Goal: Task Accomplishment & Management: Manage account settings

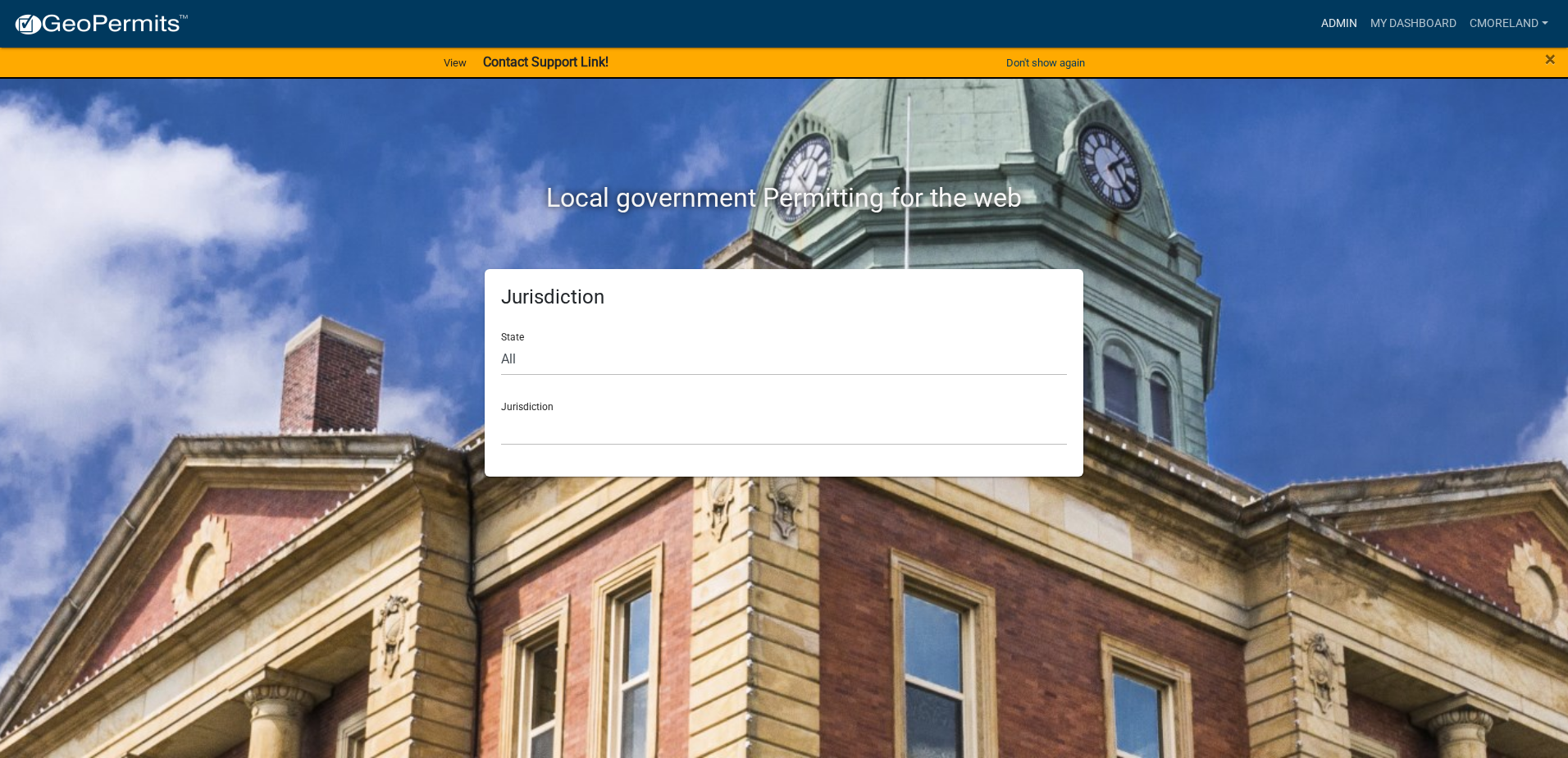
click at [1337, 22] on link "Admin" at bounding box center [1339, 24] width 49 height 32
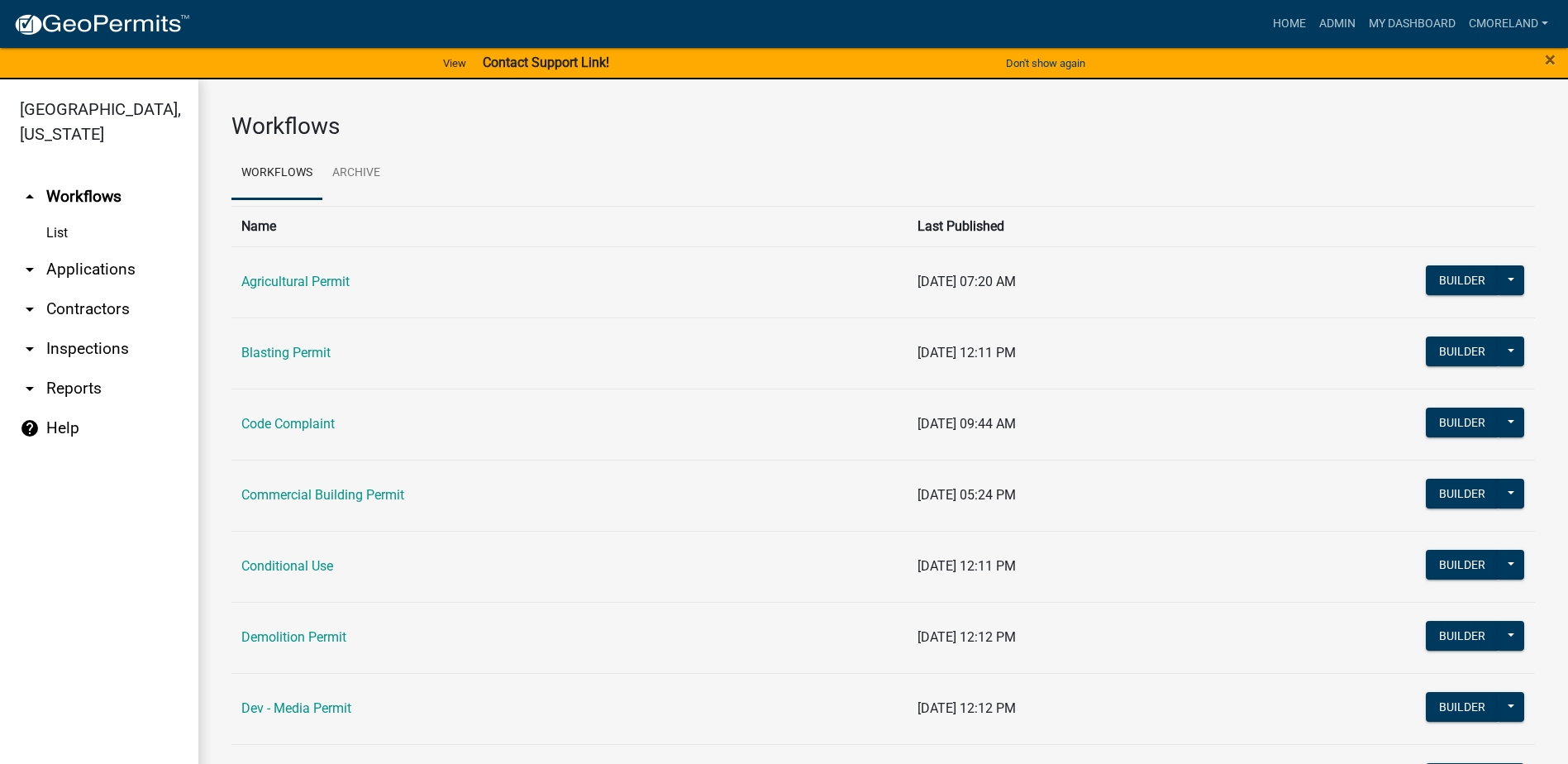
click at [109, 344] on link "arrow_drop_down Inspections" at bounding box center [99, 349] width 199 height 40
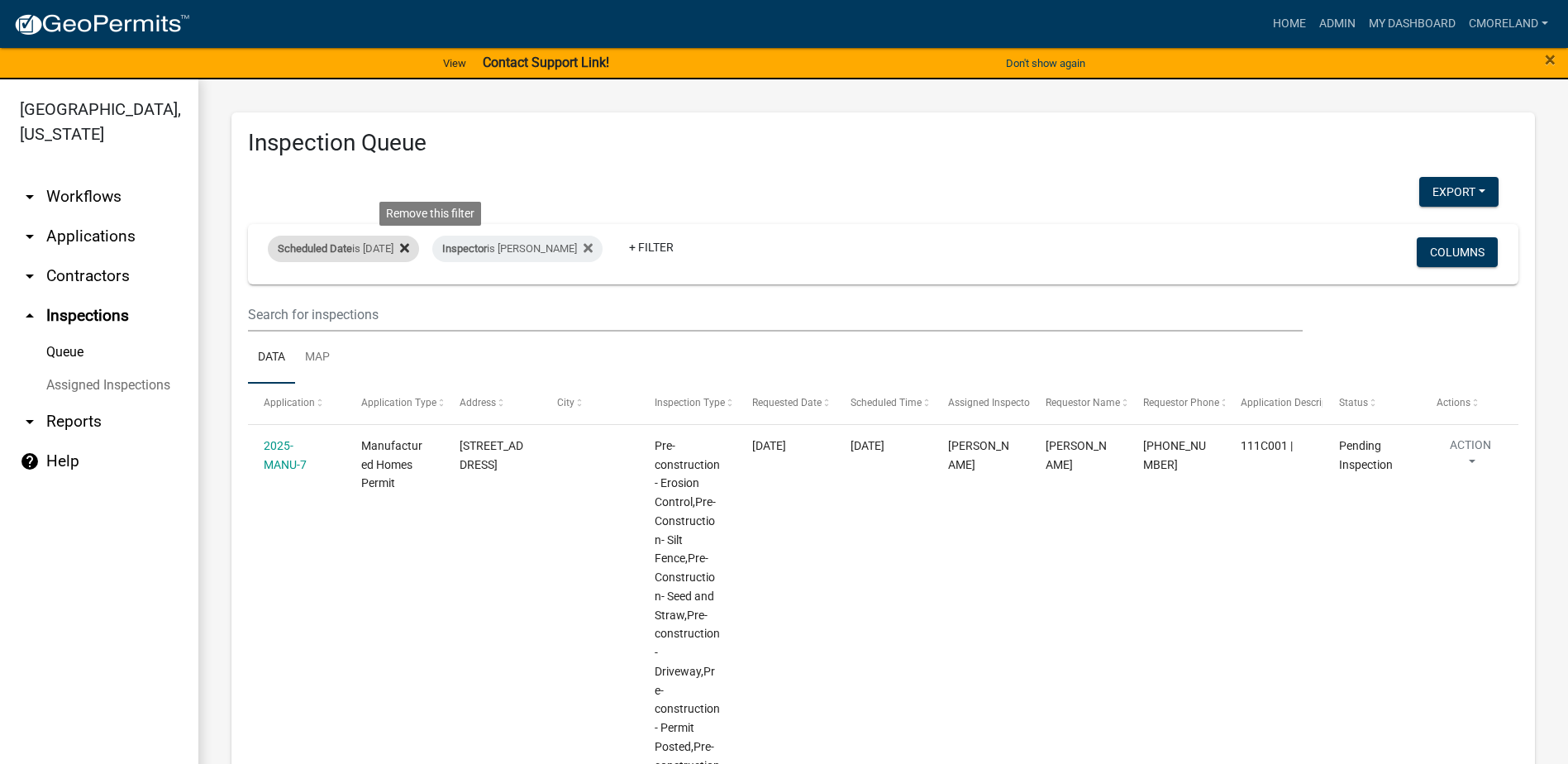
click at [409, 248] on icon at bounding box center [404, 248] width 9 height 9
click at [428, 248] on icon at bounding box center [424, 247] width 9 height 13
select select "2: 50"
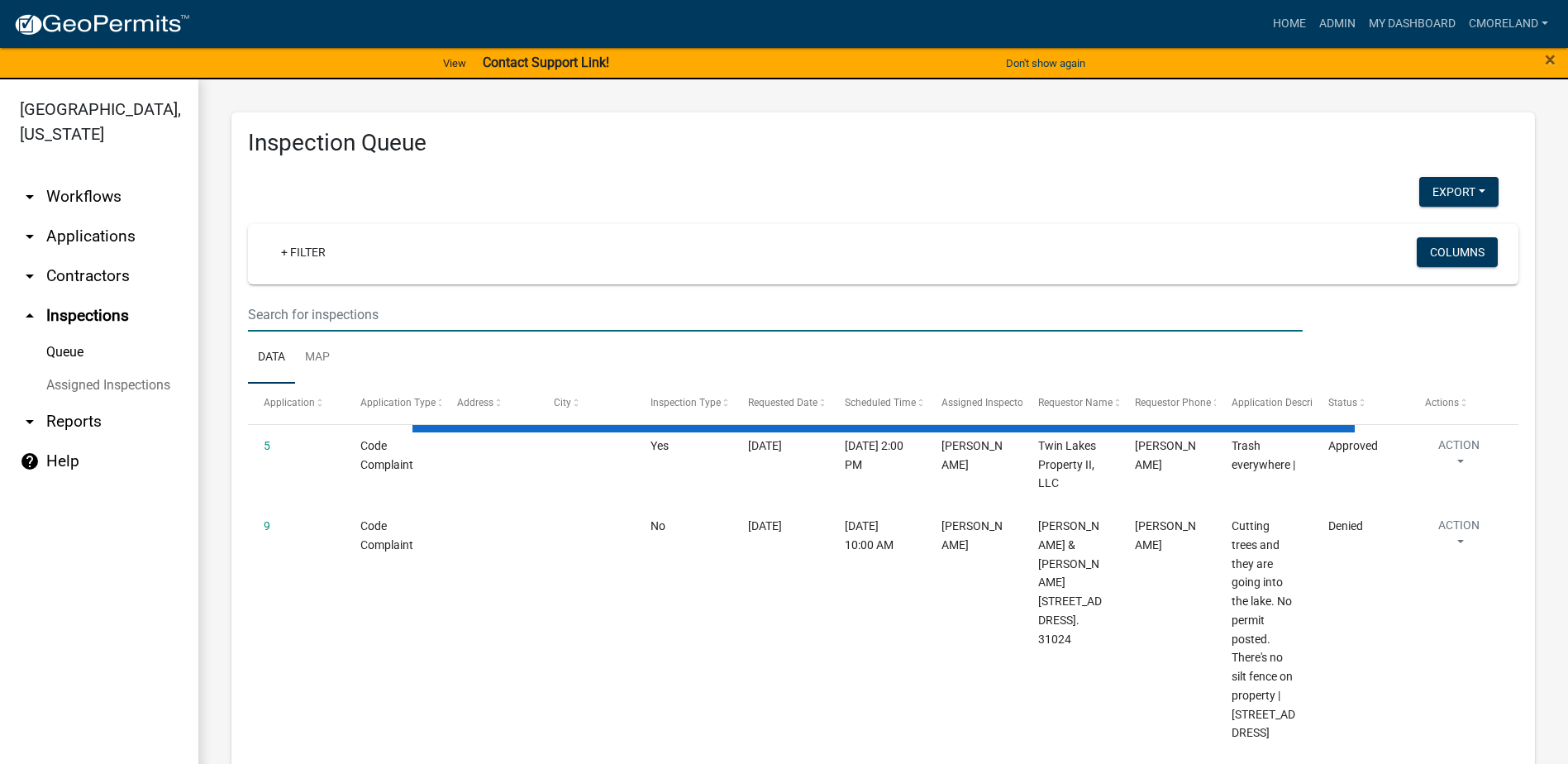
click at [365, 314] on input "text" at bounding box center [775, 314] width 1055 height 34
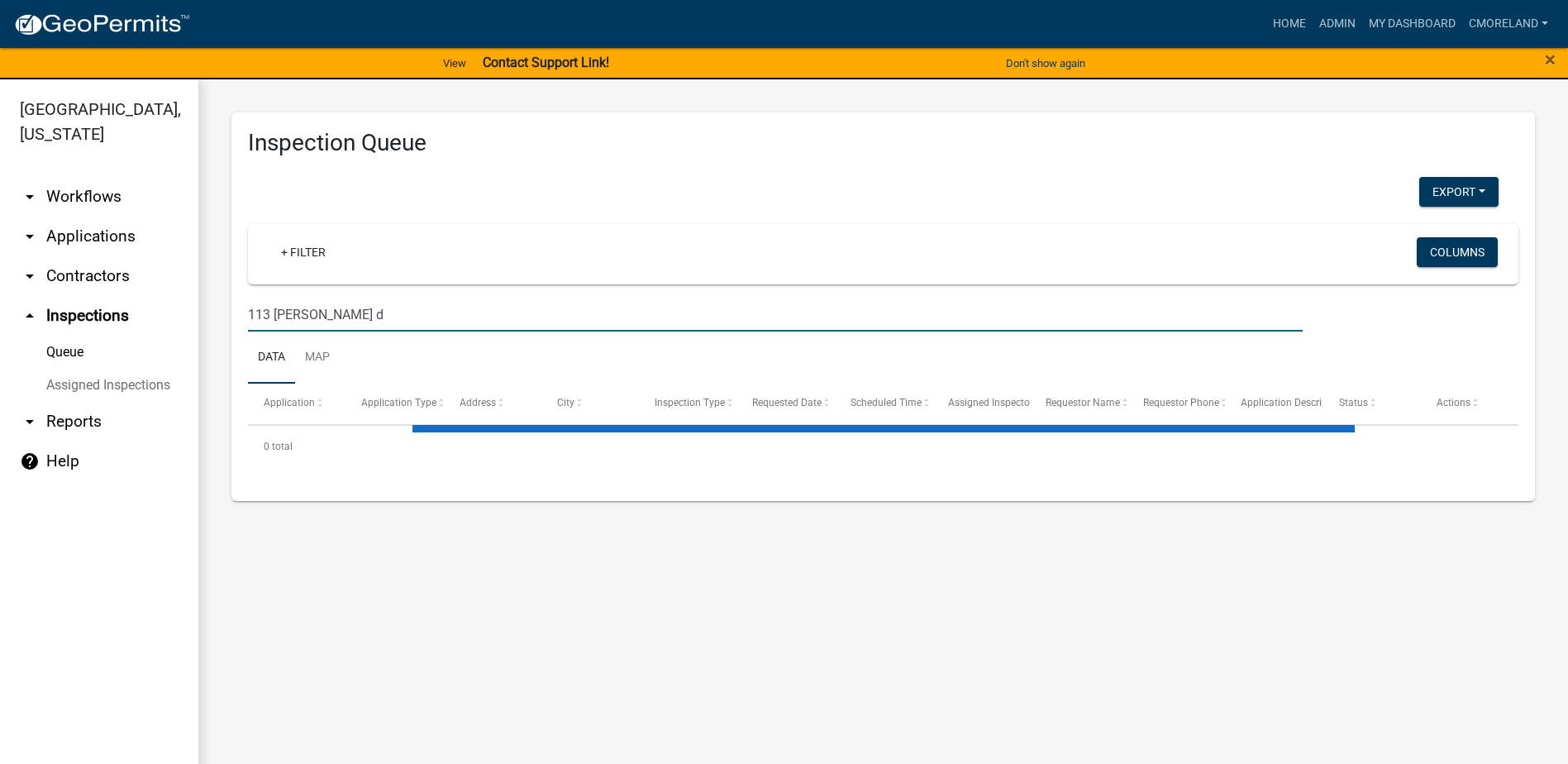
type input "[STREET_ADDRESS][PERSON_NAME]"
select select "2: 50"
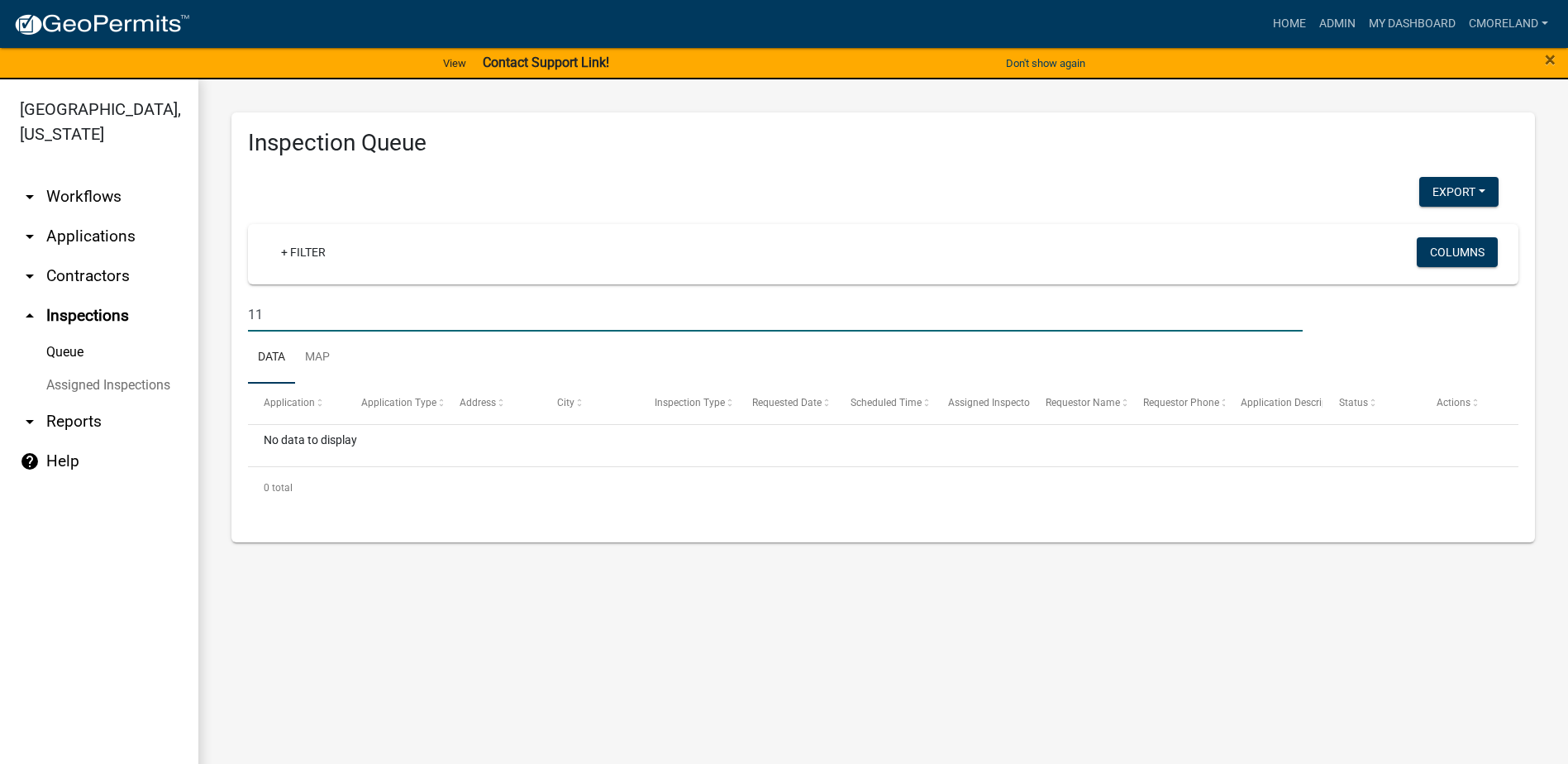
type input "1"
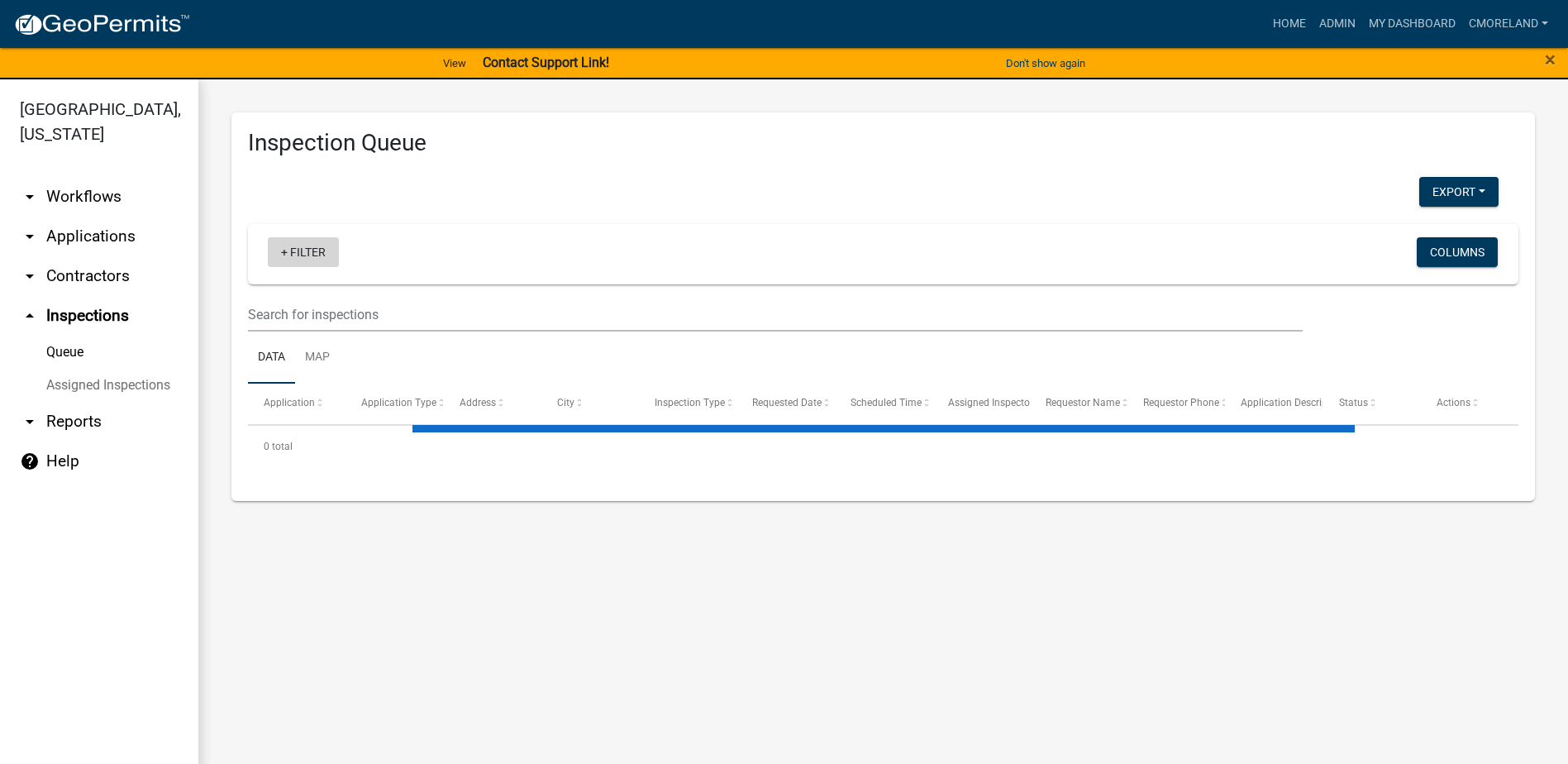
click at [296, 250] on link "+ Filter" at bounding box center [303, 253] width 72 height 30
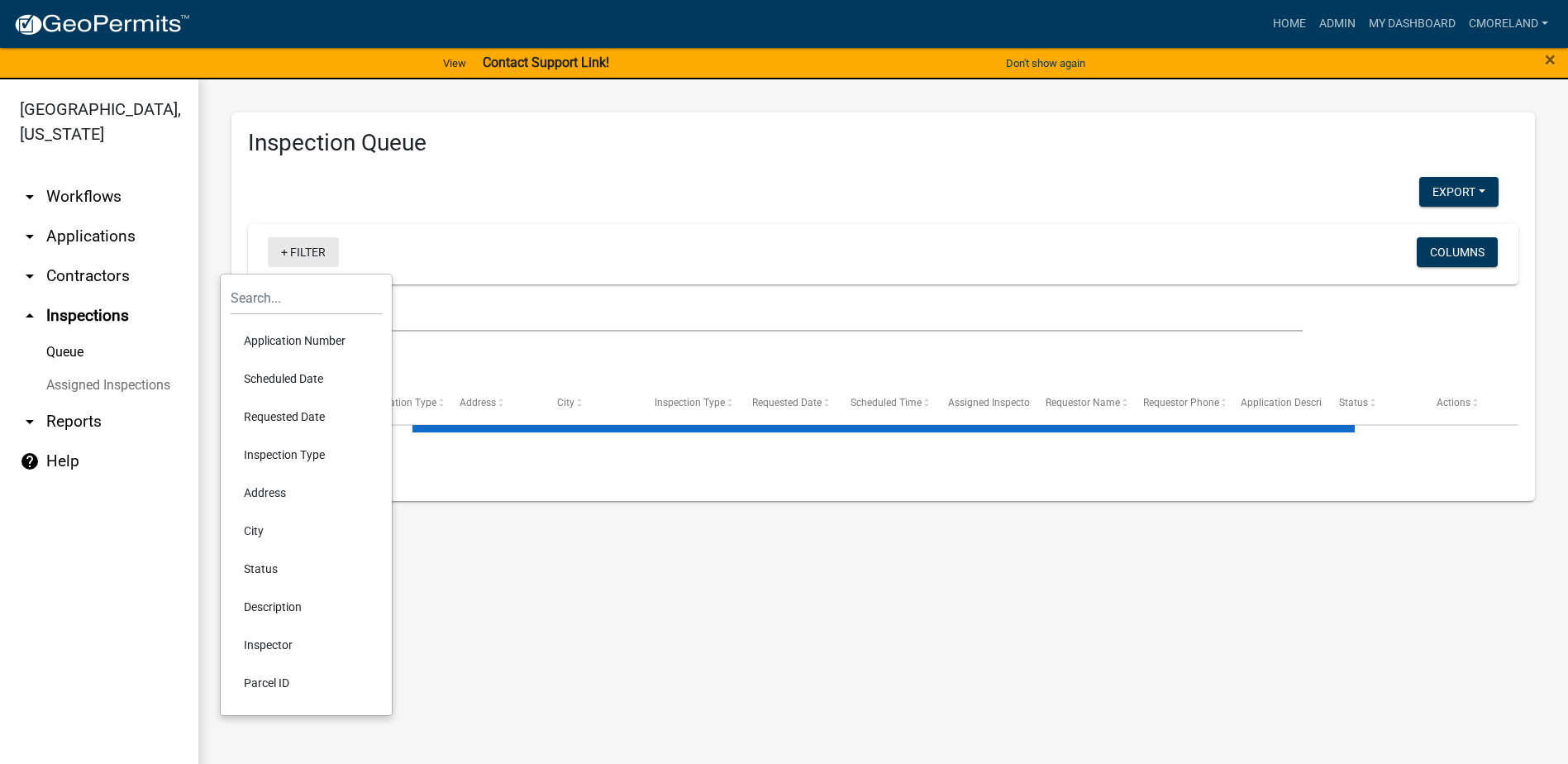
select select "2: 50"
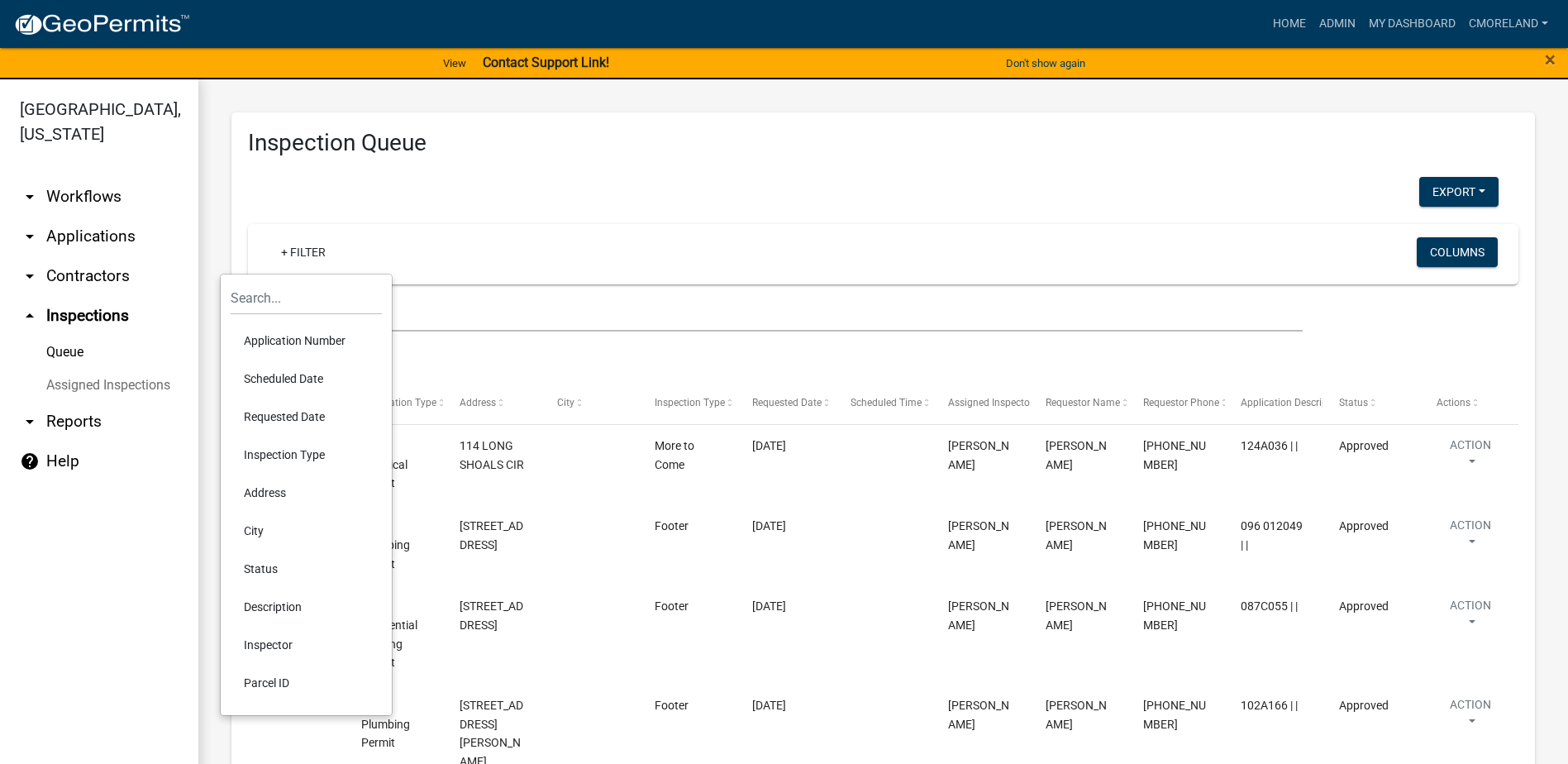
click at [305, 380] on li "Scheduled Date" at bounding box center [305, 378] width 151 height 38
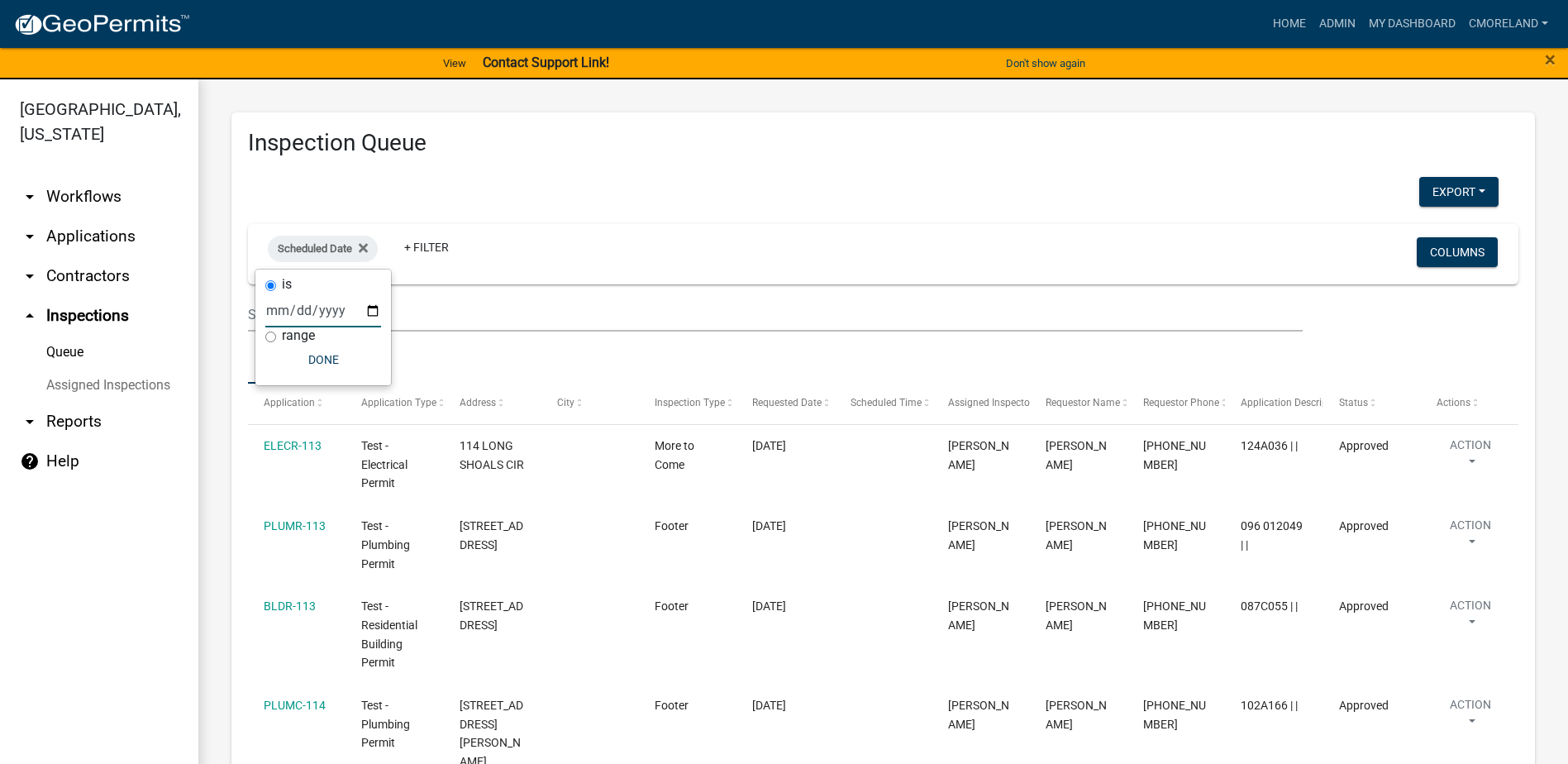
click at [373, 306] on input "date" at bounding box center [323, 310] width 116 height 34
type input "[DATE]"
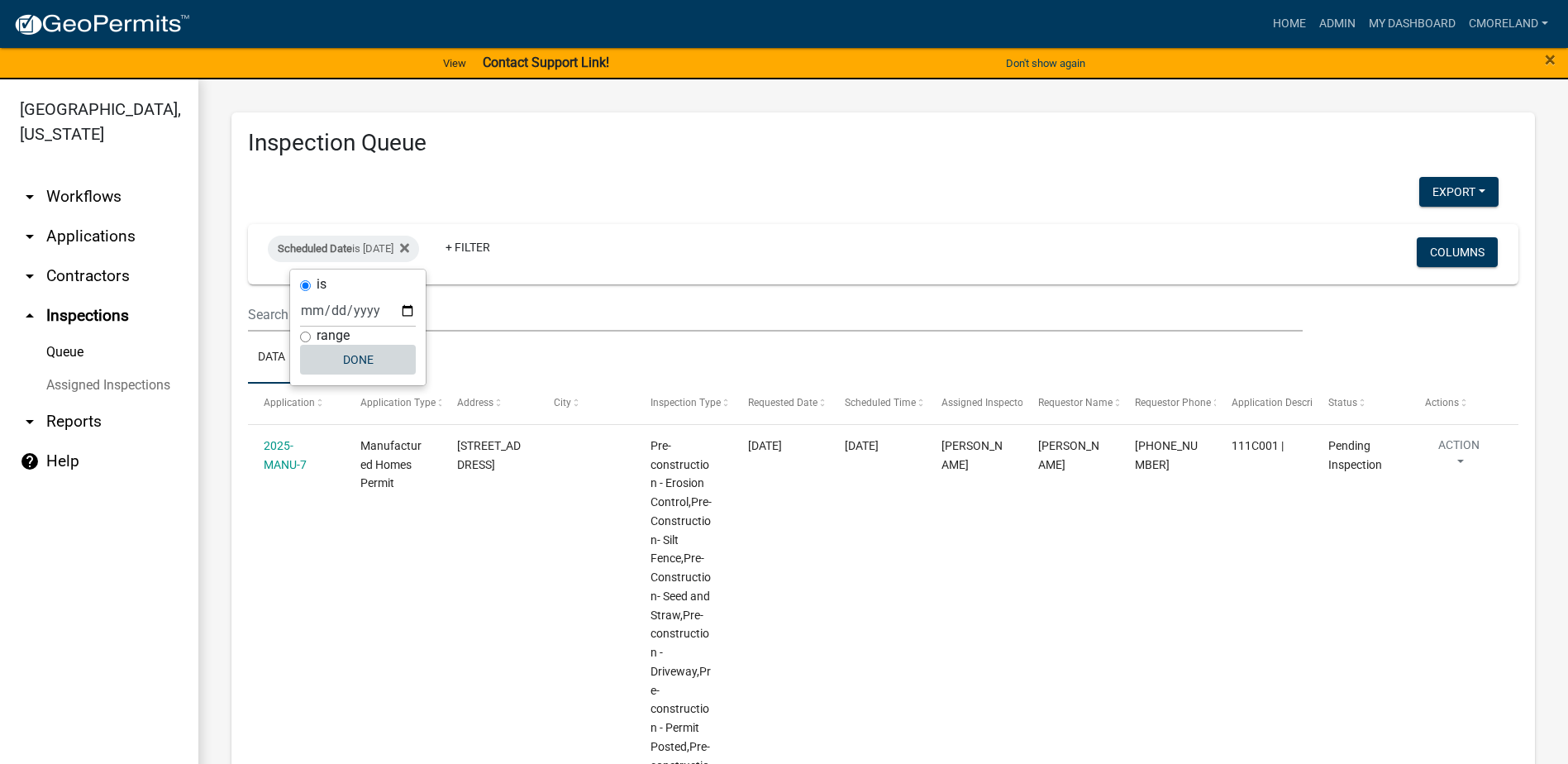
click at [350, 356] on button "Done" at bounding box center [358, 359] width 116 height 30
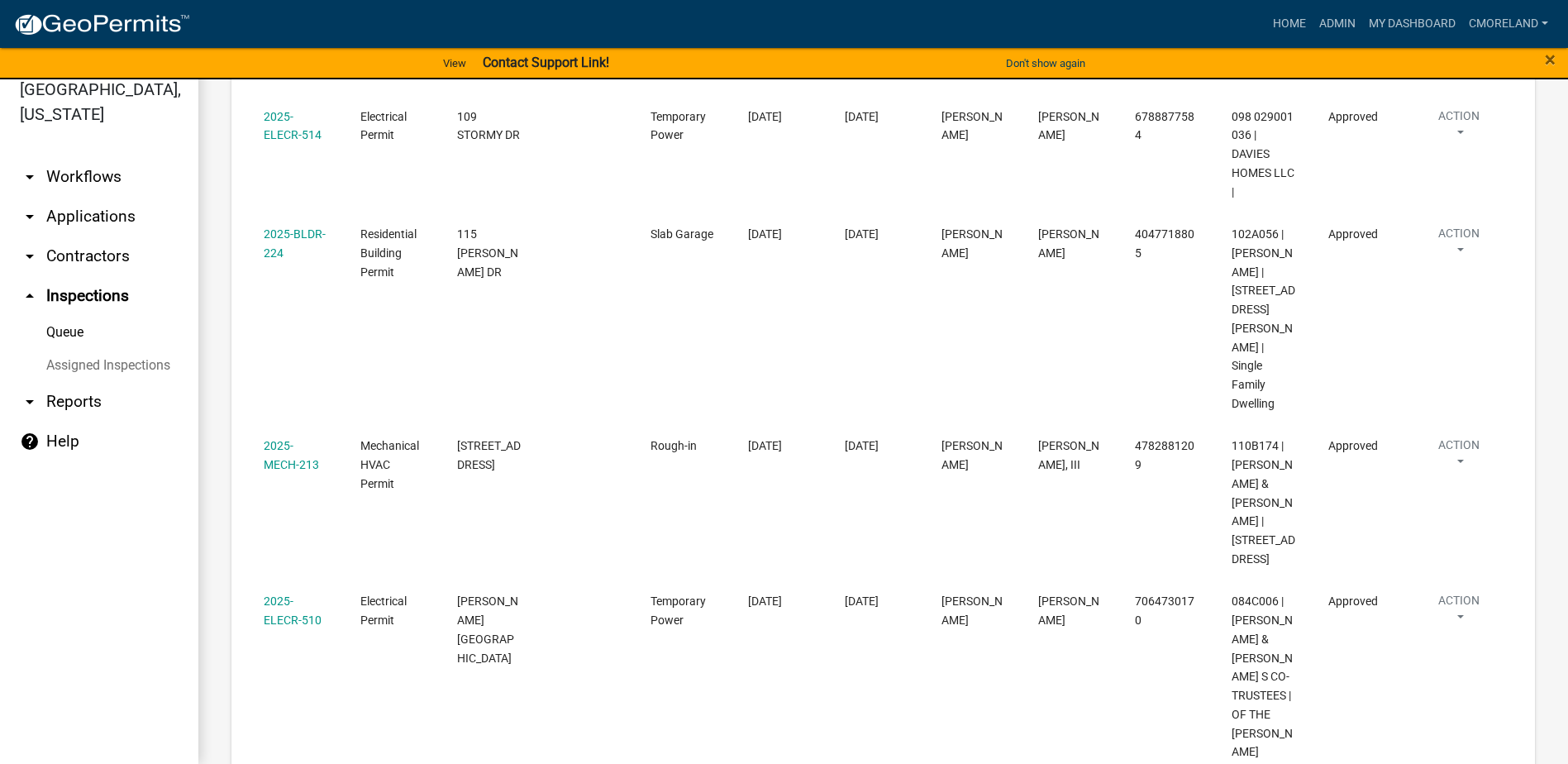
scroll to position [1653, 0]
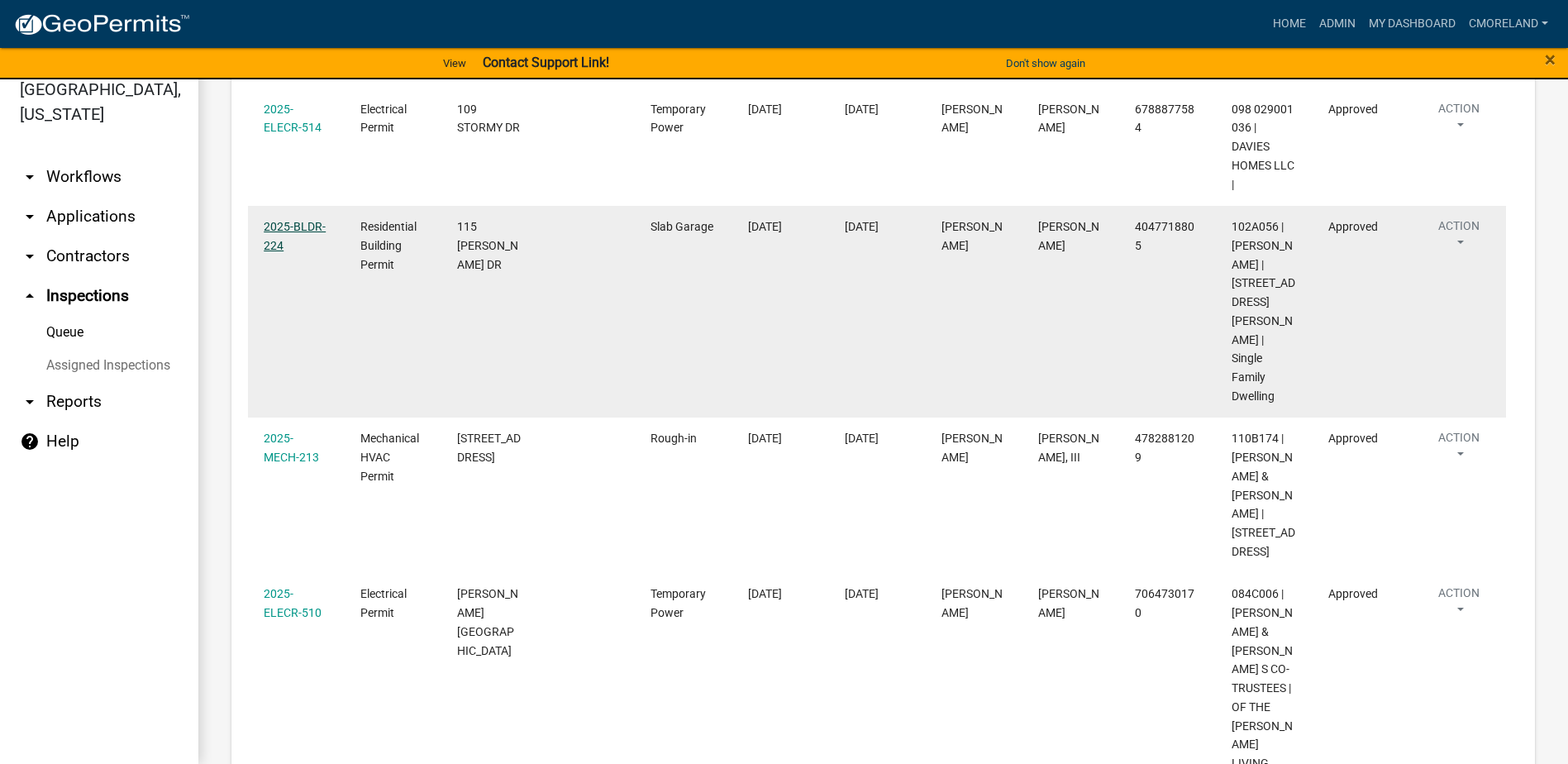
click at [306, 220] on link "2025-BLDR-224" at bounding box center [295, 236] width 62 height 33
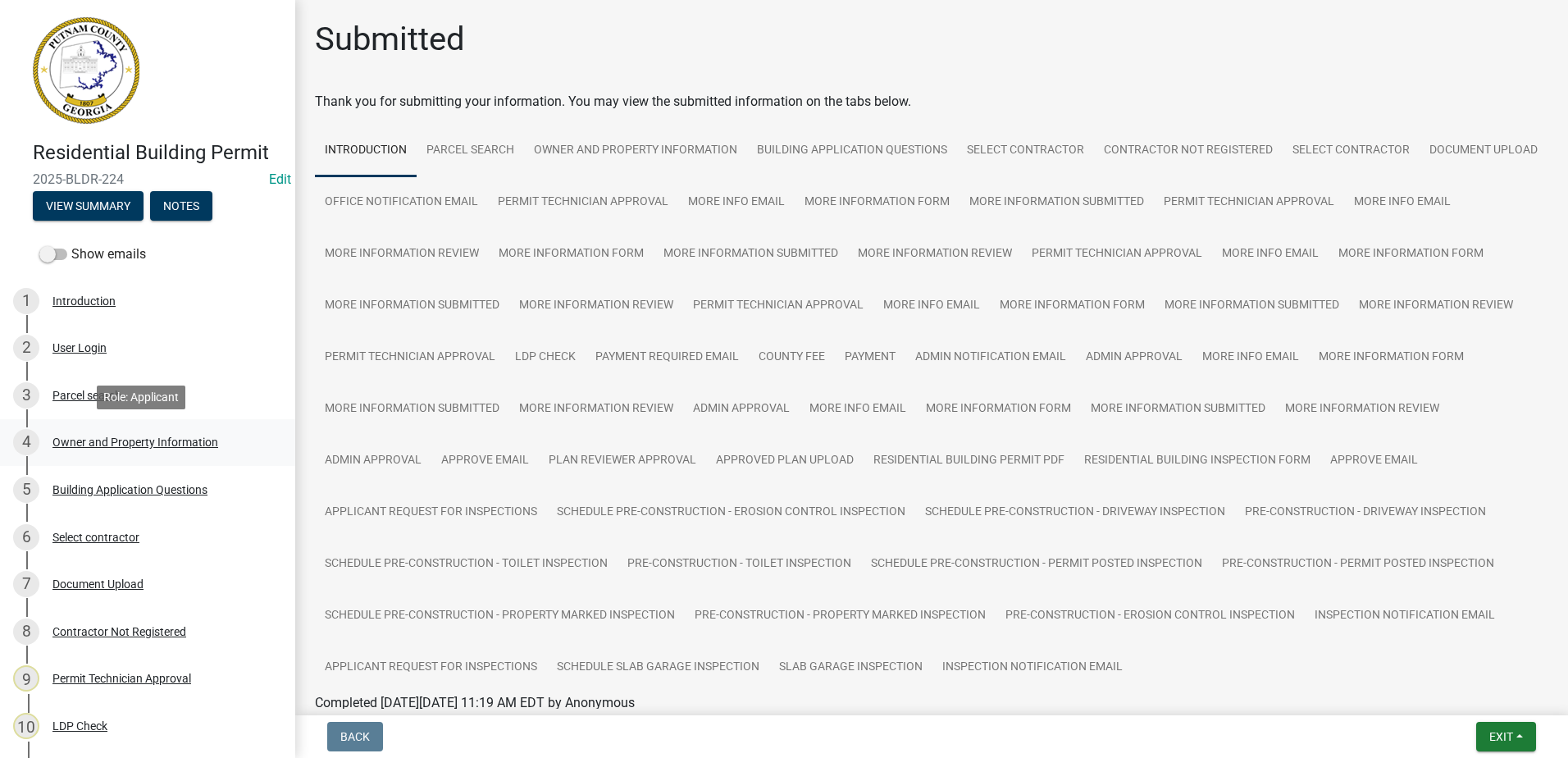
click at [147, 443] on div "Owner and Property Information" at bounding box center [135, 442] width 166 height 11
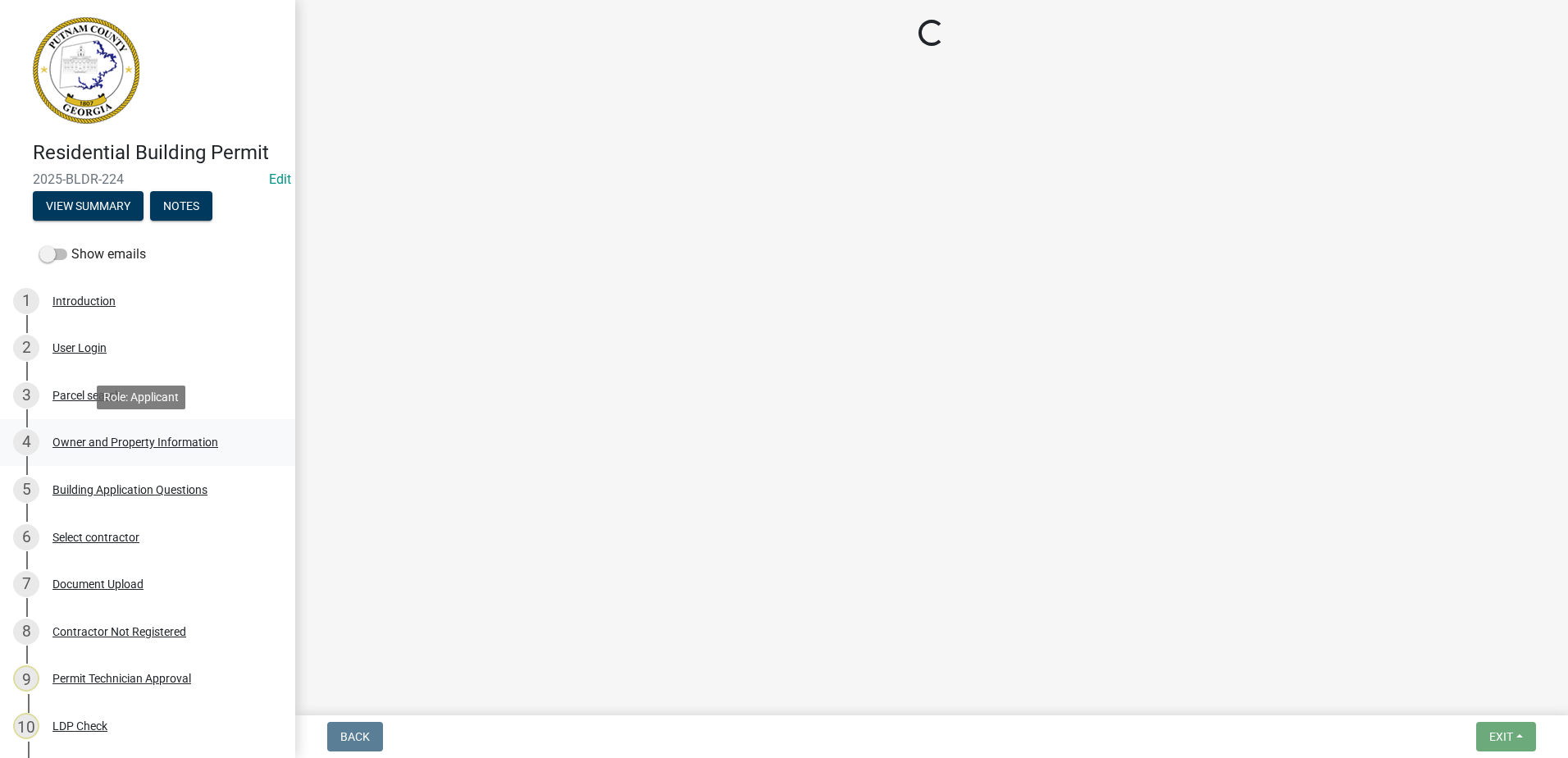
select select "a6b90f04-145f-43dc-a4e6-6d5ec8e28ec9"
select select "83394b22-4a11-496c-8e5c-75ade2e72faf"
select select "469c5908-2854-42d5-89ed-bee7fc26529e"
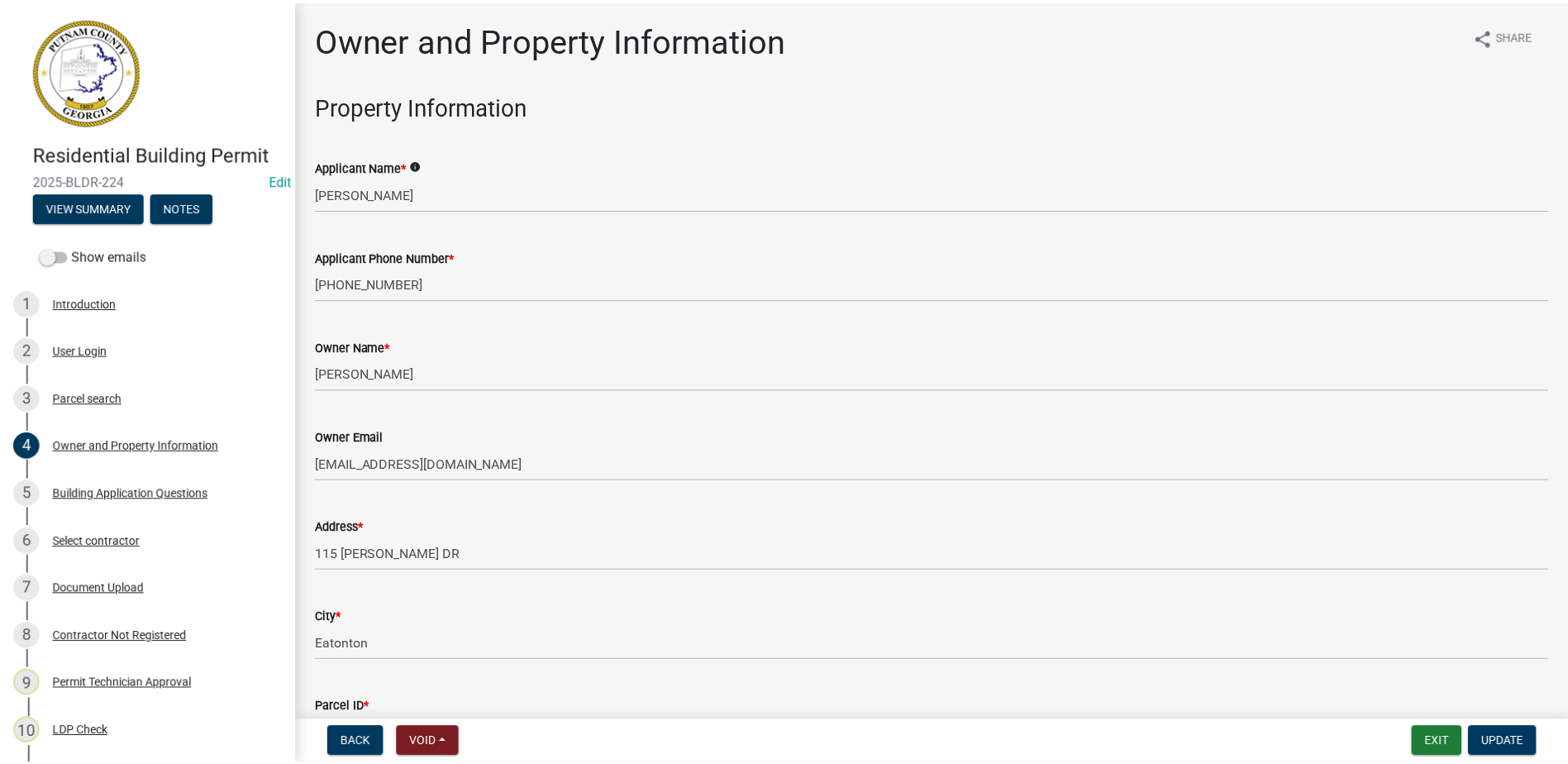
scroll to position [83, 0]
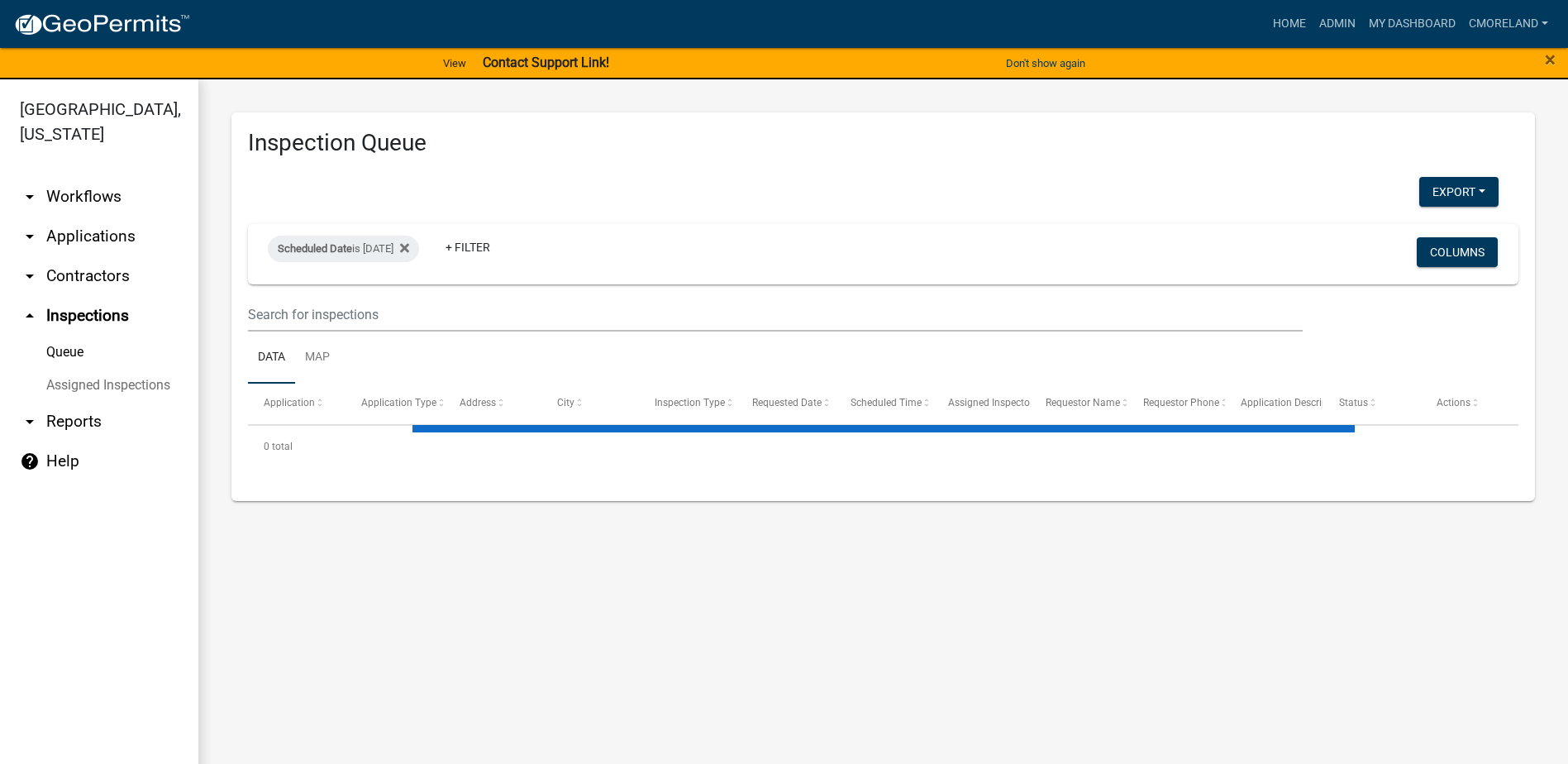
select select "2: 50"
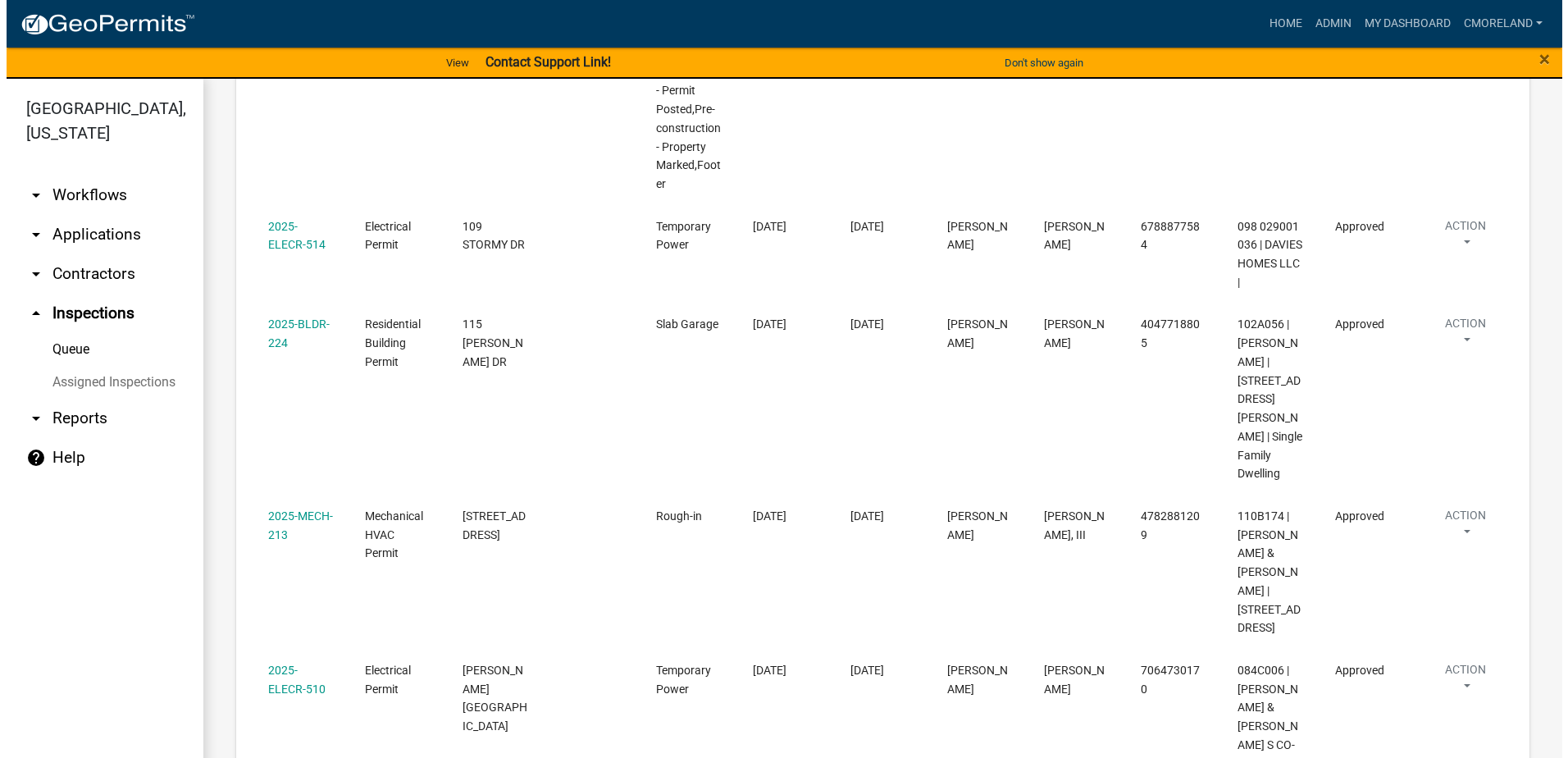
scroll to position [1559, 0]
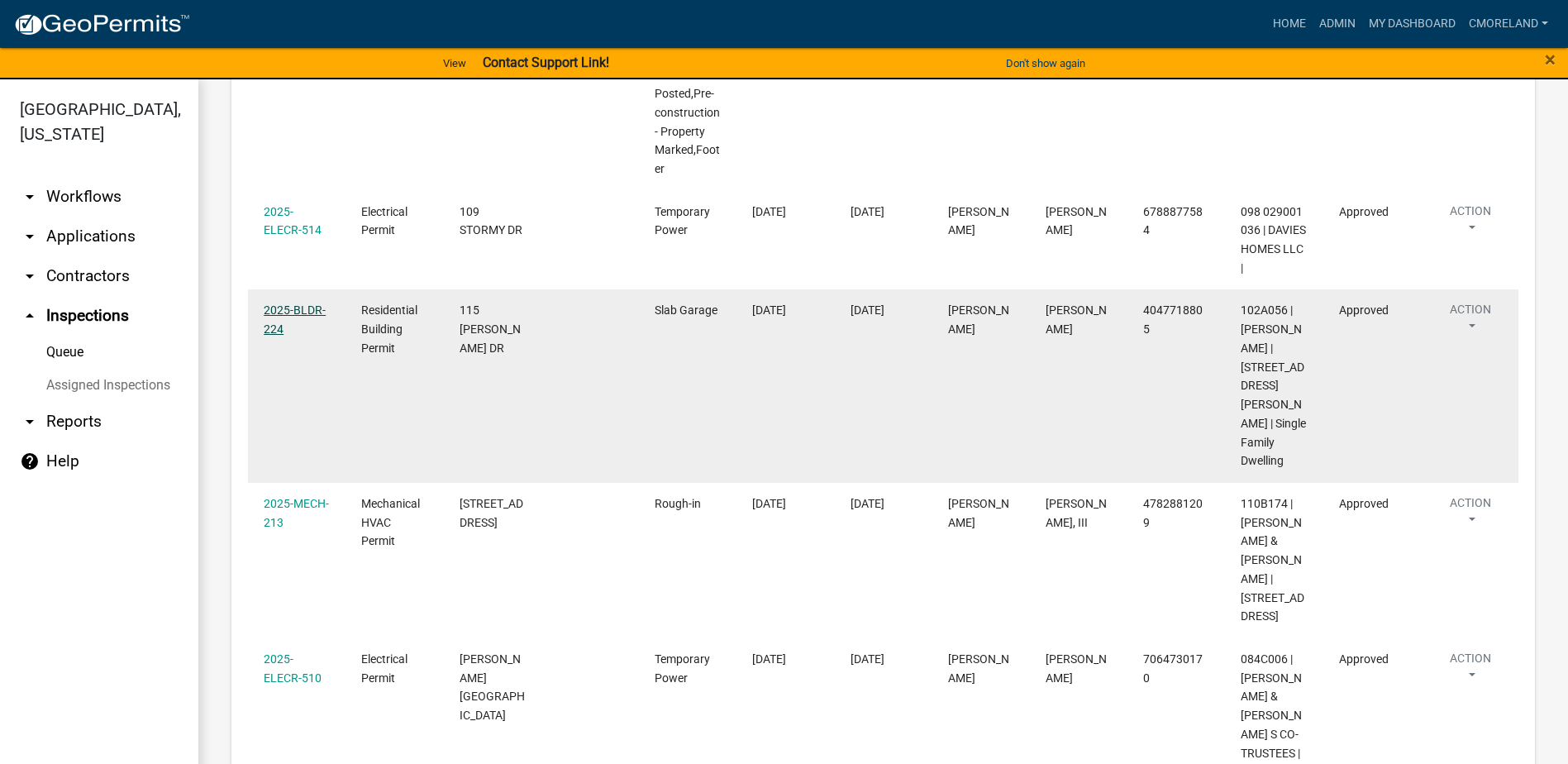
click at [302, 308] on link "2025-BLDR-224" at bounding box center [295, 320] width 62 height 33
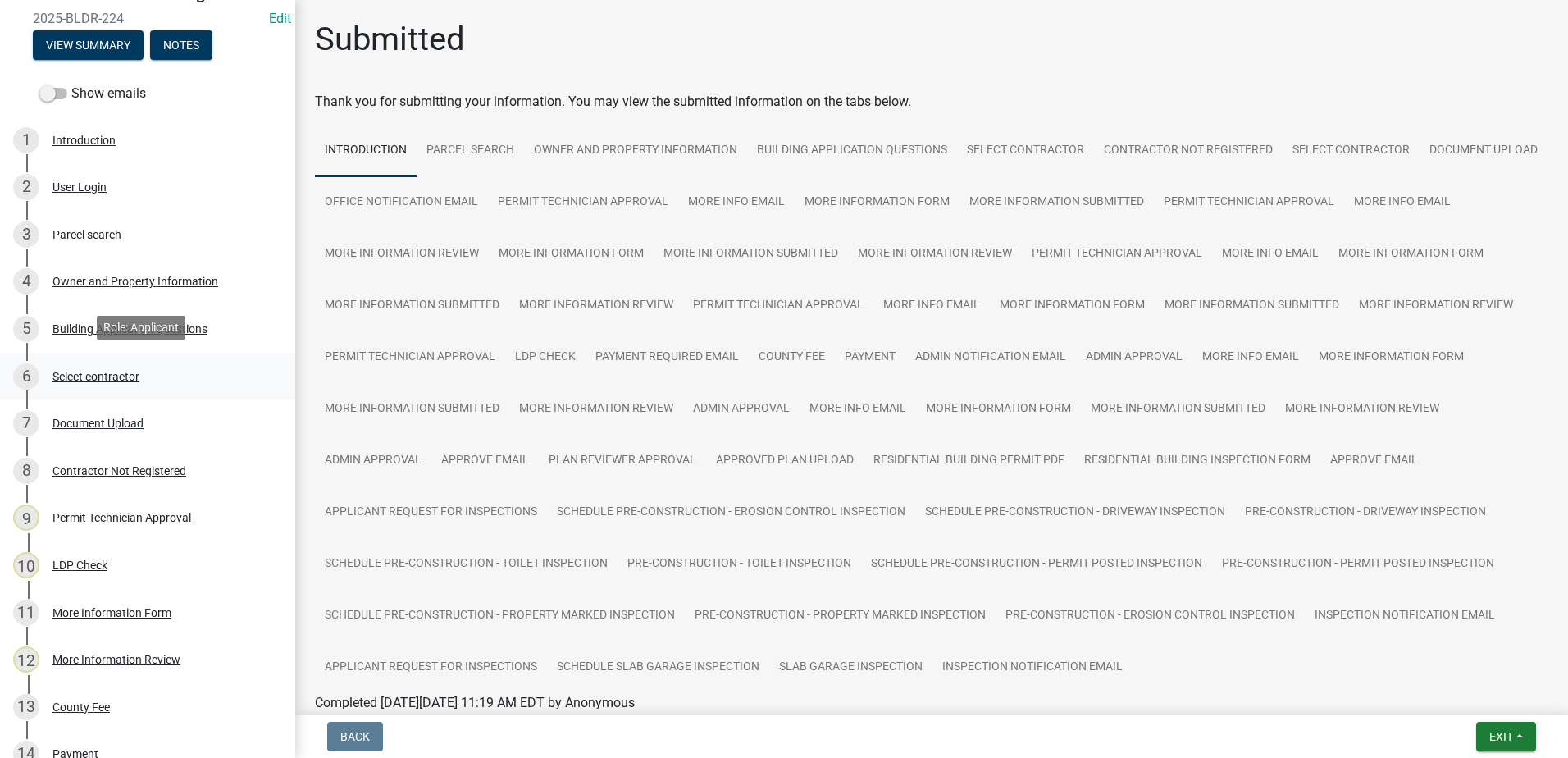
scroll to position [164, 0]
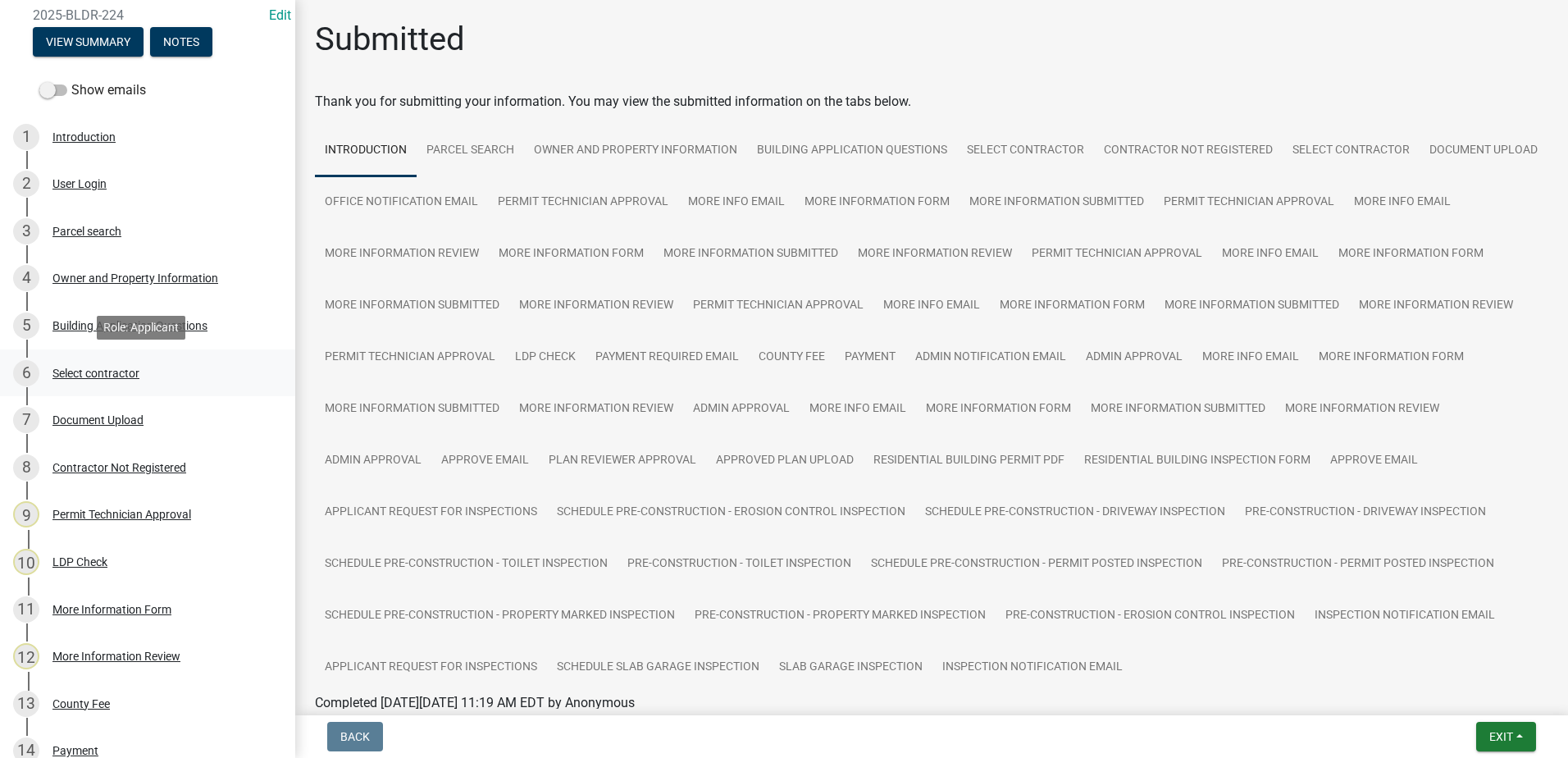
click at [102, 367] on div "Select contractor" at bounding box center [95, 372] width 87 height 11
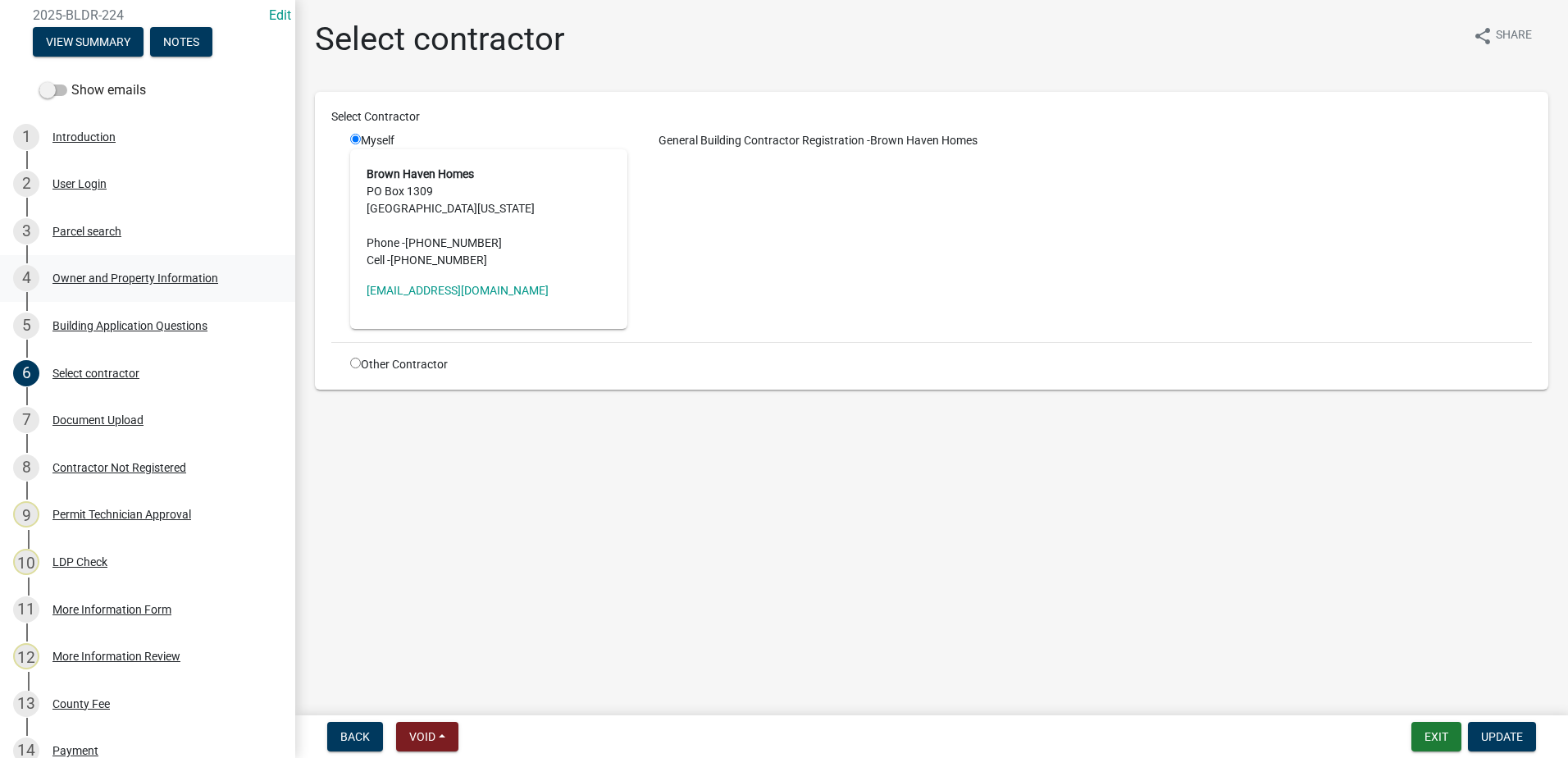
click at [129, 273] on div "Owner and Property Information" at bounding box center [135, 278] width 166 height 11
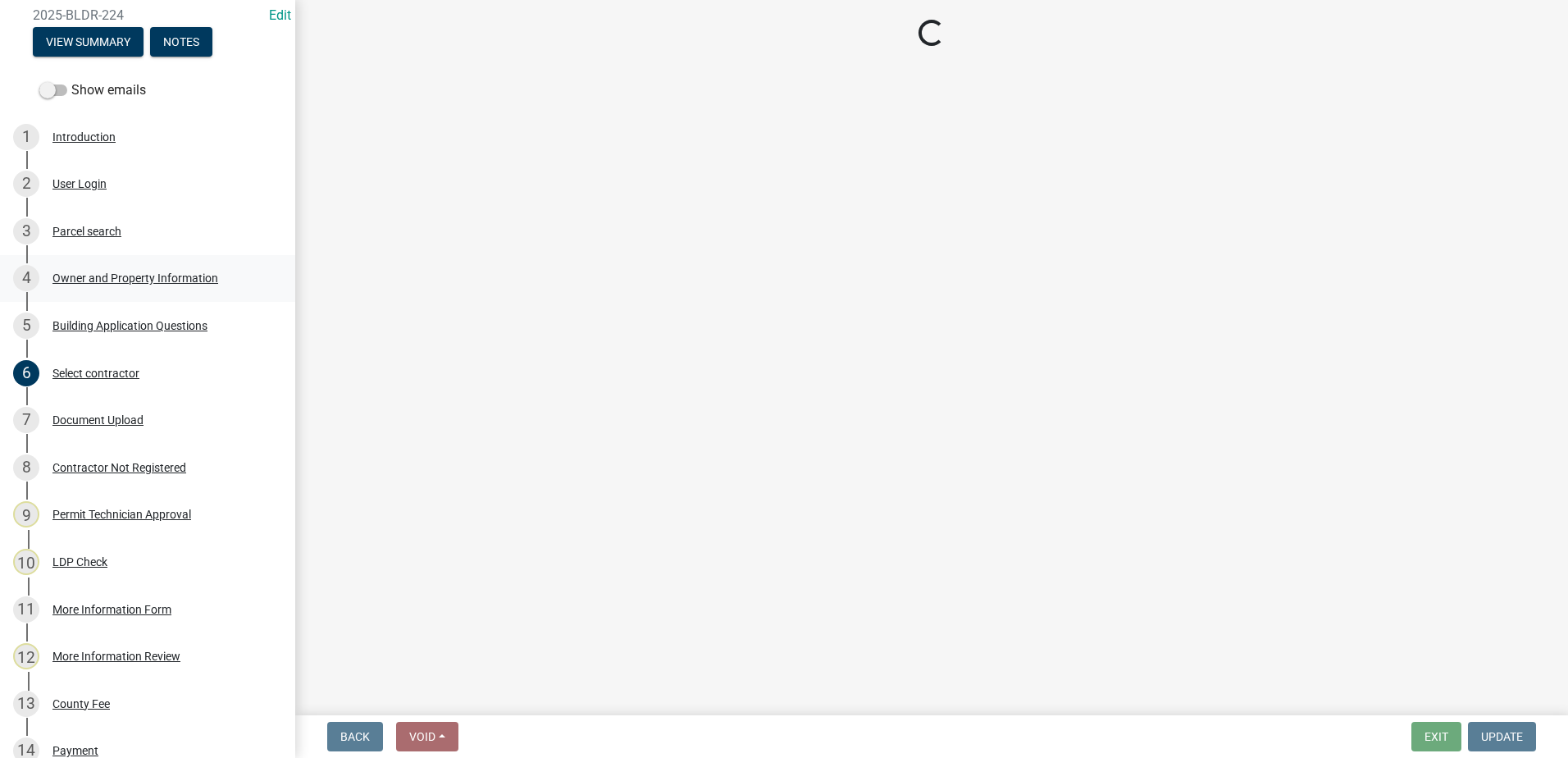
select select "a6b90f04-145f-43dc-a4e6-6d5ec8e28ec9"
select select "83394b22-4a11-496c-8e5c-75ade2e72faf"
select select "469c5908-2854-42d5-89ed-bee7fc26529e"
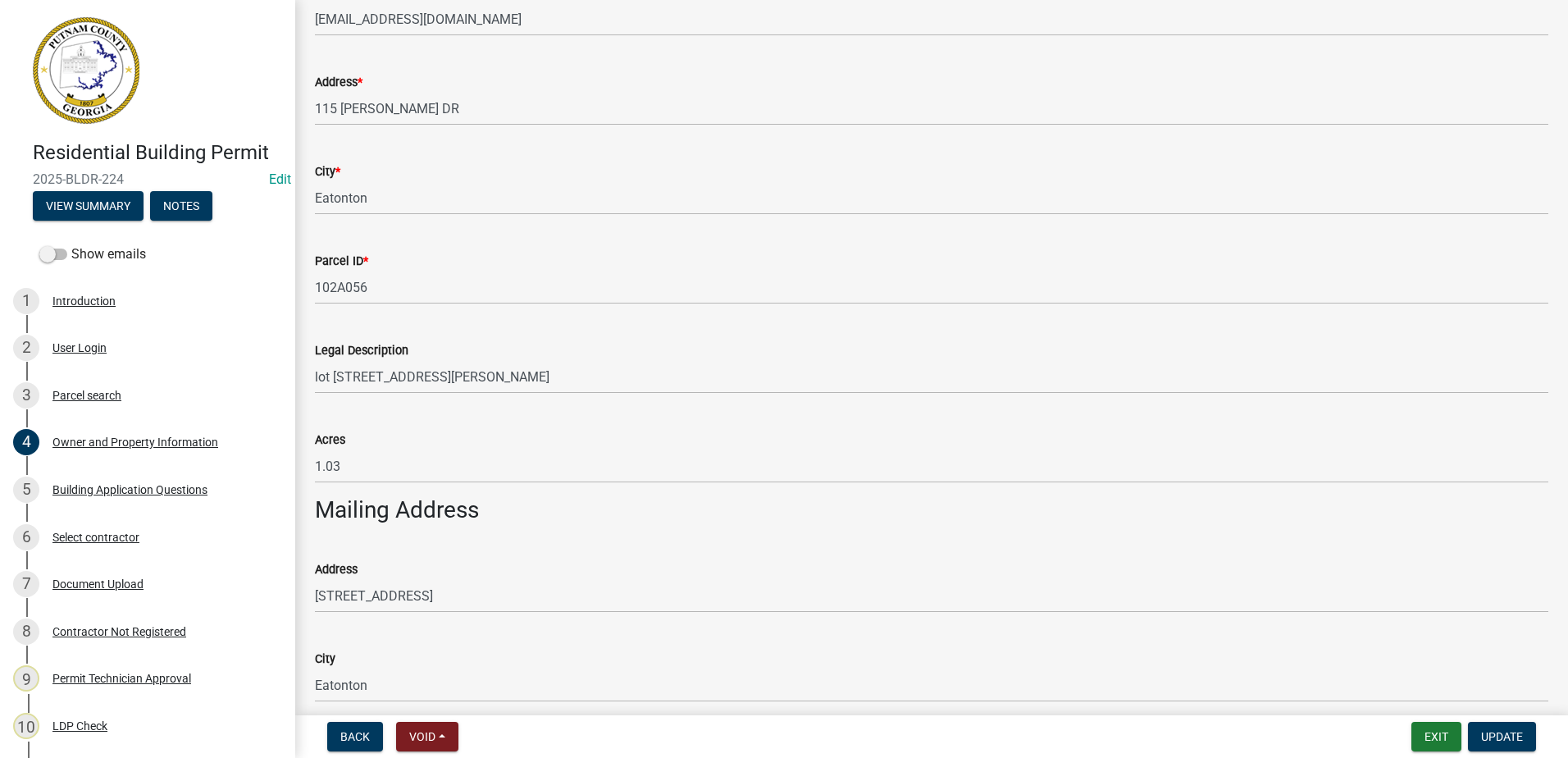
scroll to position [0, 0]
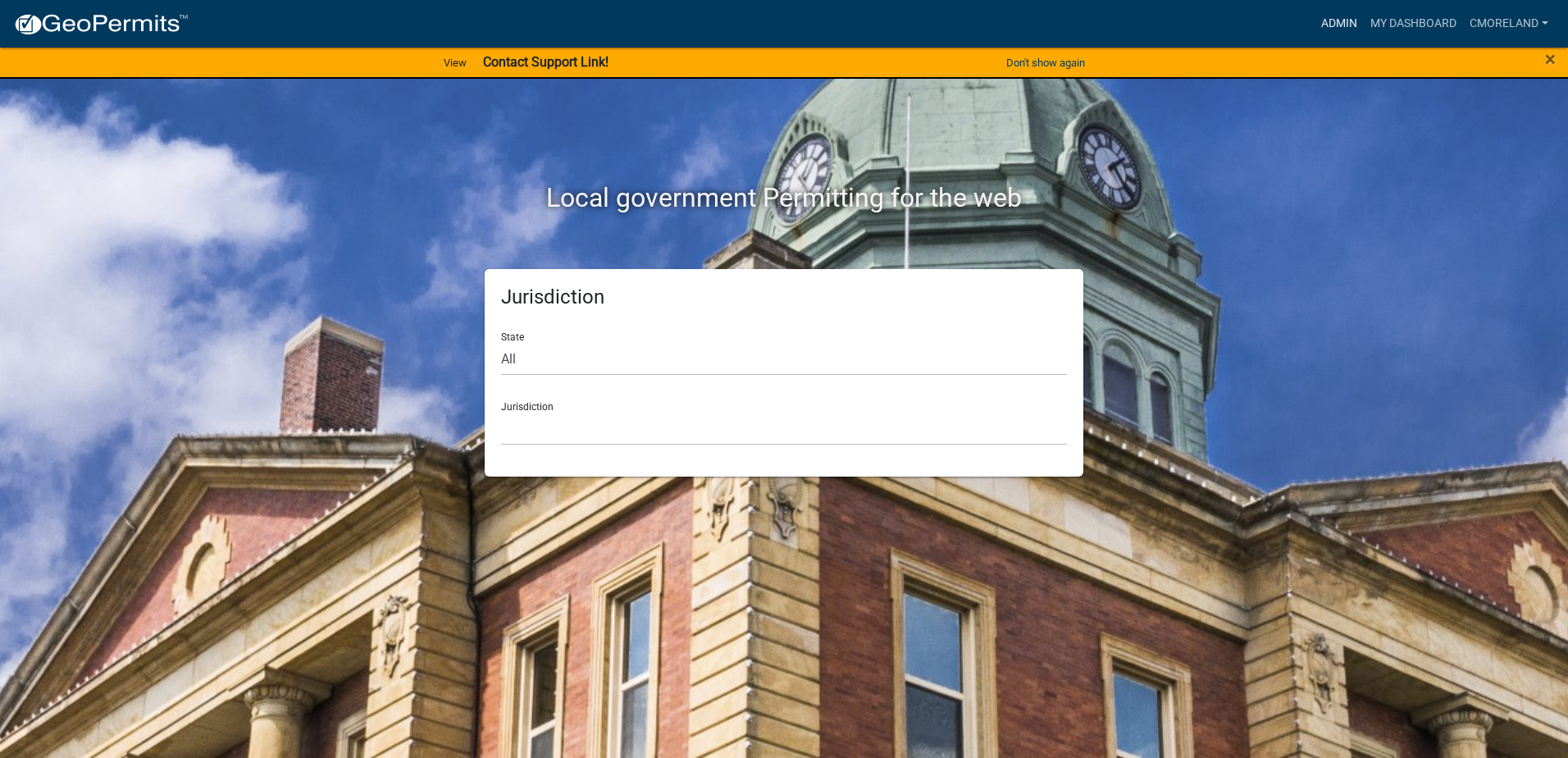
click at [1344, 19] on link "Admin" at bounding box center [1339, 24] width 49 height 32
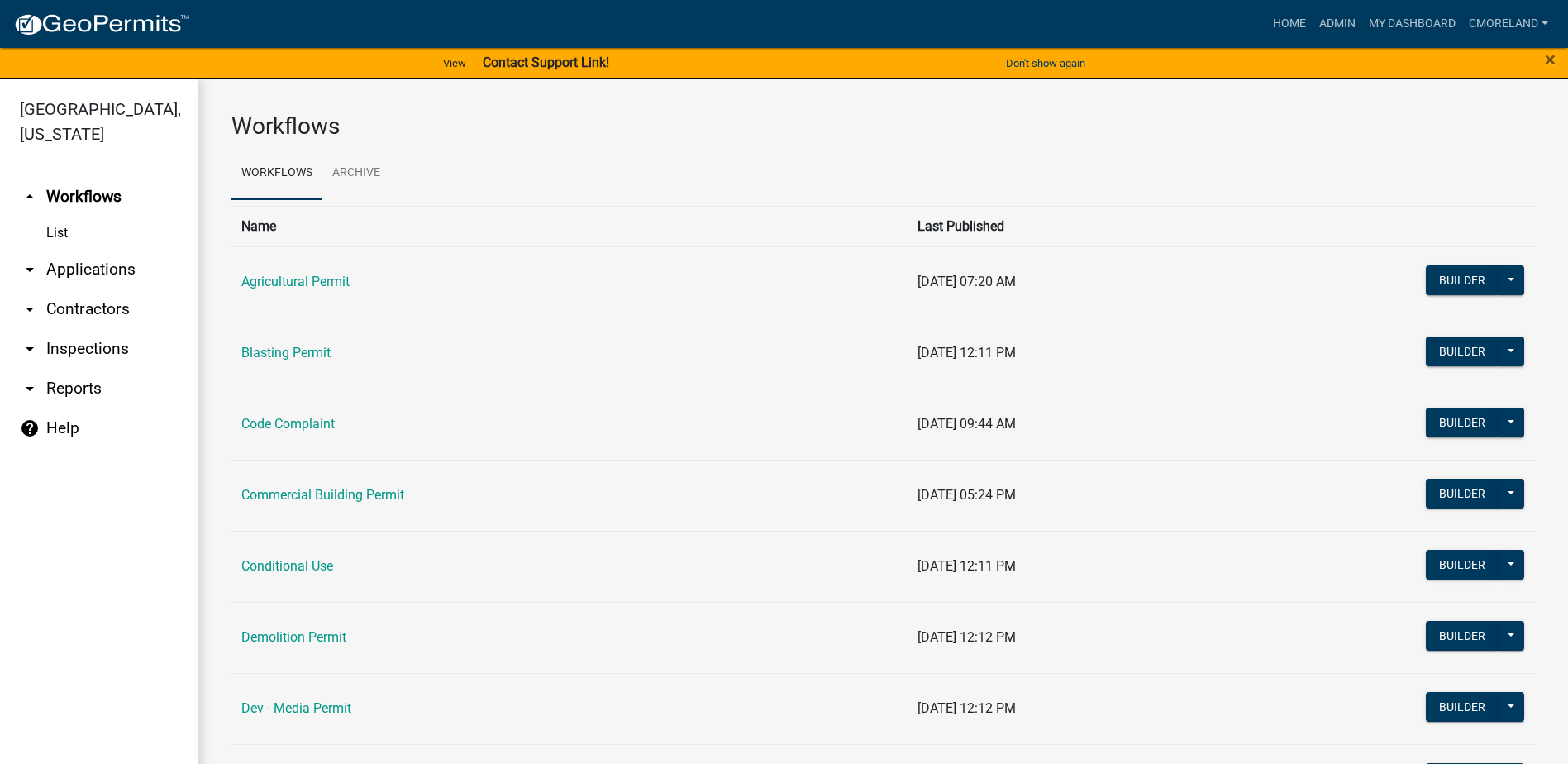
click at [87, 347] on link "arrow_drop_down Inspections" at bounding box center [99, 349] width 199 height 40
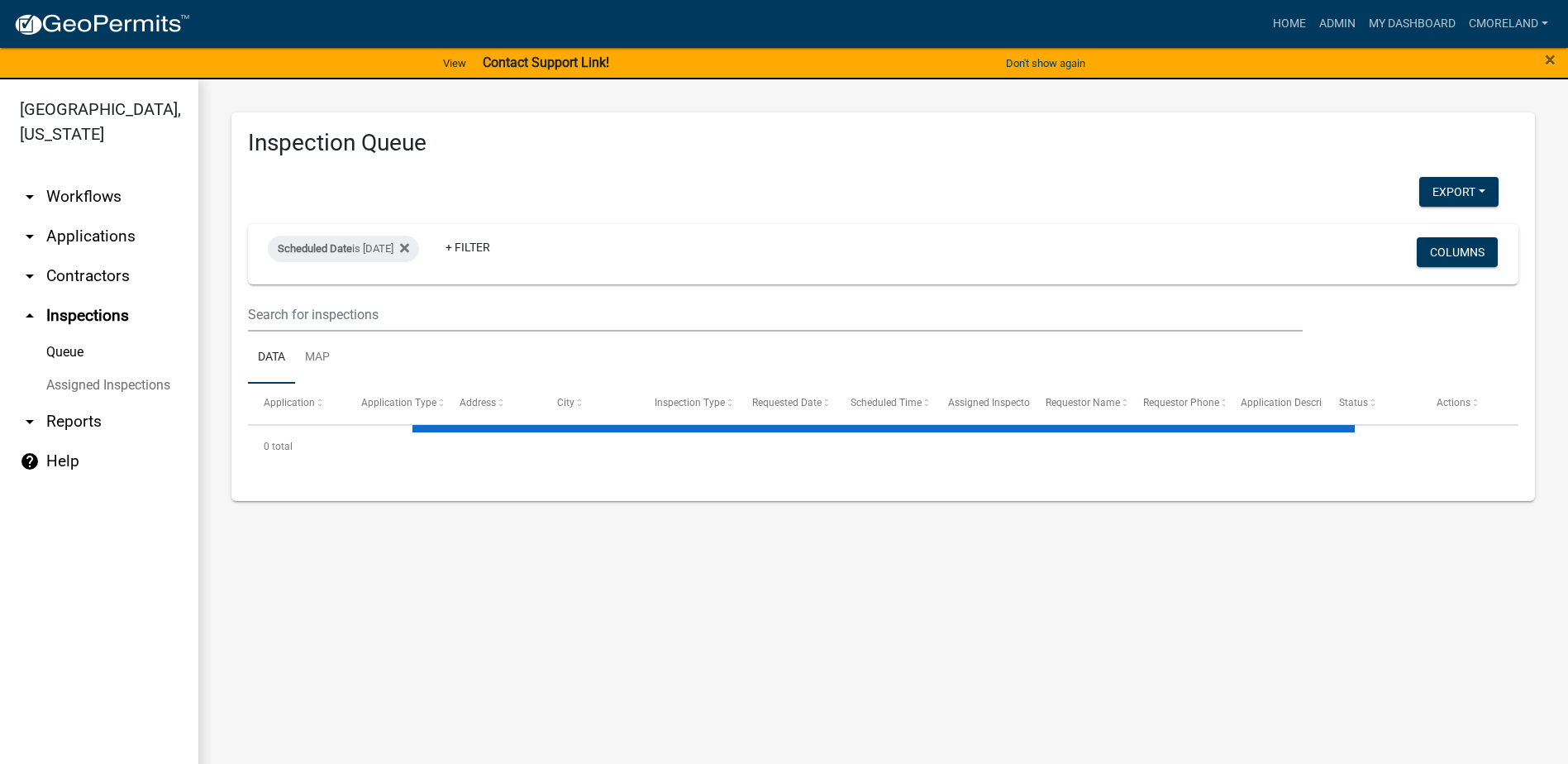
select select "2: 50"
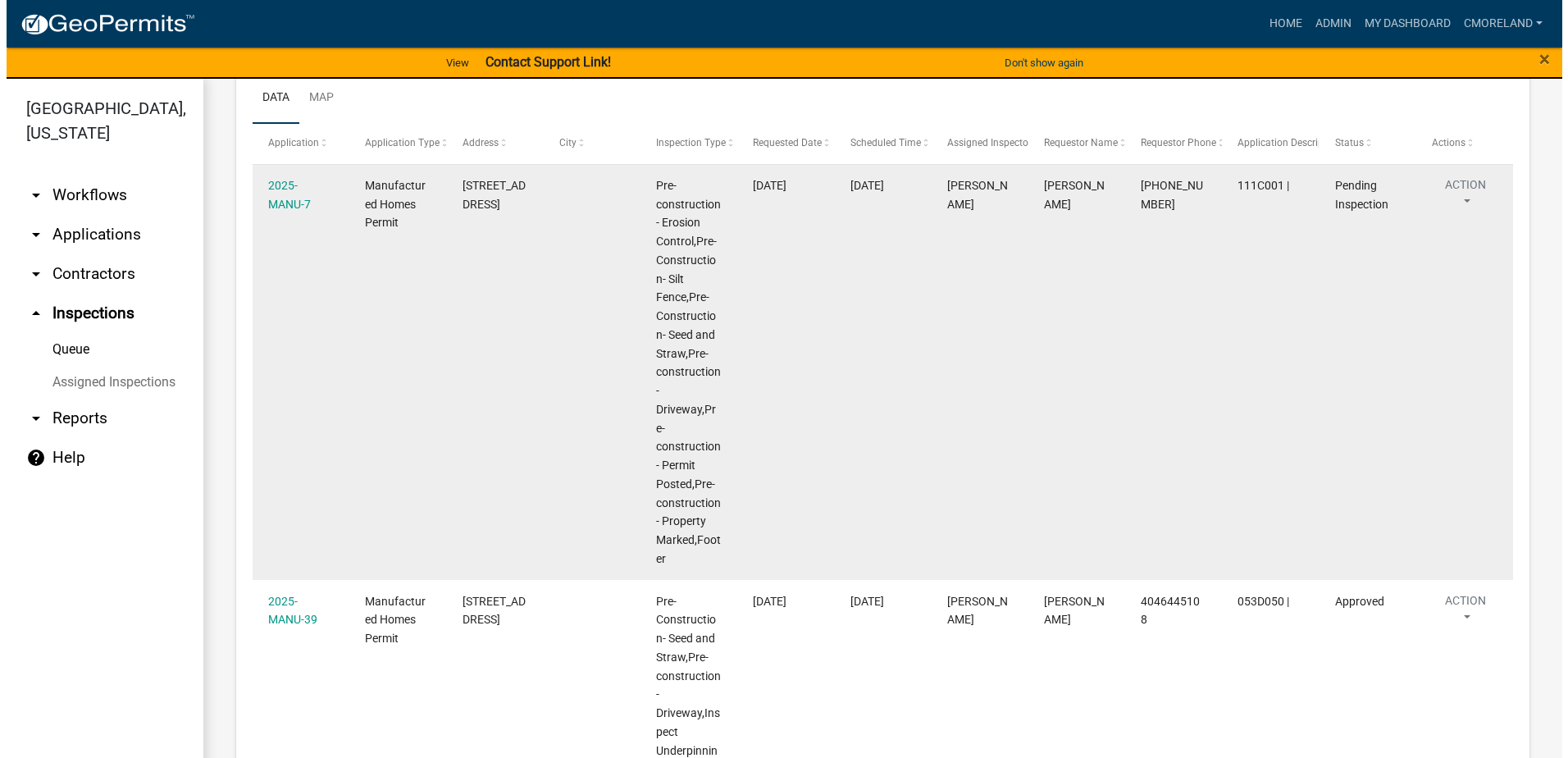
scroll to position [246, 0]
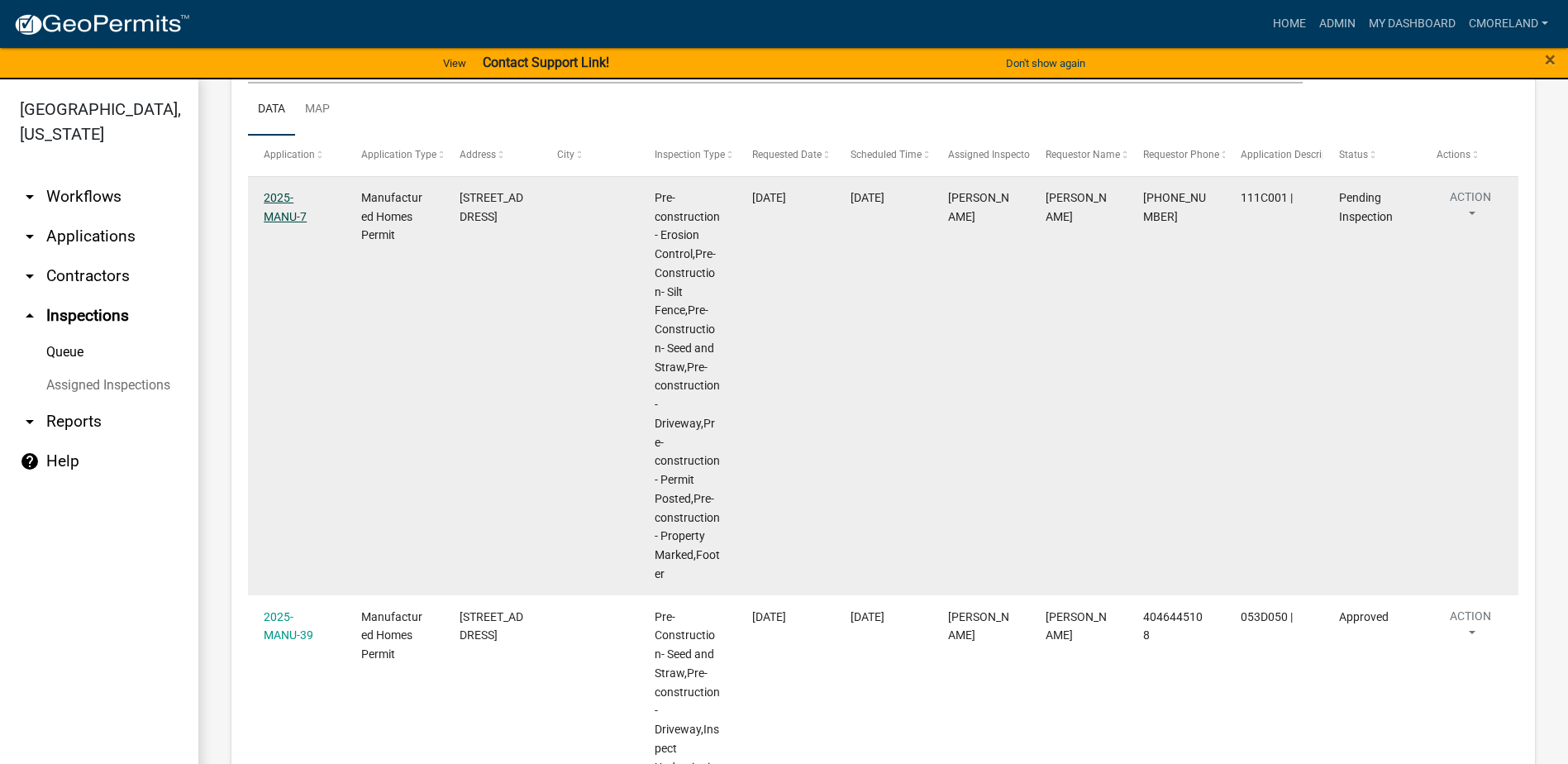
click at [306, 193] on link "2025-MANU-7" at bounding box center [285, 207] width 43 height 33
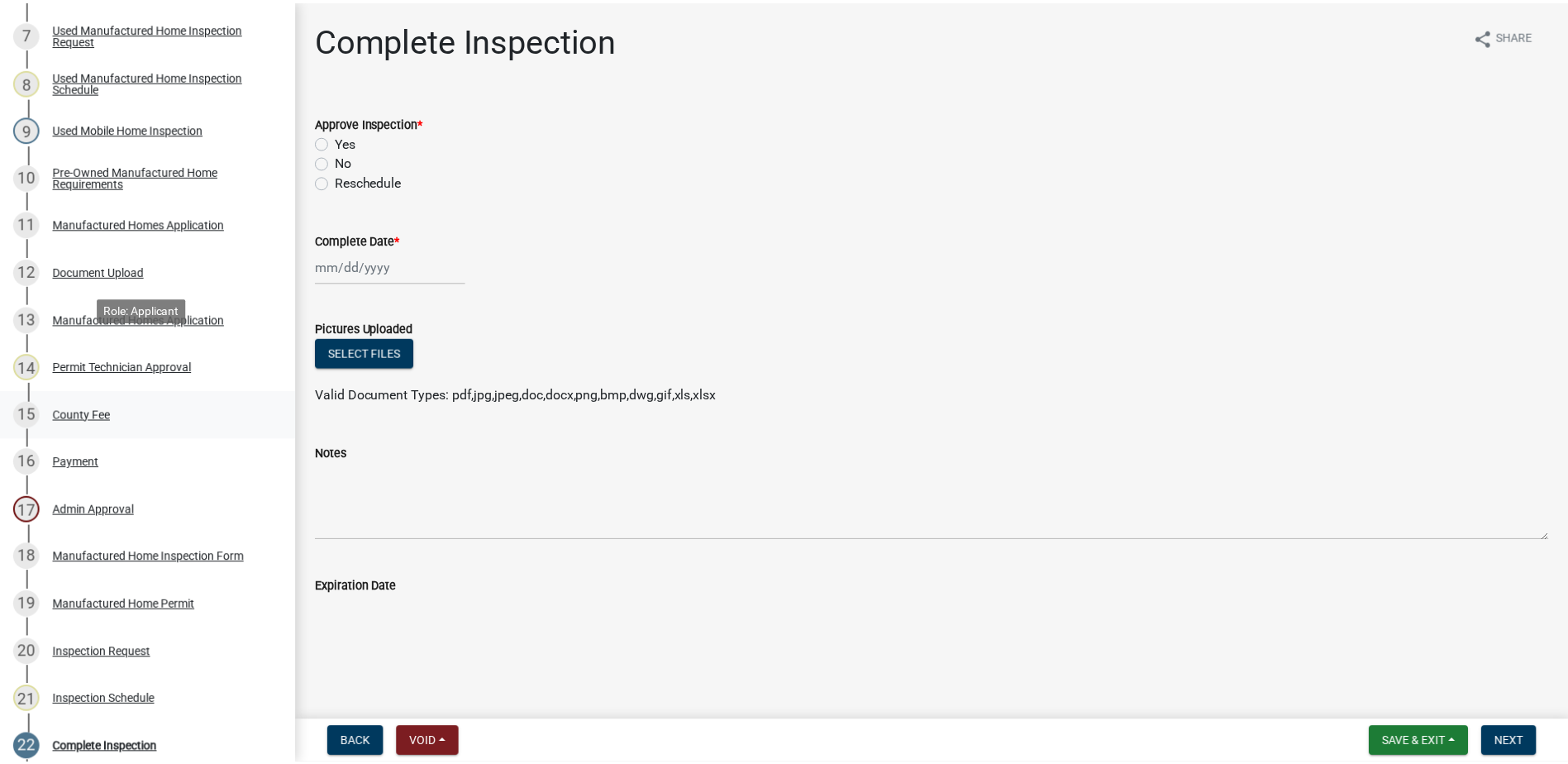
scroll to position [825, 0]
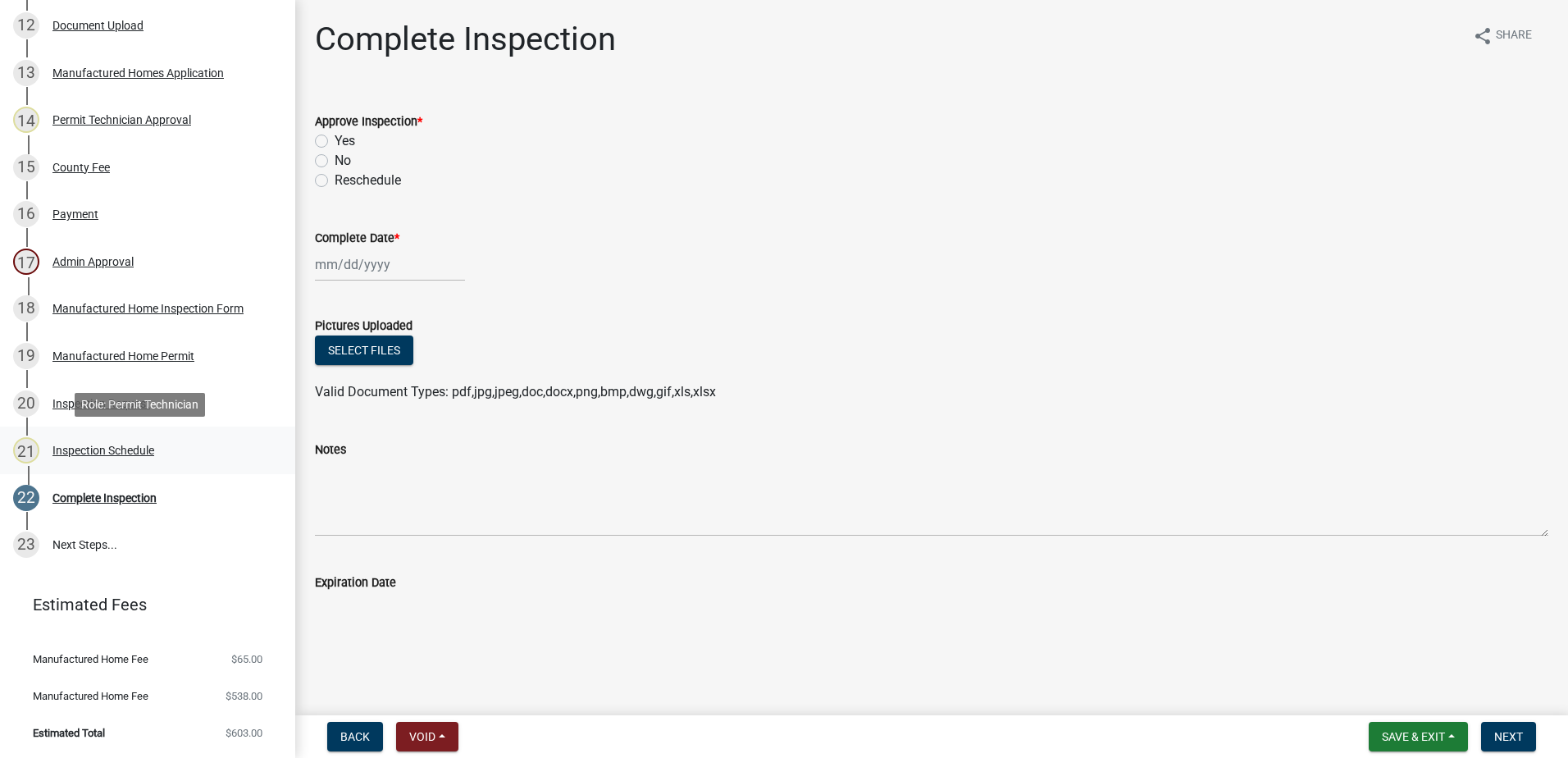
click at [108, 446] on div "Inspection Schedule" at bounding box center [103, 450] width 102 height 11
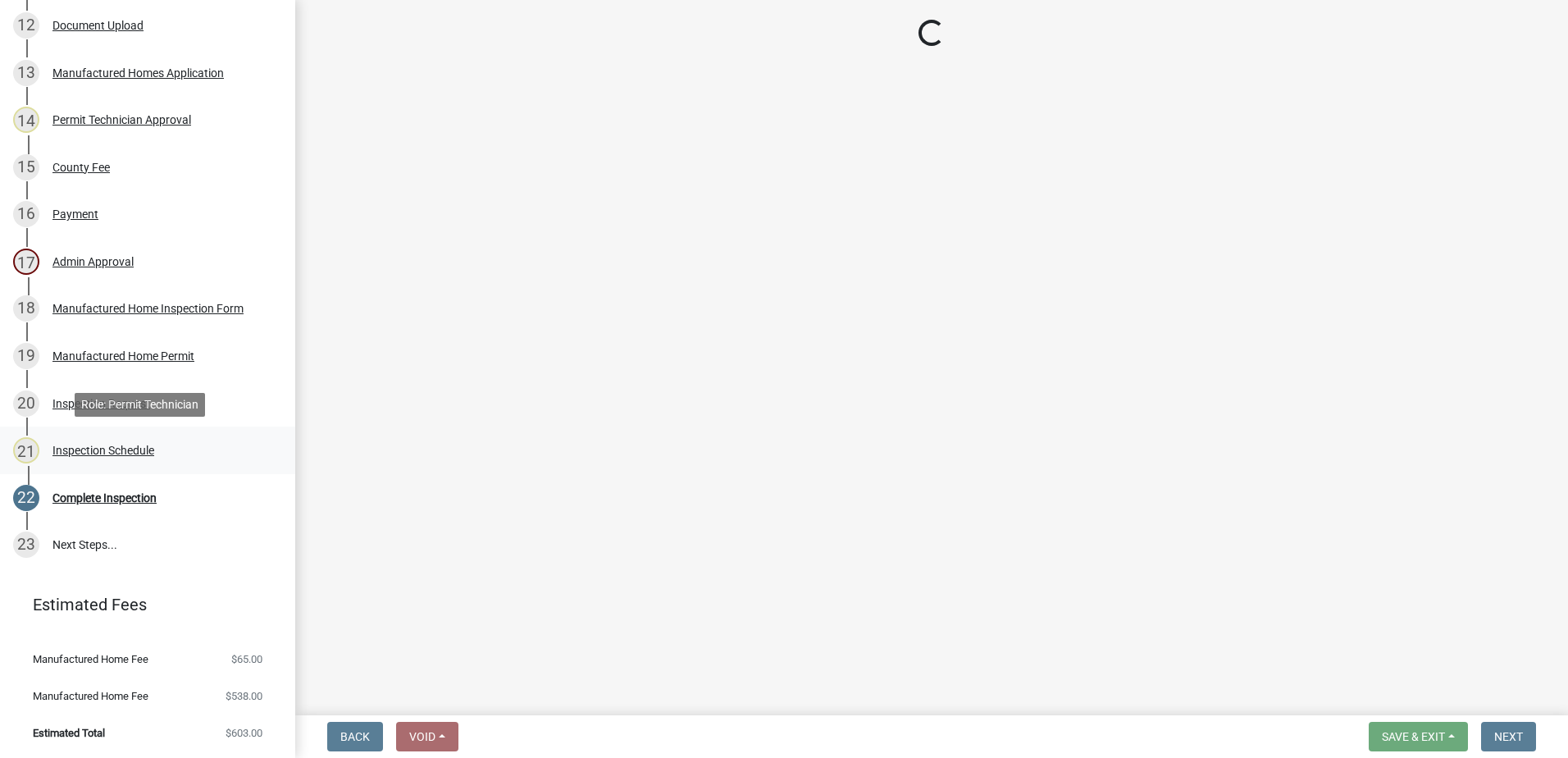
select select "a0ea4169-8540-4a2c-b9f4-cf4c1ffdeb95"
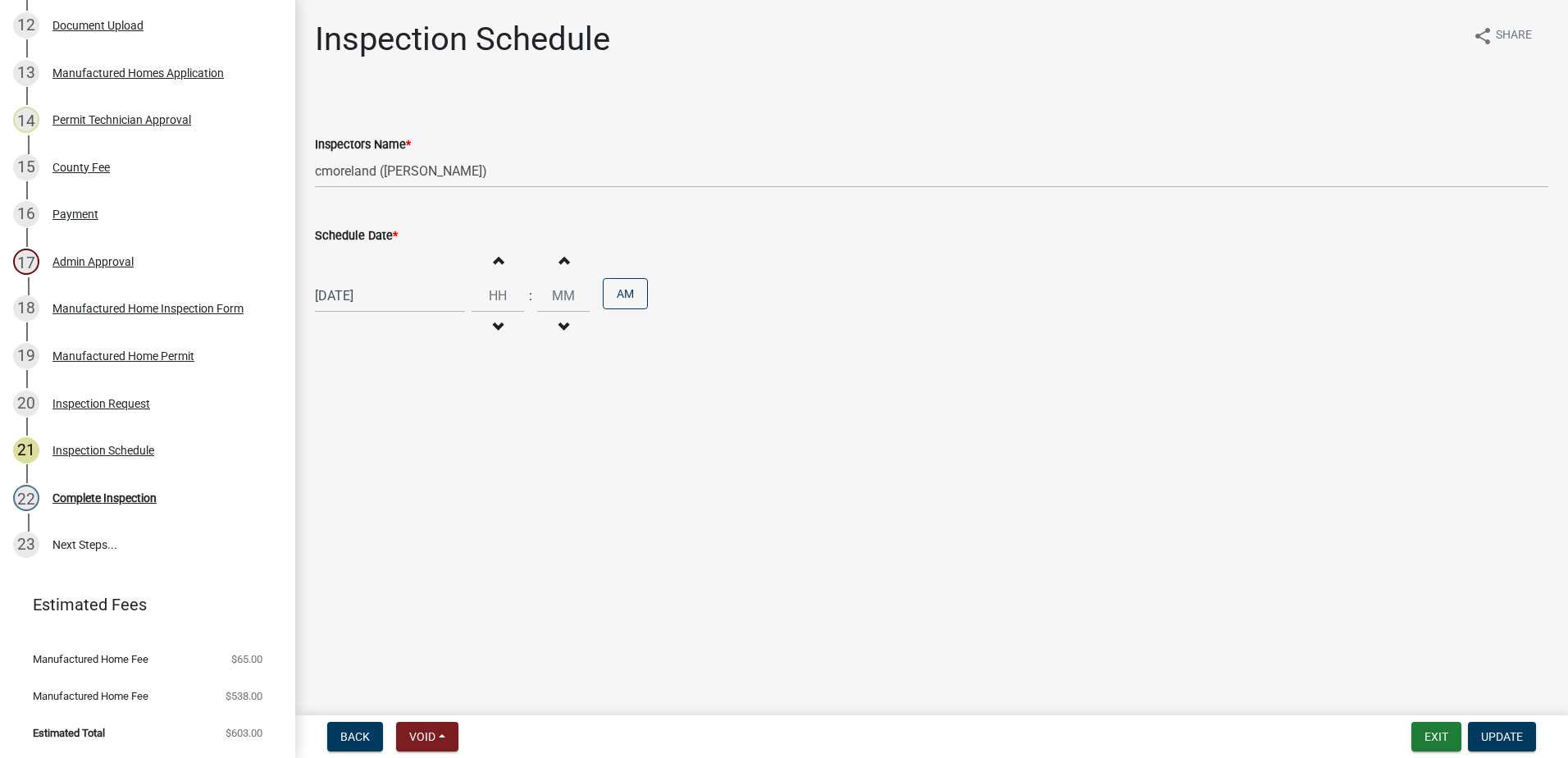
select select "9"
select select "2025"
click at [394, 302] on div "09/16/2025 Jan Feb Mar Apr May Jun Jul Aug Sep Oct Nov Dec 1525 1526 1527 1528 …" at bounding box center [390, 295] width 150 height 33
click at [410, 438] on div "18" at bounding box center [410, 436] width 26 height 26
type input "09/18/2025"
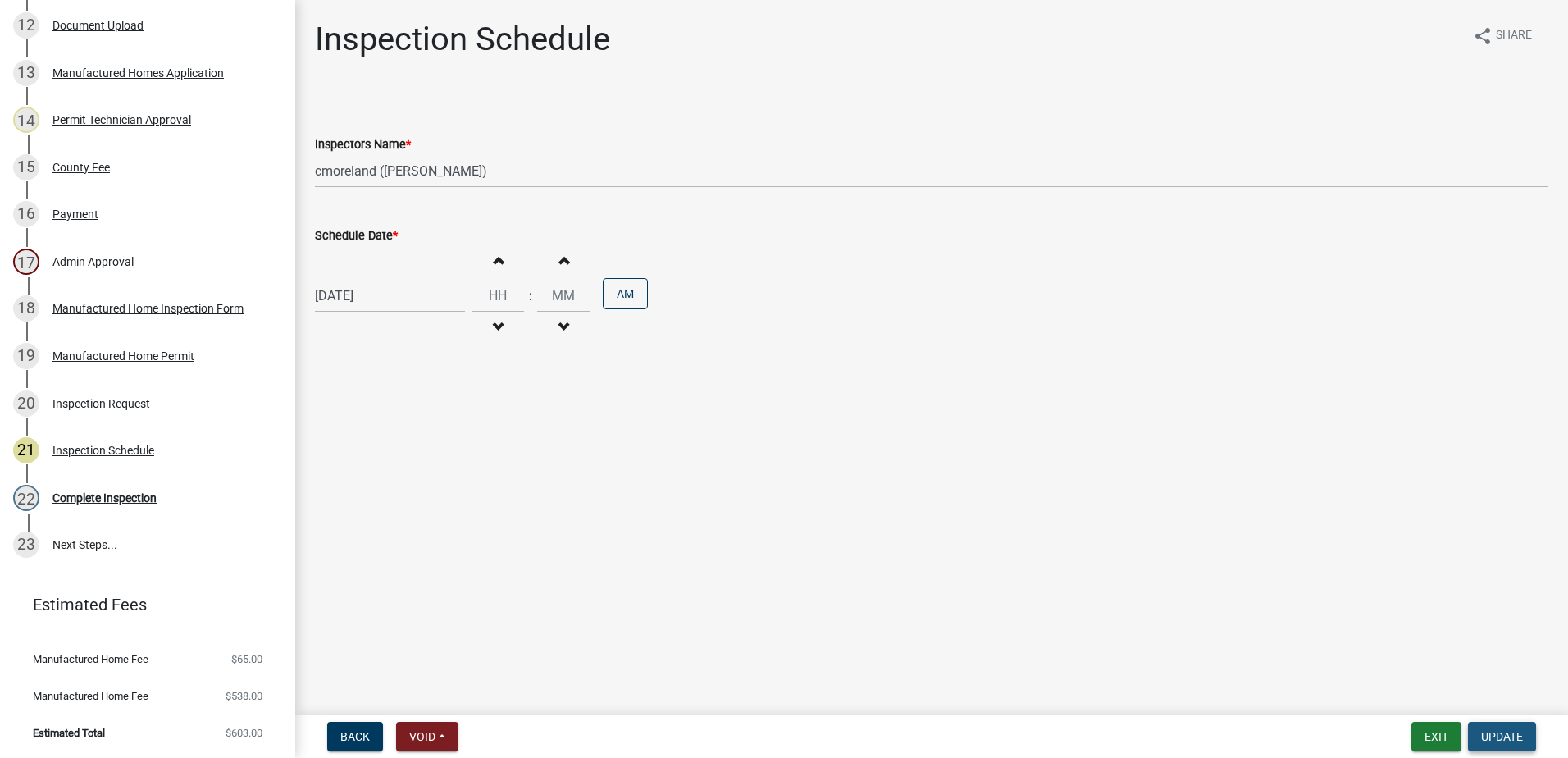
click at [1512, 734] on span "Update" at bounding box center [1502, 736] width 42 height 13
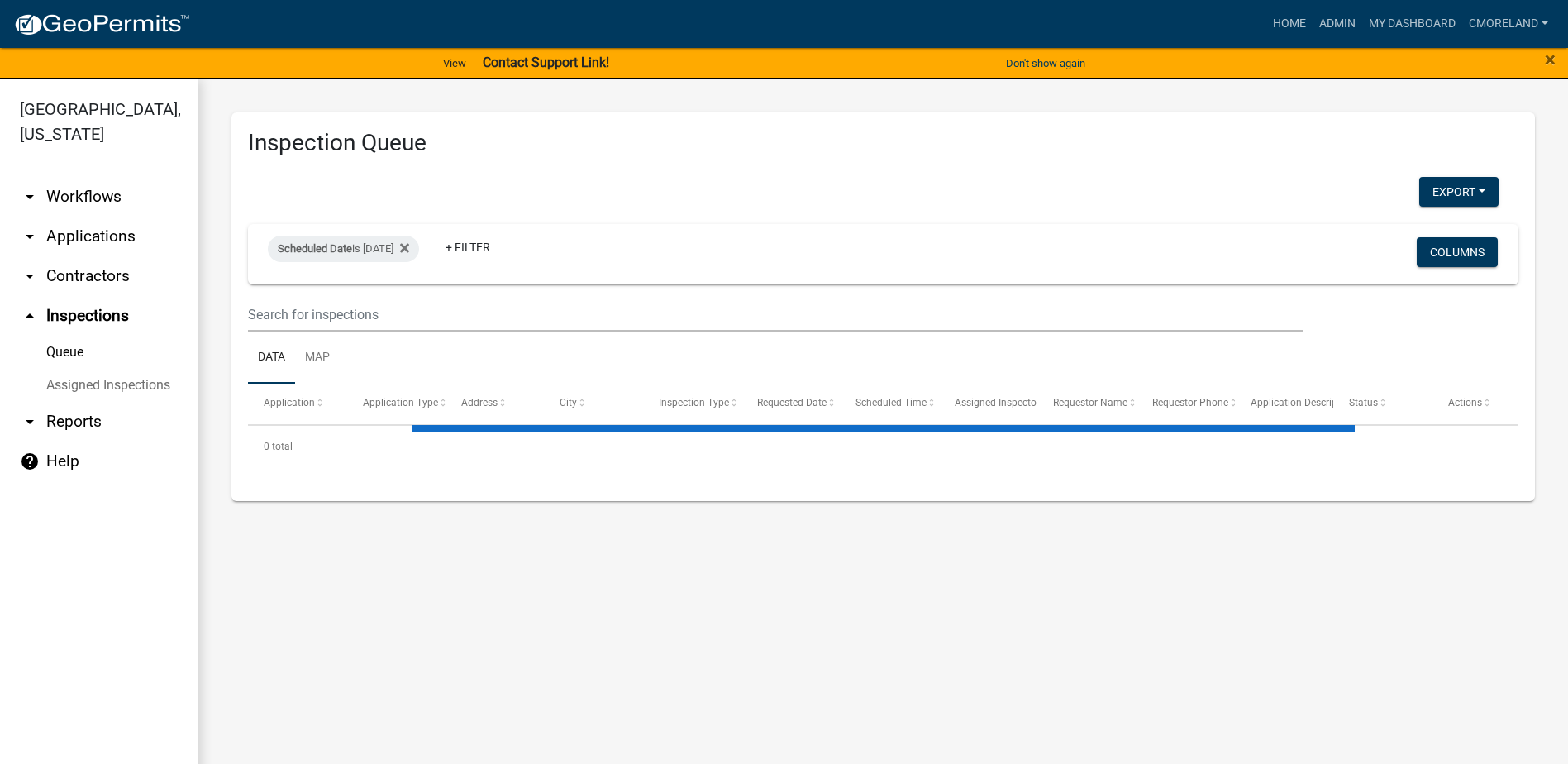
select select "2: 50"
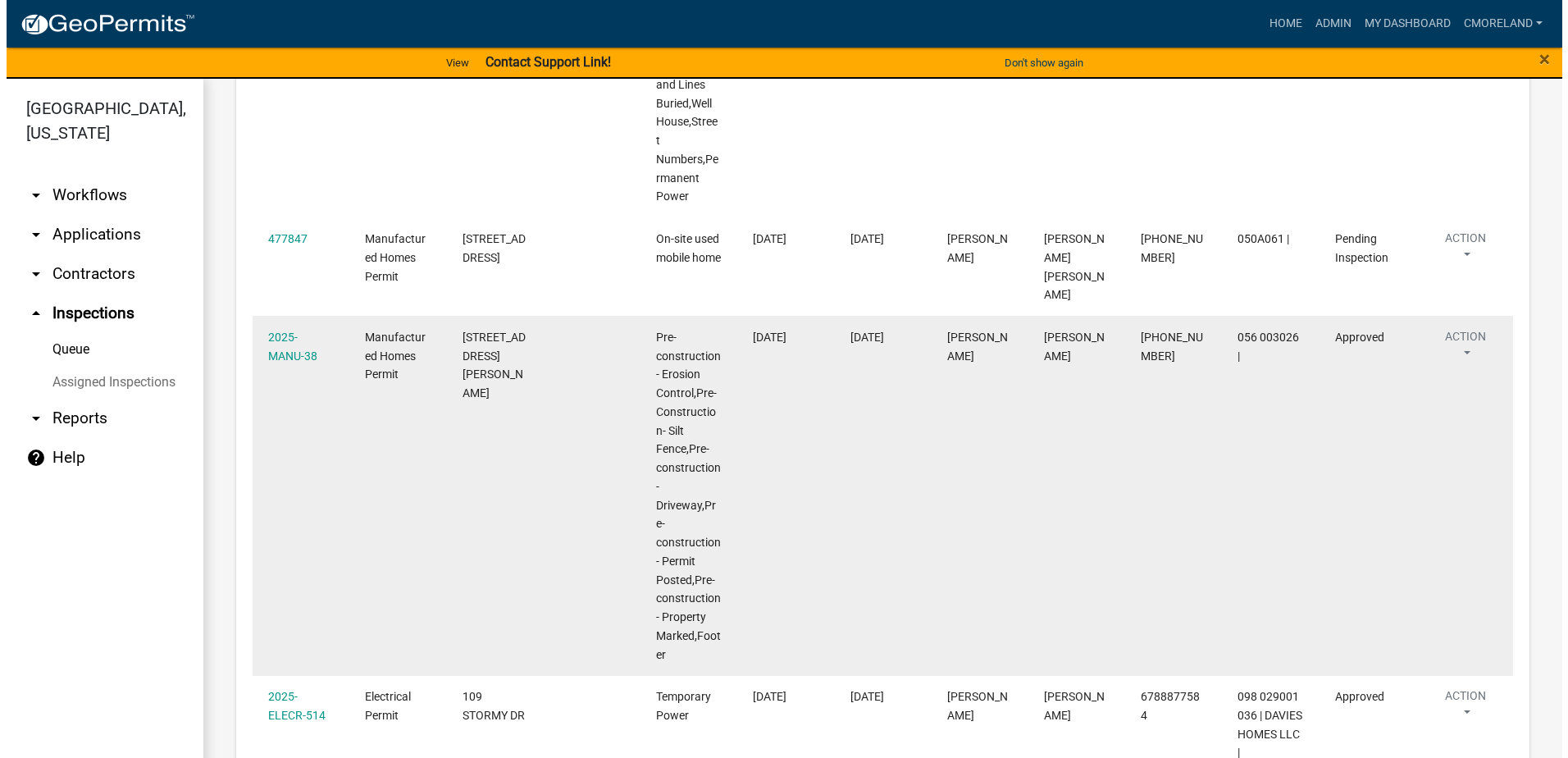
scroll to position [574, 0]
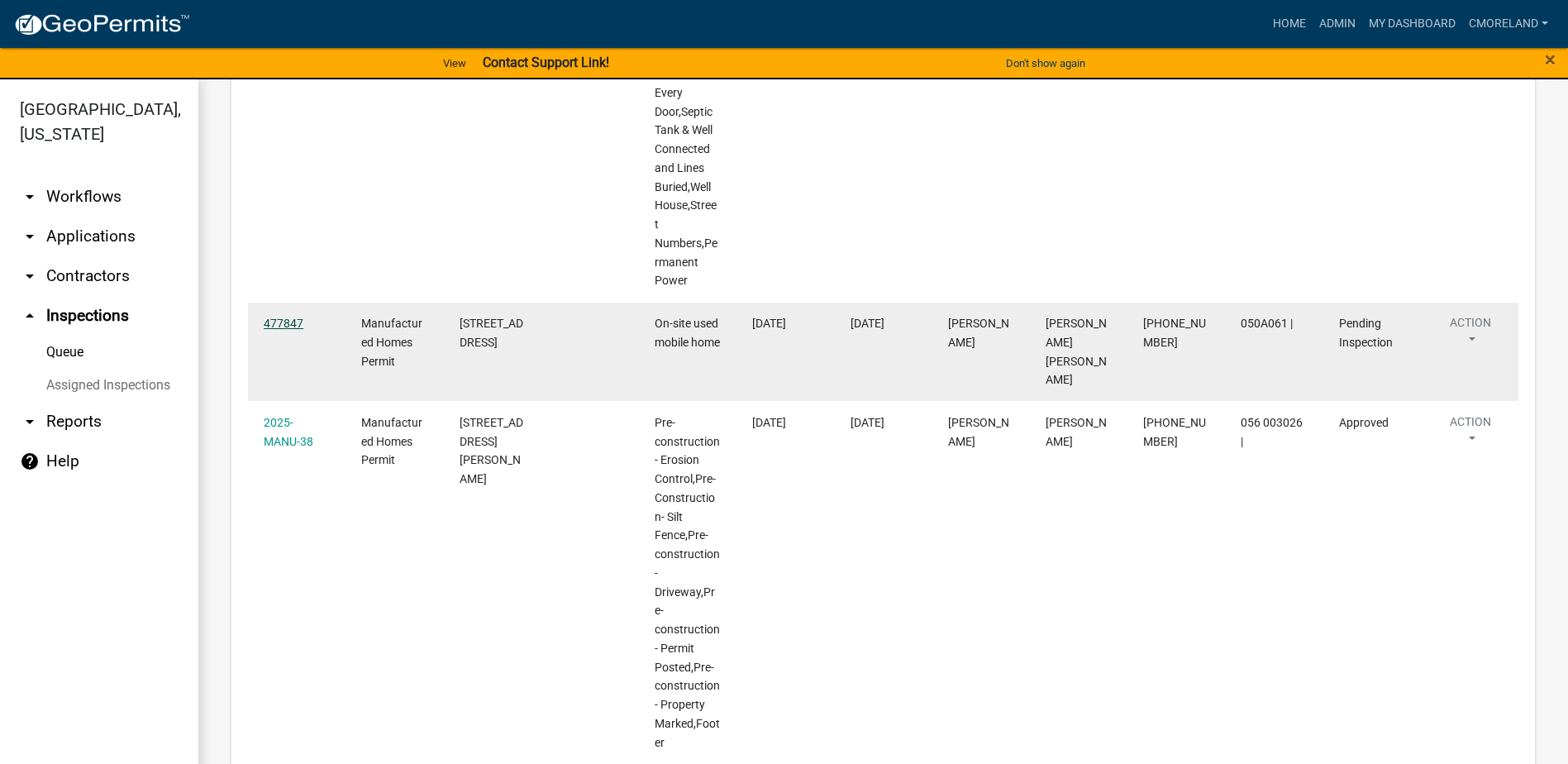
click at [279, 322] on link "477847" at bounding box center [283, 323] width 40 height 13
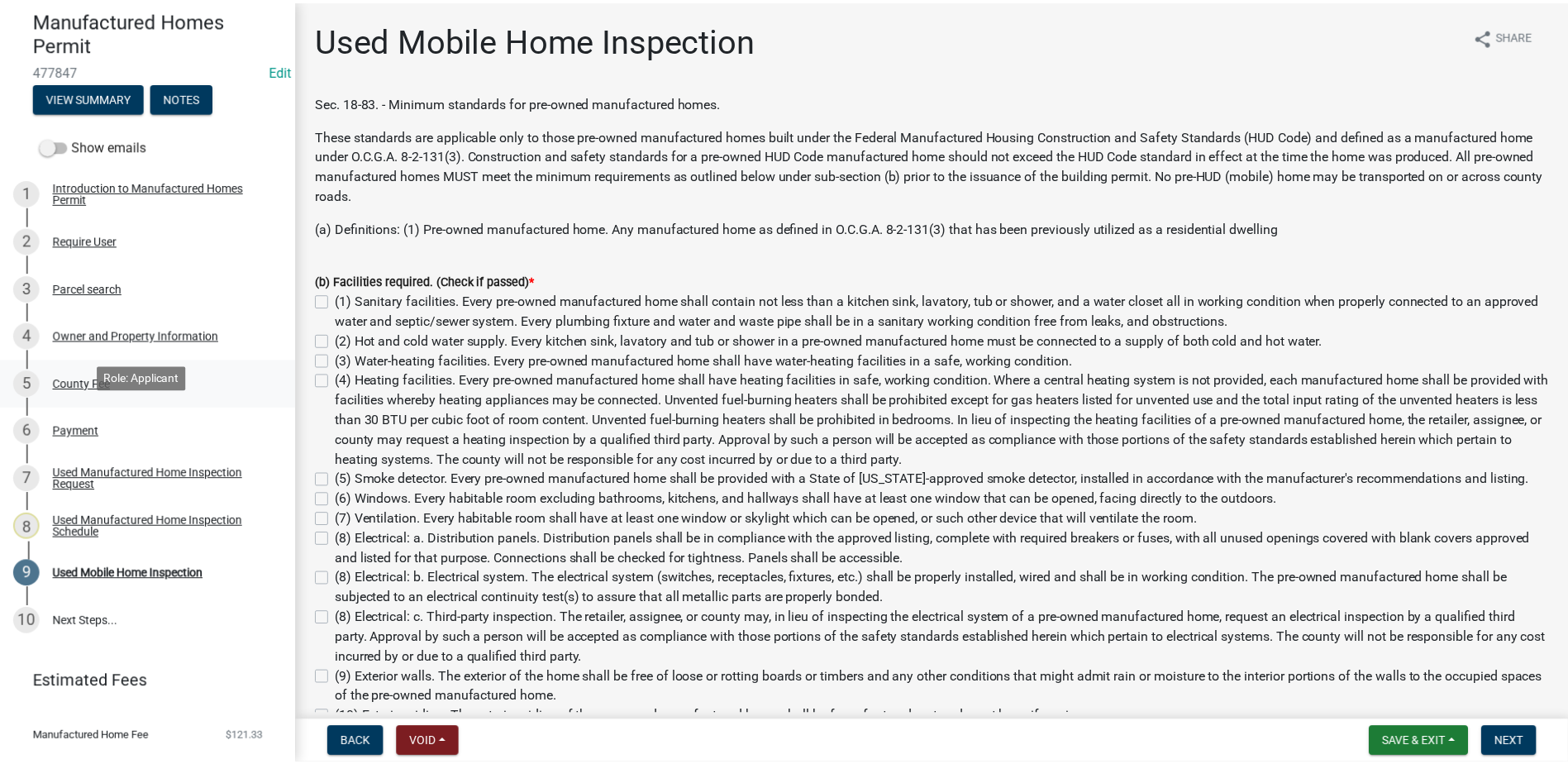
scroll to position [170, 0]
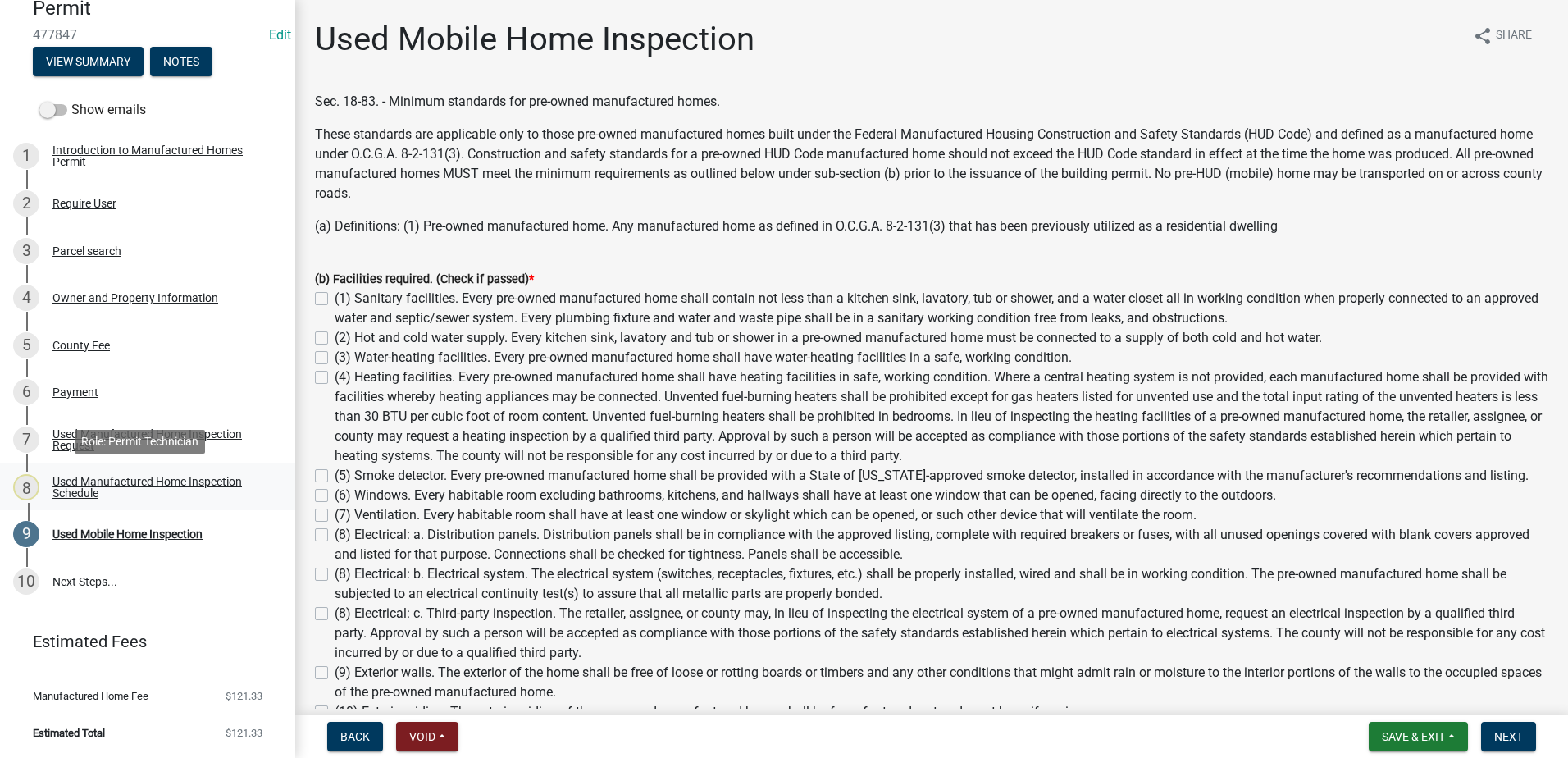
click at [138, 479] on div "Used Manufactured Home Inspection Schedule" at bounding box center [160, 487] width 216 height 23
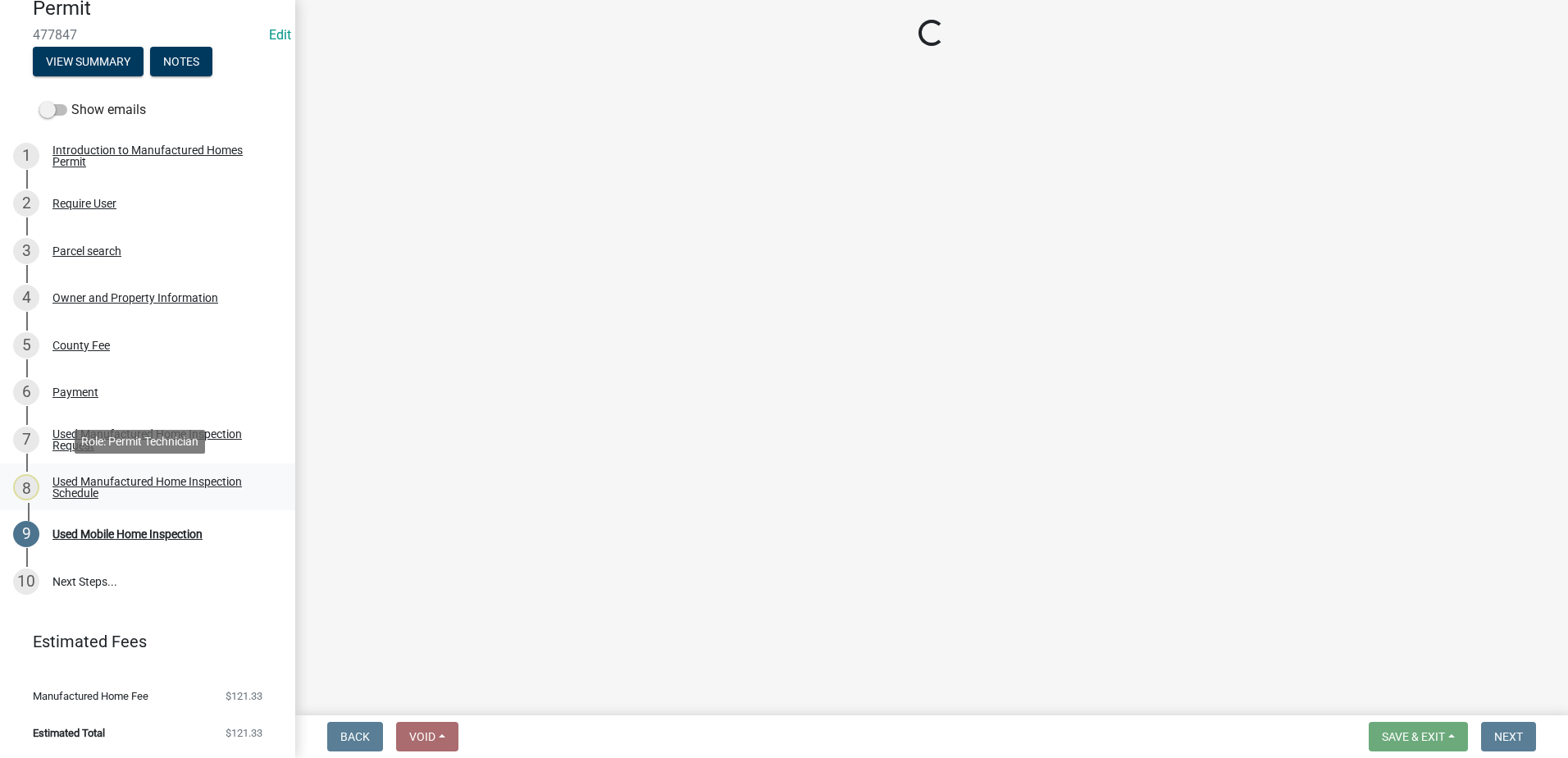
select select "a0ea4169-8540-4a2c-b9f4-cf4c1ffdeb95"
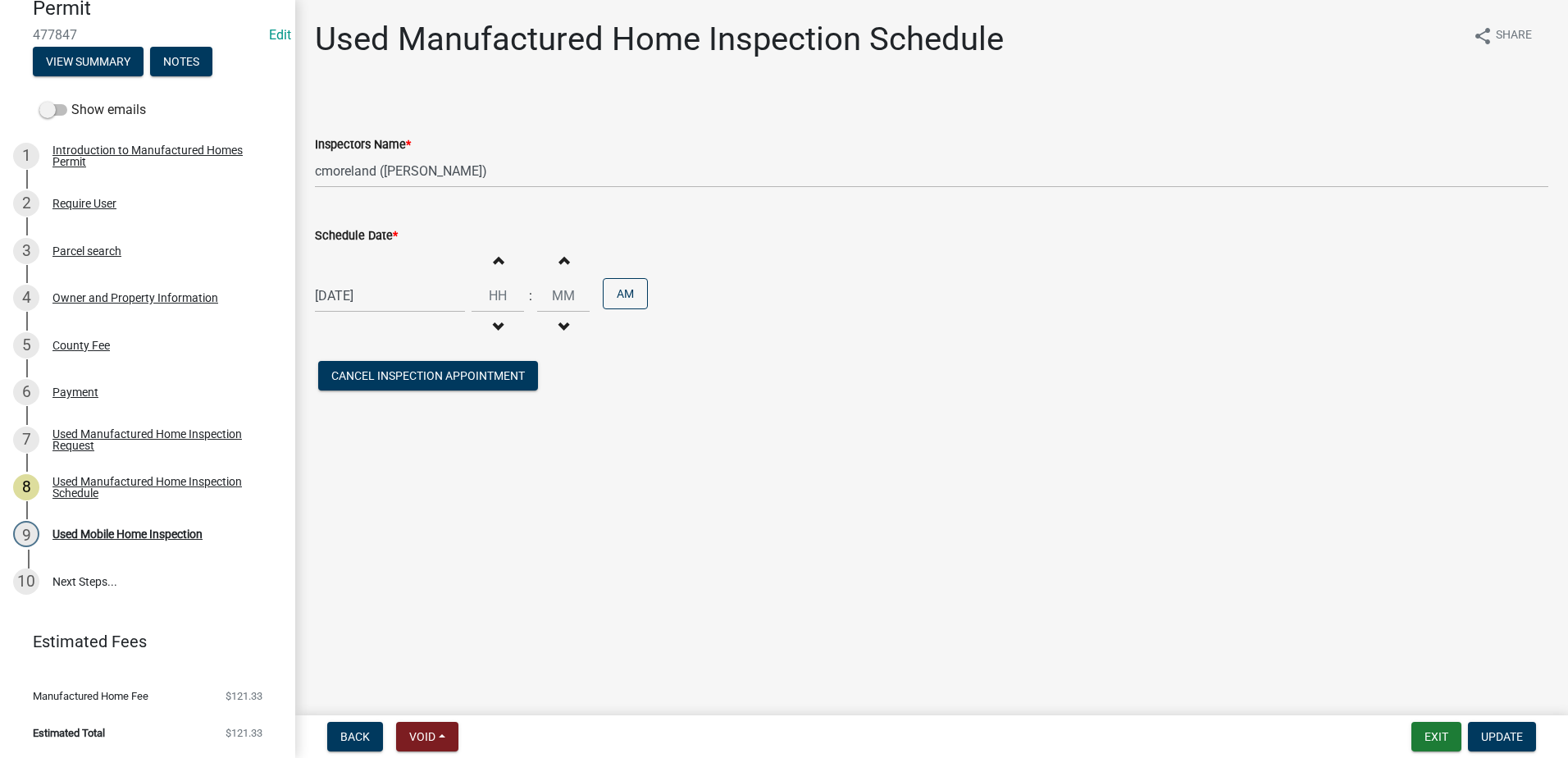
click at [403, 296] on div "[DATE]" at bounding box center [390, 295] width 150 height 33
select select "9"
select select "2025"
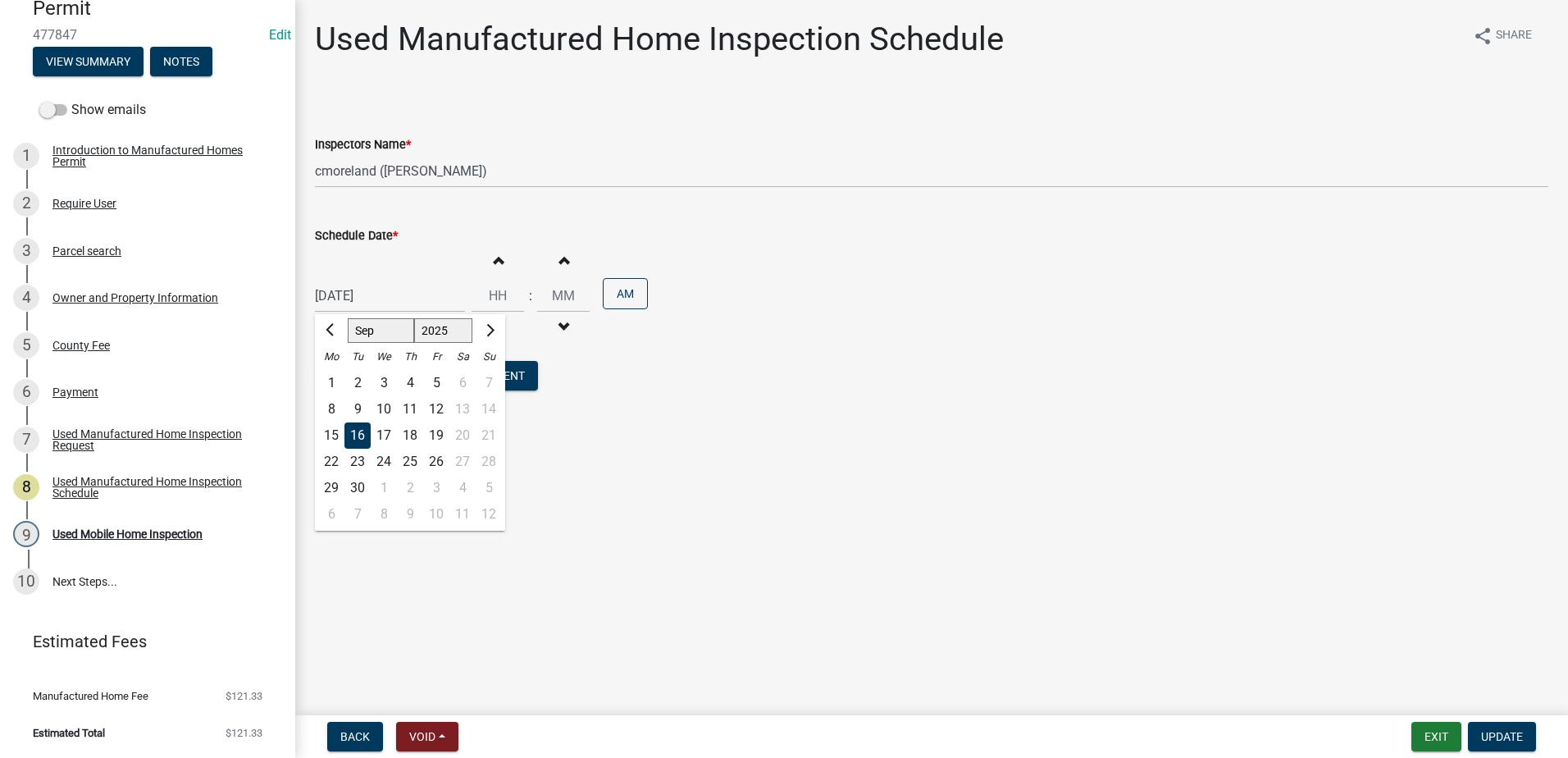
click at [383, 432] on div "17" at bounding box center [384, 436] width 26 height 26
type input "09/17/2025"
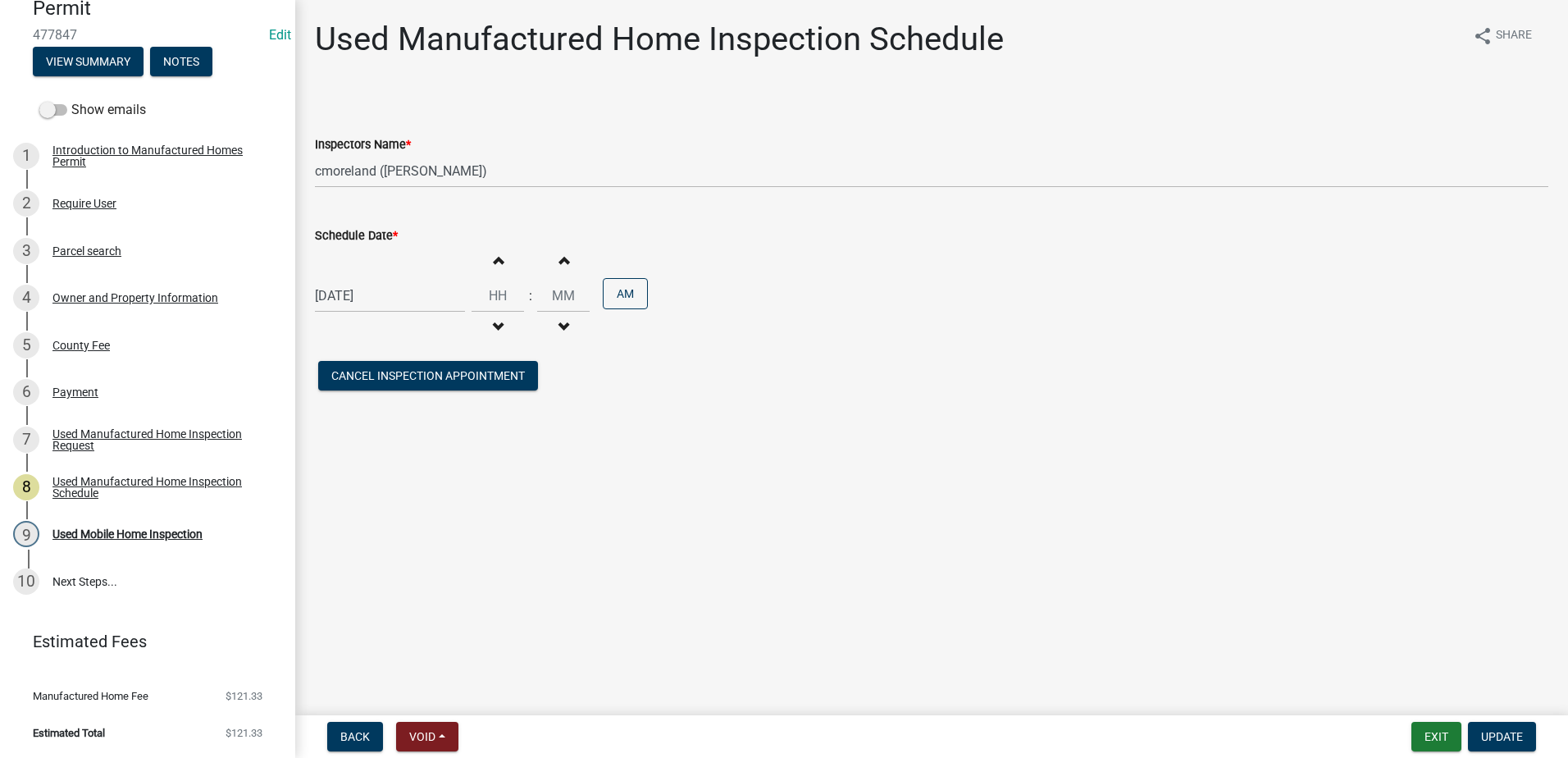
click at [396, 296] on div "09/17/2025" at bounding box center [390, 295] width 150 height 33
select select "9"
select select "2025"
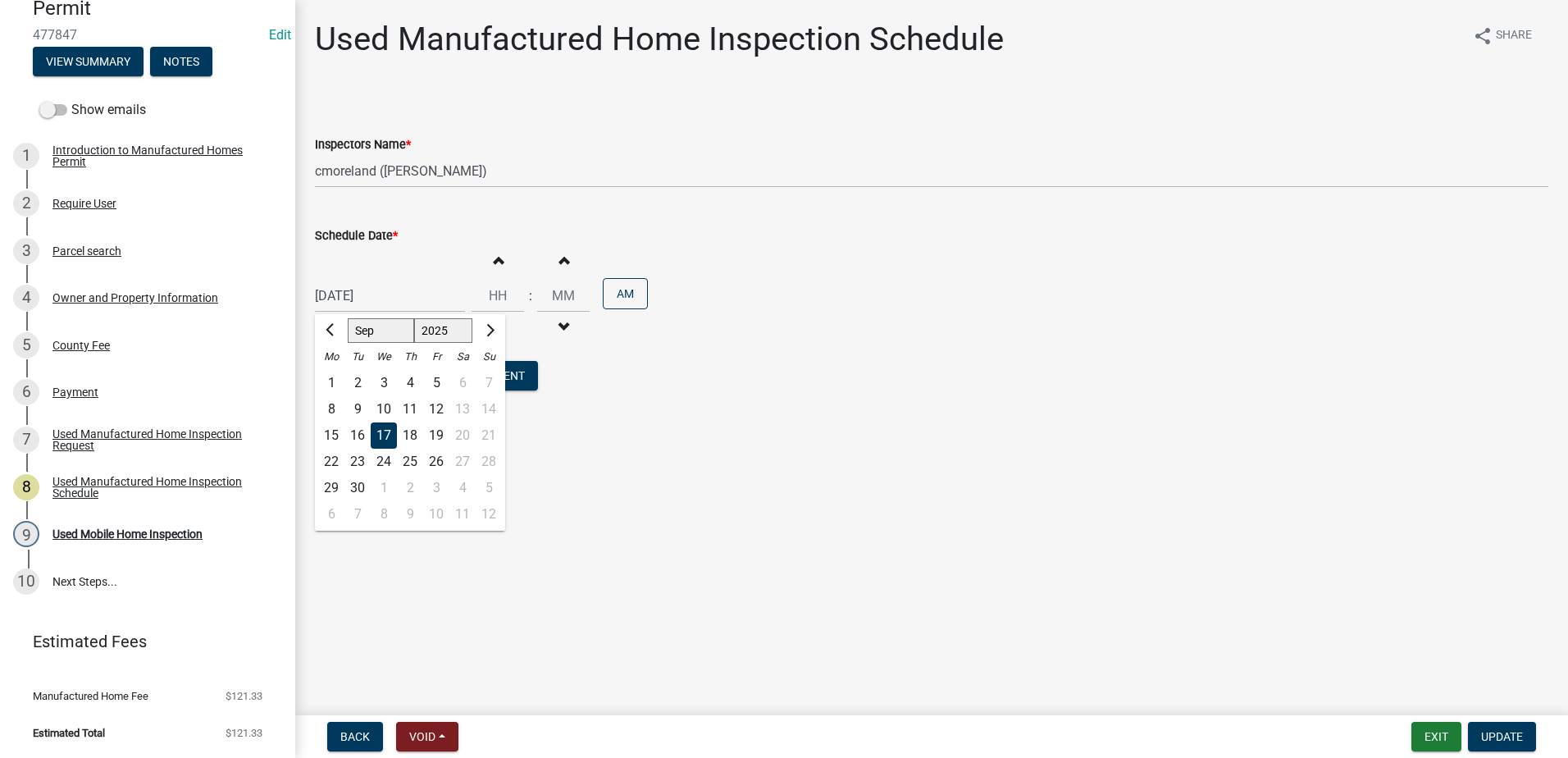
click at [410, 432] on div "18" at bounding box center [410, 436] width 26 height 26
type input "09/18/2025"
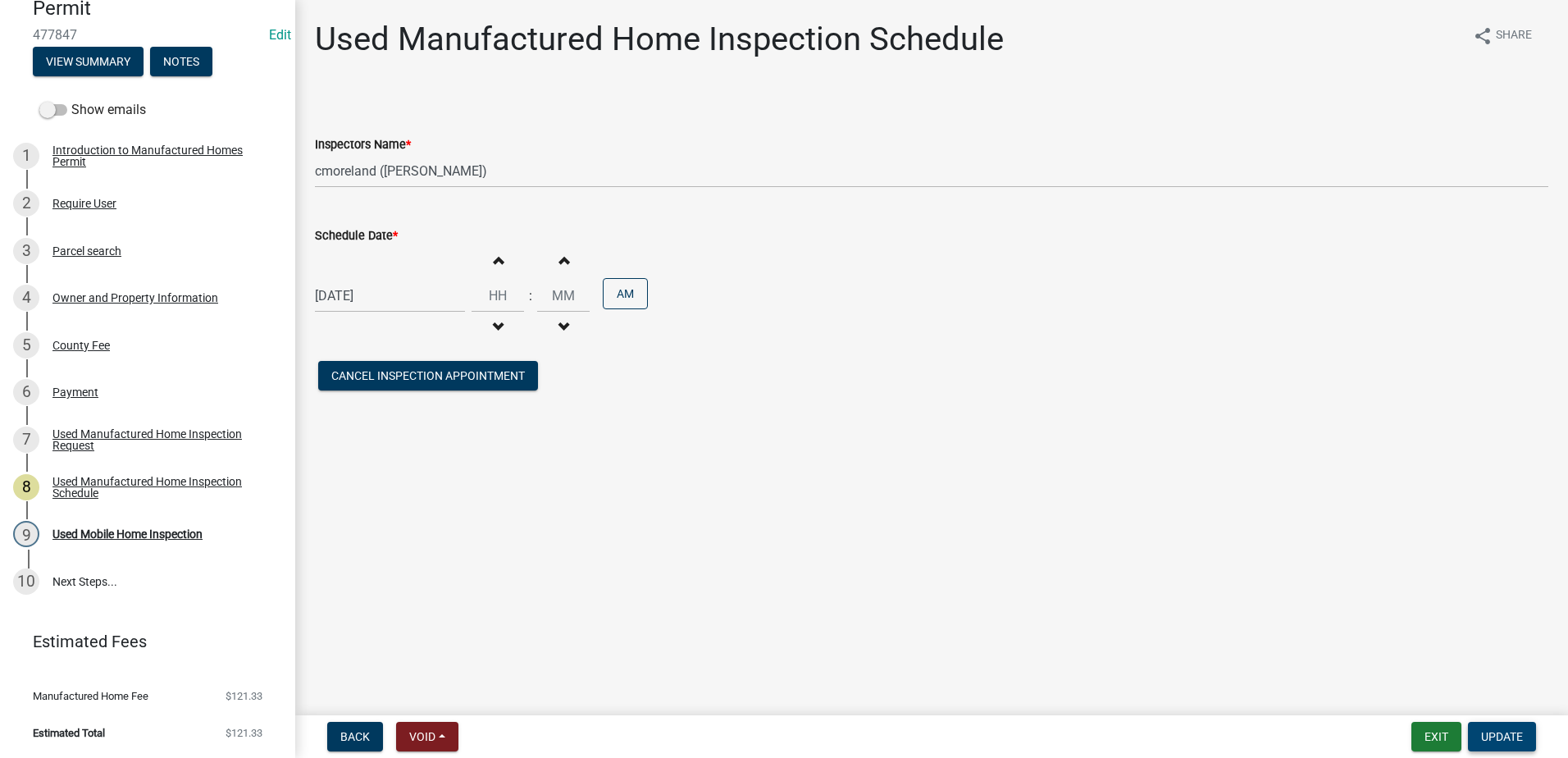
click at [1514, 735] on span "Update" at bounding box center [1502, 736] width 42 height 13
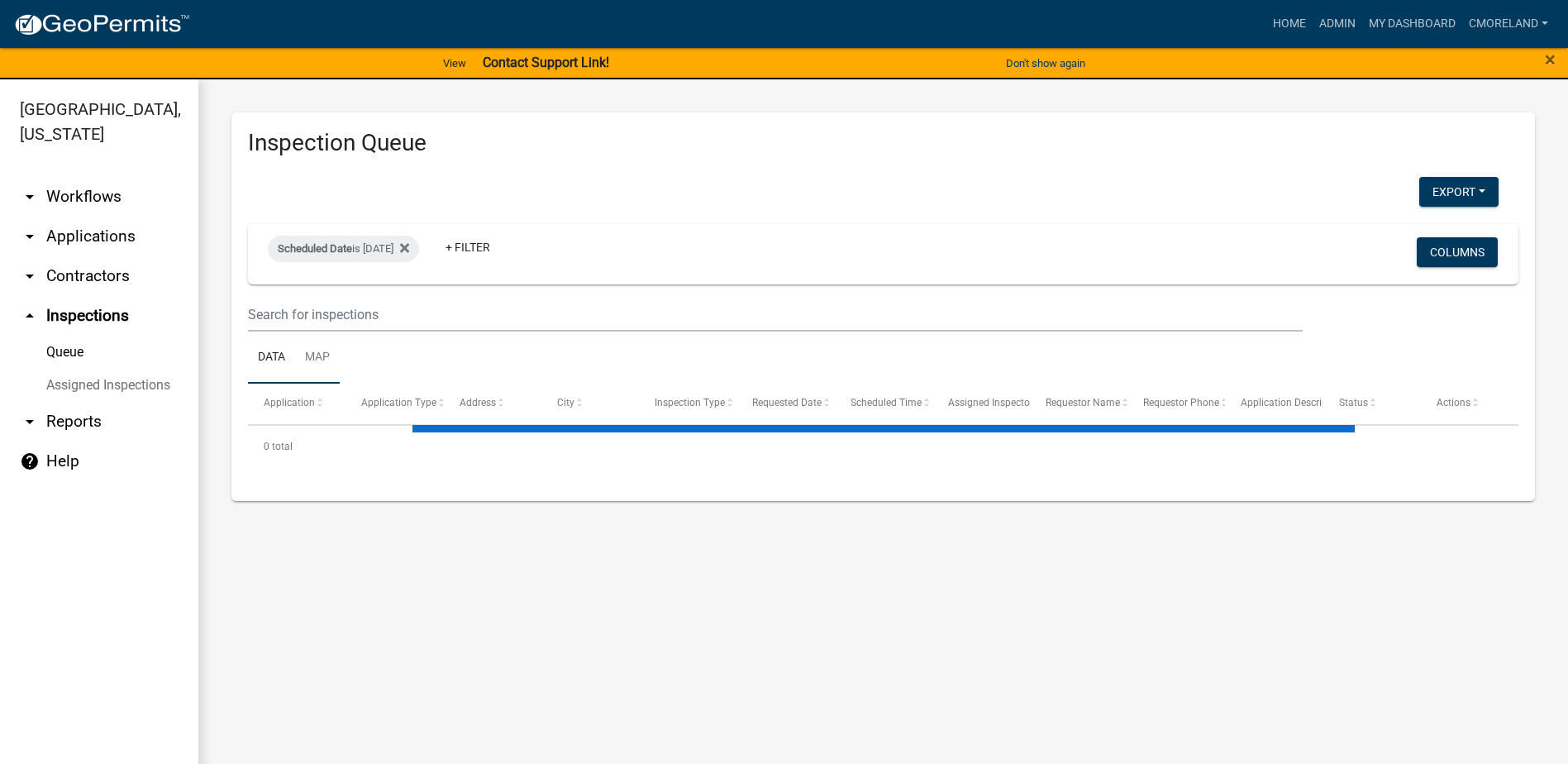
select select "2: 50"
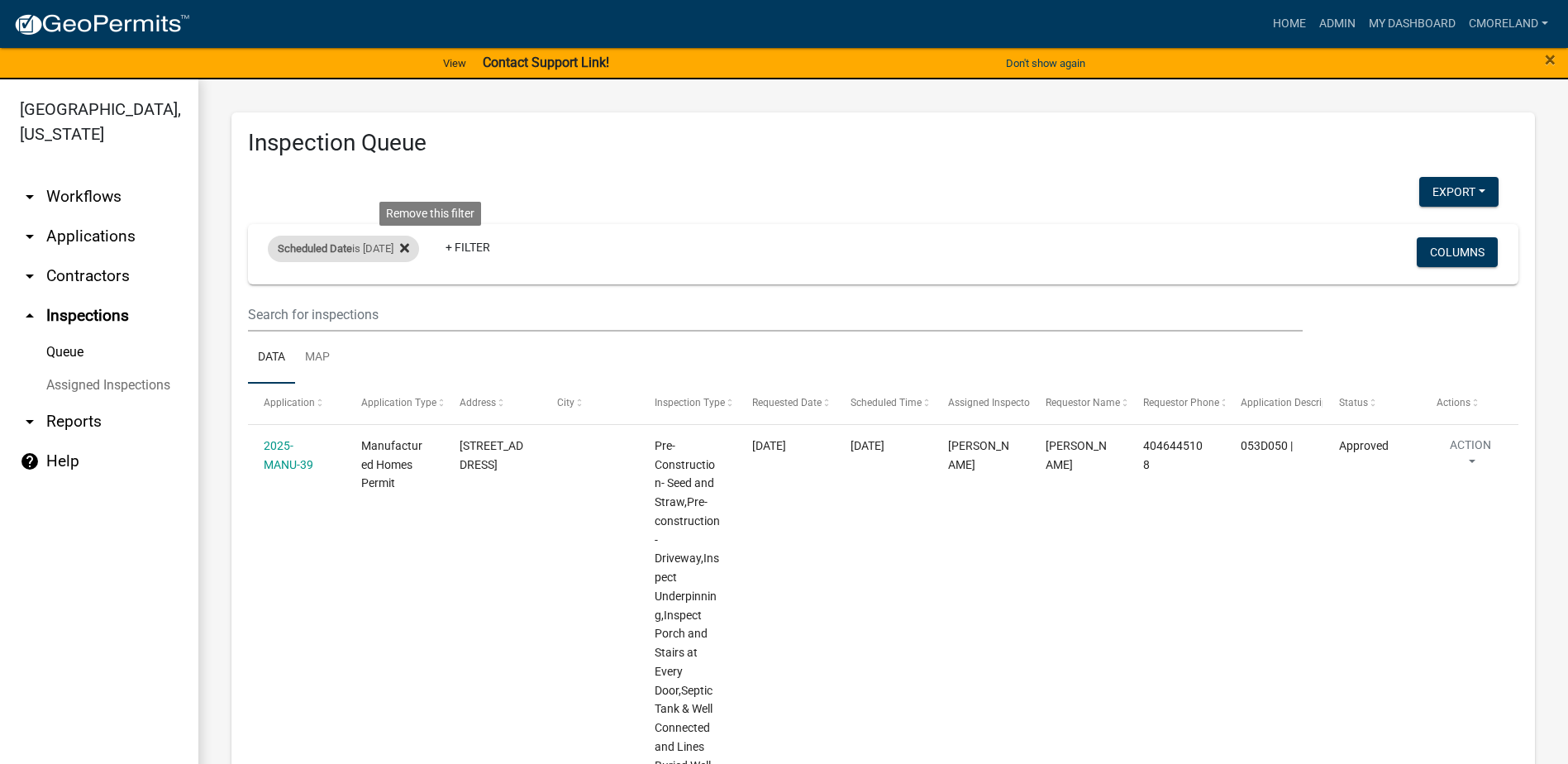
click at [409, 246] on icon at bounding box center [404, 248] width 9 height 9
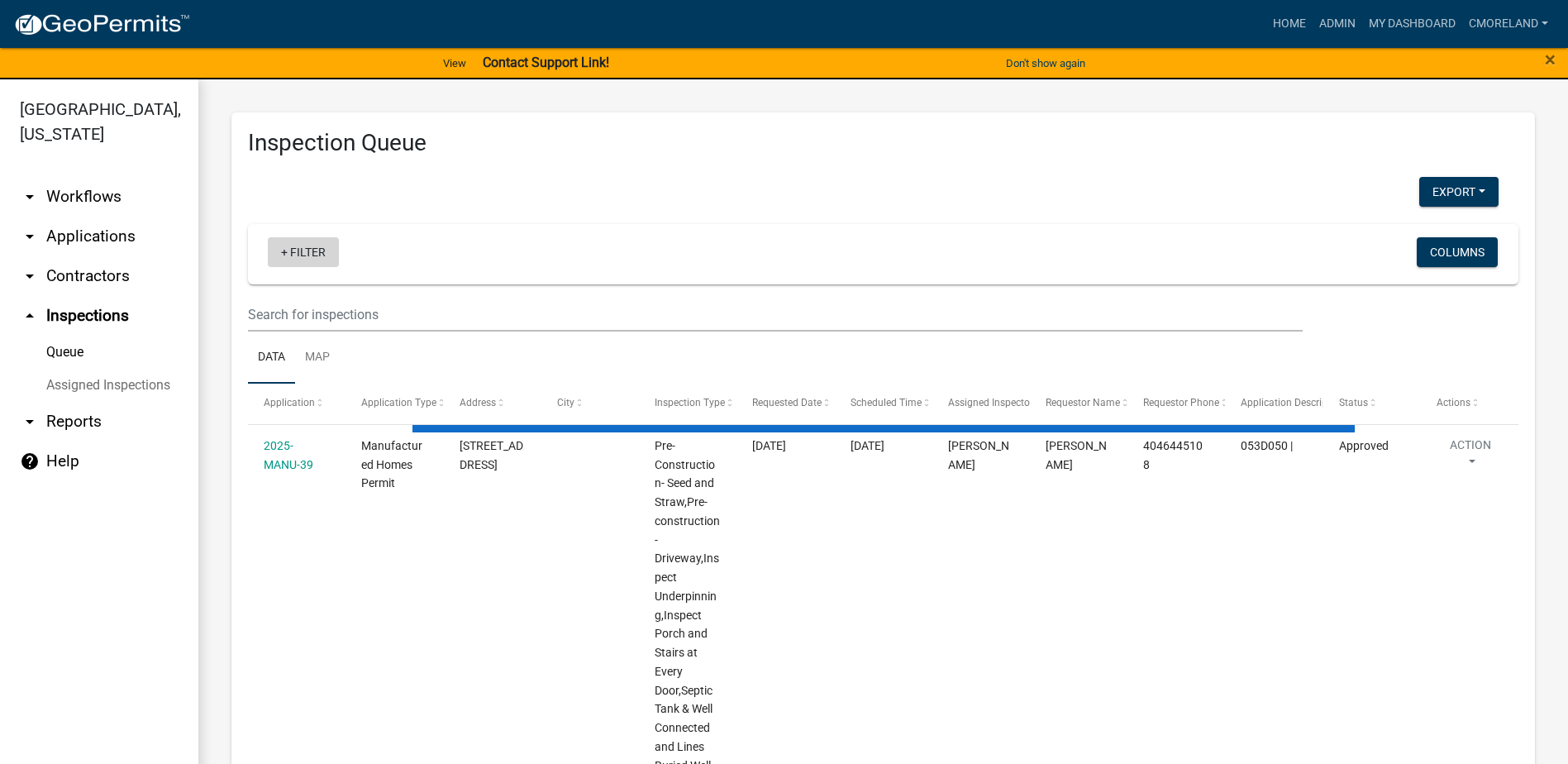
click at [302, 248] on link "+ Filter" at bounding box center [303, 253] width 72 height 30
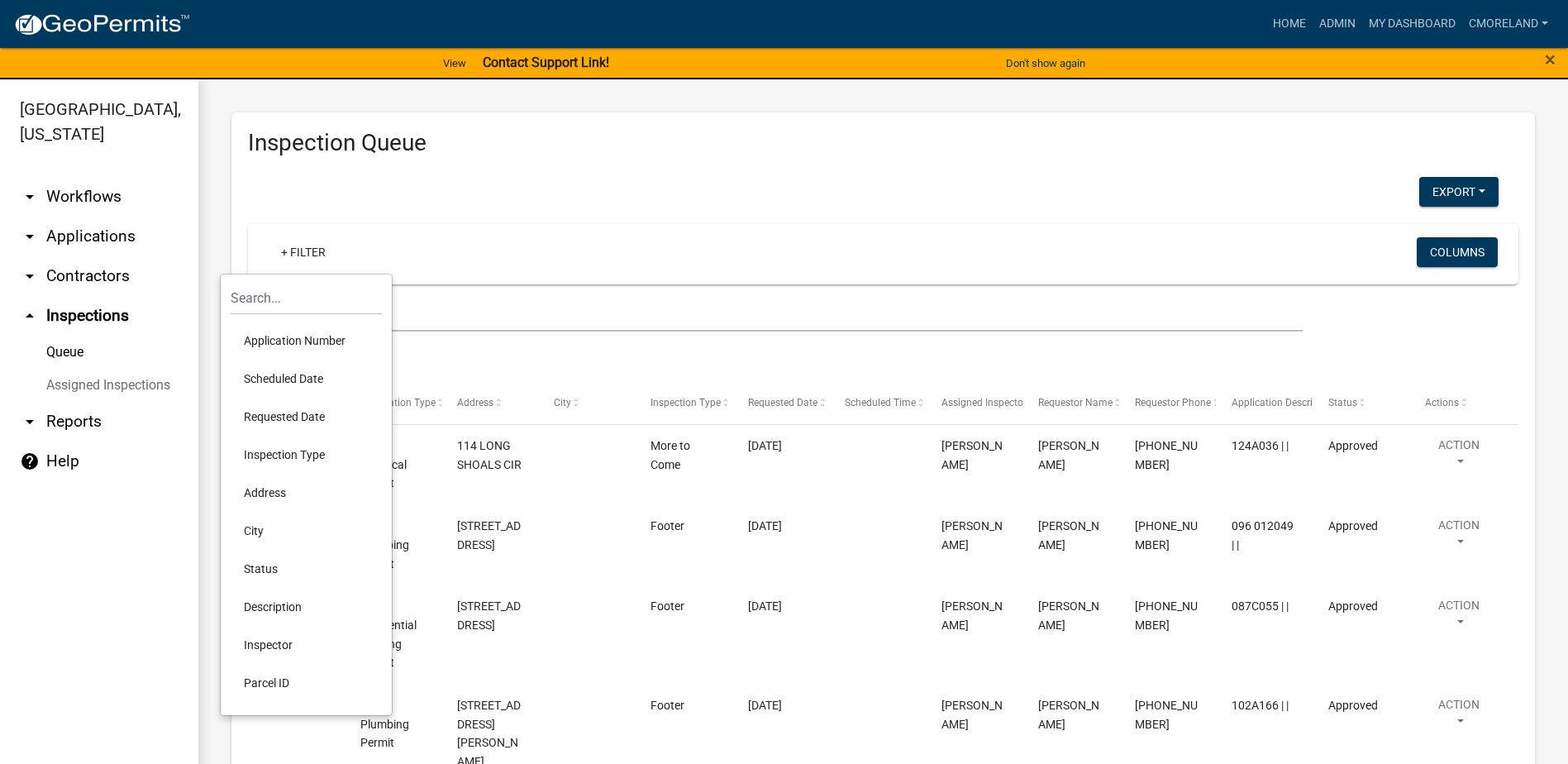
click at [289, 418] on li "Requested Date" at bounding box center [305, 416] width 151 height 38
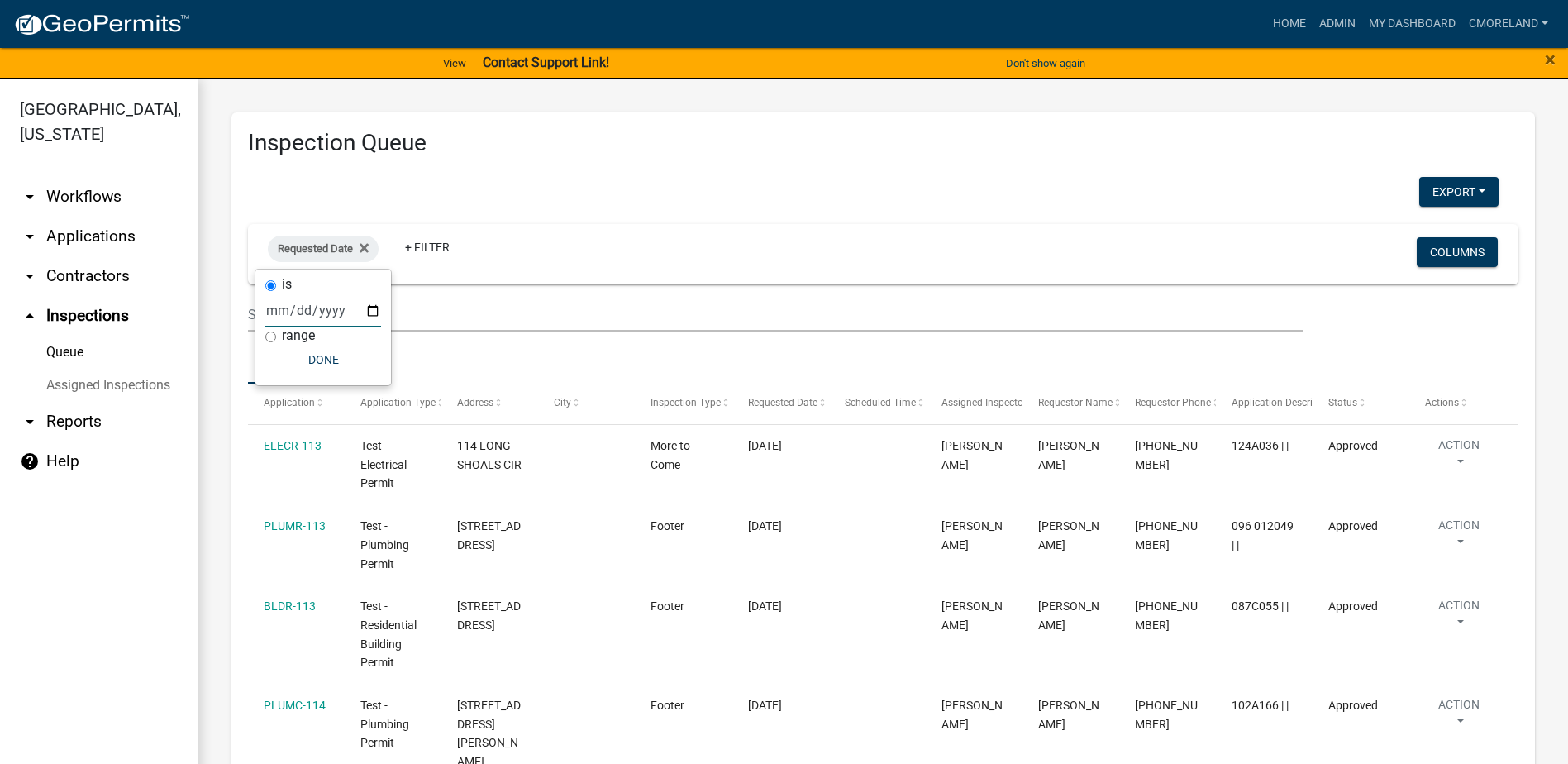
click at [373, 306] on input "date" at bounding box center [323, 310] width 116 height 34
type input "2025-09-17"
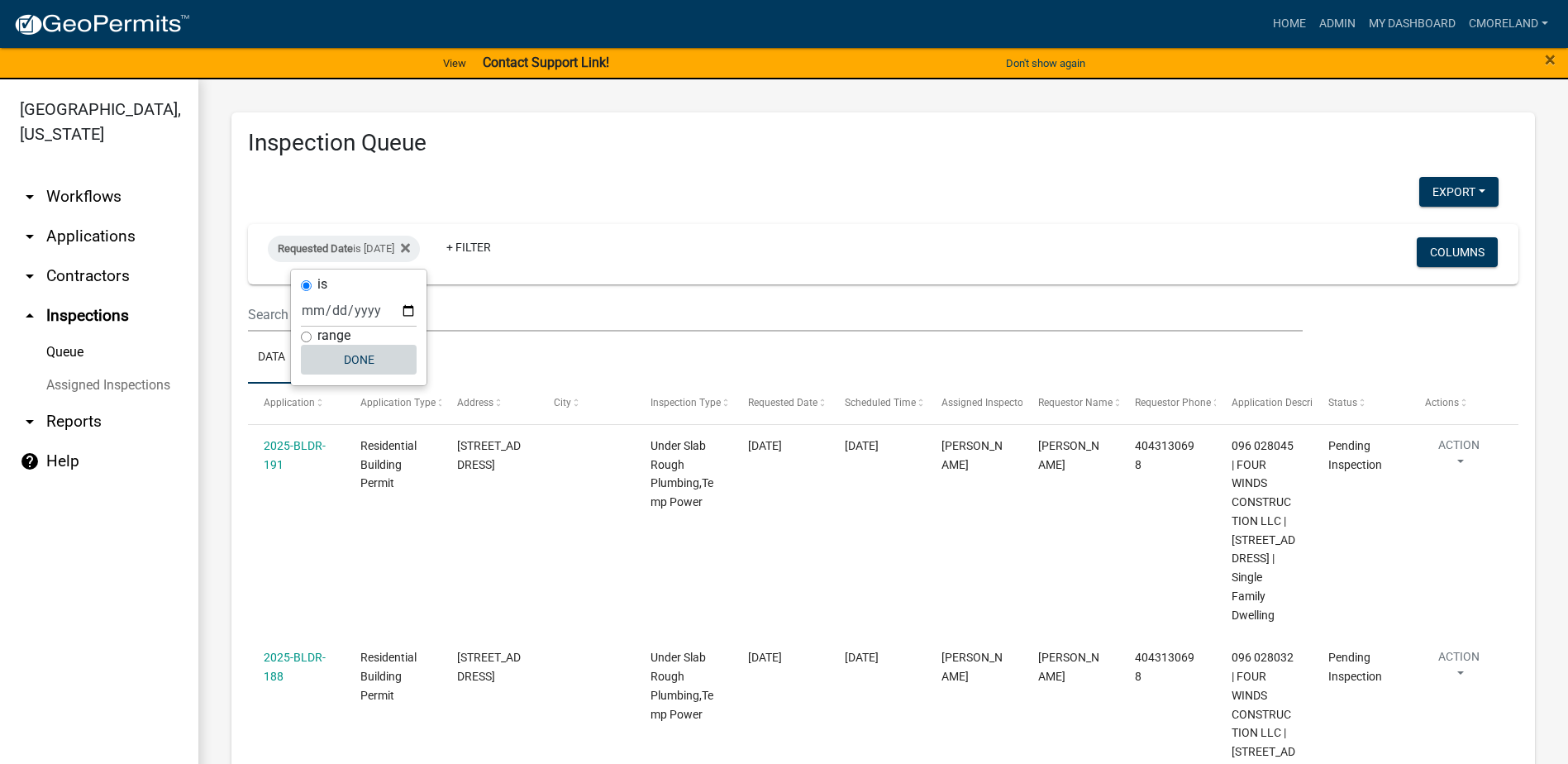
click at [359, 357] on button "Done" at bounding box center [358, 359] width 116 height 30
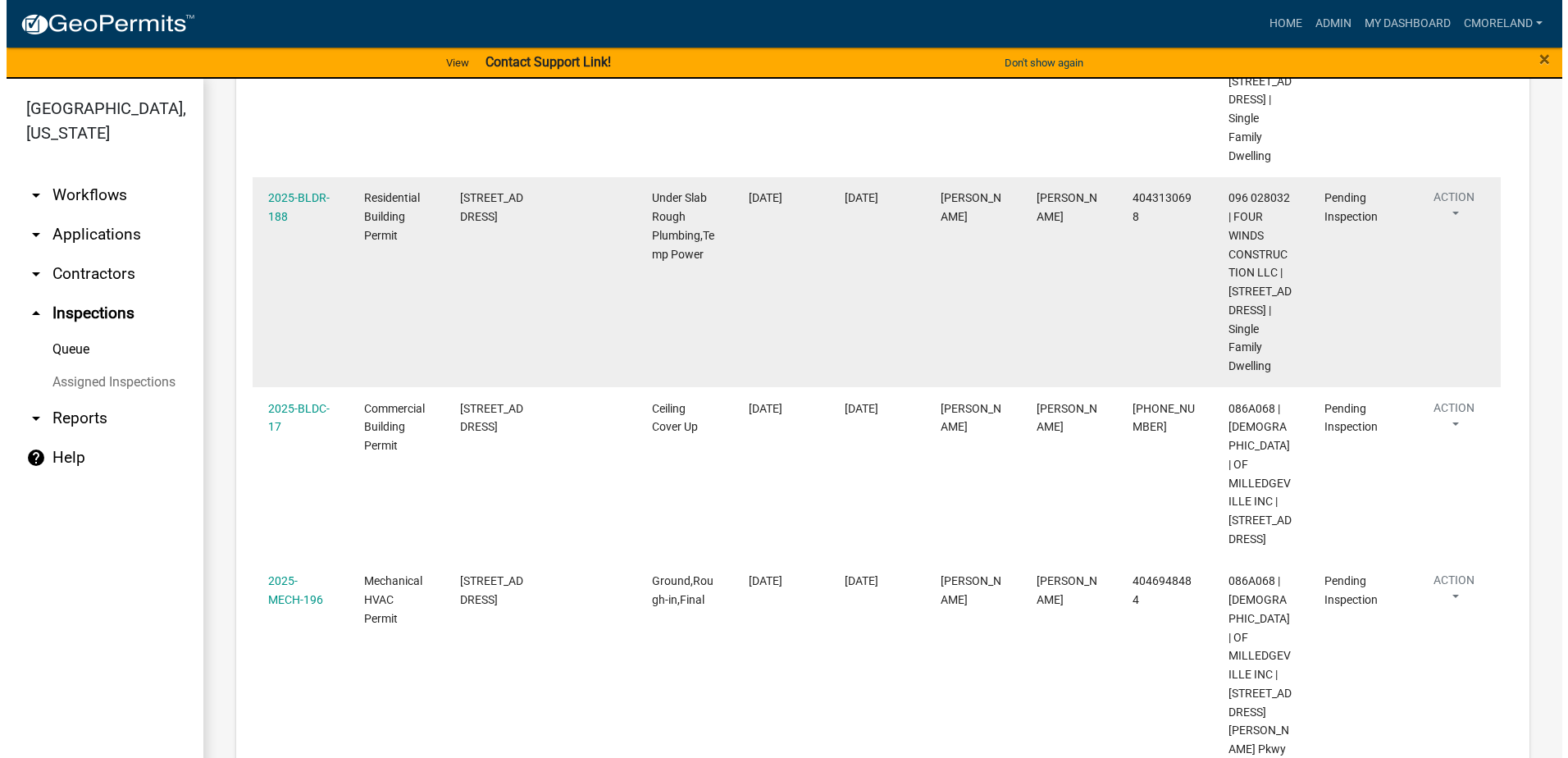
scroll to position [492, 0]
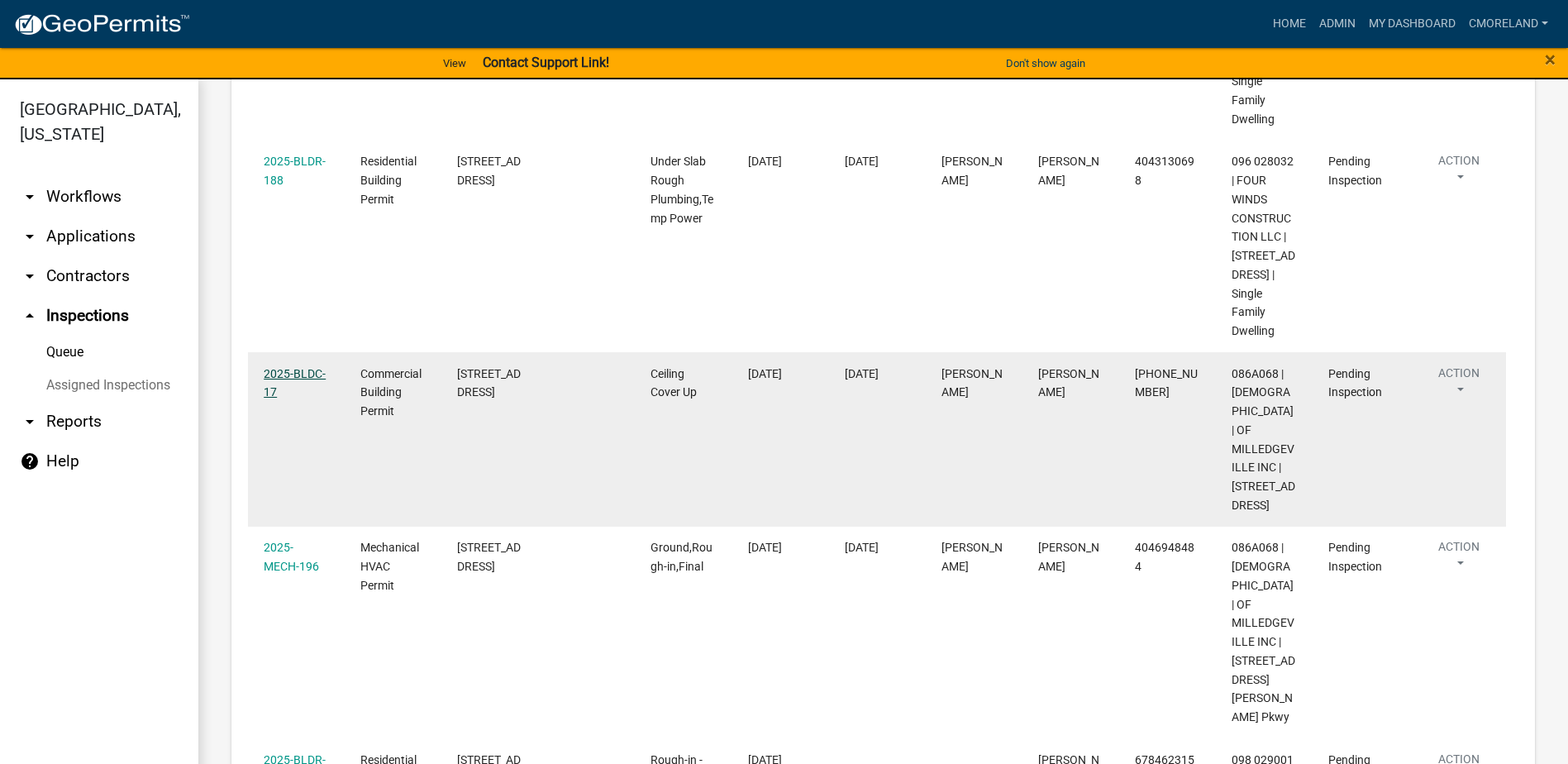
click at [295, 399] on link "2025-BLDC-17" at bounding box center [295, 383] width 62 height 33
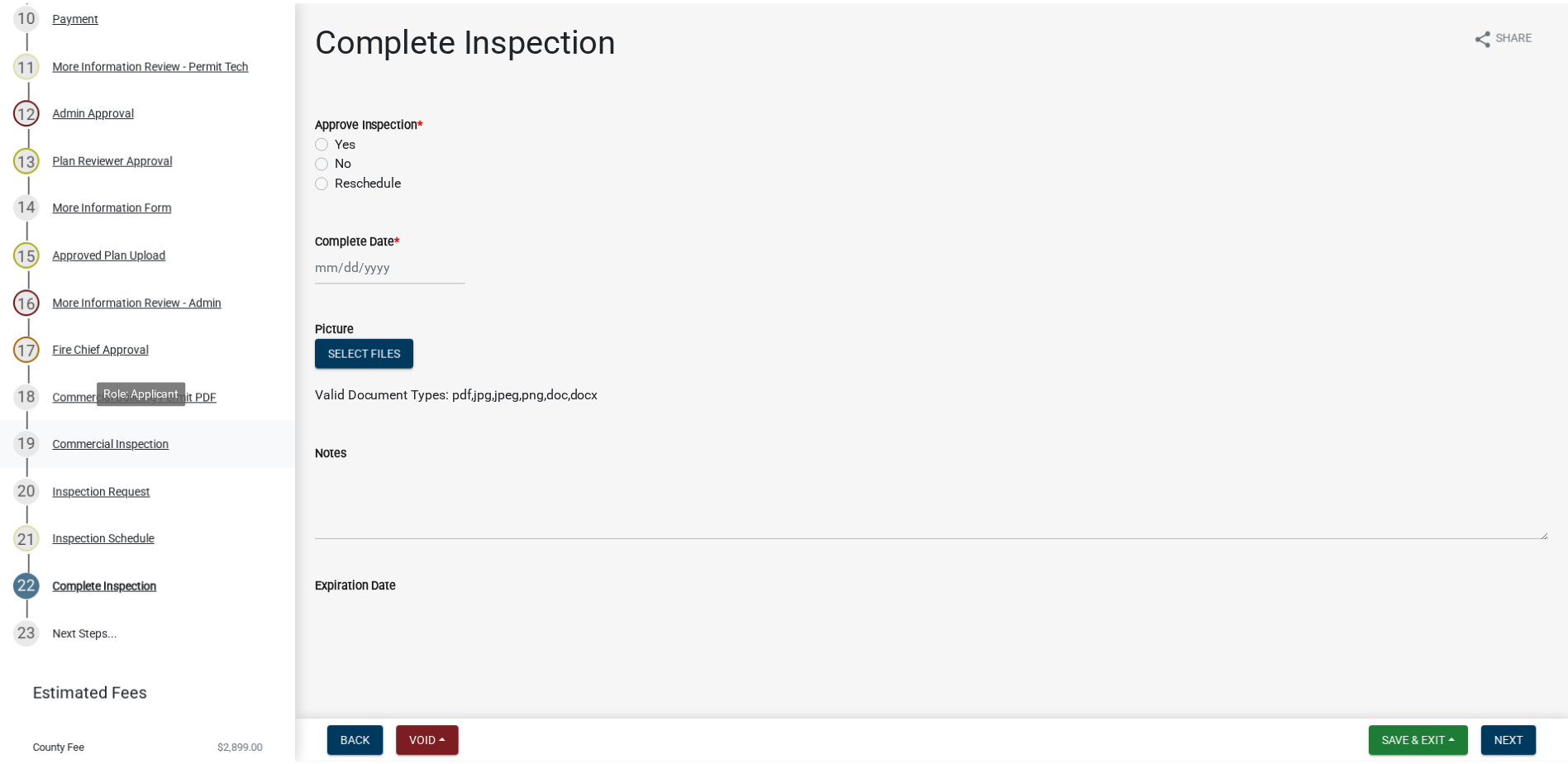
scroll to position [745, 0]
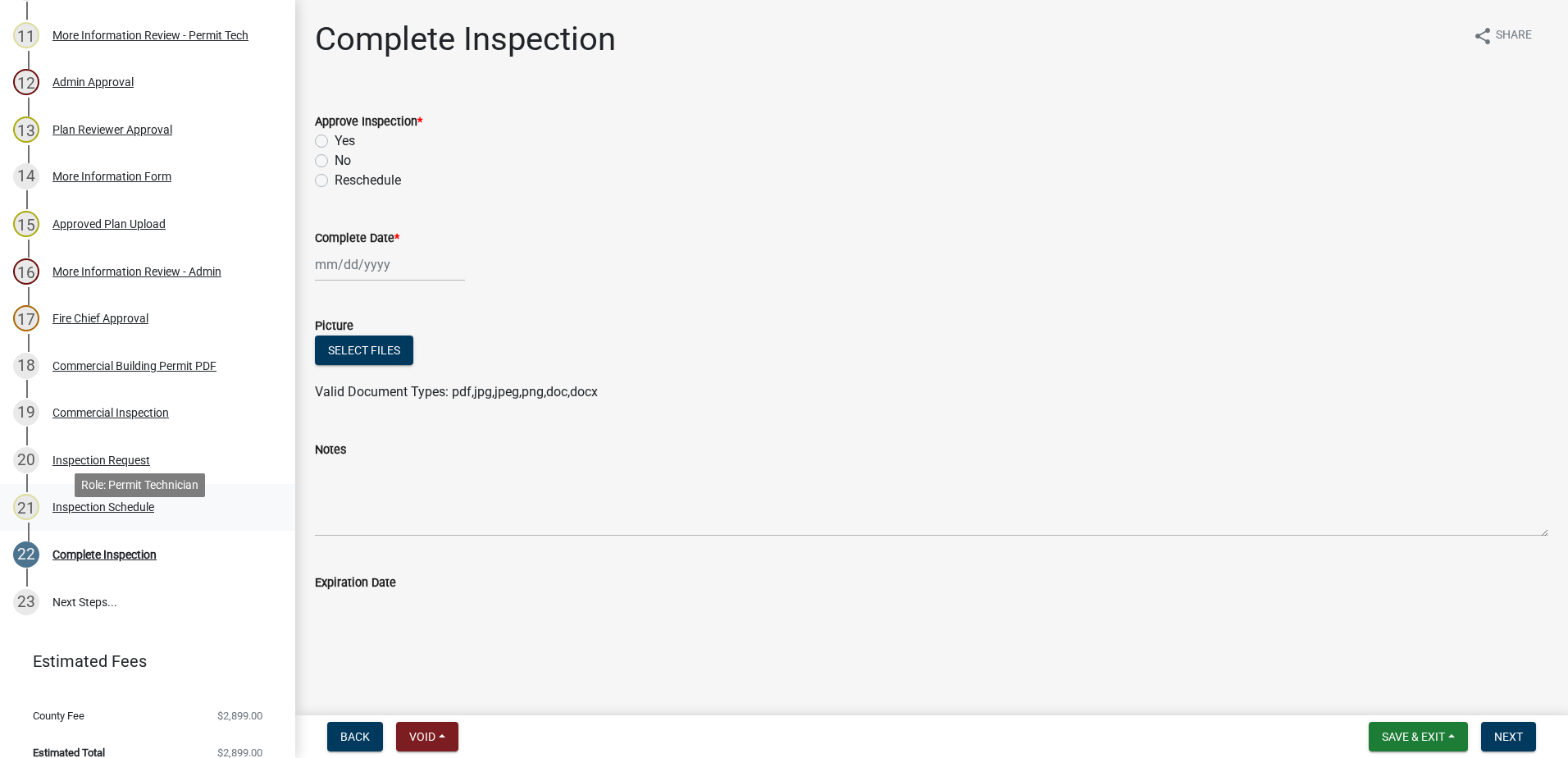
click at [124, 513] on div "Inspection Schedule" at bounding box center [103, 507] width 102 height 11
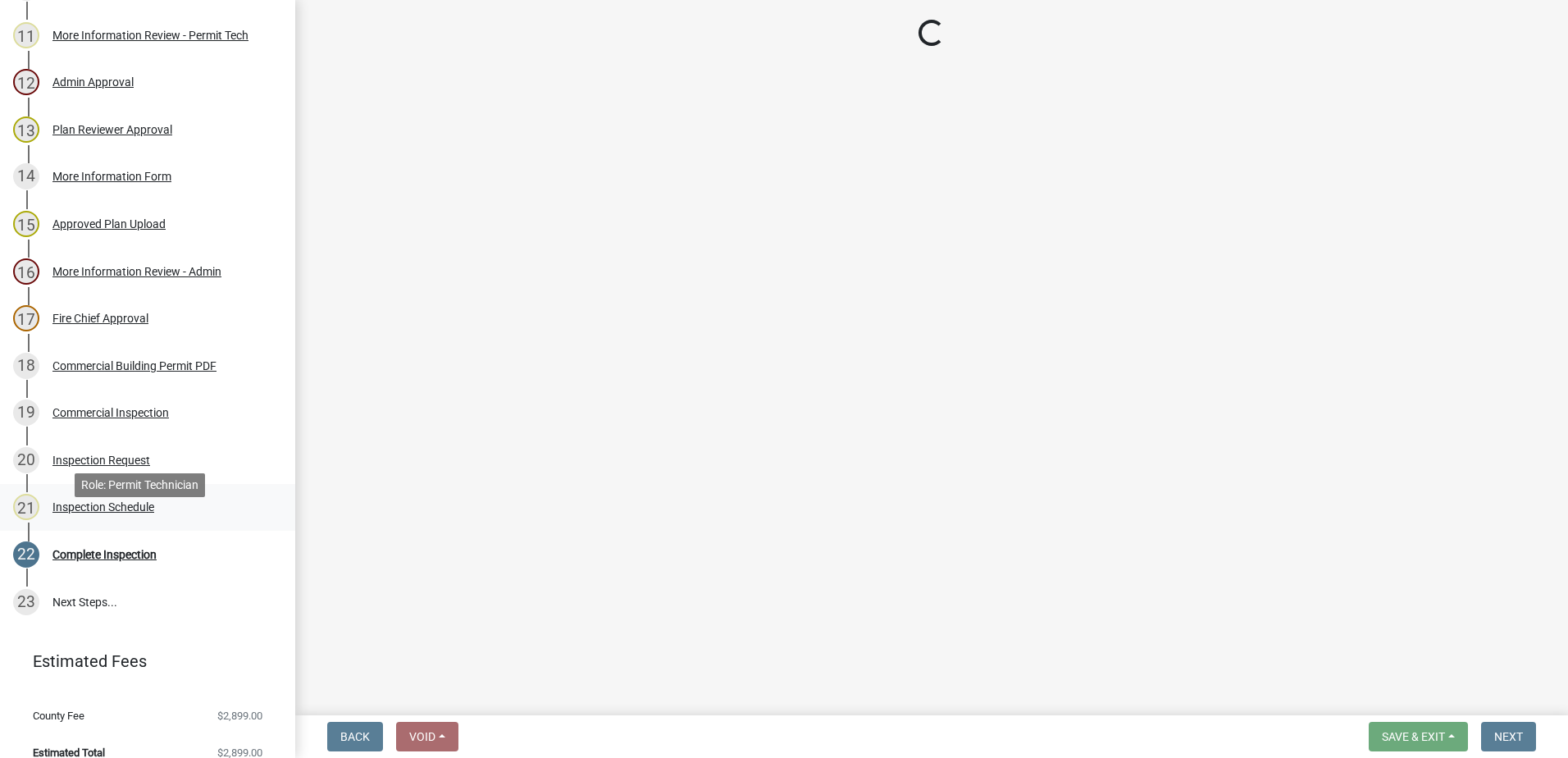
select select "07642ab0-564c-47bb-824b-0ccf2da83593"
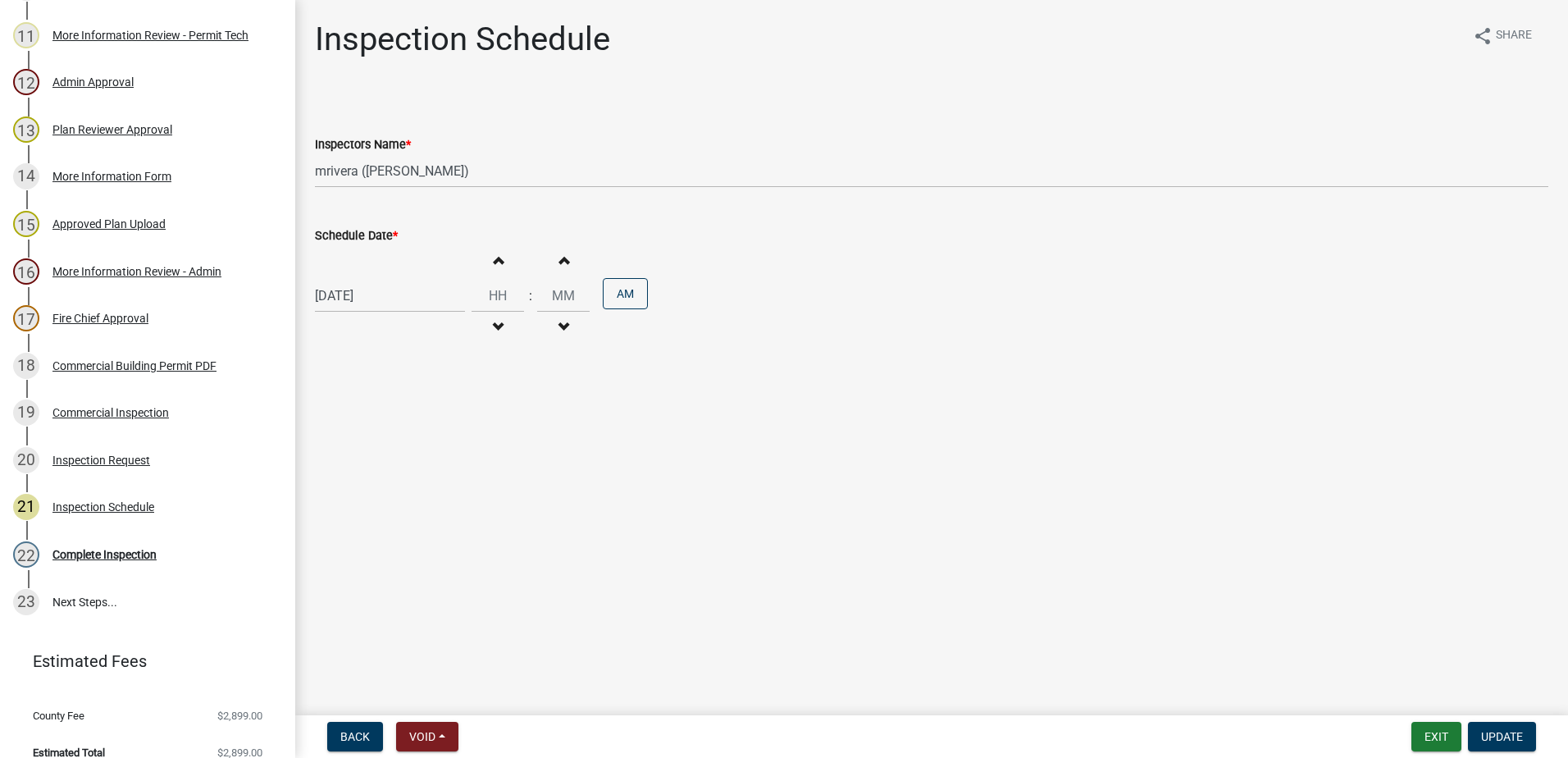
select select "9"
select select "2025"
click at [395, 299] on div "09/17/2025 Jan Feb Mar Apr May Jun Jul Aug Sep Oct Nov Dec 1525 1526 1527 1528 …" at bounding box center [390, 295] width 150 height 33
click at [407, 430] on div "18" at bounding box center [410, 436] width 26 height 26
type input "09/18/2025"
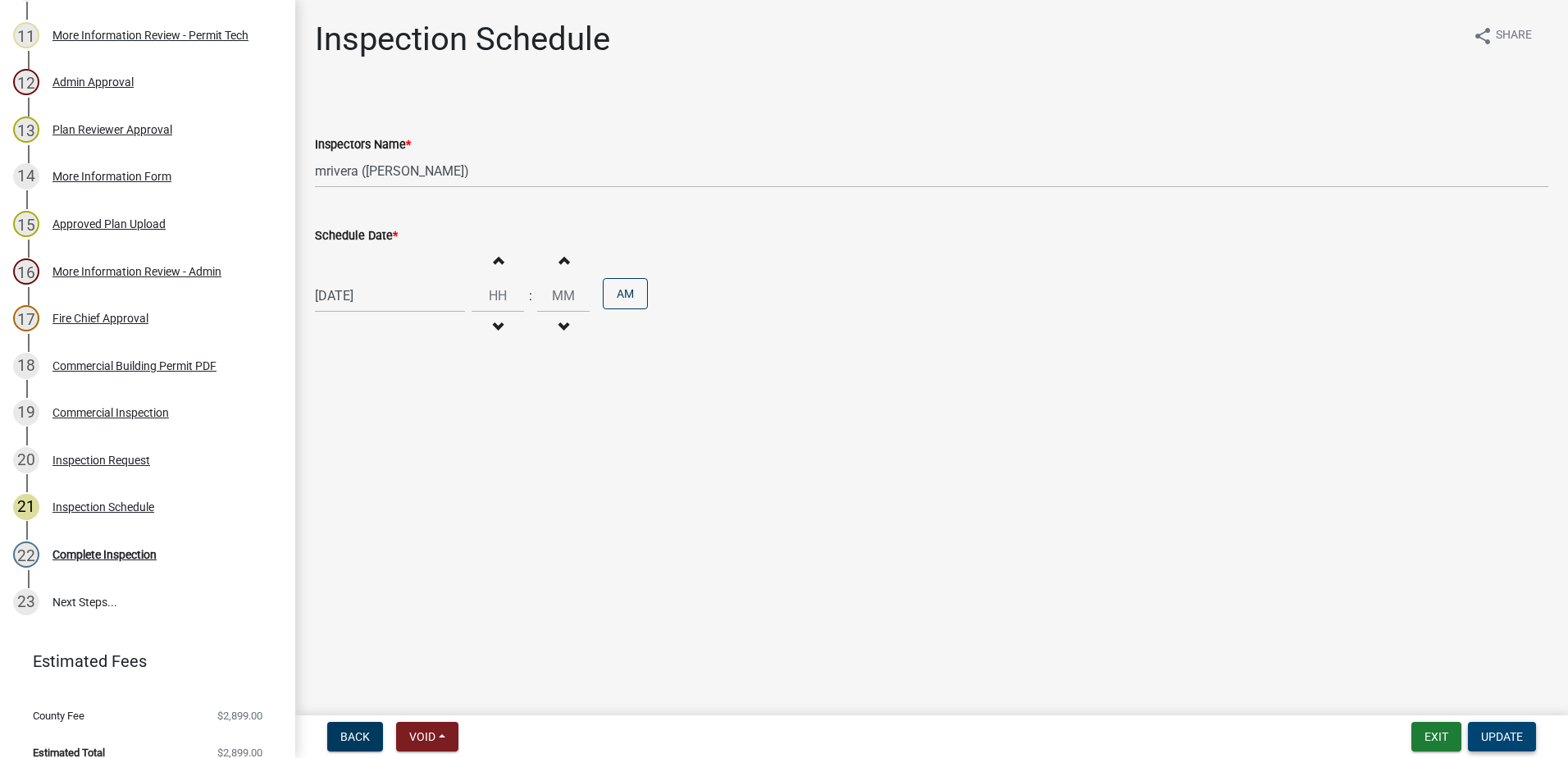
click at [1498, 734] on span "Update" at bounding box center [1502, 736] width 42 height 13
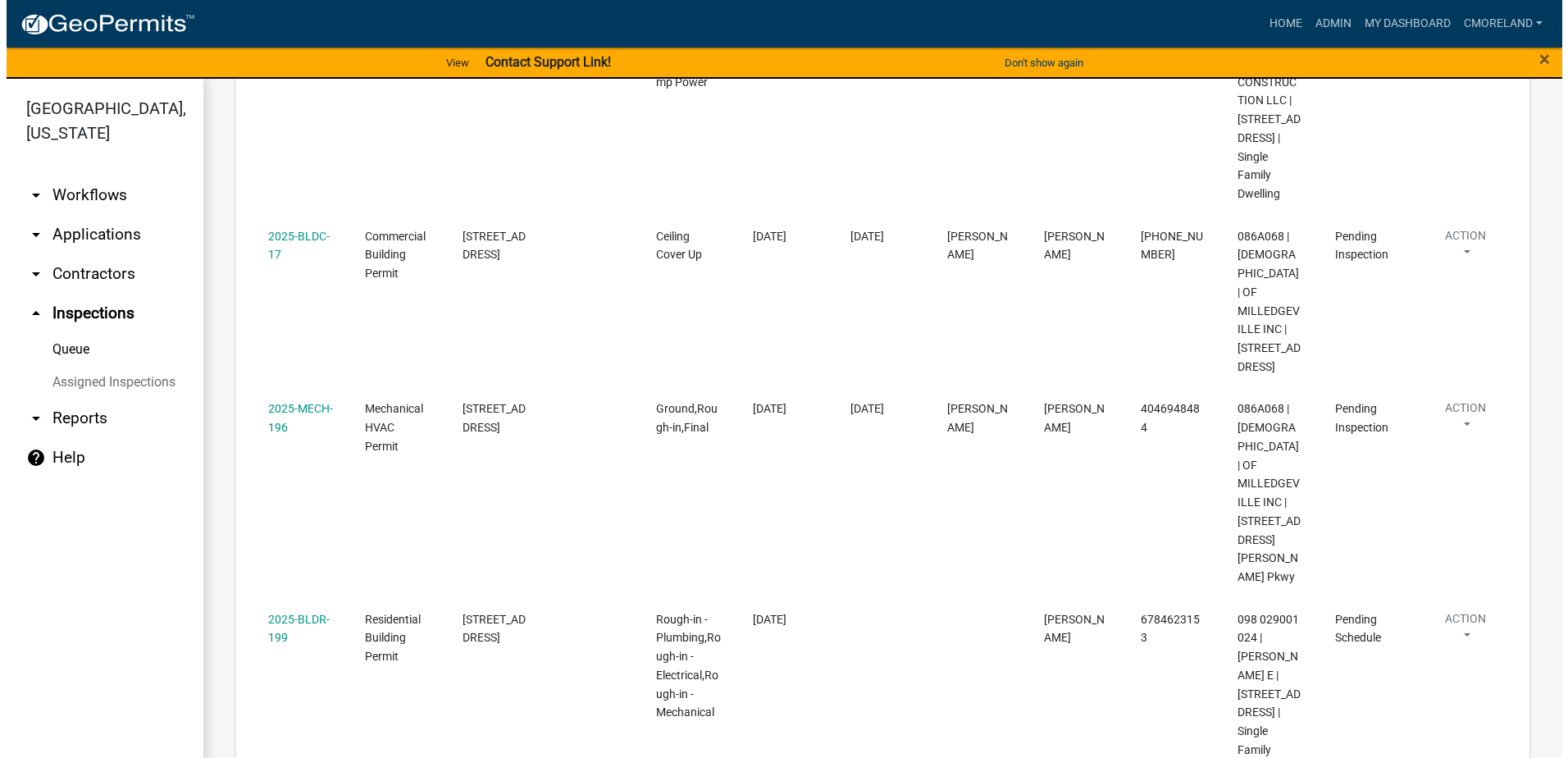
scroll to position [656, 0]
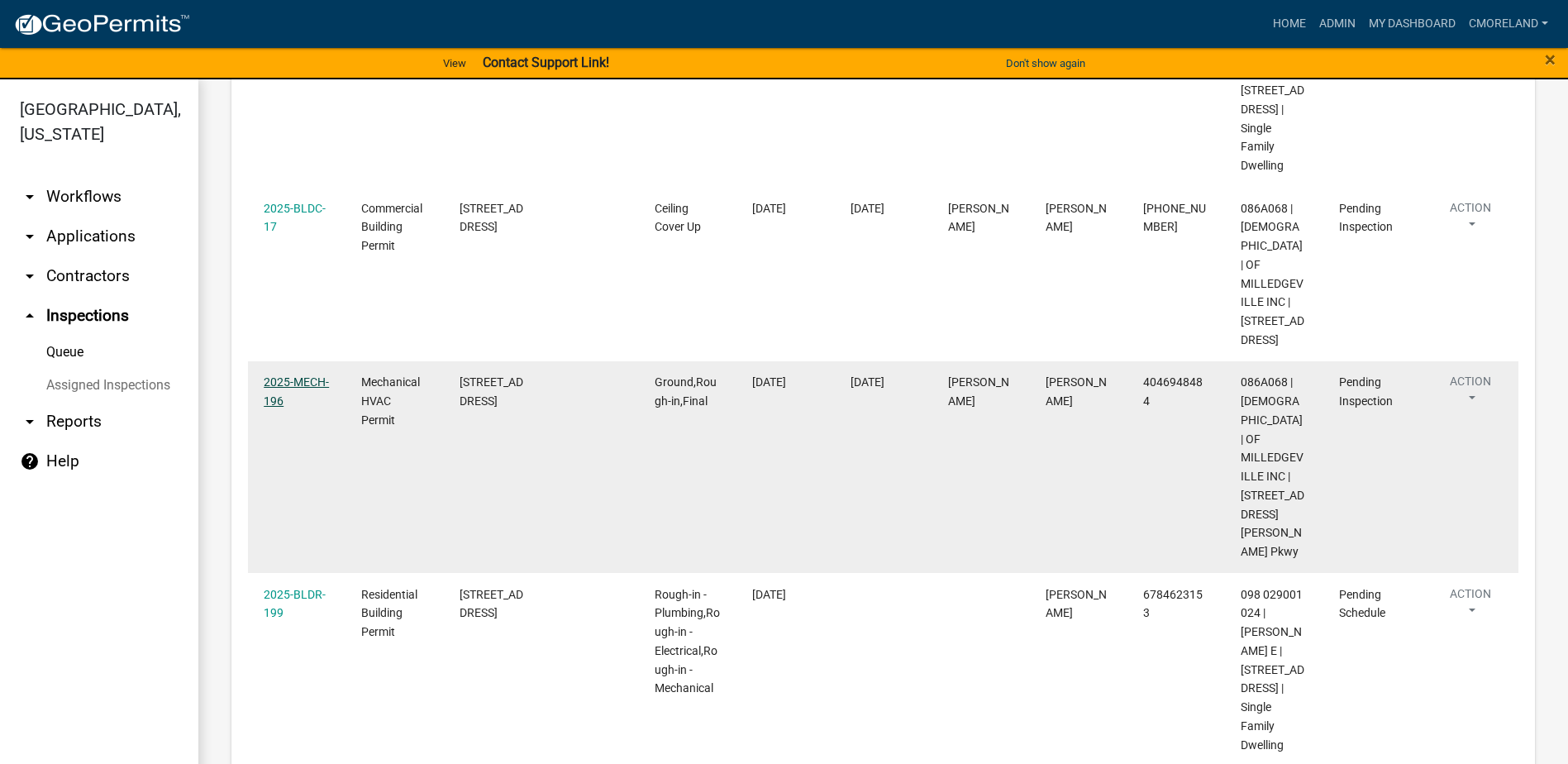
click at [309, 408] on link "2025-MECH-196" at bounding box center [297, 391] width 65 height 33
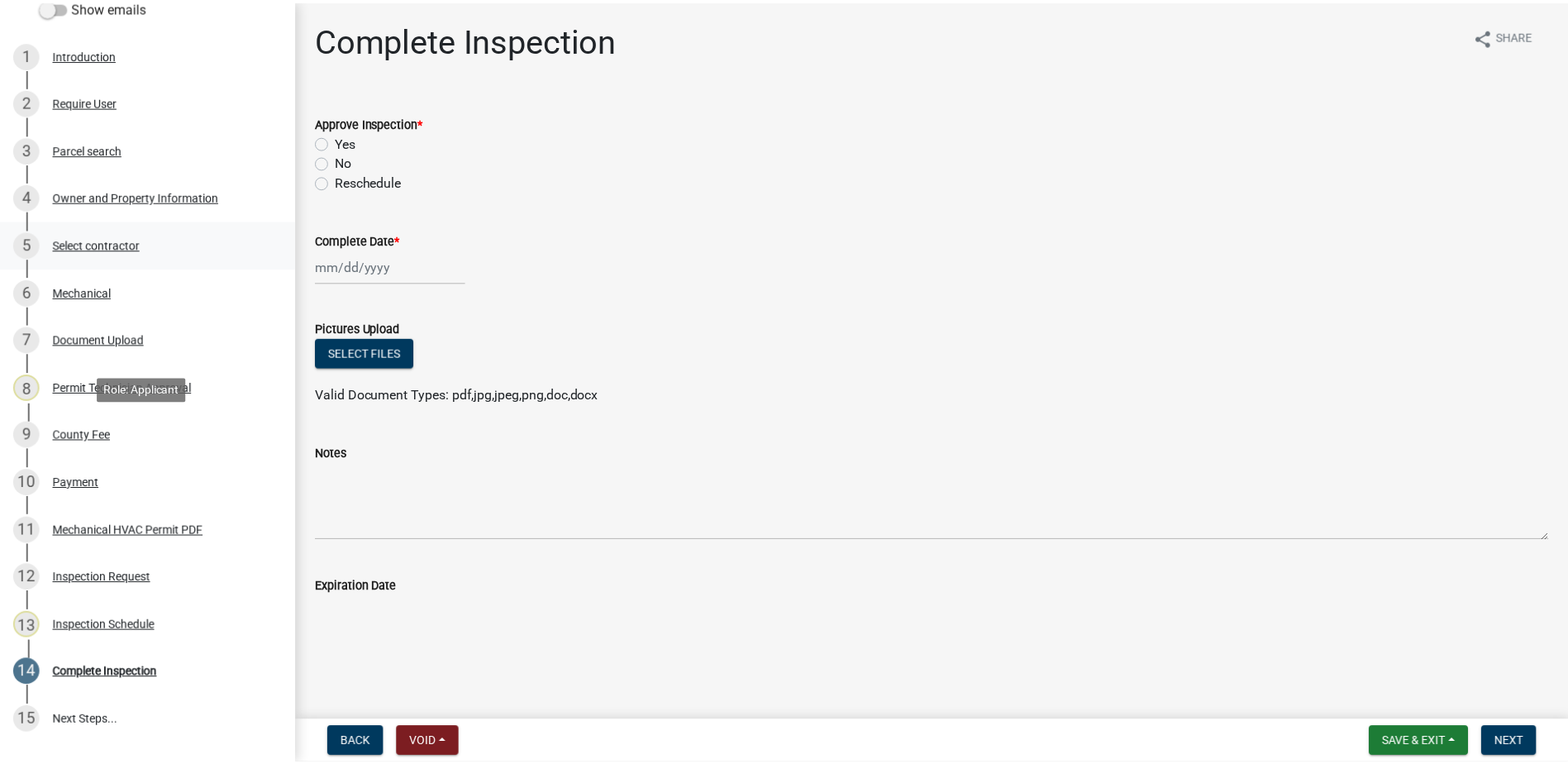
scroll to position [330, 0]
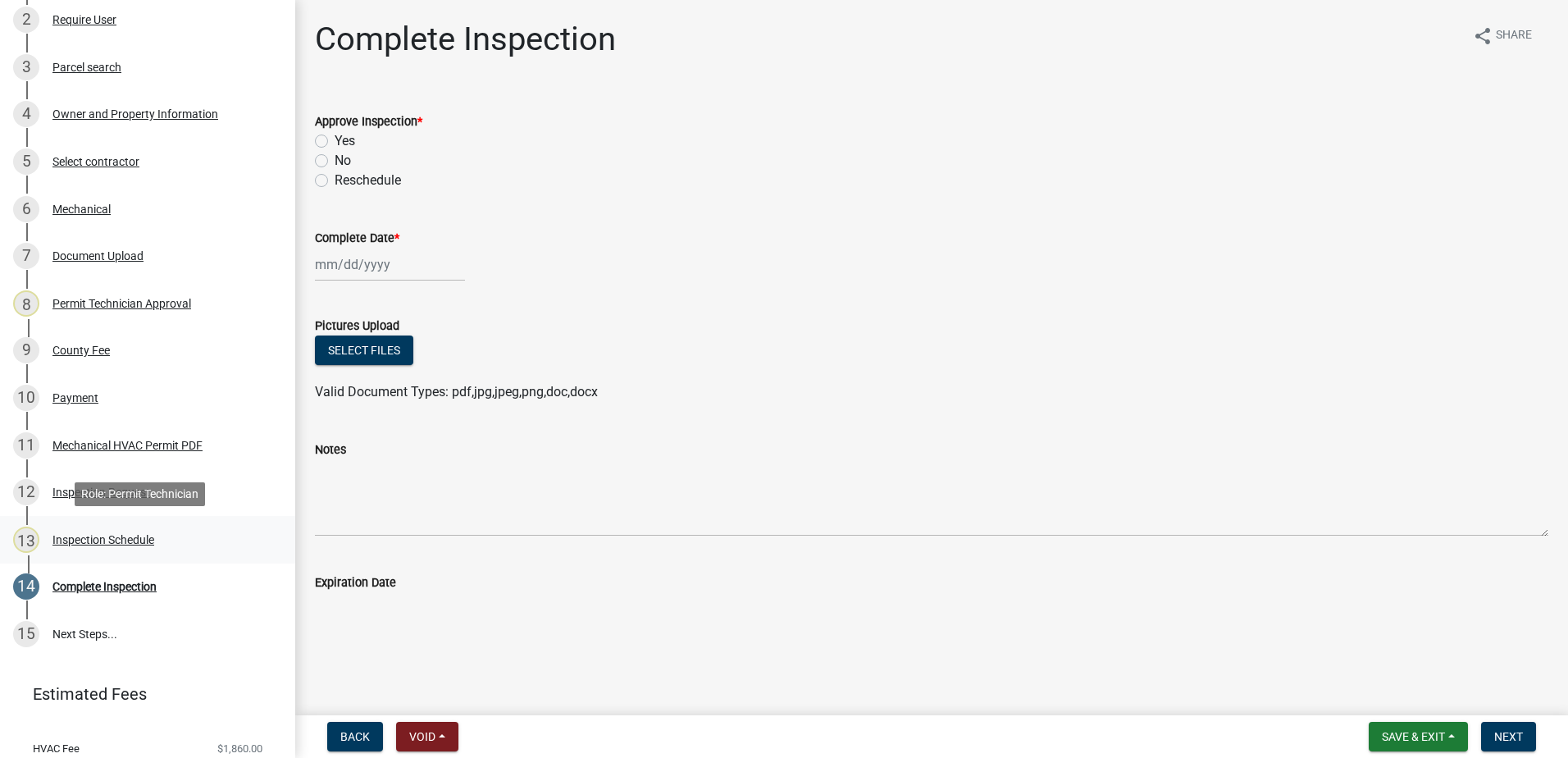
click at [121, 535] on div "Inspection Schedule" at bounding box center [103, 539] width 102 height 11
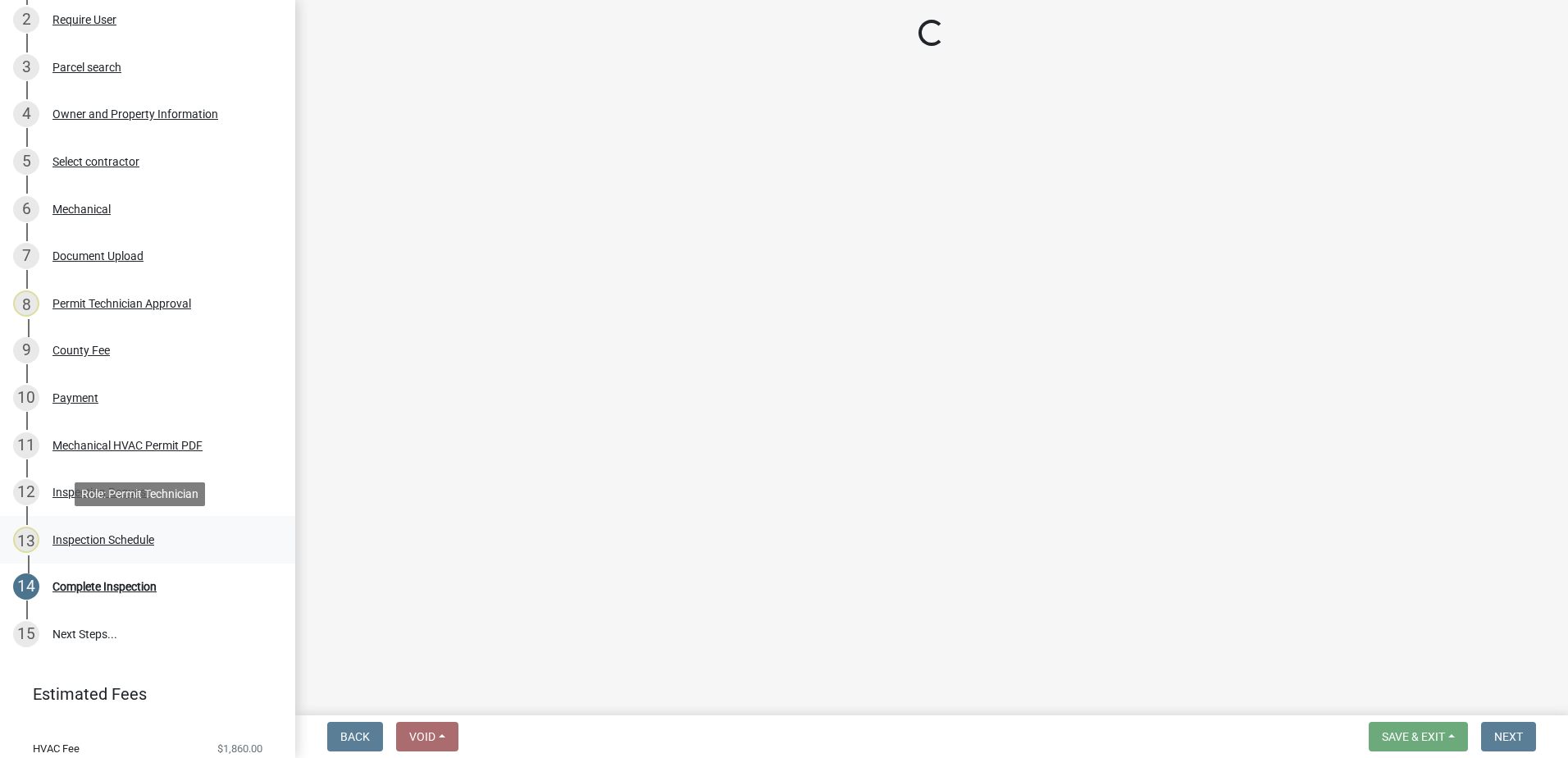
select select "07642ab0-564c-47bb-824b-0ccf2da83593"
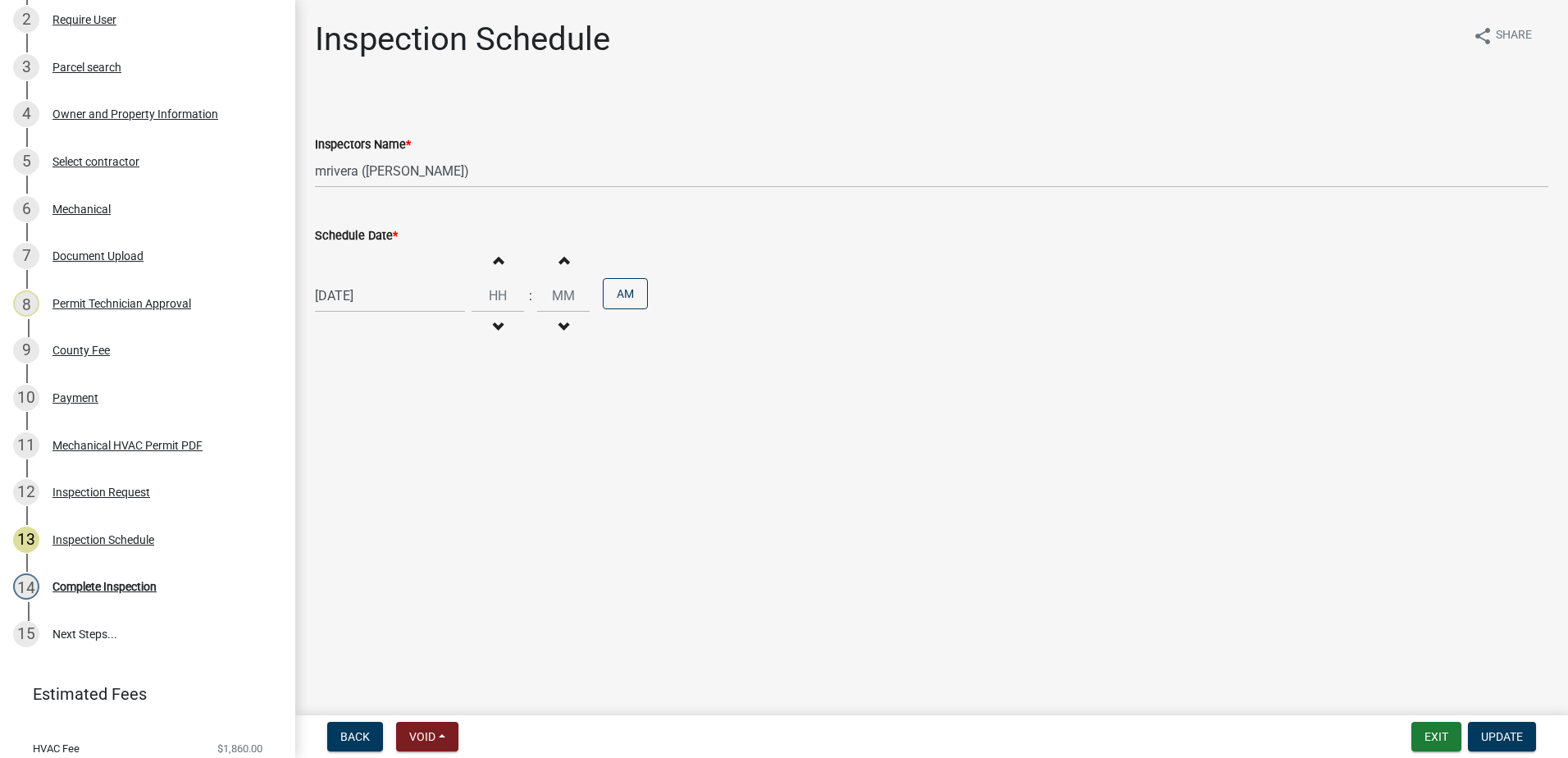
select select "9"
select select "2025"
click at [406, 306] on div "09/17/2025 Jan Feb Mar Apr May Jun Jul Aug Sep Oct Nov Dec 1525 1526 1527 1528 …" at bounding box center [390, 295] width 150 height 33
click at [411, 435] on div "18" at bounding box center [410, 436] width 26 height 26
type input "09/18/2025"
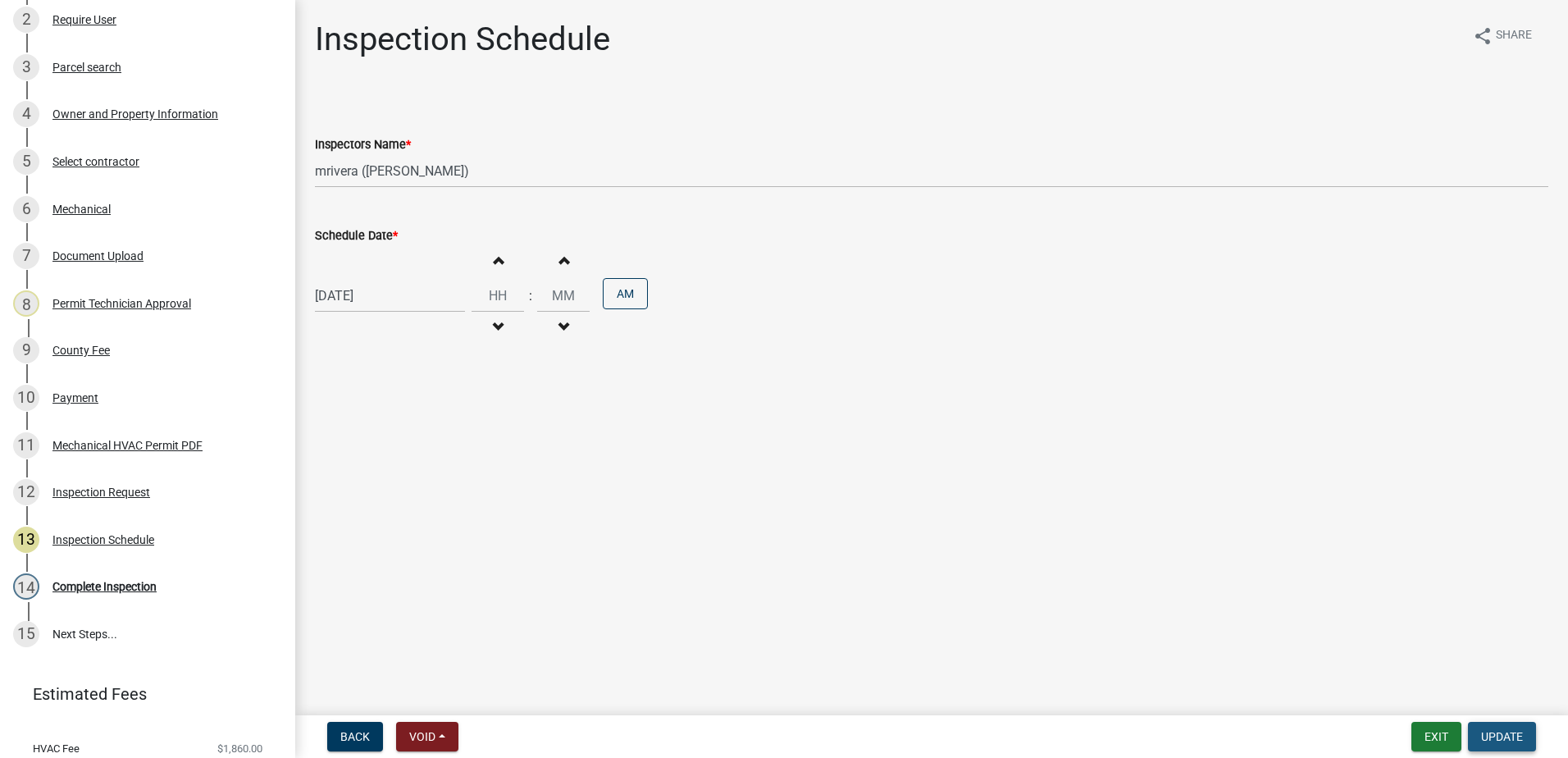
click at [1504, 735] on span "Update" at bounding box center [1502, 736] width 42 height 13
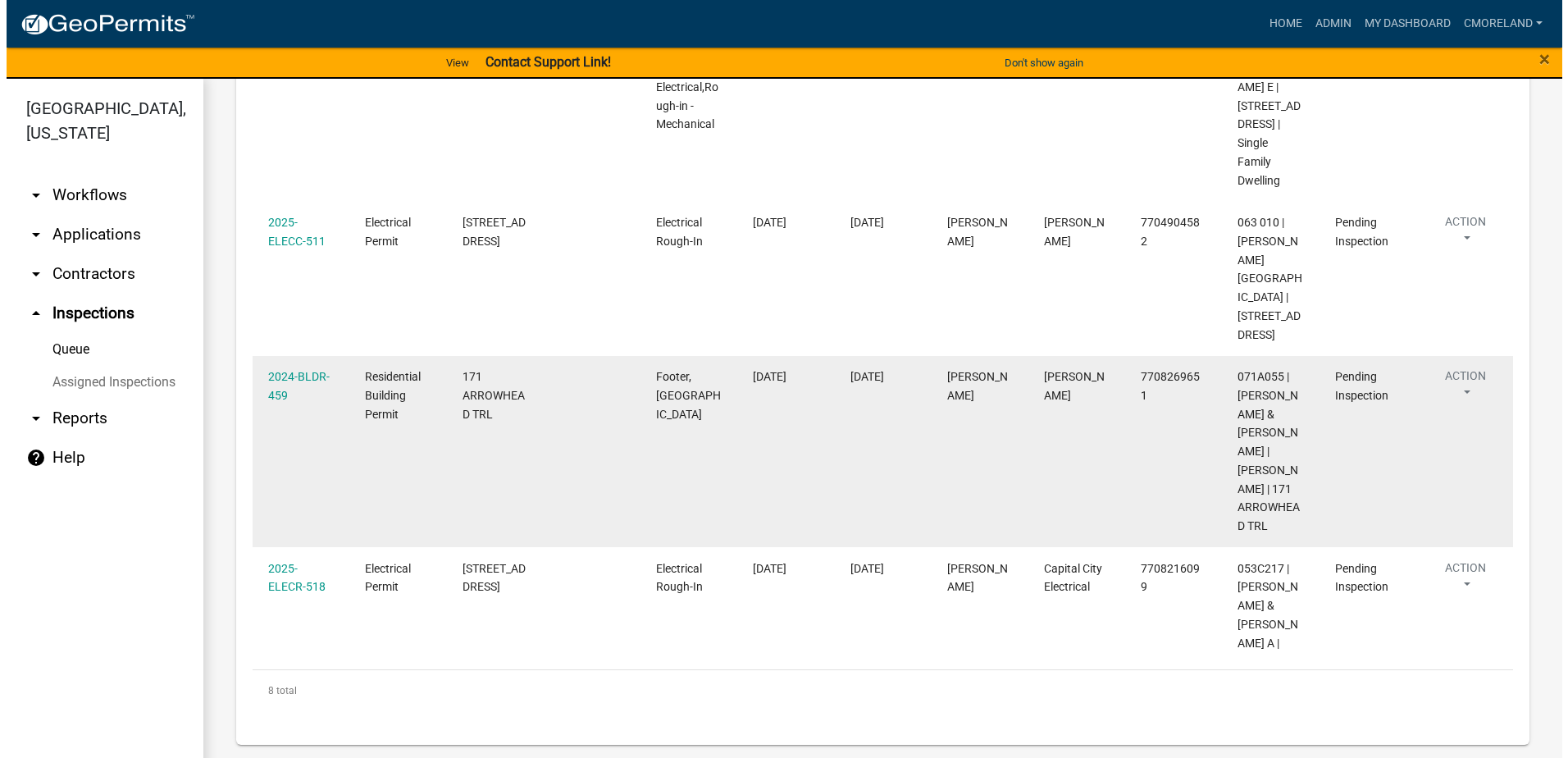
scroll to position [1290, 0]
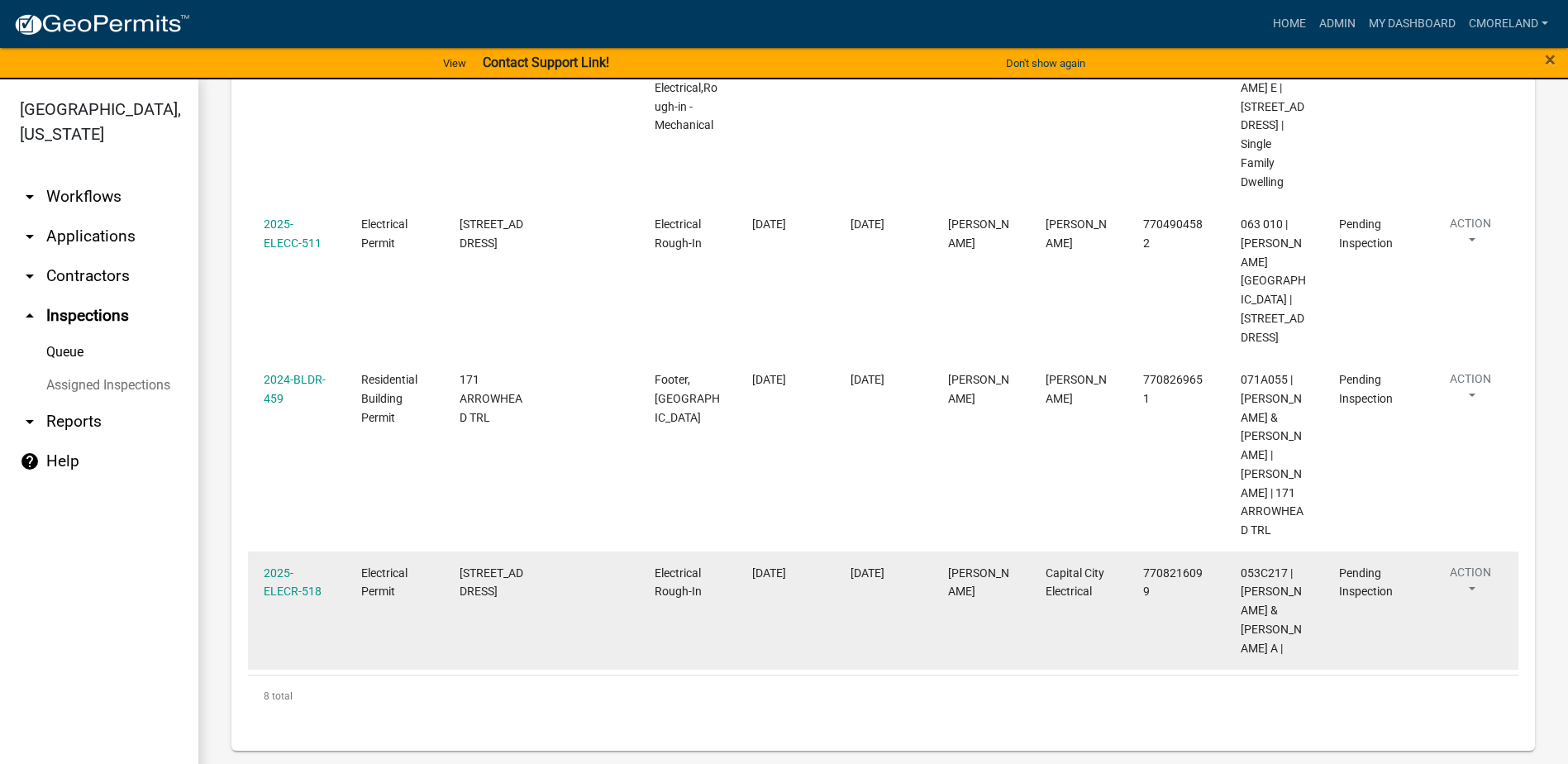
click at [282, 580] on div "2025-ELECR-518" at bounding box center [297, 582] width 66 height 38
click at [282, 588] on link "2025-ELECR-518" at bounding box center [293, 582] width 58 height 33
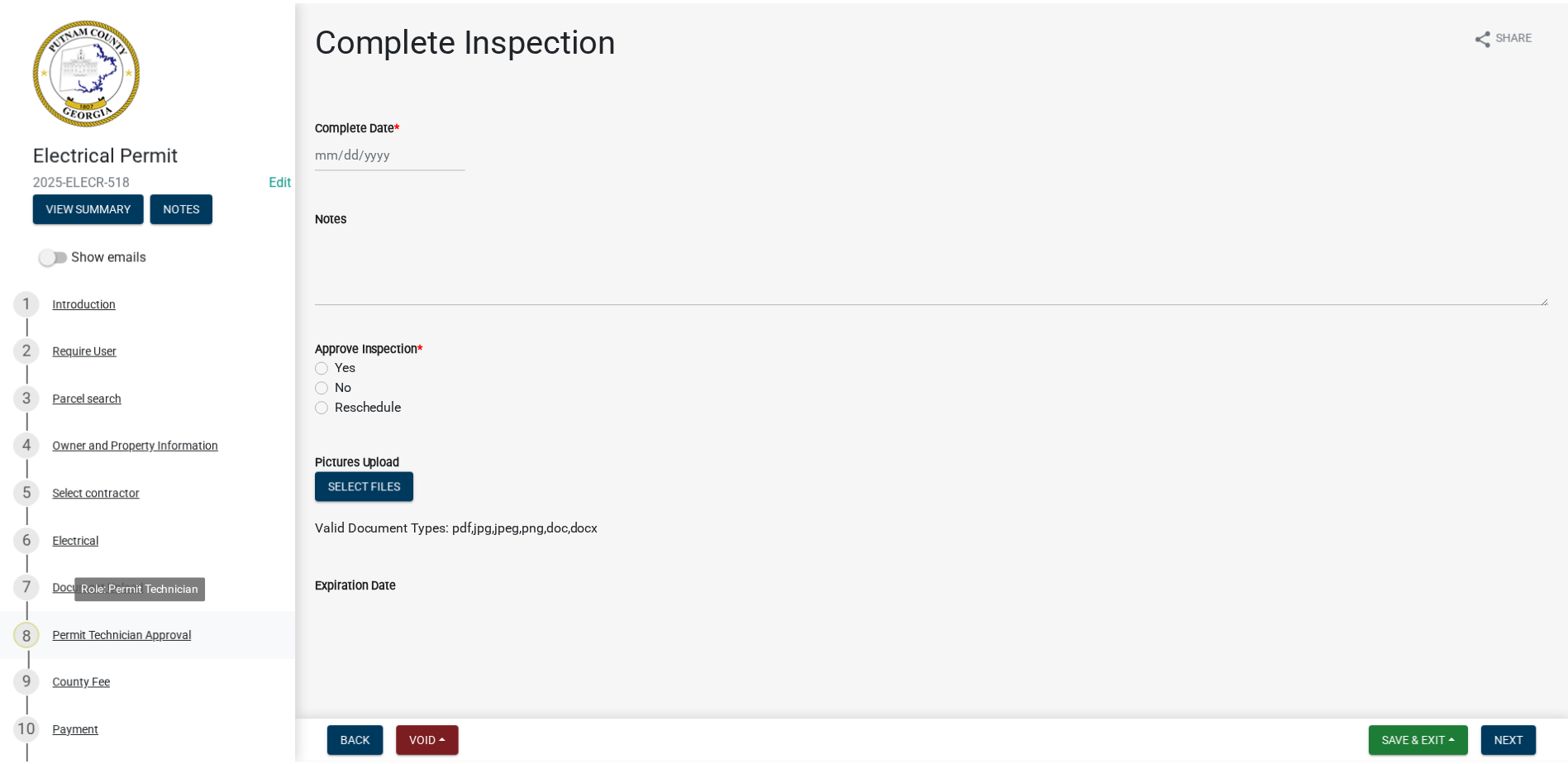
scroll to position [330, 0]
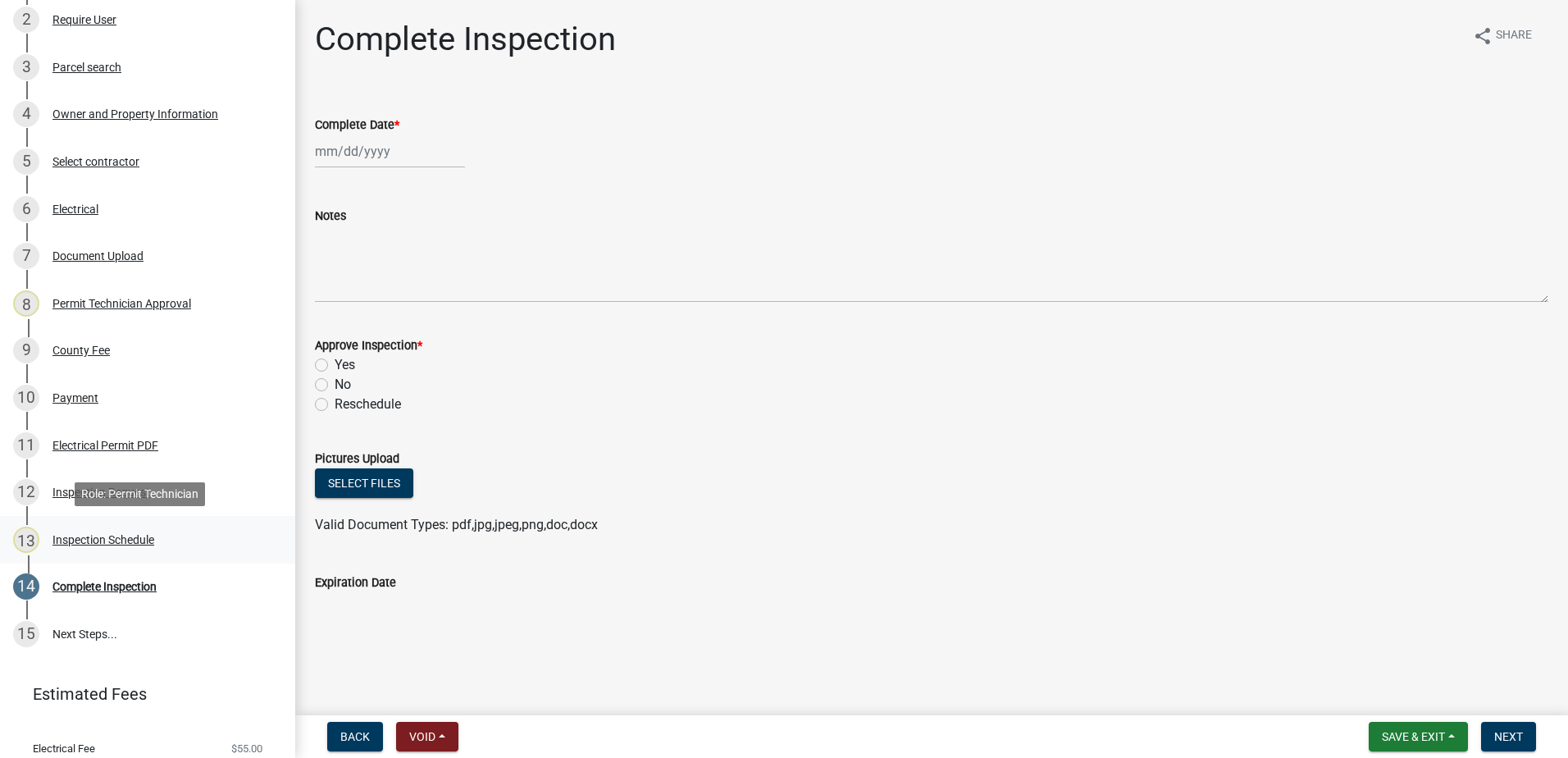
click at [144, 542] on div "Inspection Schedule" at bounding box center [103, 539] width 102 height 11
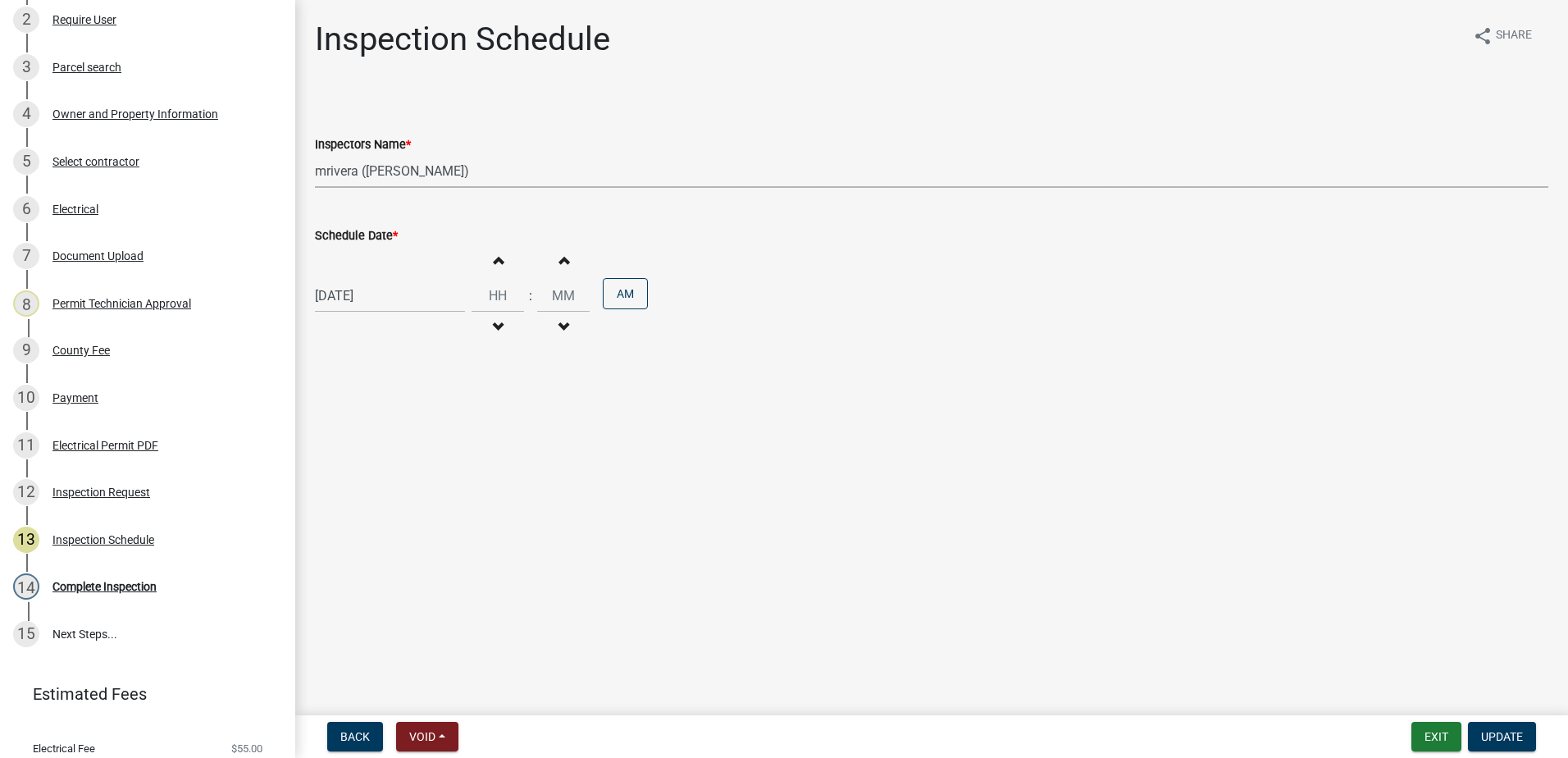
click at [468, 174] on select "Select Item... mrivera (Michele Rivera) StephanieM (Stephanie Morris ) QGrissom…" at bounding box center [932, 171] width 1233 height 33
select select "a0ea4169-8540-4a2c-b9f4-cf4c1ffdeb95"
click at [315, 154] on select "Select Item... mrivera (Michele Rivera) StephanieM (Stephanie Morris ) QGrissom…" at bounding box center [932, 171] width 1233 height 33
click at [1501, 737] on span "Update" at bounding box center [1502, 736] width 42 height 13
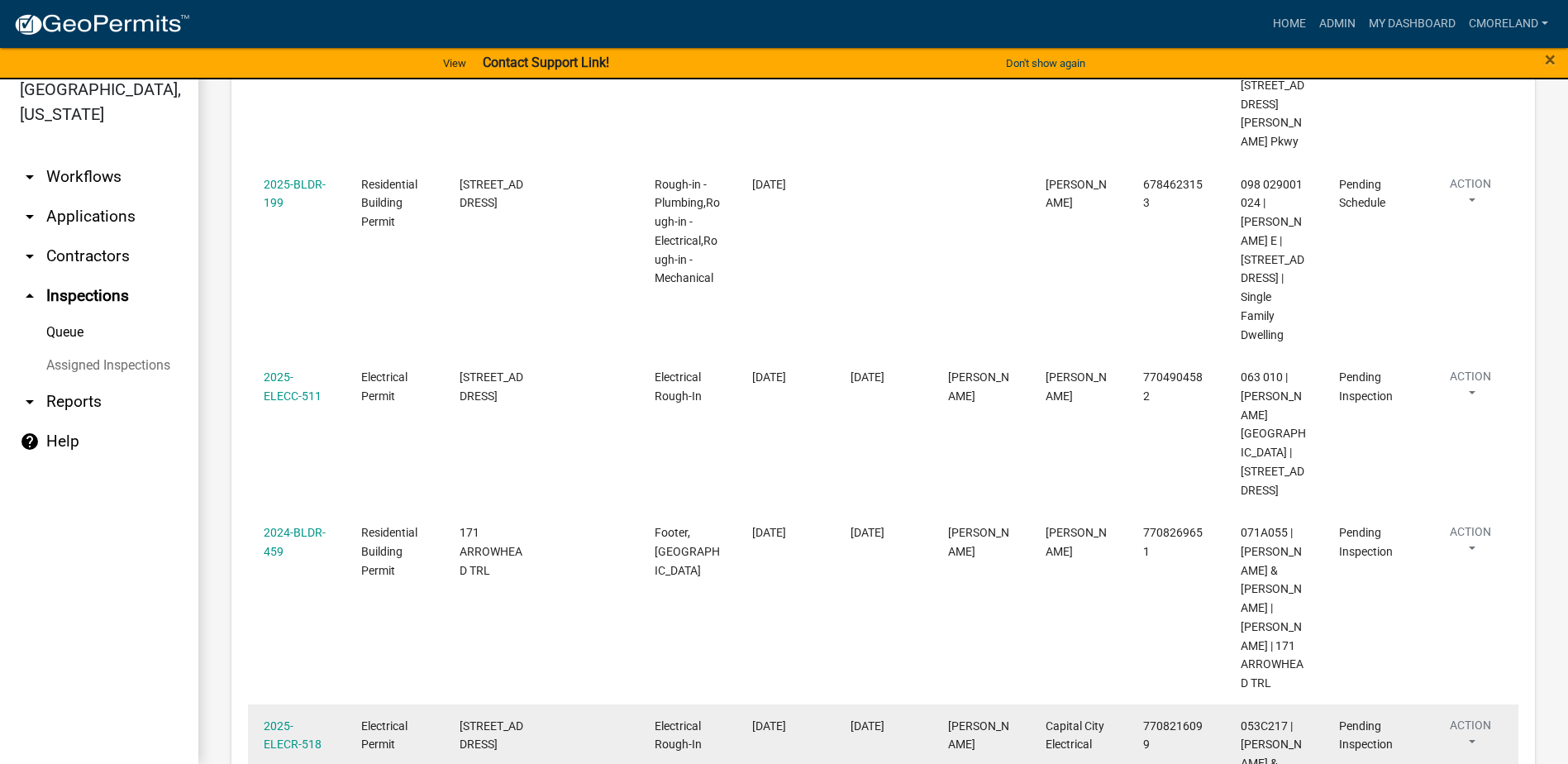
scroll to position [969, 0]
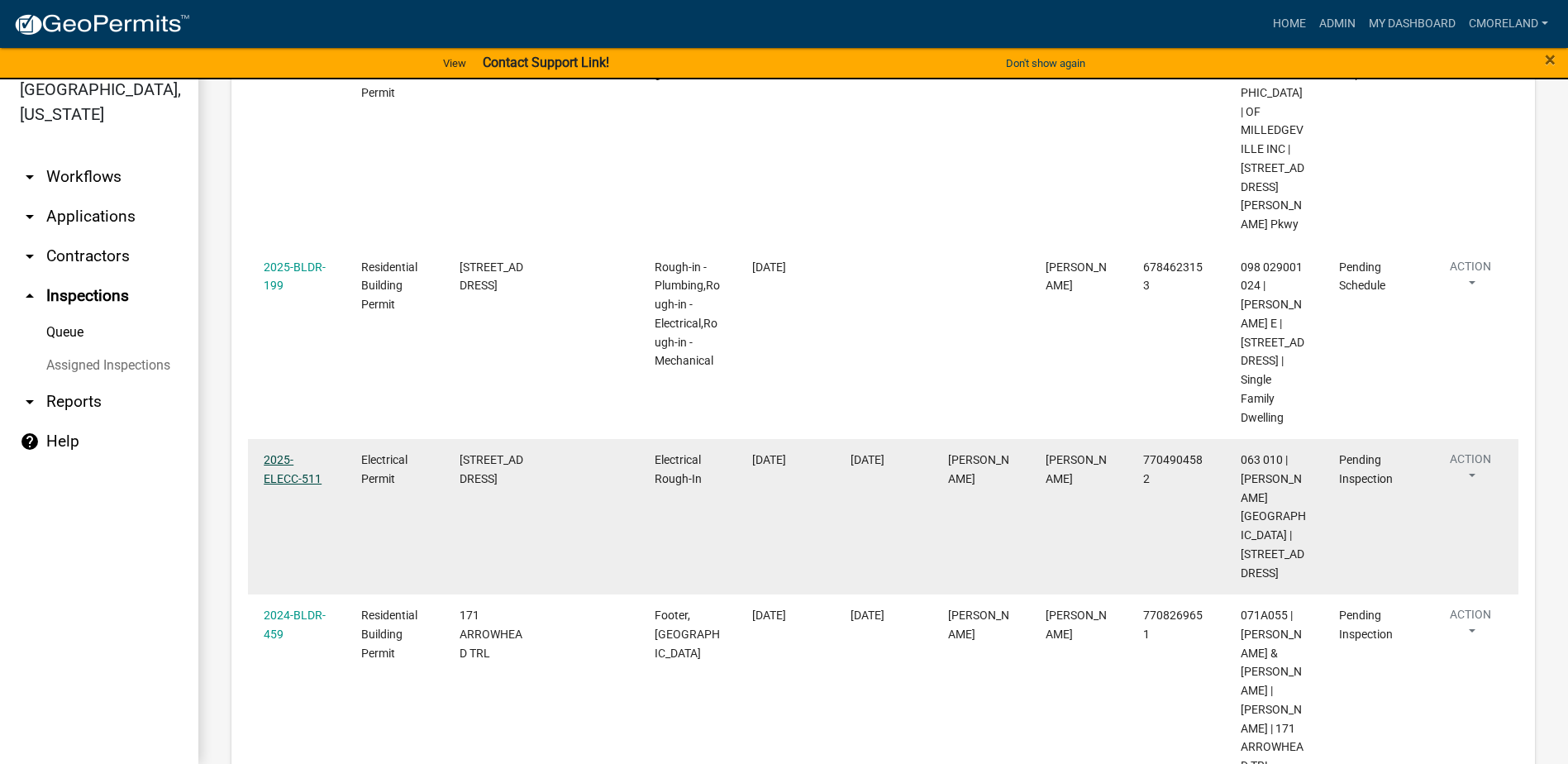
click at [290, 486] on link "2025-ELECC-511" at bounding box center [293, 469] width 58 height 33
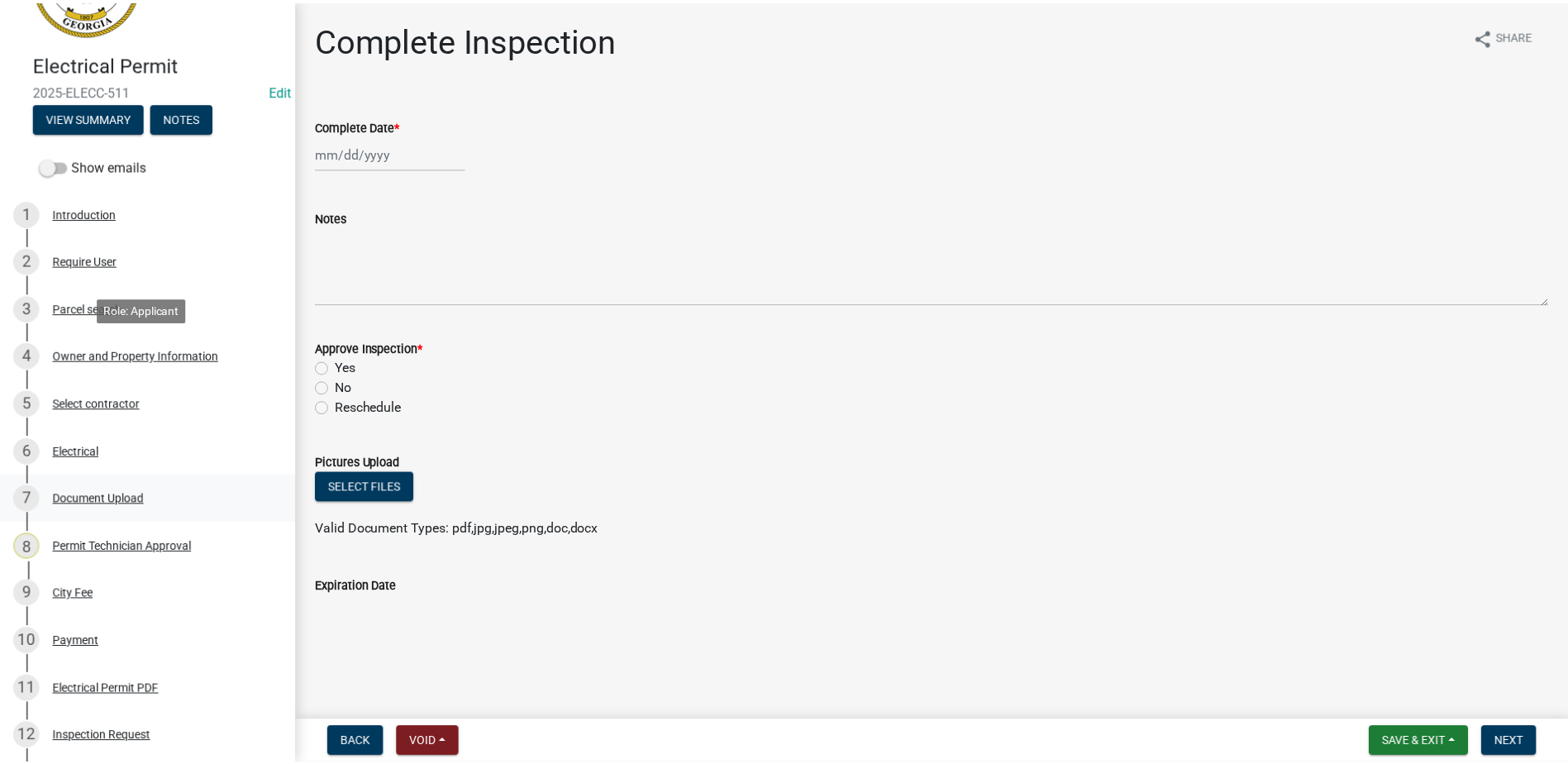
scroll to position [248, 0]
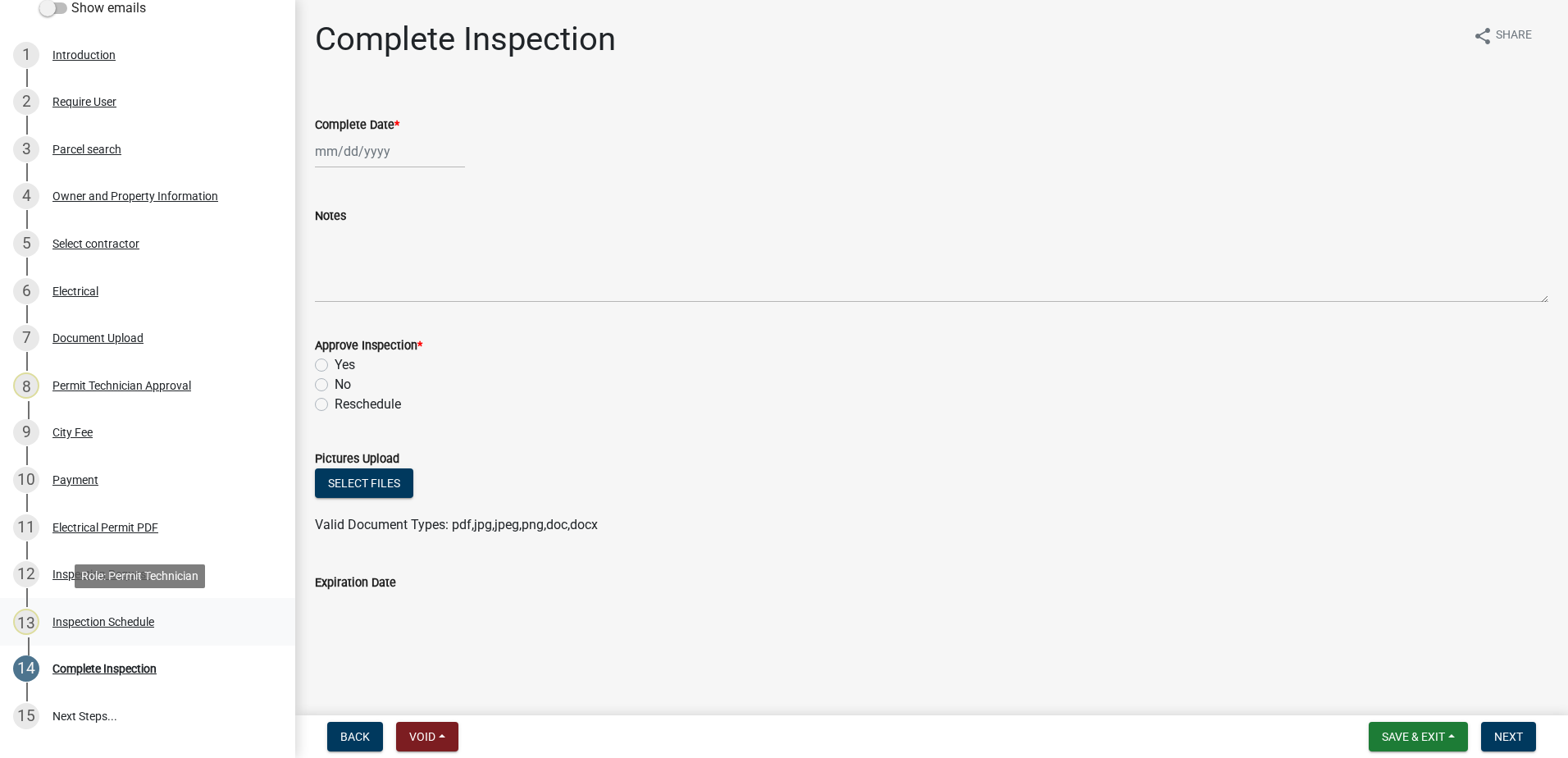
click at [131, 620] on div "Inspection Schedule" at bounding box center [103, 621] width 102 height 11
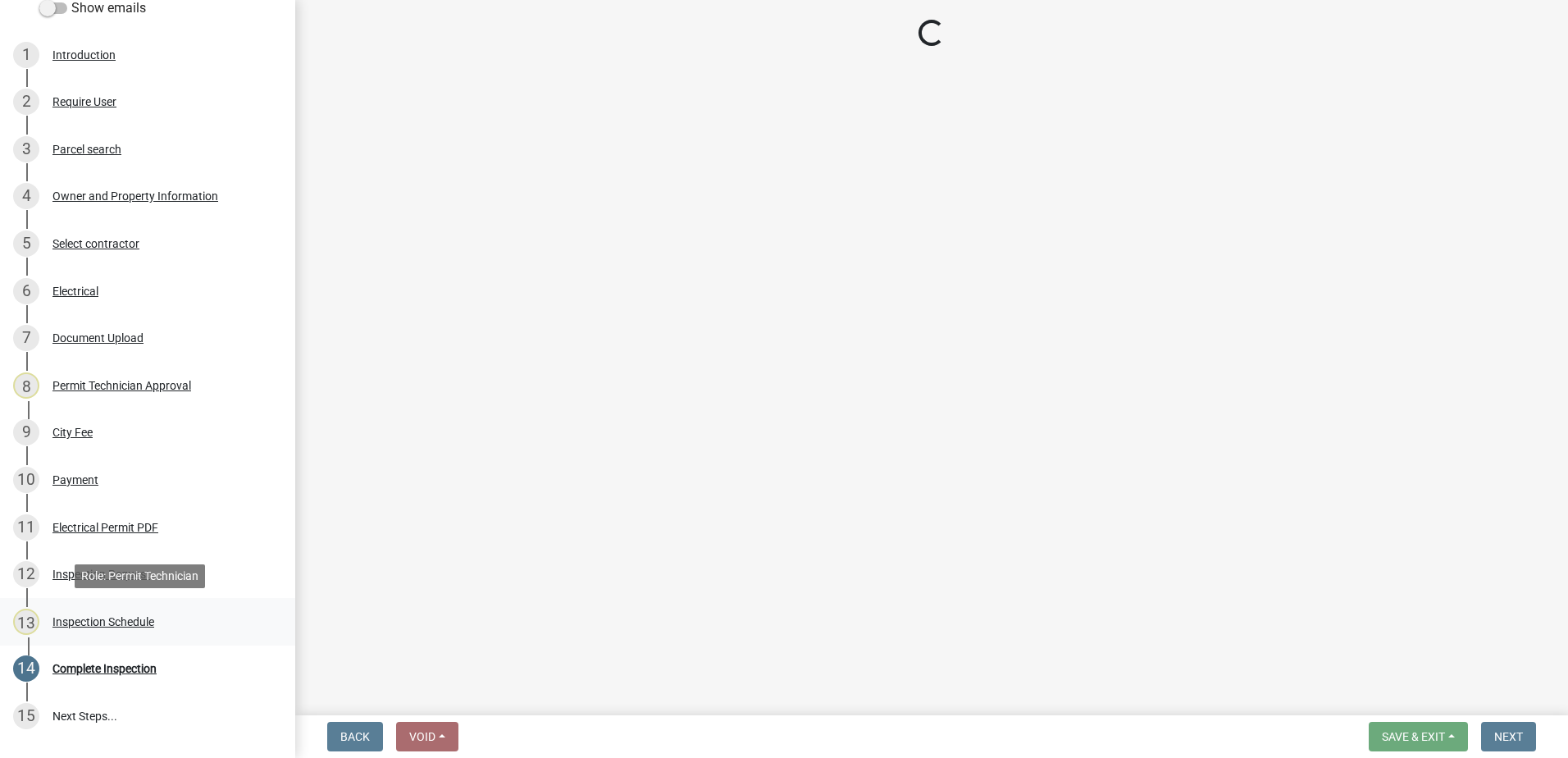
select select "a0ea4169-8540-4a2c-b9f4-cf4c1ffdeb95"
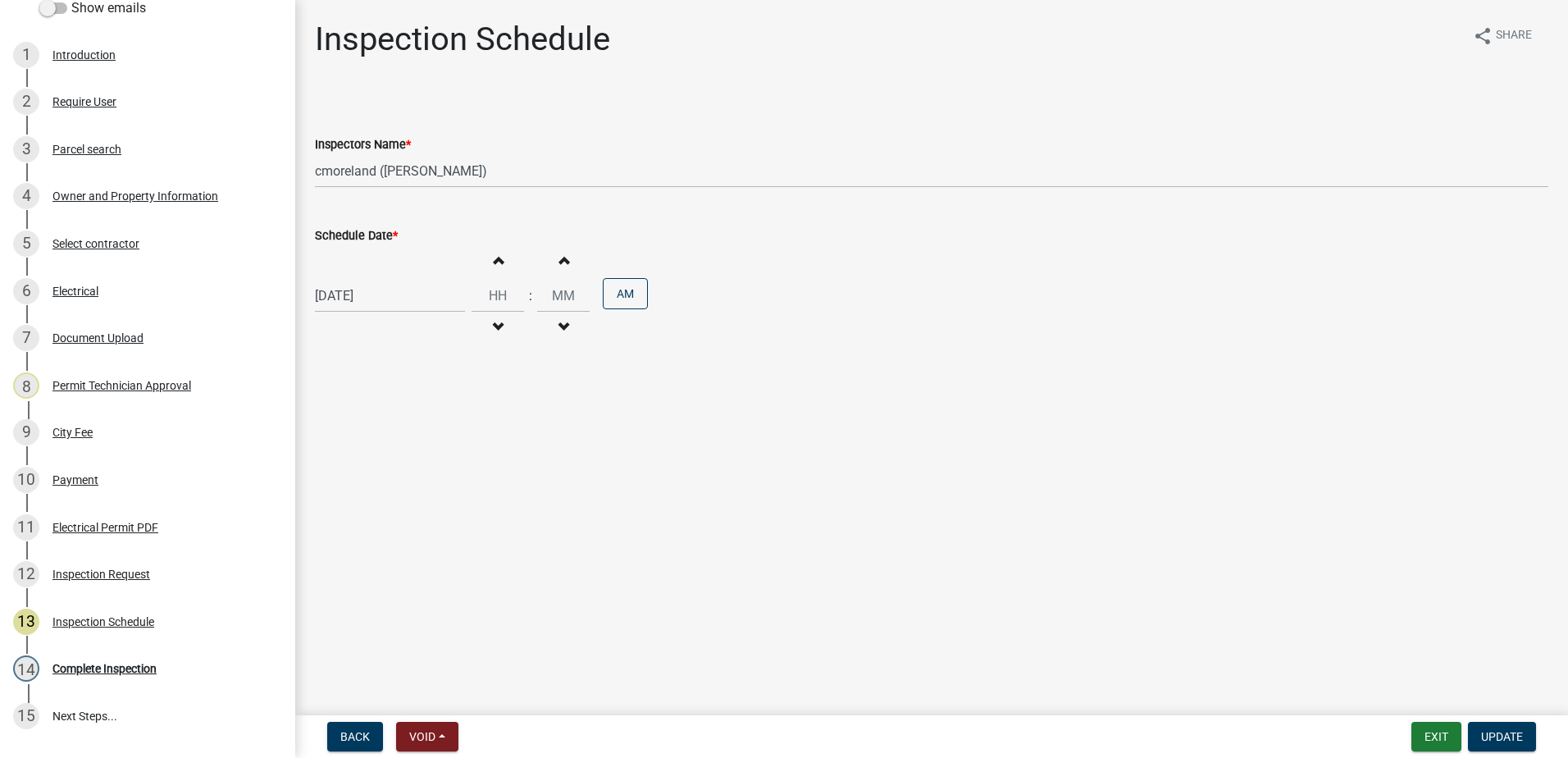
click at [391, 301] on div "09/17/2025" at bounding box center [390, 295] width 150 height 33
select select "9"
select select "2025"
click at [407, 431] on div "18" at bounding box center [410, 436] width 26 height 26
type input "09/18/2025"
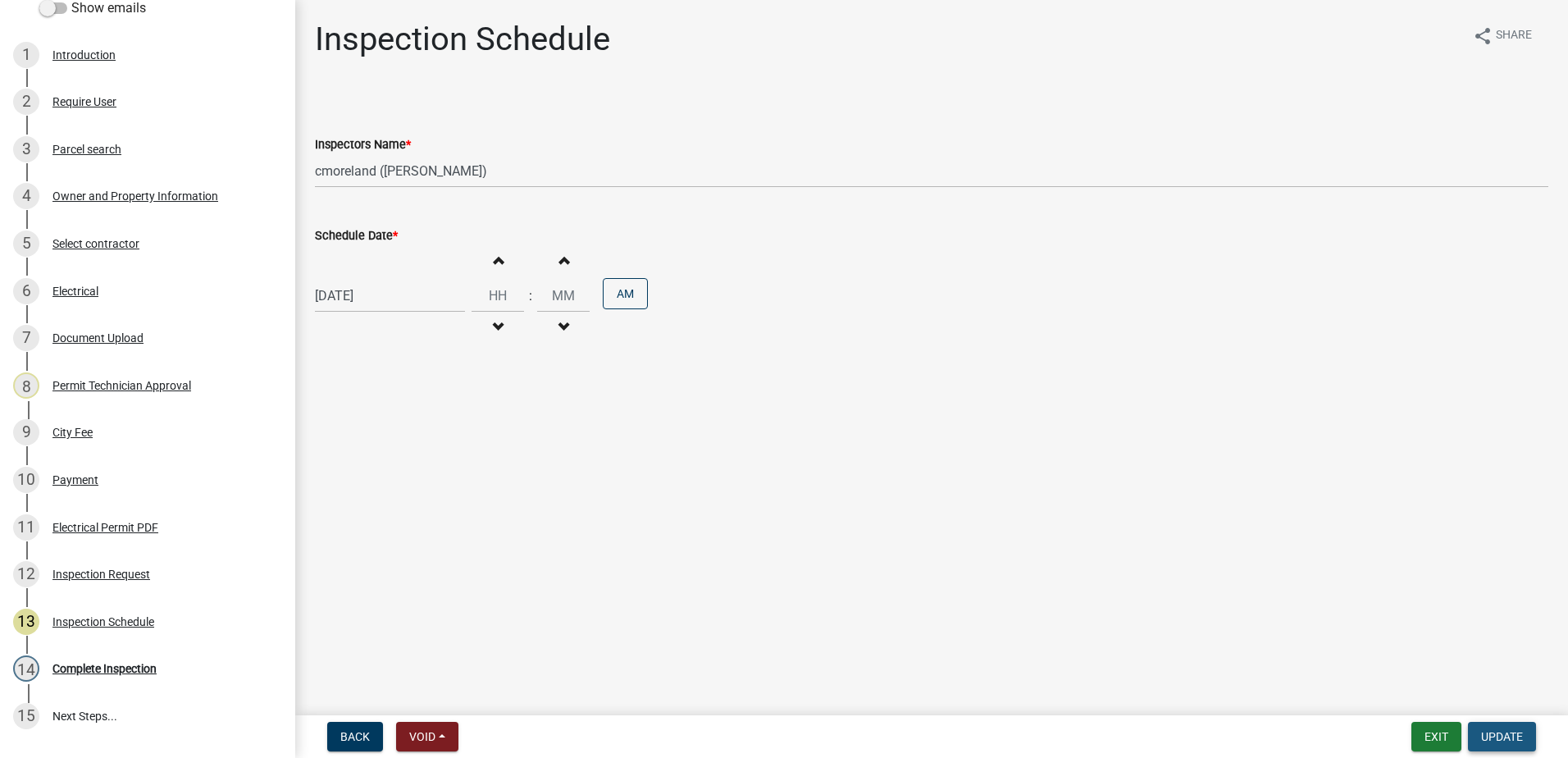
click at [1504, 730] on span "Update" at bounding box center [1502, 736] width 42 height 13
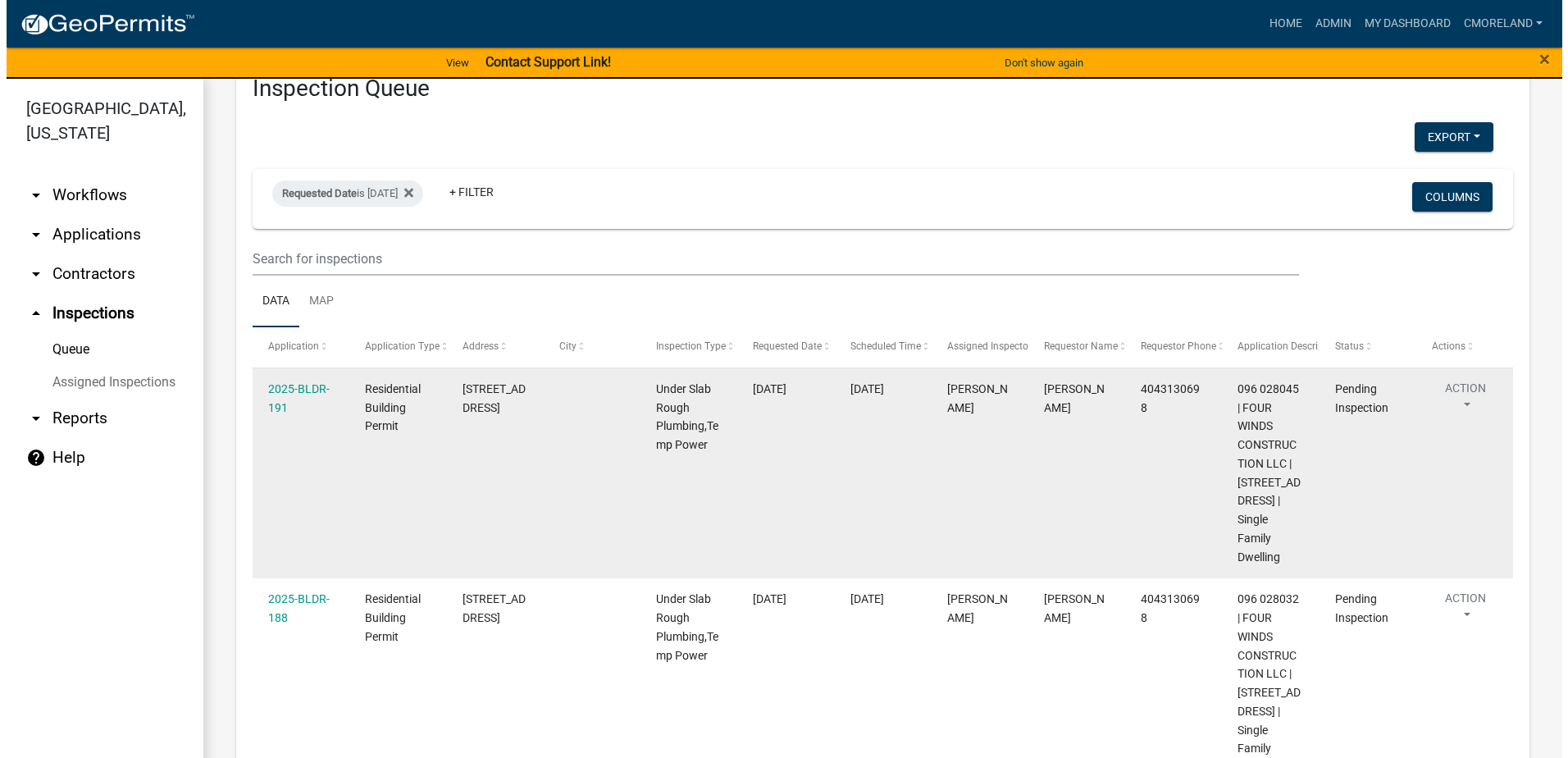
scroll to position [82, 0]
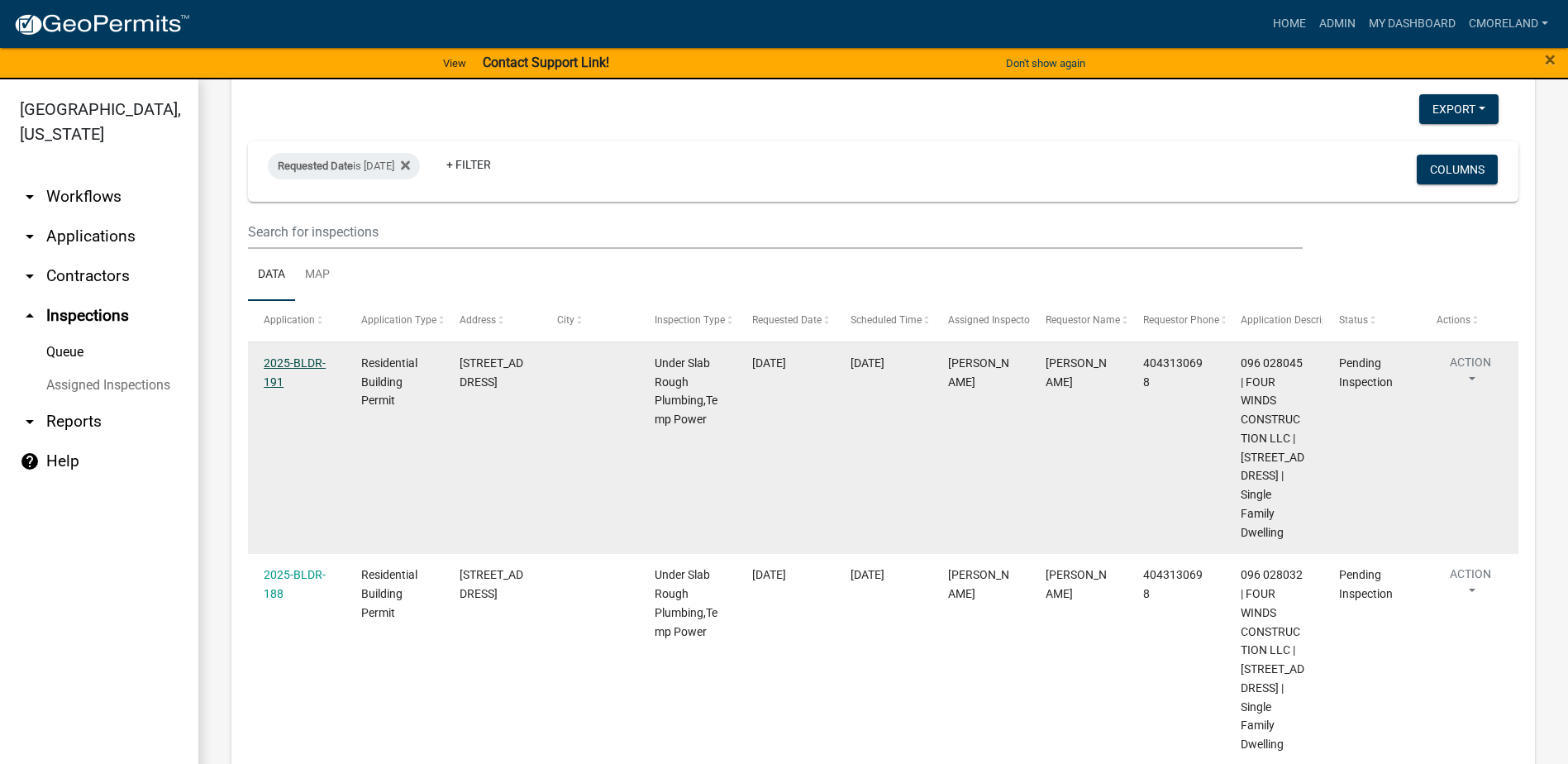
click at [306, 359] on link "2025-BLDR-191" at bounding box center [295, 373] width 62 height 33
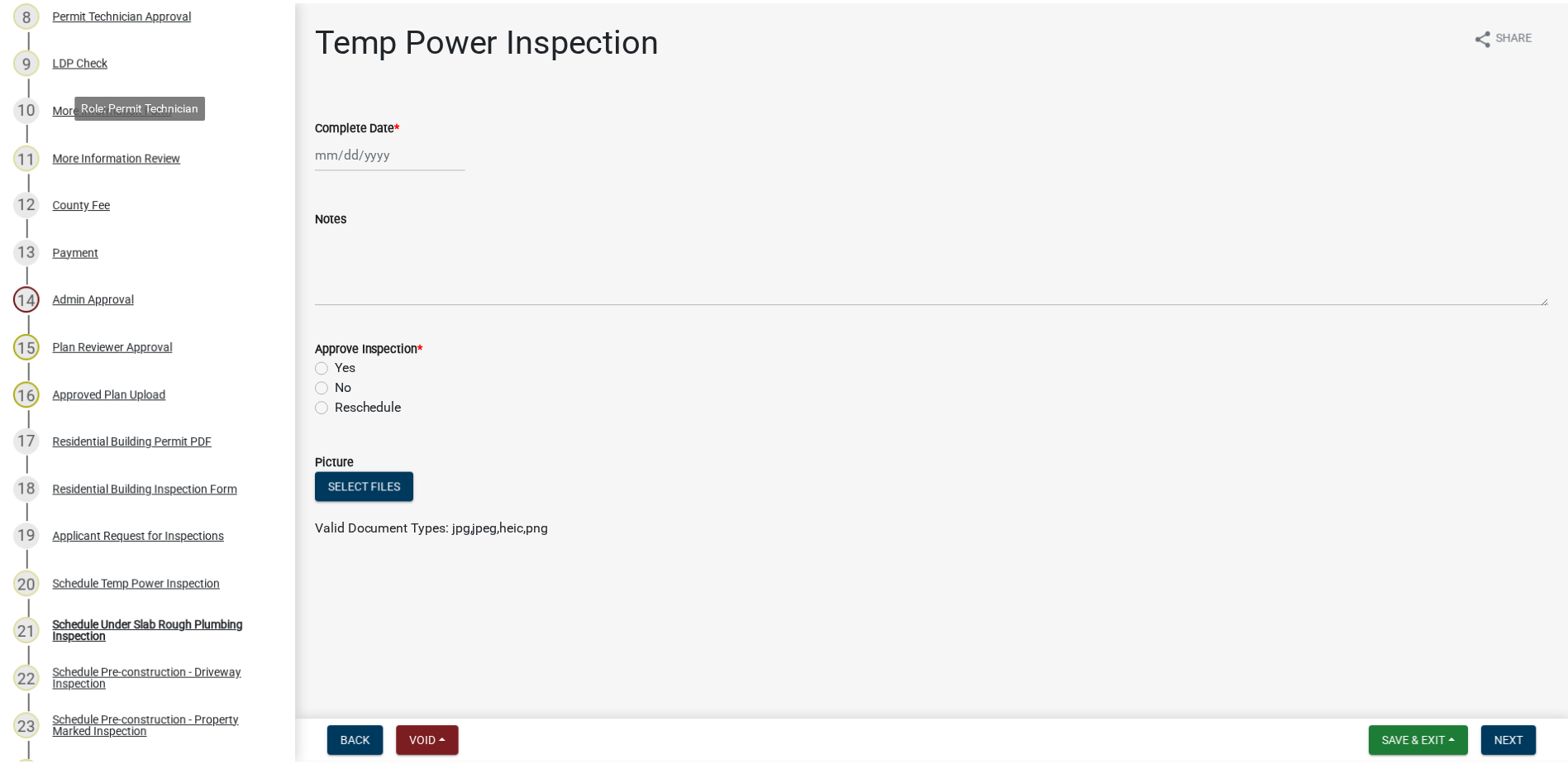
scroll to position [662, 0]
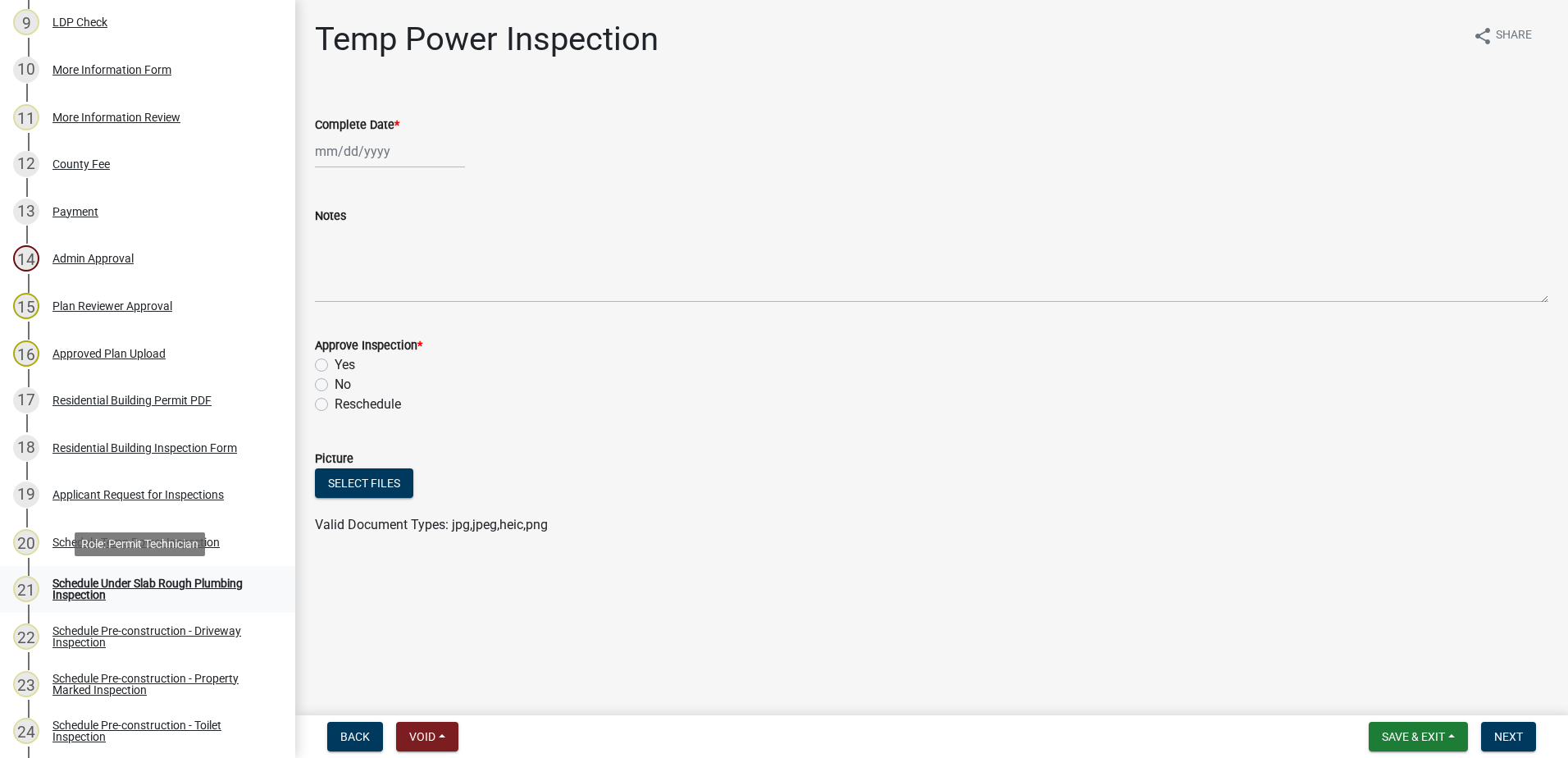
click at [163, 578] on div "Schedule Under Slab Rough Plumbing Inspection" at bounding box center [160, 589] width 216 height 23
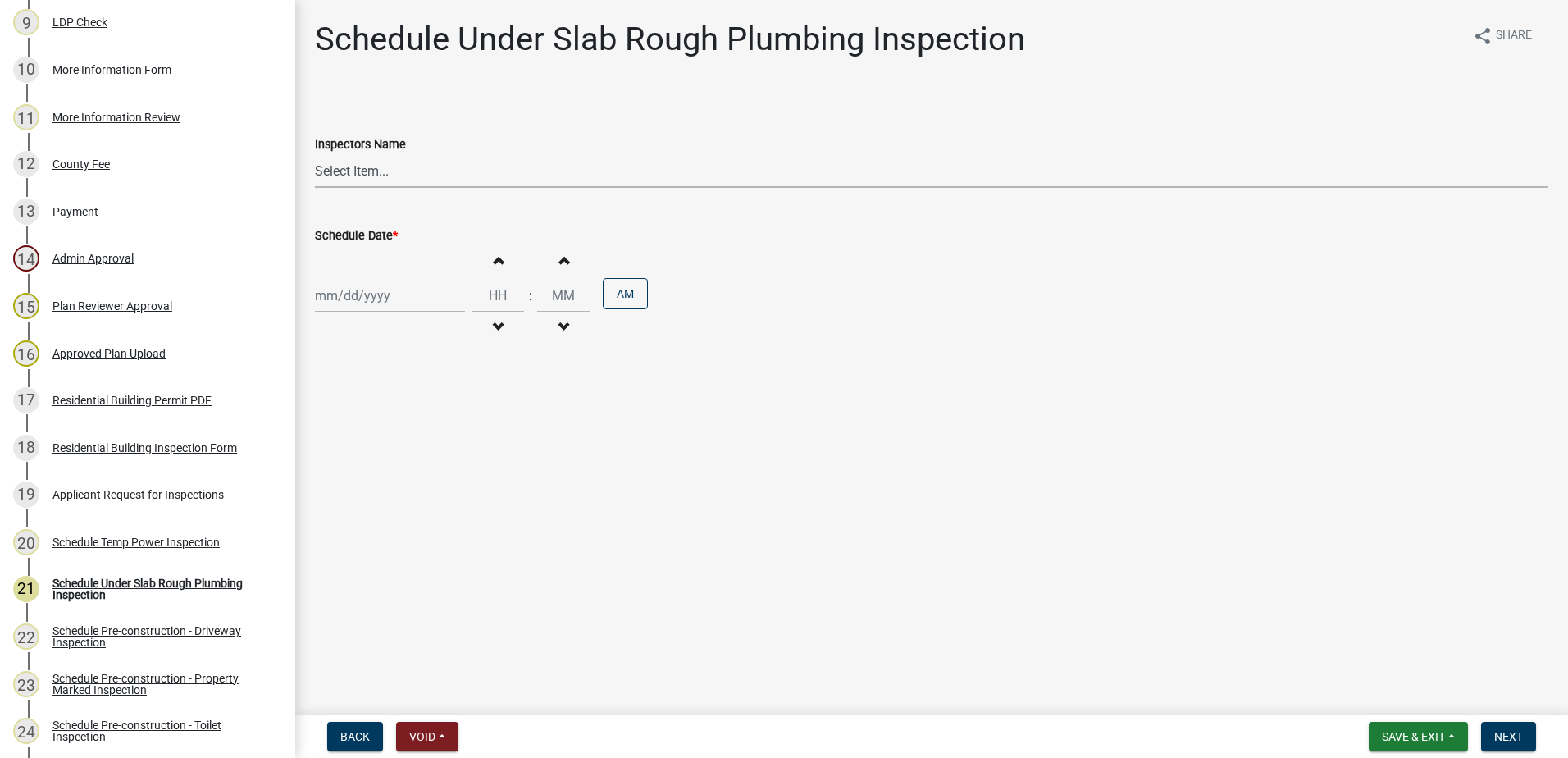
click at [403, 174] on select "Select Item... mrivera (Michele Rivera) StephanieM (Stephanie Morris ) QGrissom…" at bounding box center [932, 171] width 1233 height 33
select select "a0ea4169-8540-4a2c-b9f4-cf4c1ffdeb95"
click at [315, 154] on select "Select Item... mrivera (Michele Rivera) StephanieM (Stephanie Morris ) QGrissom…" at bounding box center [932, 171] width 1233 height 33
click at [405, 307] on div at bounding box center [390, 295] width 150 height 33
select select "9"
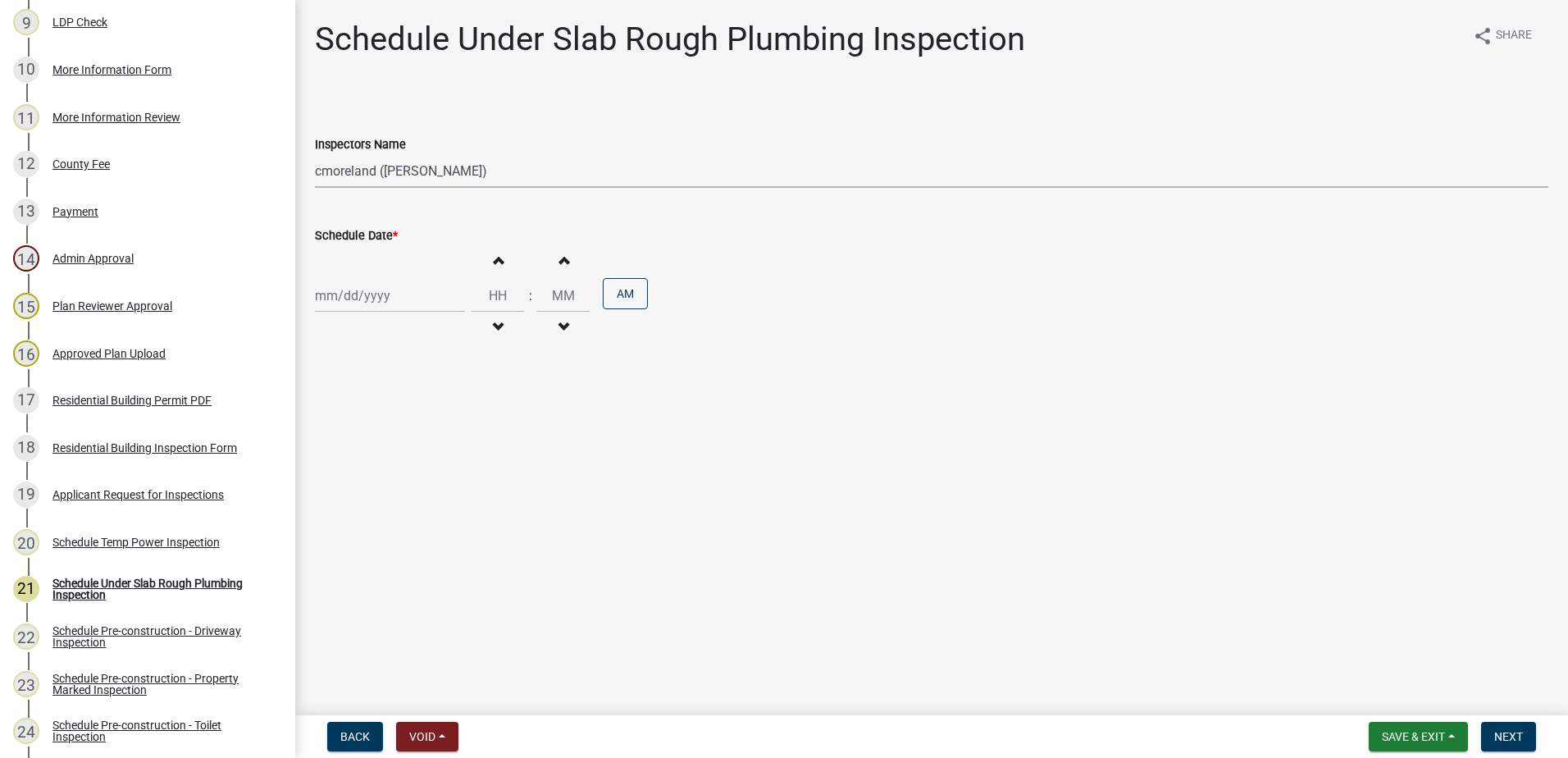
select select "2025"
click at [383, 436] on div "17" at bounding box center [384, 436] width 26 height 26
type input "09/17/2025"
click at [1516, 730] on span "Next" at bounding box center [1508, 736] width 29 height 13
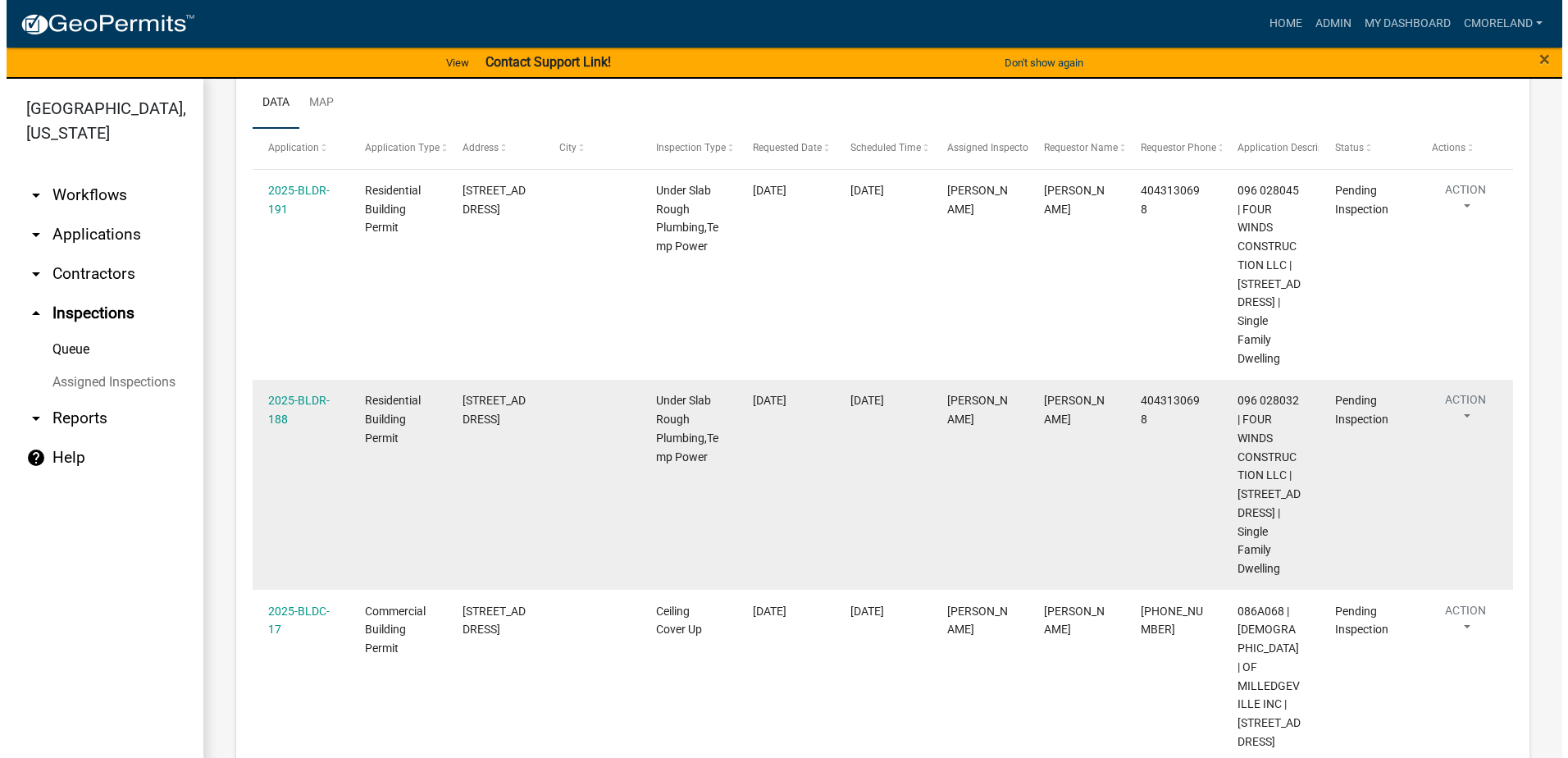
scroll to position [246, 0]
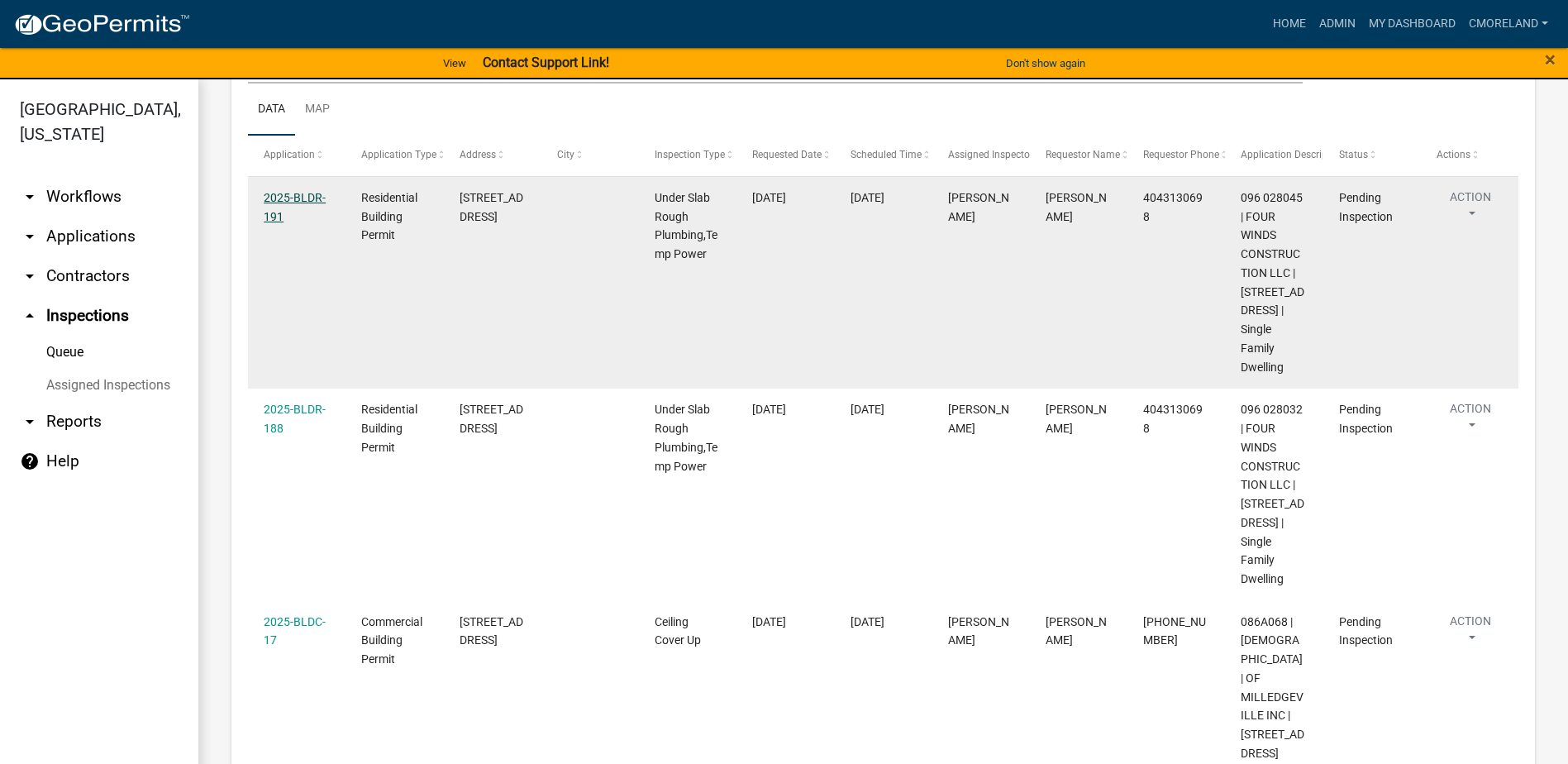
click at [311, 194] on link "2025-BLDR-191" at bounding box center [295, 207] width 62 height 33
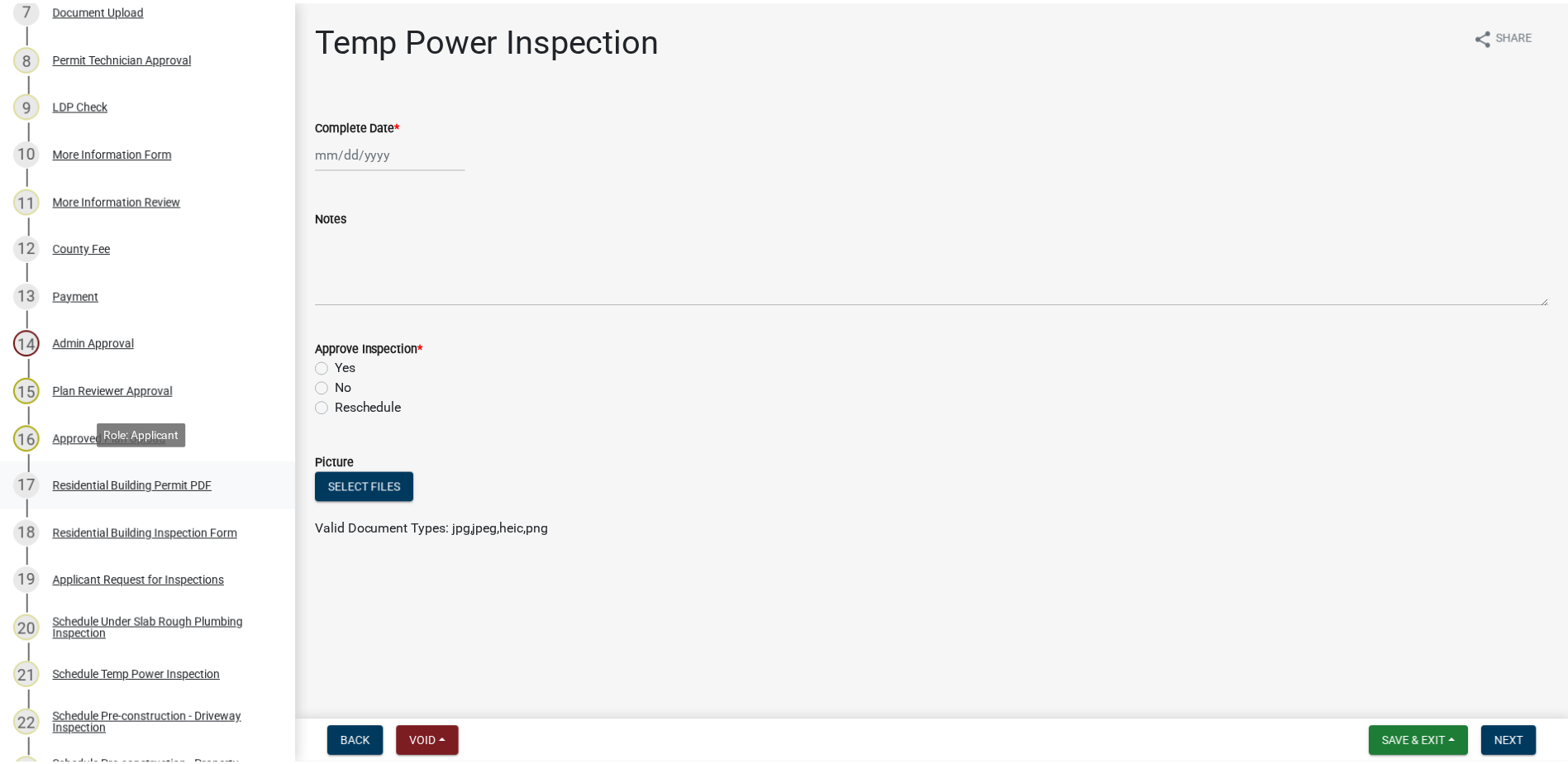
scroll to position [662, 0]
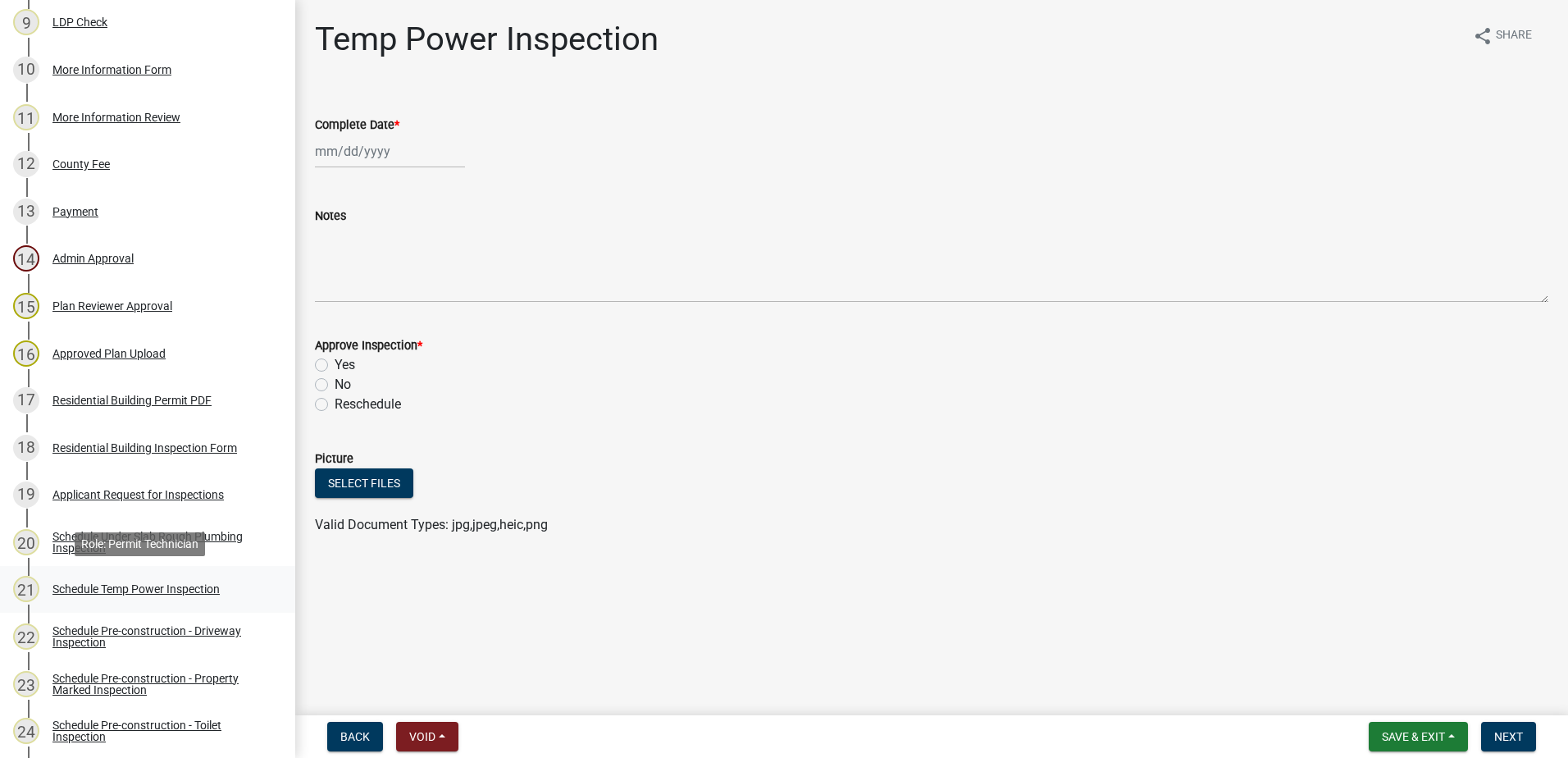
click at [145, 585] on div "Schedule Temp Power Inspection" at bounding box center [136, 589] width 167 height 11
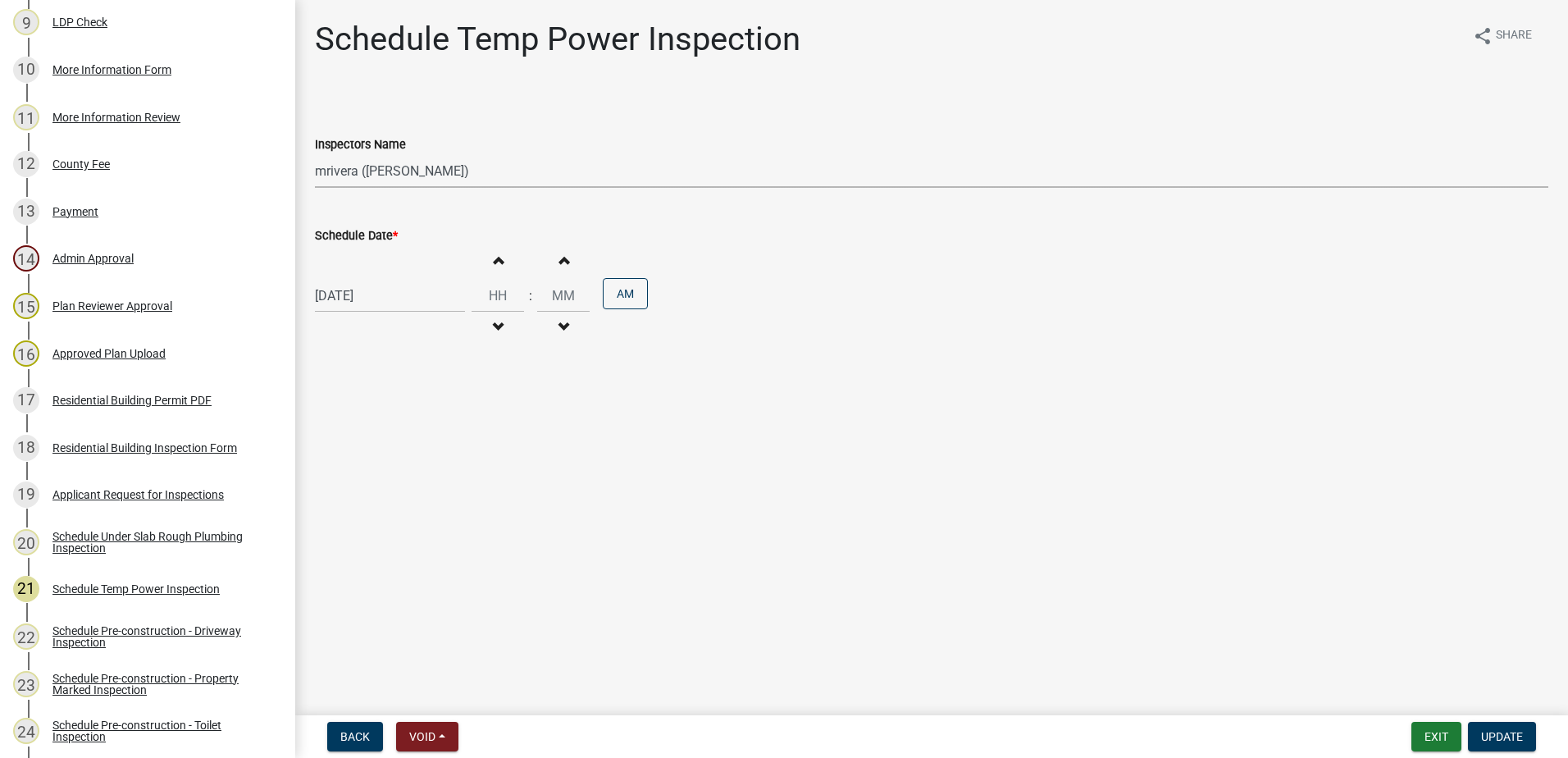
click at [474, 177] on select "Select Item... mrivera (Michele Rivera) StephanieM (Stephanie Morris ) QGrissom…" at bounding box center [932, 171] width 1233 height 33
select select "a0ea4169-8540-4a2c-b9f4-cf4c1ffdeb95"
click at [315, 154] on select "Select Item... mrivera (Michele Rivera) StephanieM (Stephanie Morris ) QGrissom…" at bounding box center [932, 171] width 1233 height 33
click at [1523, 735] on button "Update" at bounding box center [1502, 737] width 68 height 30
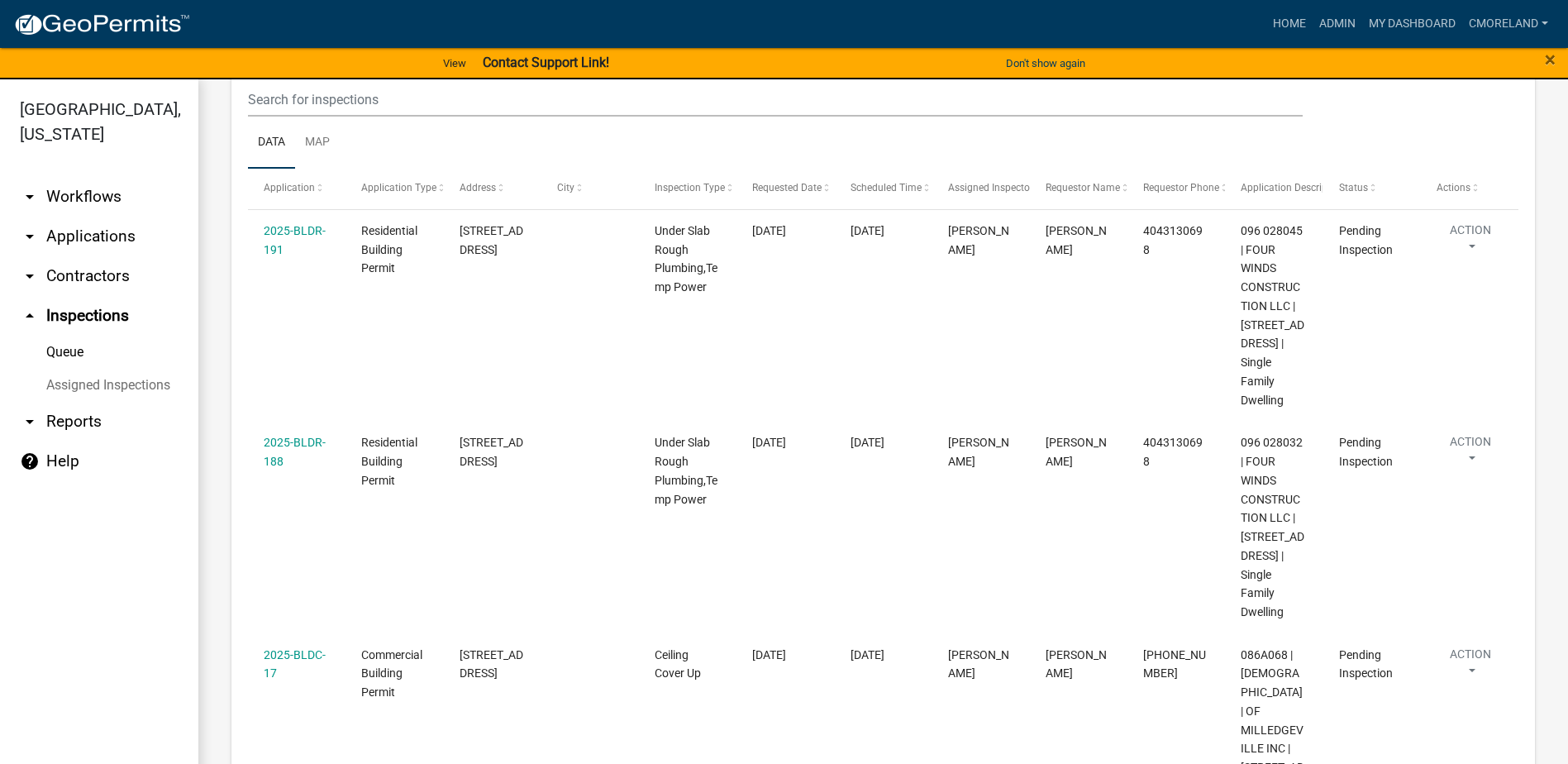
scroll to position [330, 0]
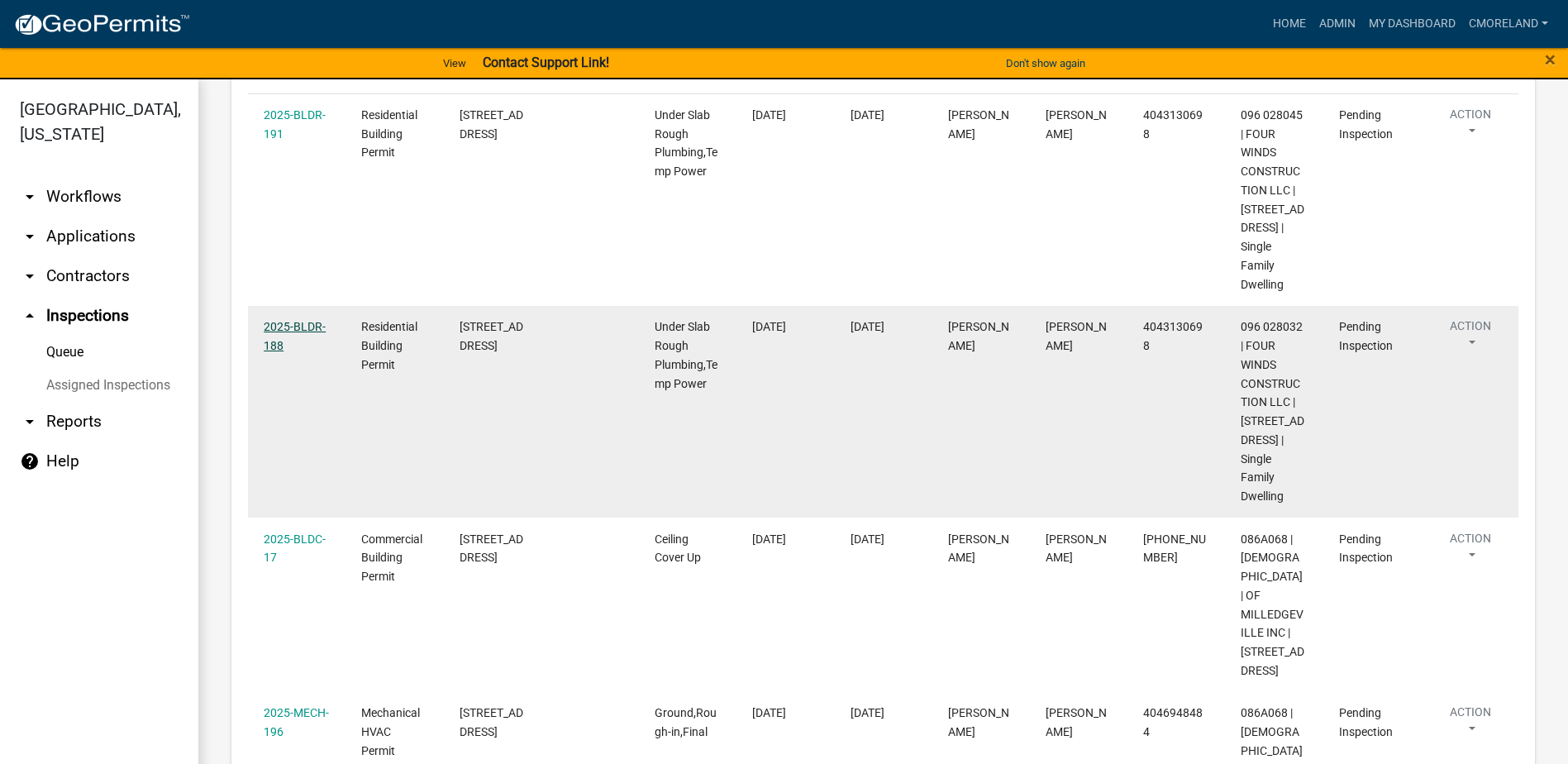
click at [278, 344] on link "2025-BLDR-188" at bounding box center [295, 336] width 62 height 33
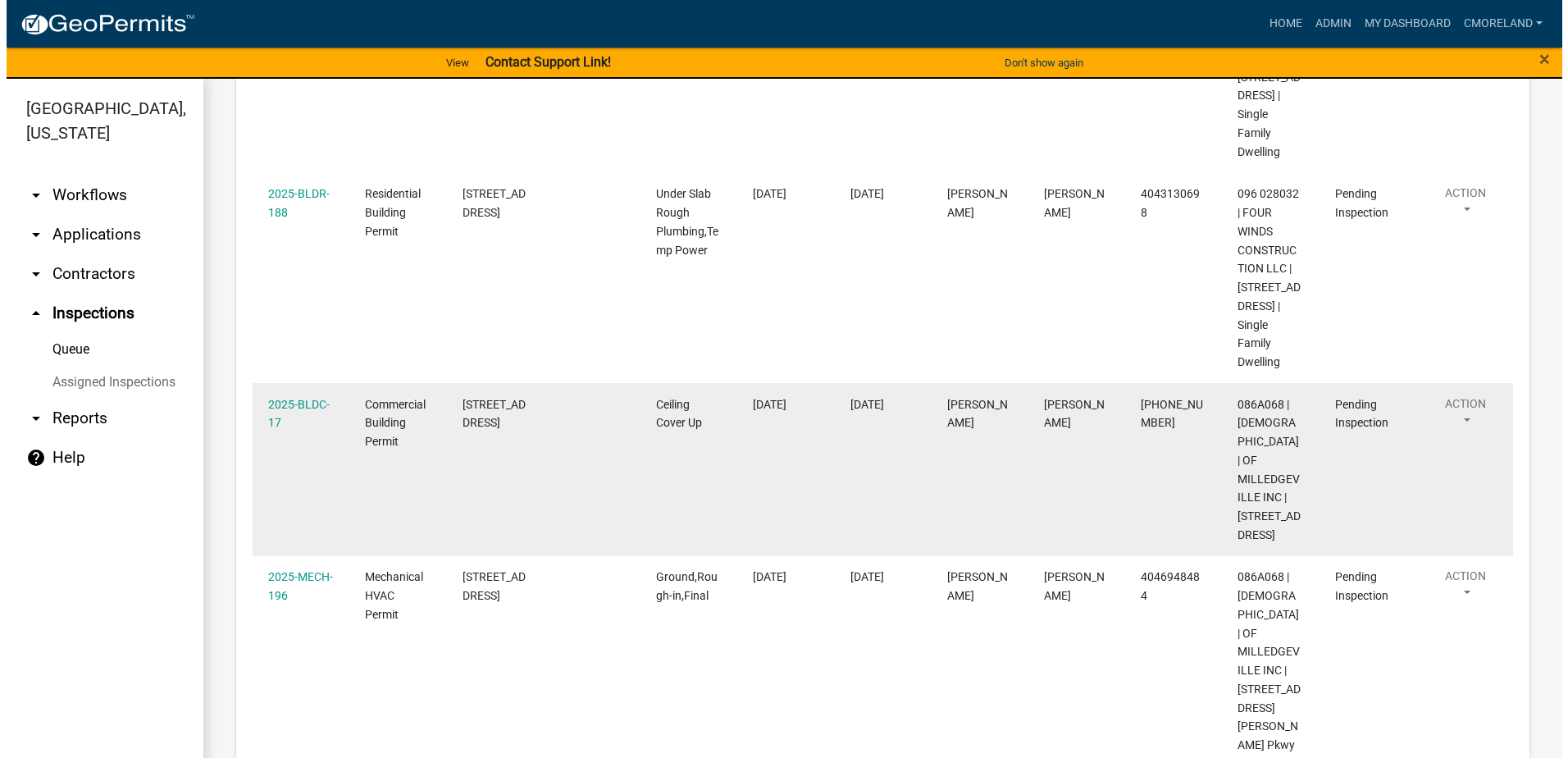
scroll to position [410, 0]
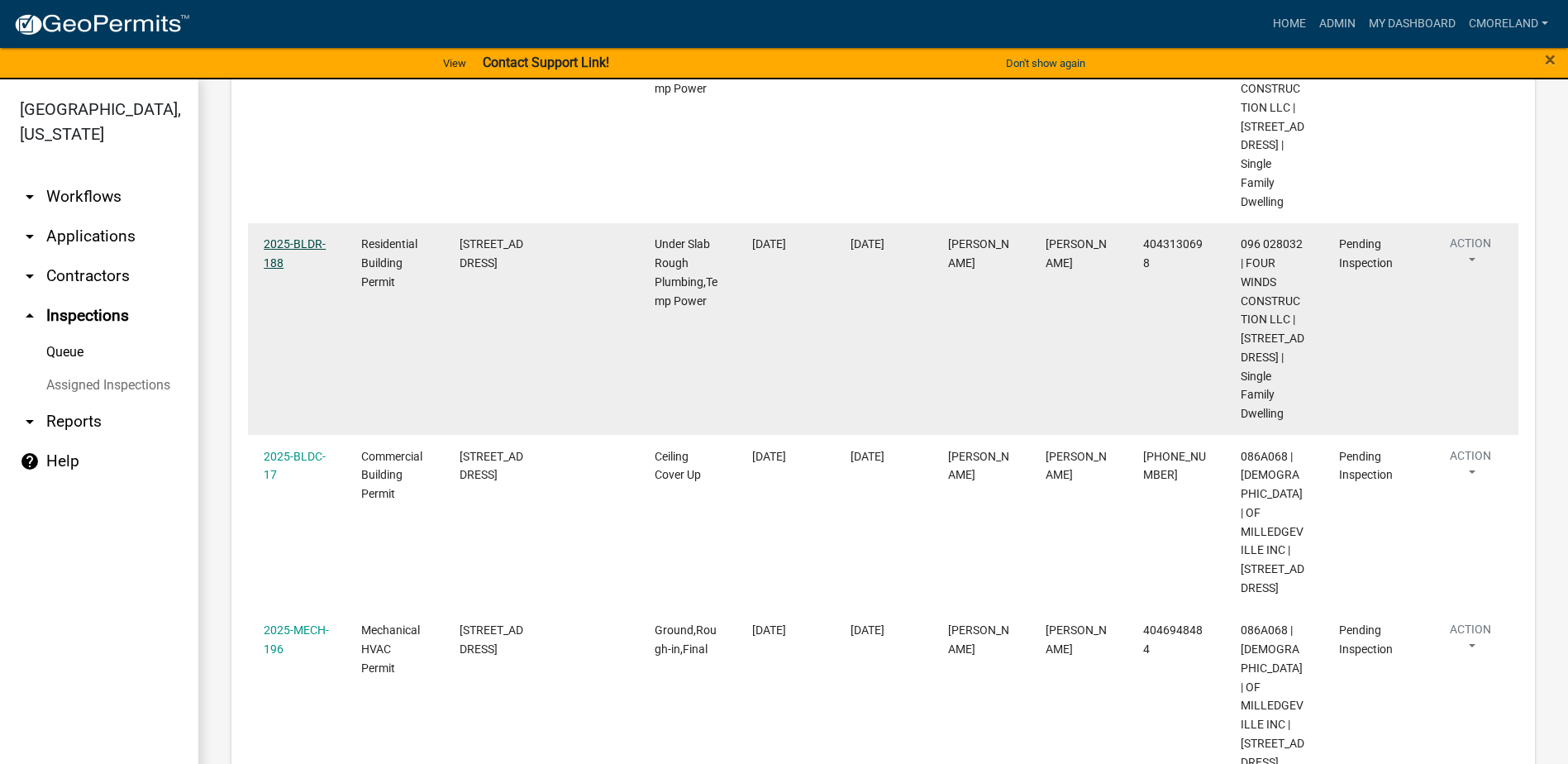
click at [291, 264] on link "2025-BLDR-188" at bounding box center [295, 253] width 62 height 33
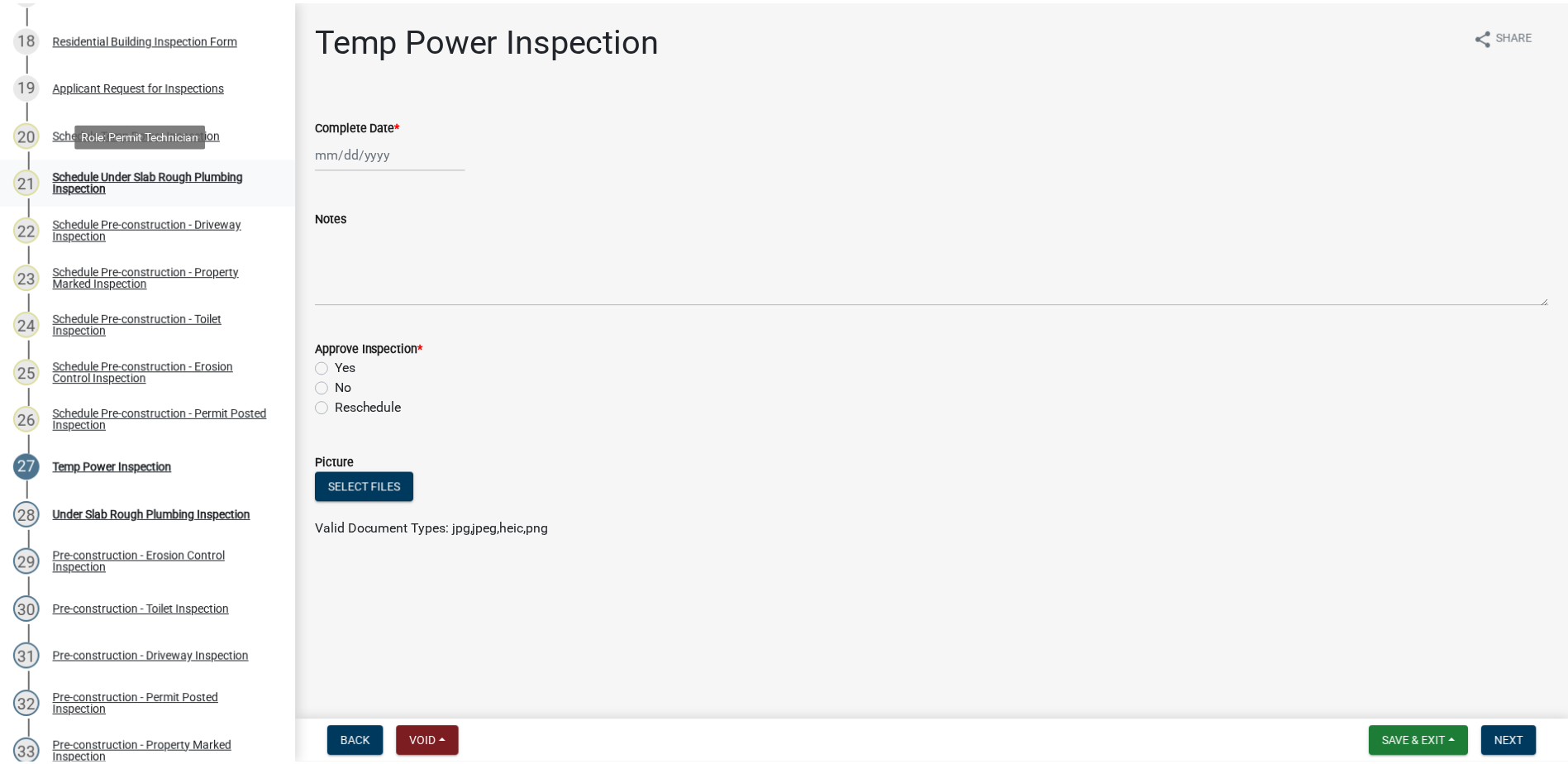
scroll to position [1075, 0]
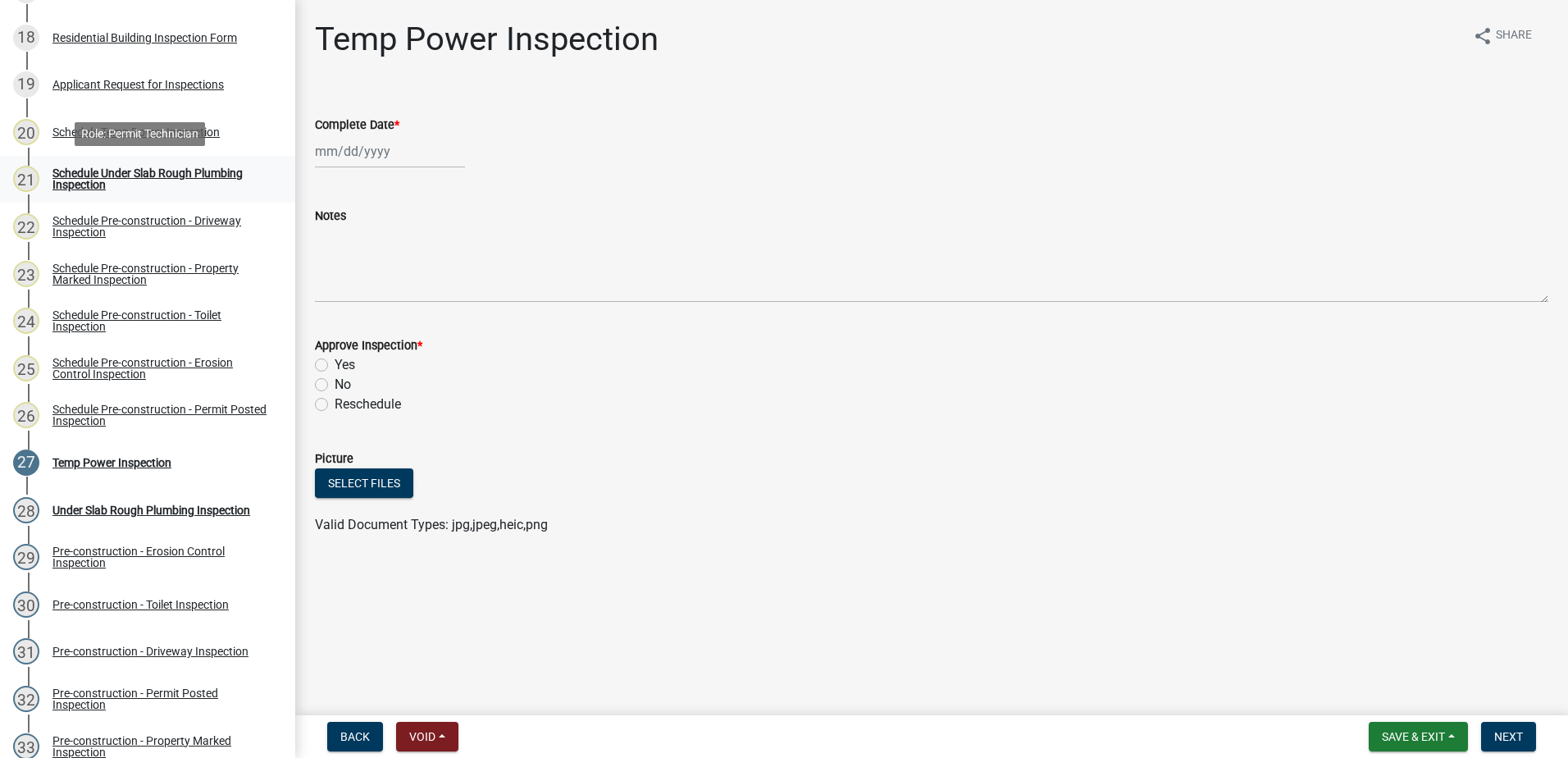
click at [120, 174] on div "Schedule Under Slab Rough Plumbing Inspection" at bounding box center [160, 179] width 216 height 23
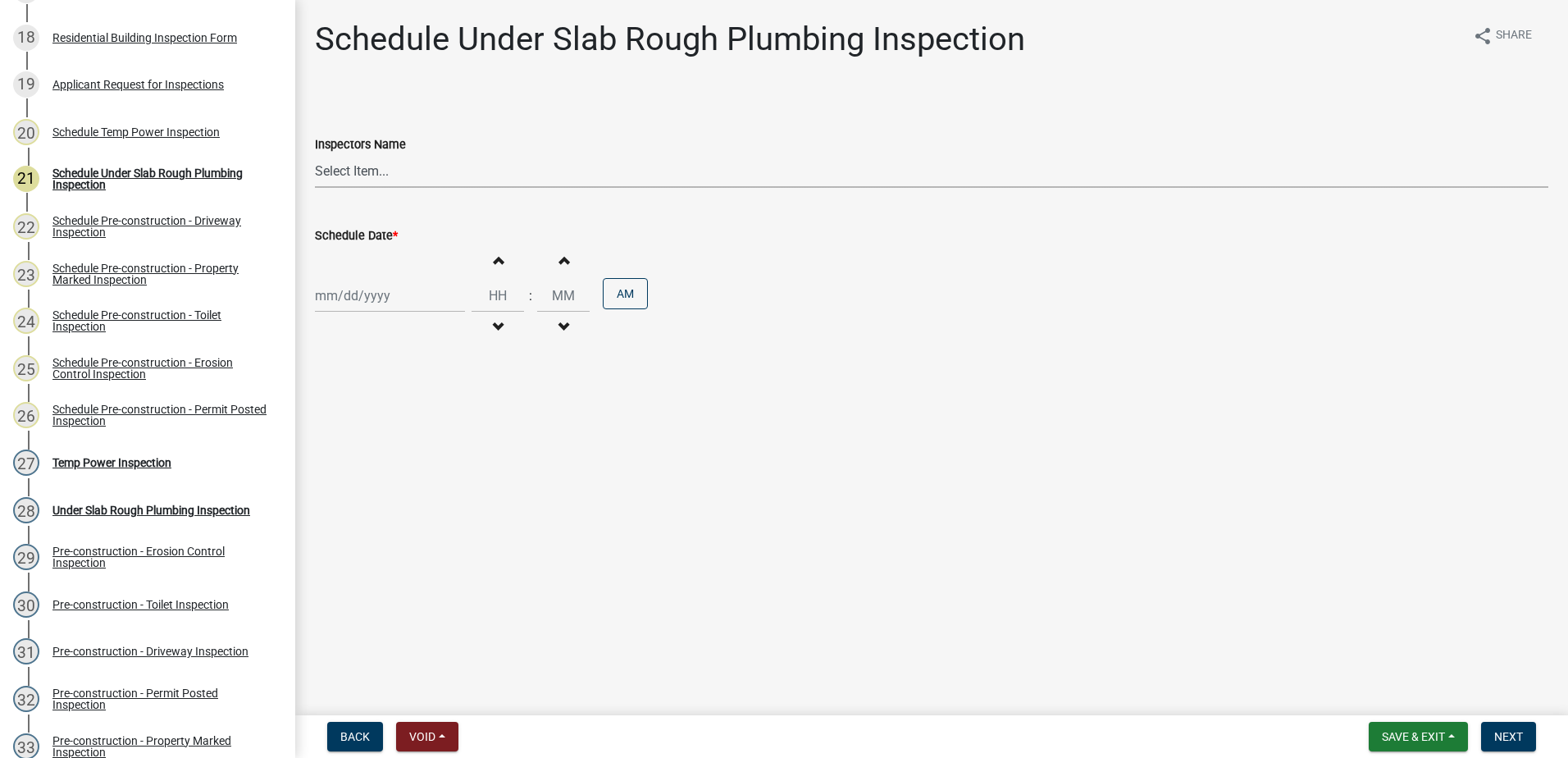
click at [434, 165] on select "Select Item... mrivera (Michele Rivera) StephanieM (Stephanie Morris ) QGrissom…" at bounding box center [932, 171] width 1233 height 33
select select "a0ea4169-8540-4a2c-b9f4-cf4c1ffdeb95"
click at [315, 154] on select "Select Item... mrivera (Michele Rivera) StephanieM (Stephanie Morris ) QGrissom…" at bounding box center [932, 171] width 1233 height 33
click at [410, 301] on div at bounding box center [390, 295] width 150 height 33
select select "9"
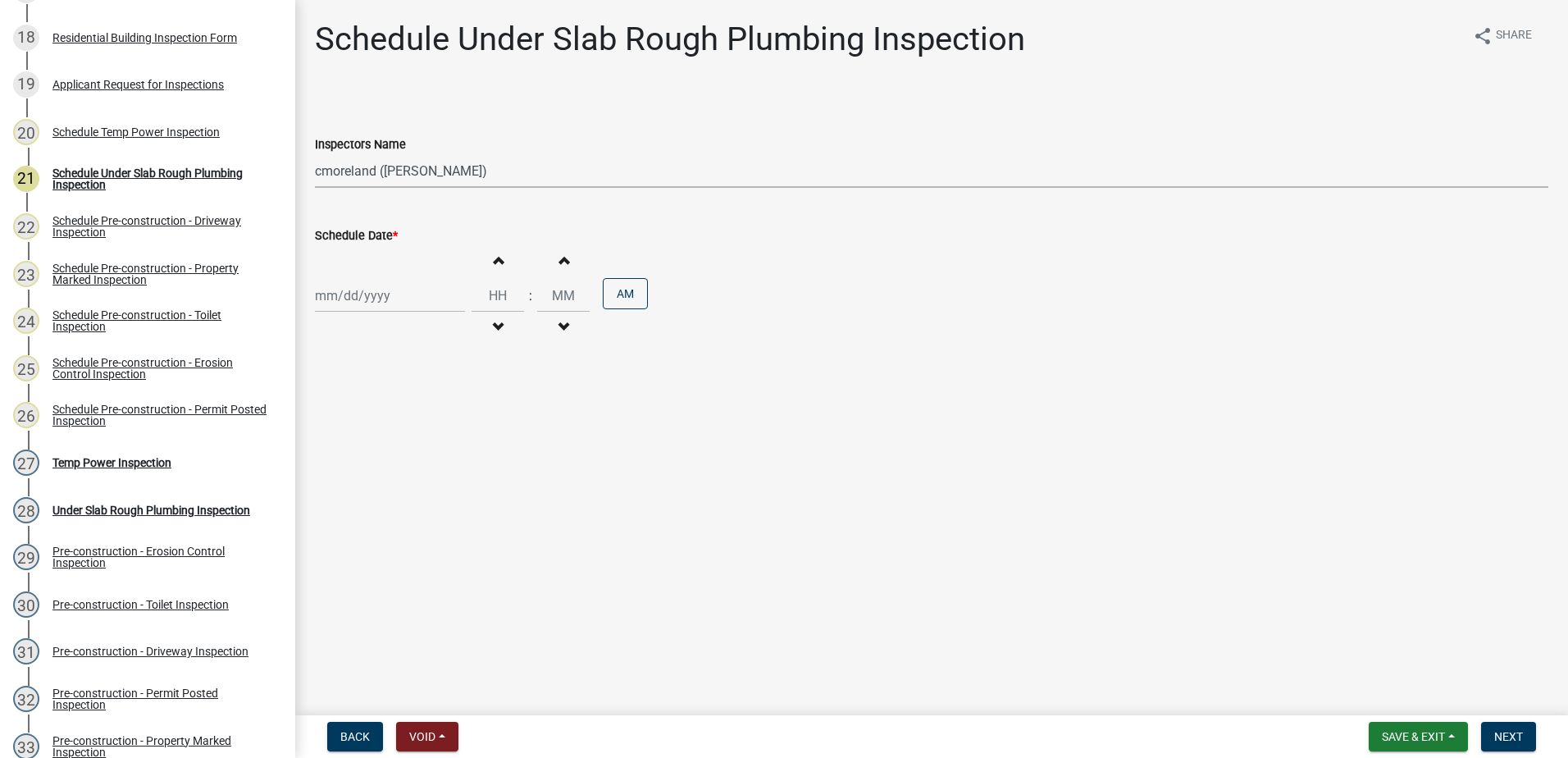
select select "2025"
click at [382, 432] on div "17" at bounding box center [384, 436] width 26 height 26
type input "09/17/2025"
click at [1511, 739] on span "Next" at bounding box center [1508, 736] width 29 height 13
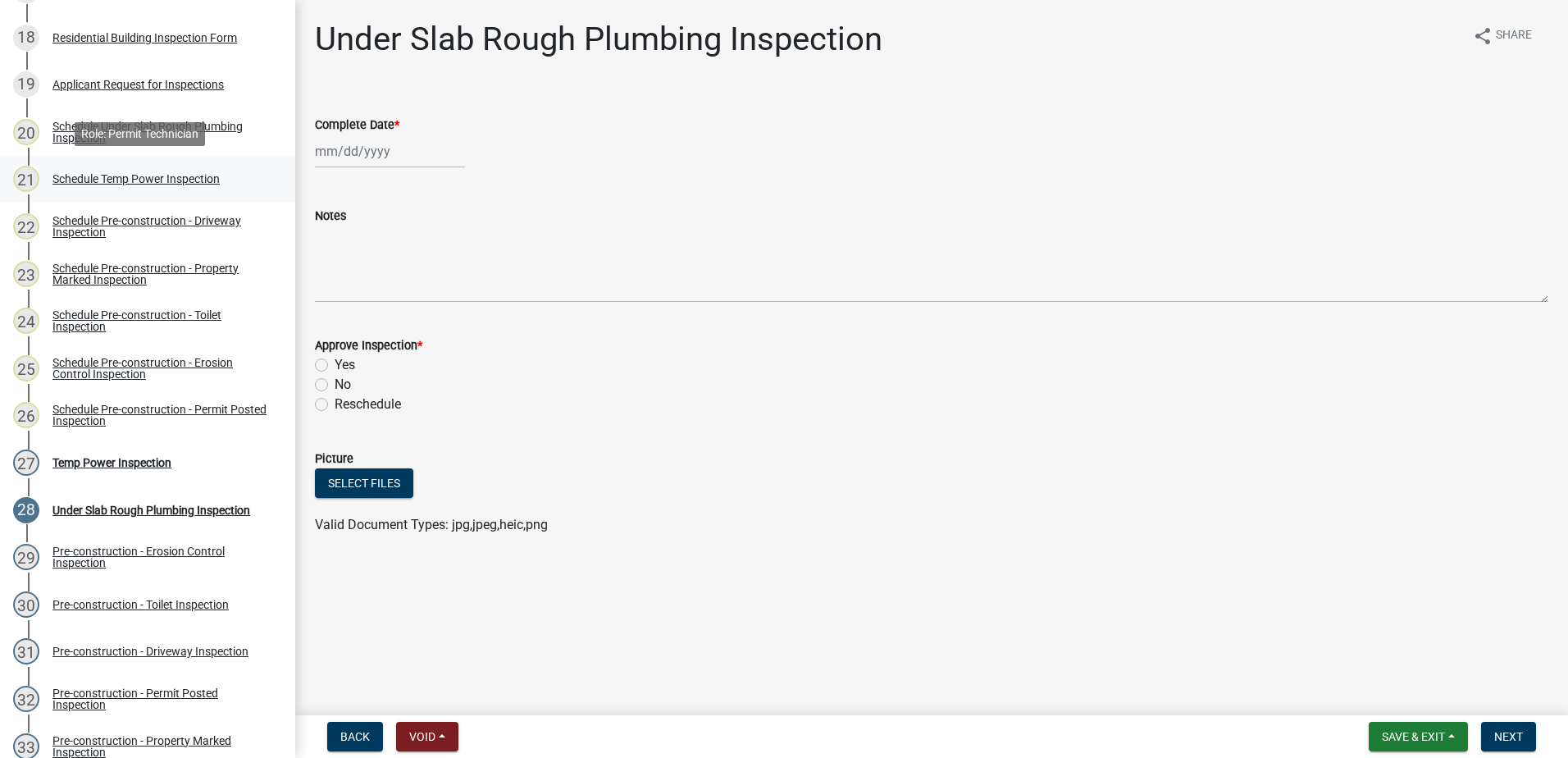
click at [140, 177] on div "Schedule Temp Power Inspection" at bounding box center [136, 179] width 167 height 11
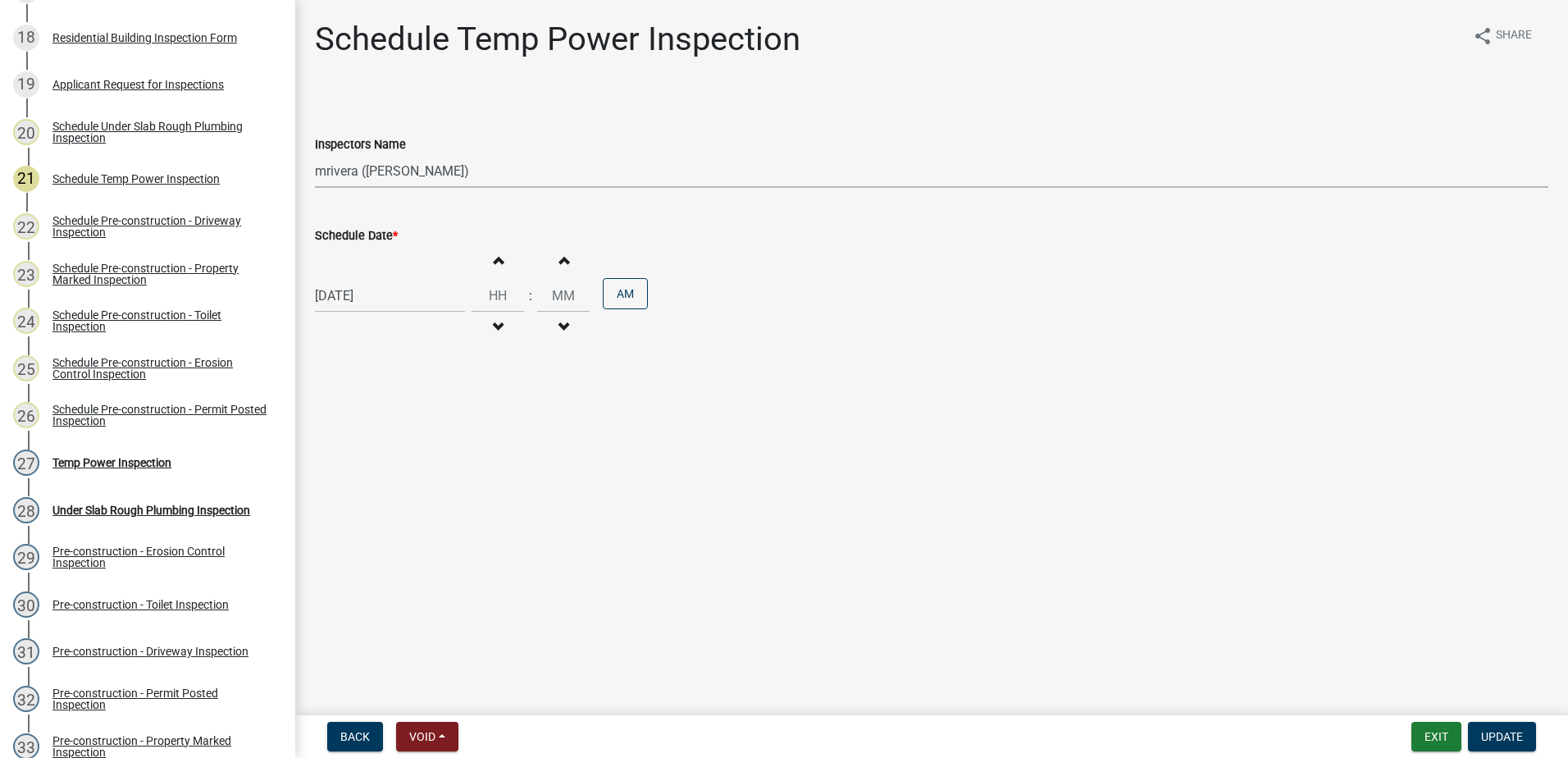
click at [473, 170] on select "Select Item... mrivera (Michele Rivera) StephanieM (Stephanie Morris ) QGrissom…" at bounding box center [932, 171] width 1233 height 33
select select "a0ea4169-8540-4a2c-b9f4-cf4c1ffdeb95"
click at [315, 154] on select "Select Item... mrivera (Michele Rivera) StephanieM (Stephanie Morris ) QGrissom…" at bounding box center [932, 171] width 1233 height 33
click at [1489, 738] on span "Update" at bounding box center [1502, 736] width 42 height 13
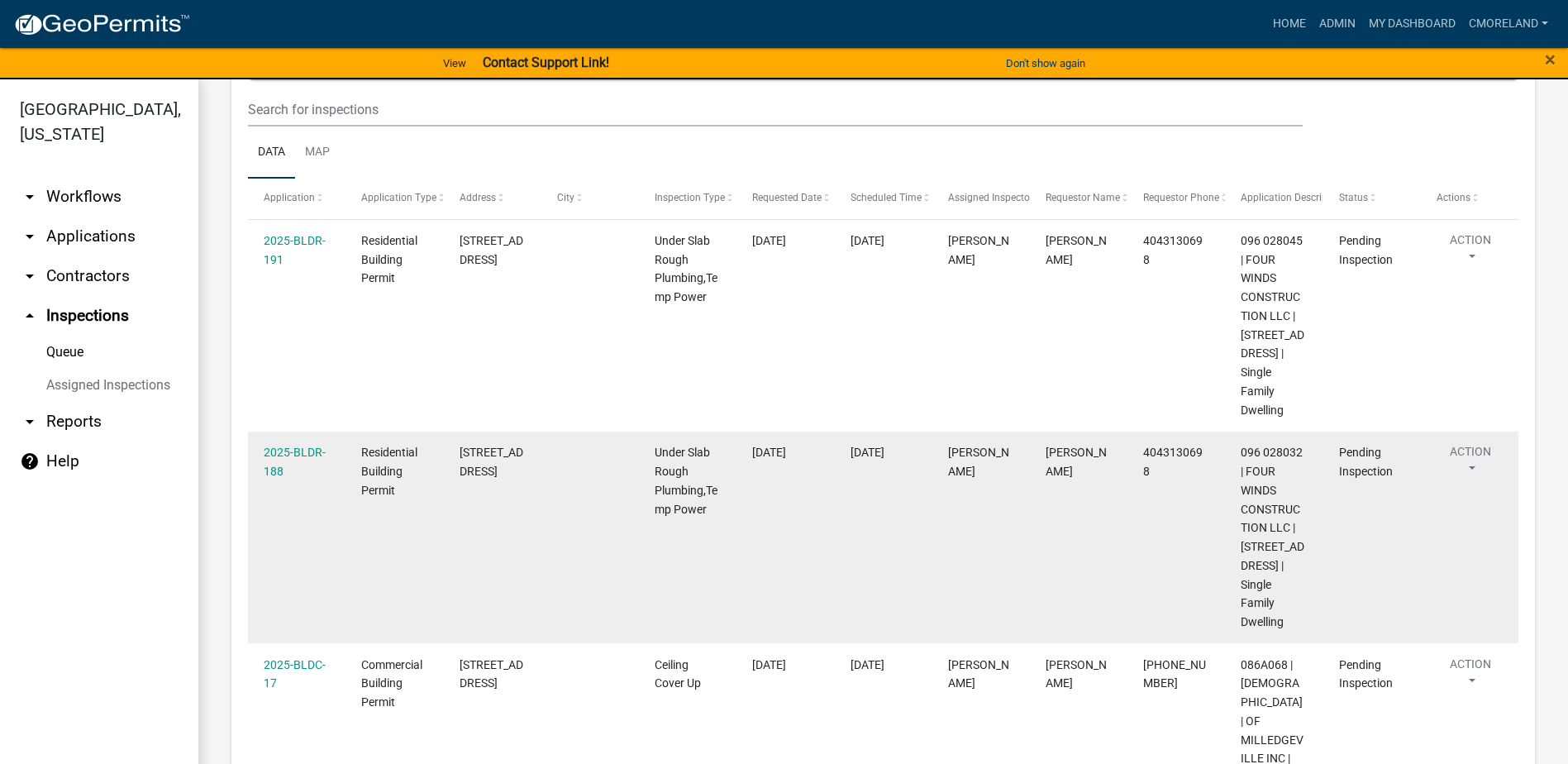
scroll to position [59, 0]
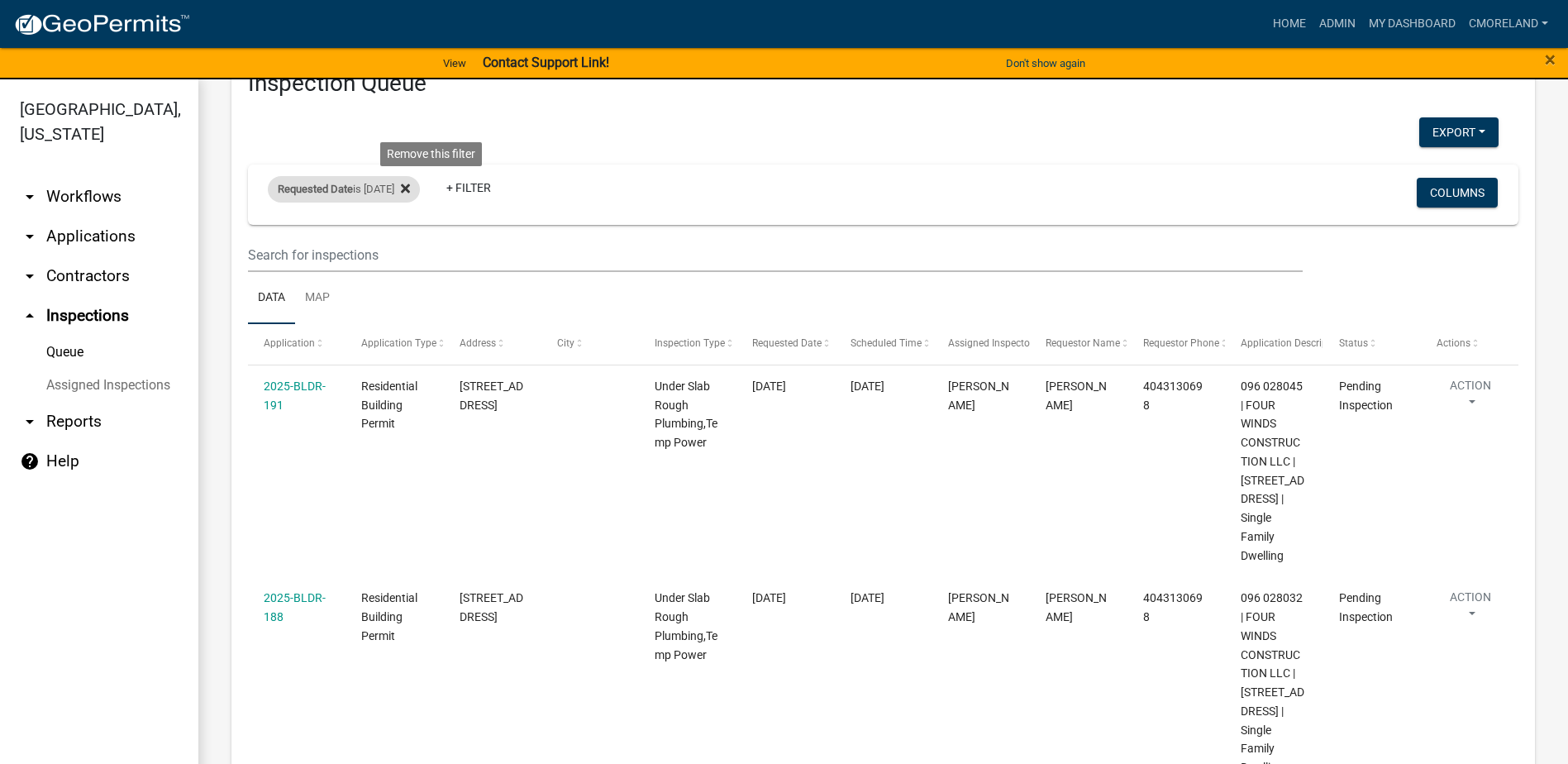
click at [410, 192] on icon at bounding box center [405, 189] width 9 height 9
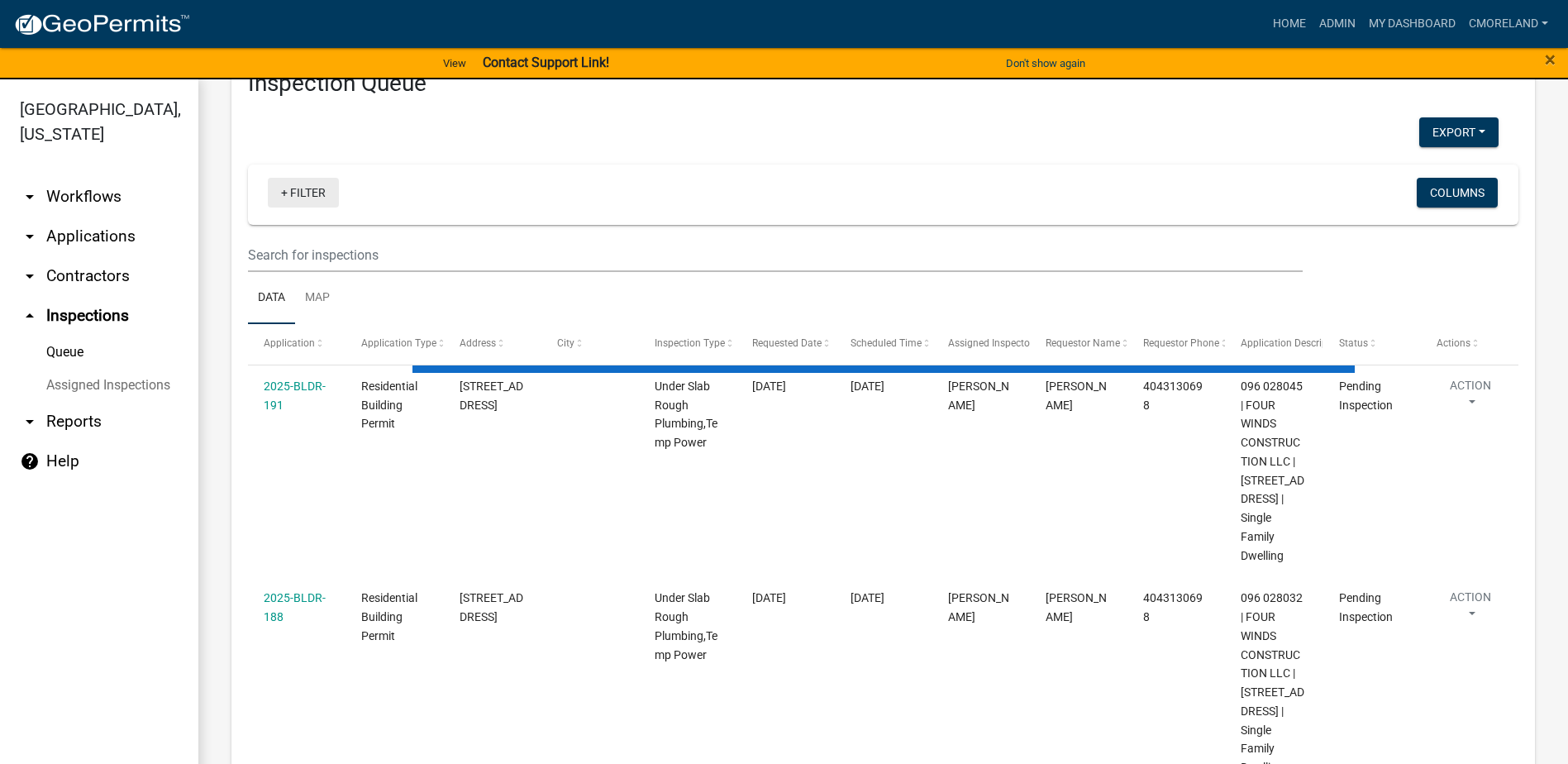
click at [306, 193] on link "+ Filter" at bounding box center [303, 193] width 72 height 30
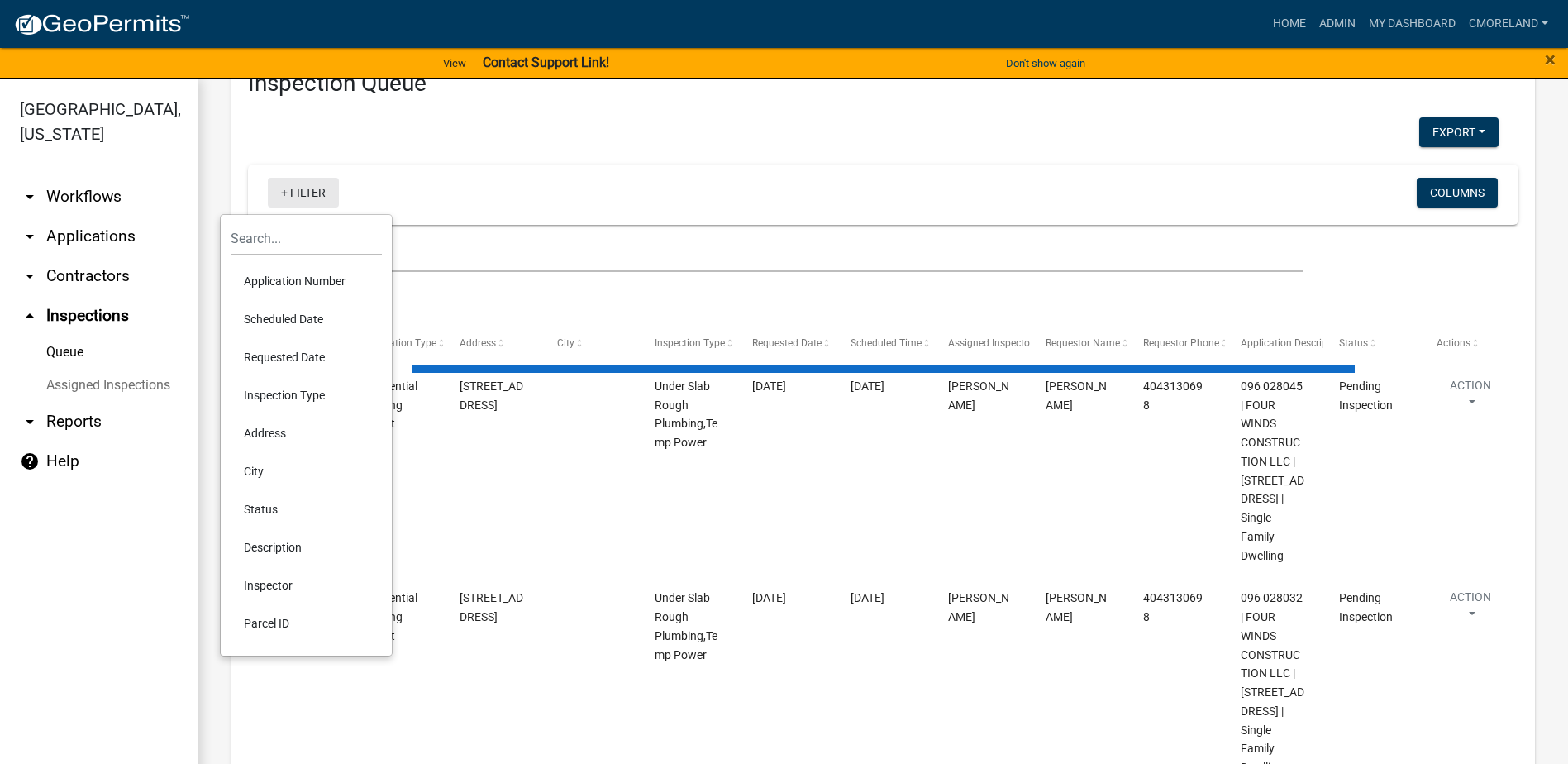
select select "2: 50"
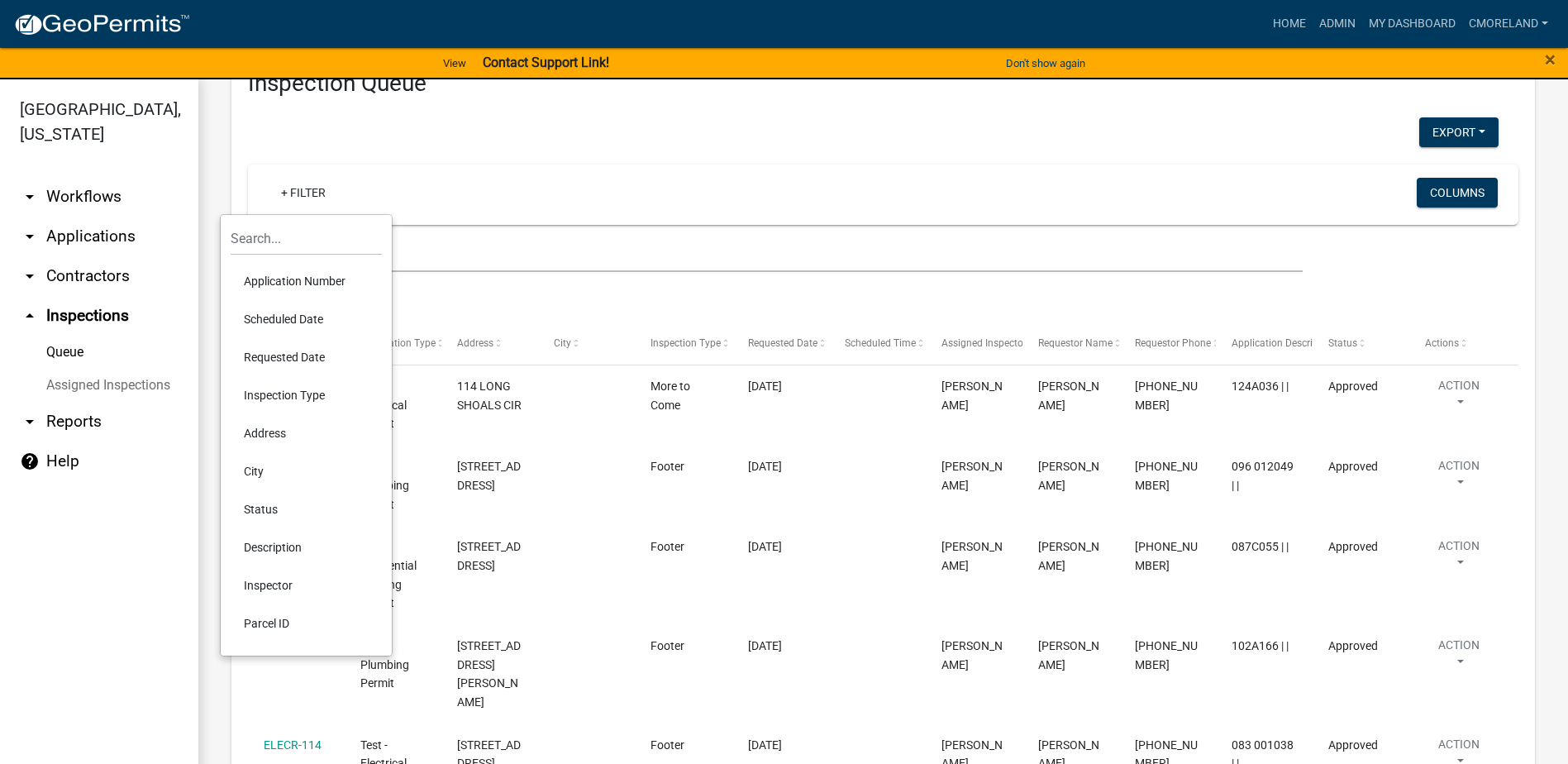
click at [315, 315] on li "Scheduled Date" at bounding box center [305, 319] width 151 height 38
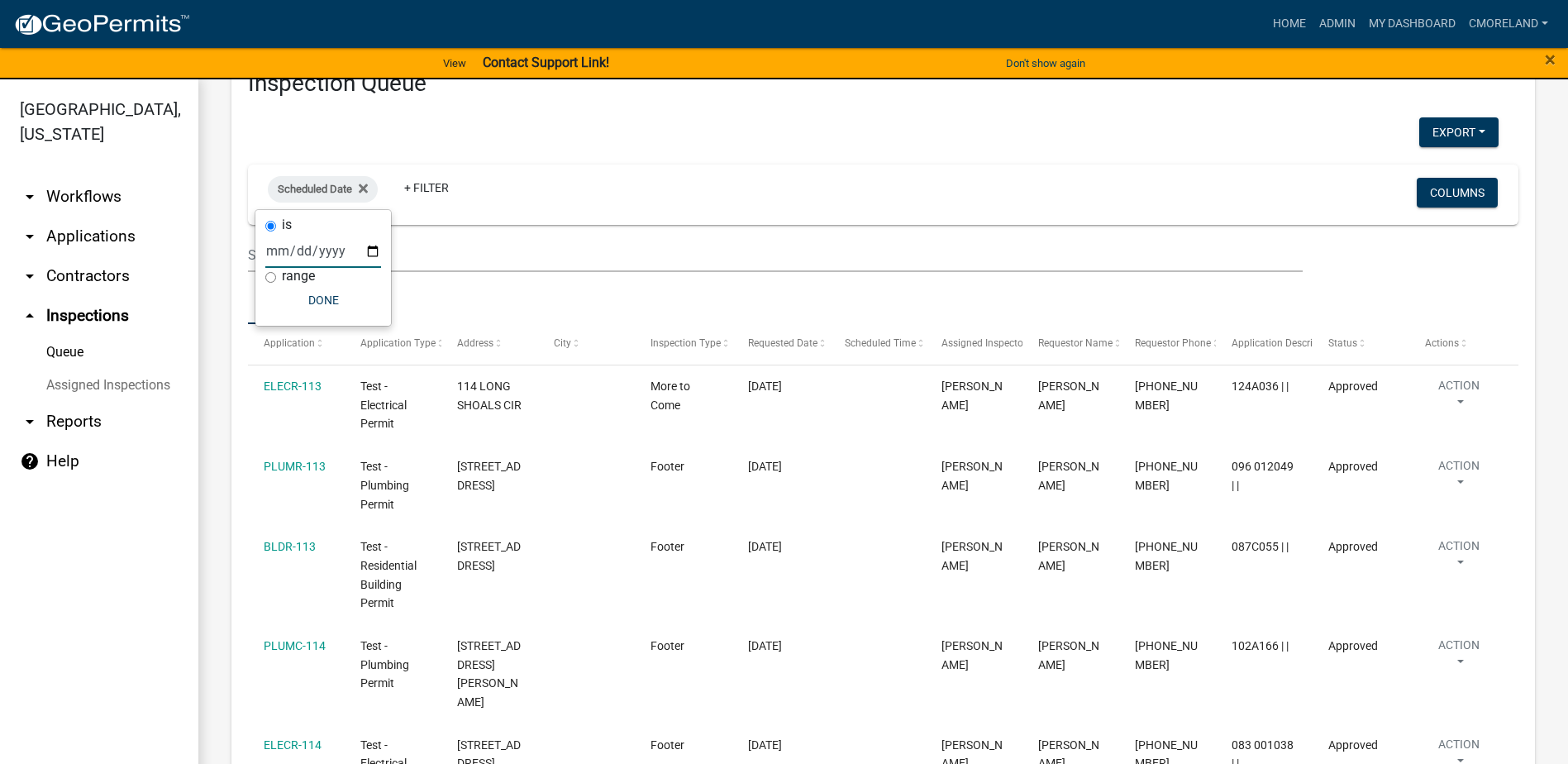
click at [373, 251] on input "date" at bounding box center [323, 251] width 116 height 34
type input "2025-09-17"
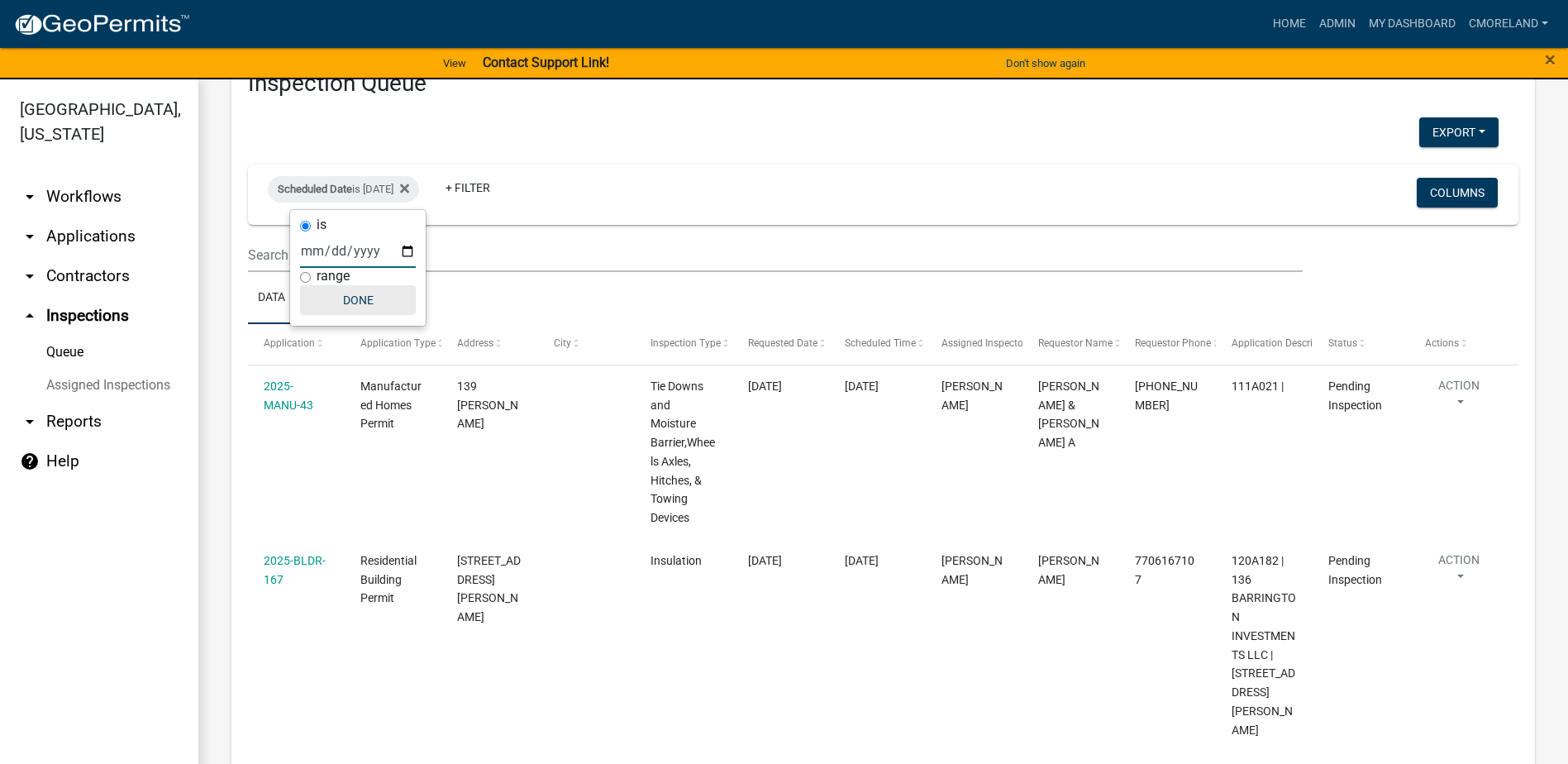
click at [357, 295] on button "Done" at bounding box center [358, 300] width 116 height 30
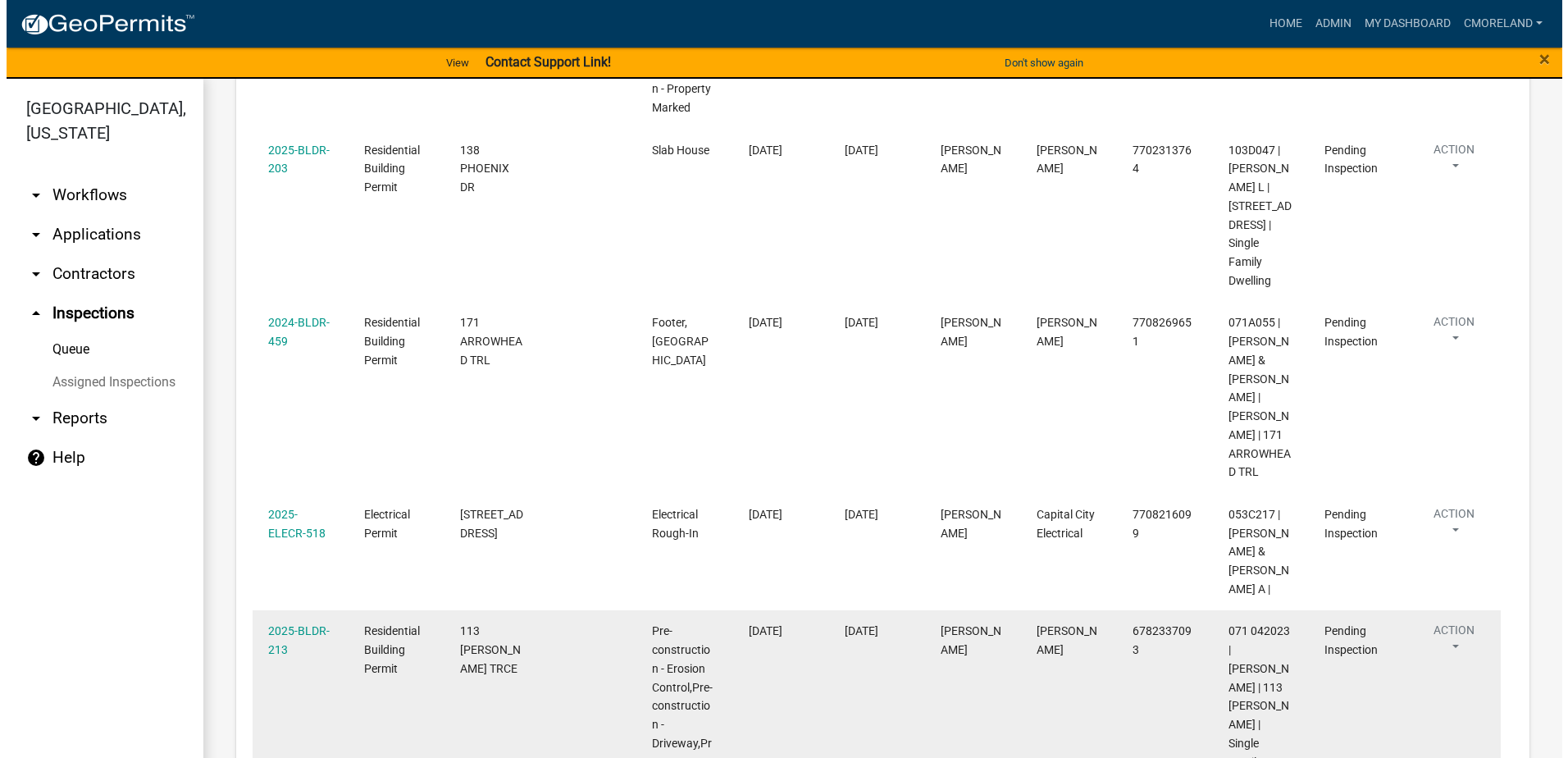
scroll to position [2411, 0]
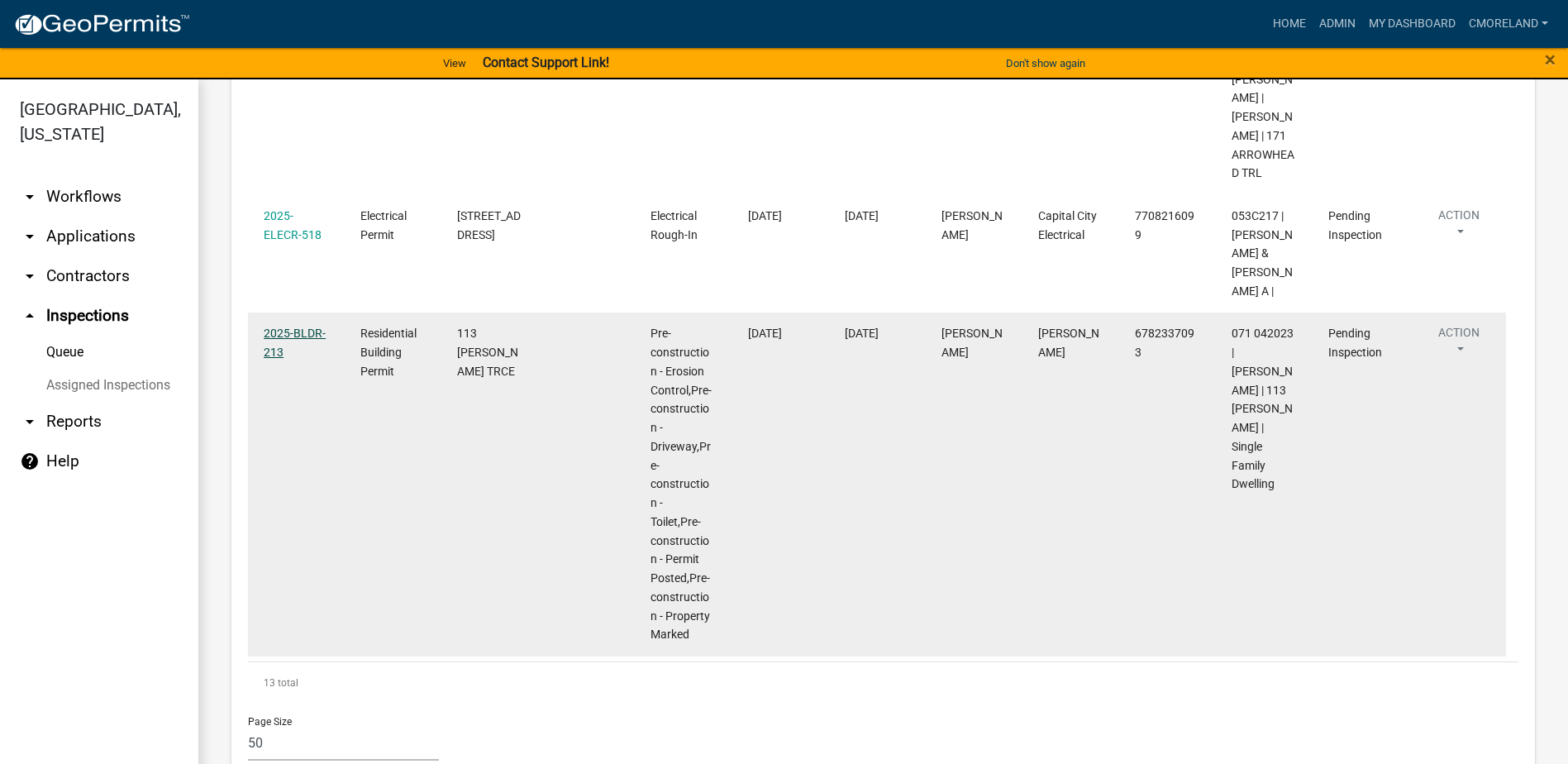
click at [315, 327] on link "2025-BLDR-213" at bounding box center [295, 343] width 62 height 33
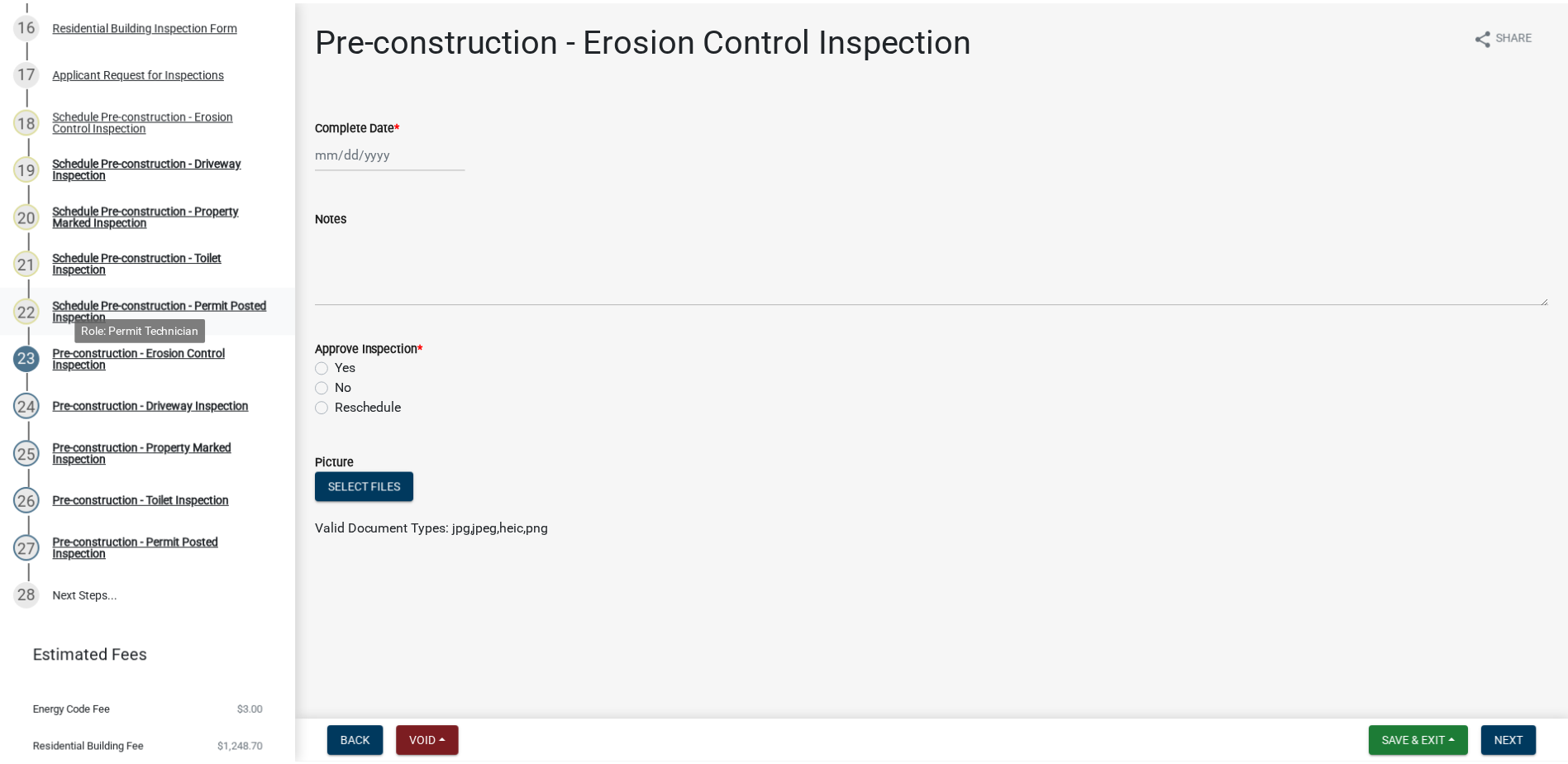
scroll to position [1040, 0]
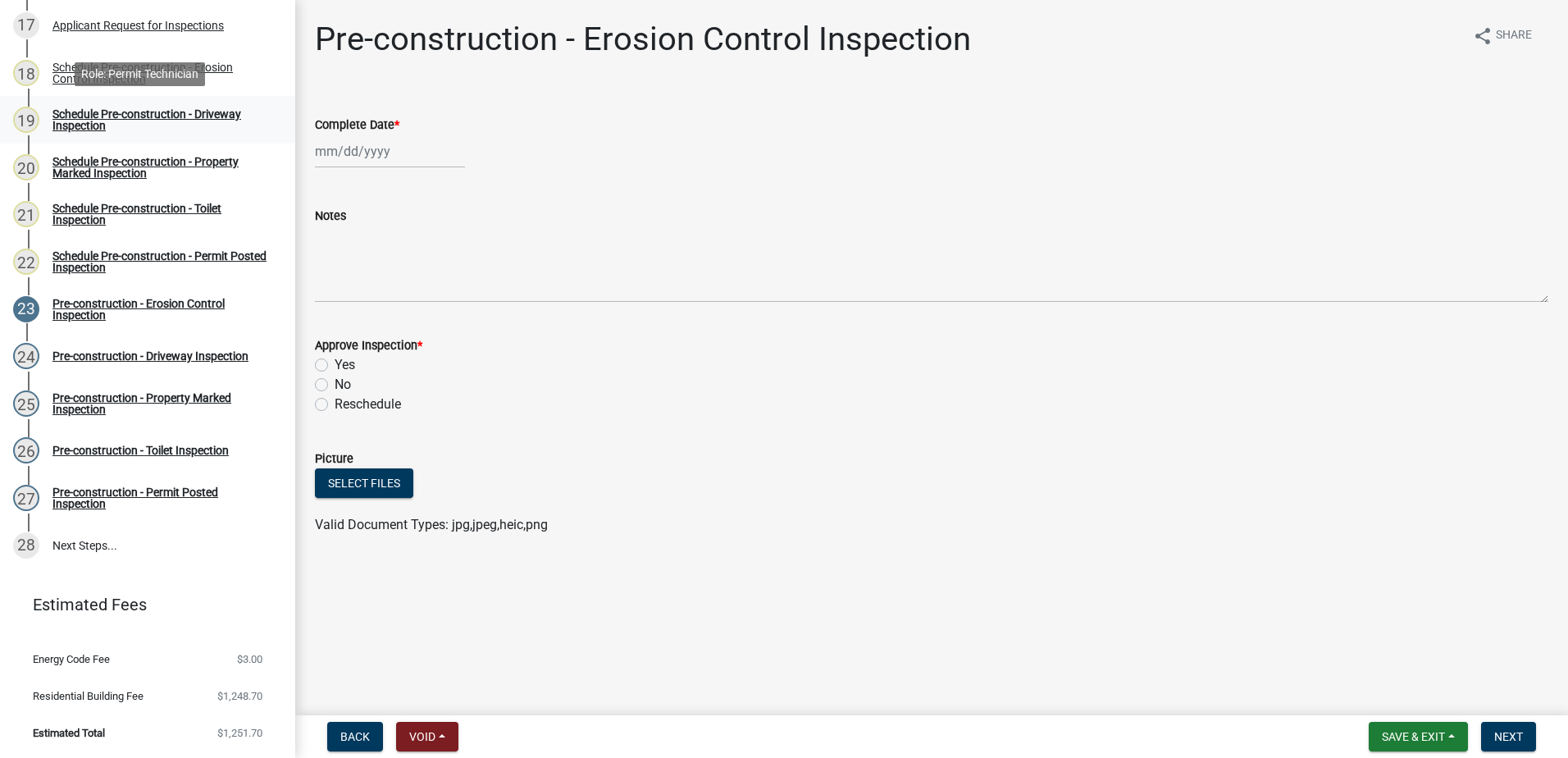
click at [162, 110] on div "Schedule Pre-construction - Driveway Inspection" at bounding box center [160, 120] width 216 height 23
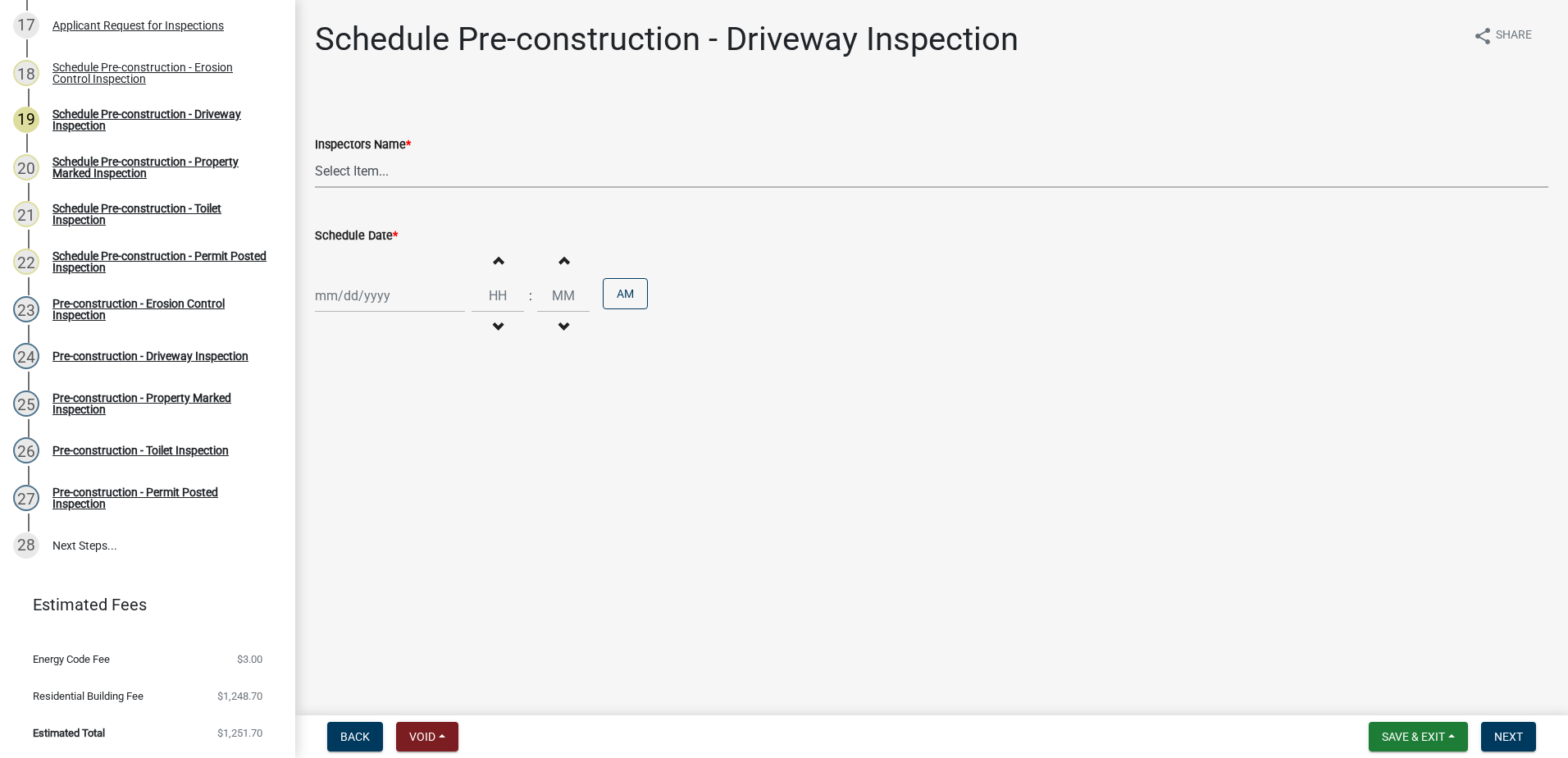
click at [422, 174] on select "Select Item... mrivera (Michele Rivera) StephanieM (Stephanie Morris ) QGrissom…" at bounding box center [932, 171] width 1233 height 33
select select "af3c6edf-34d7-49be-824e-99d5d0a3954f"
click at [315, 154] on select "Select Item... mrivera (Michele Rivera) StephanieM (Stephanie Morris ) QGrissom…" at bounding box center [932, 171] width 1233 height 33
click at [399, 296] on div at bounding box center [390, 295] width 150 height 33
select select "9"
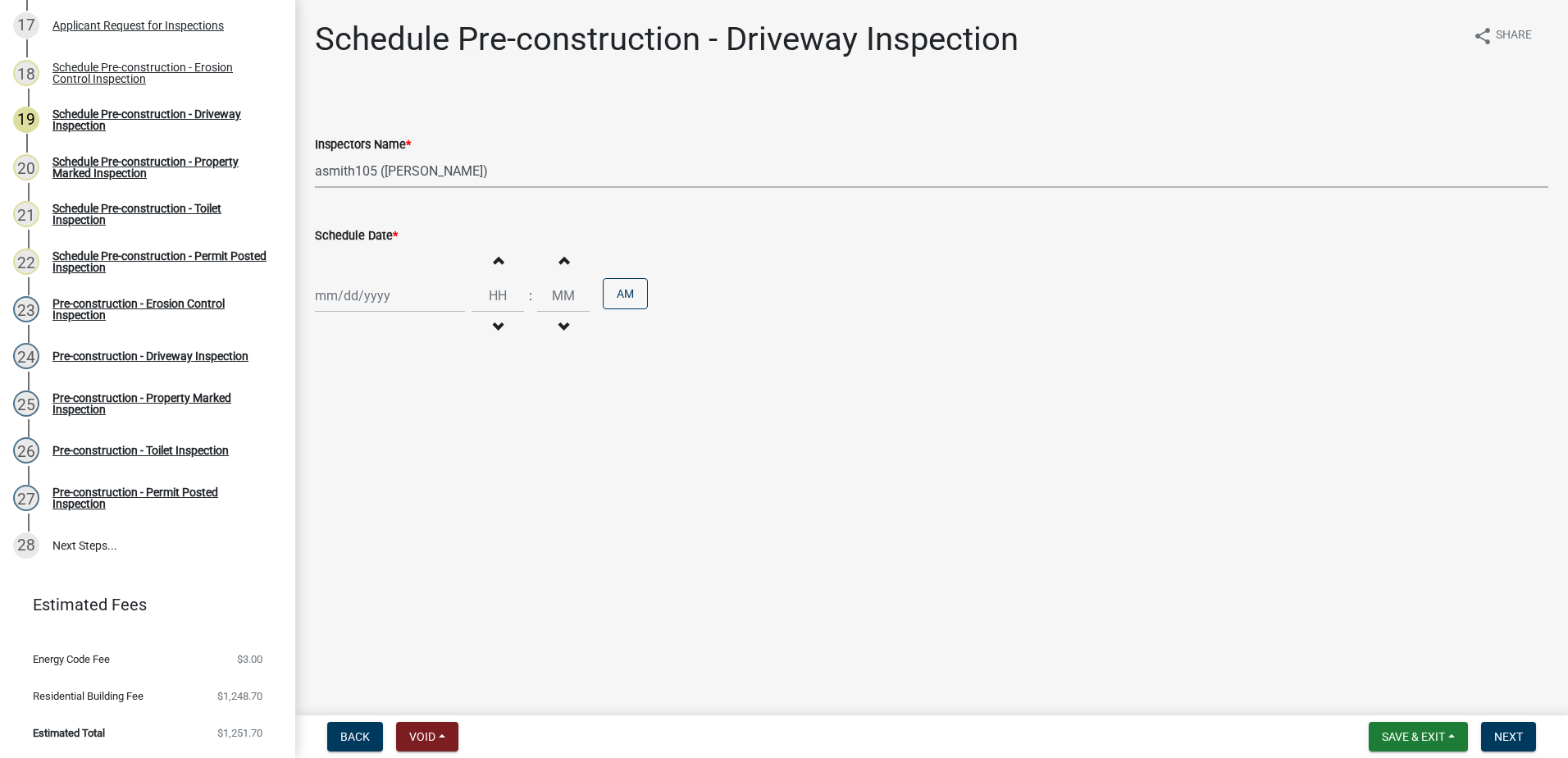
select select "2025"
click at [384, 434] on div "17" at bounding box center [384, 436] width 26 height 26
type input "09/17/2025"
click at [1514, 736] on span "Next" at bounding box center [1508, 736] width 29 height 13
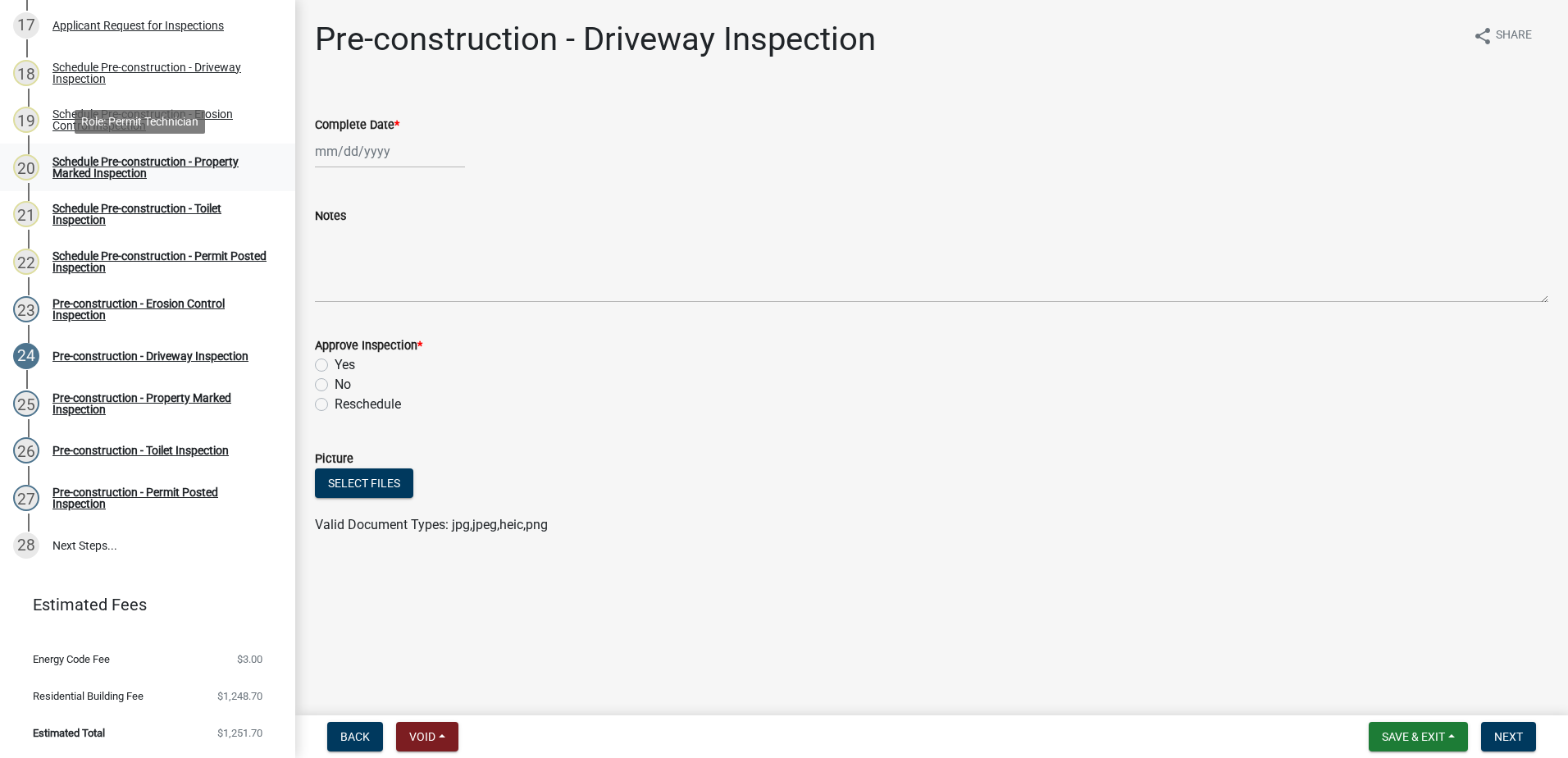
click at [127, 159] on div "Schedule Pre-construction - Property Marked Inspection" at bounding box center [160, 167] width 216 height 23
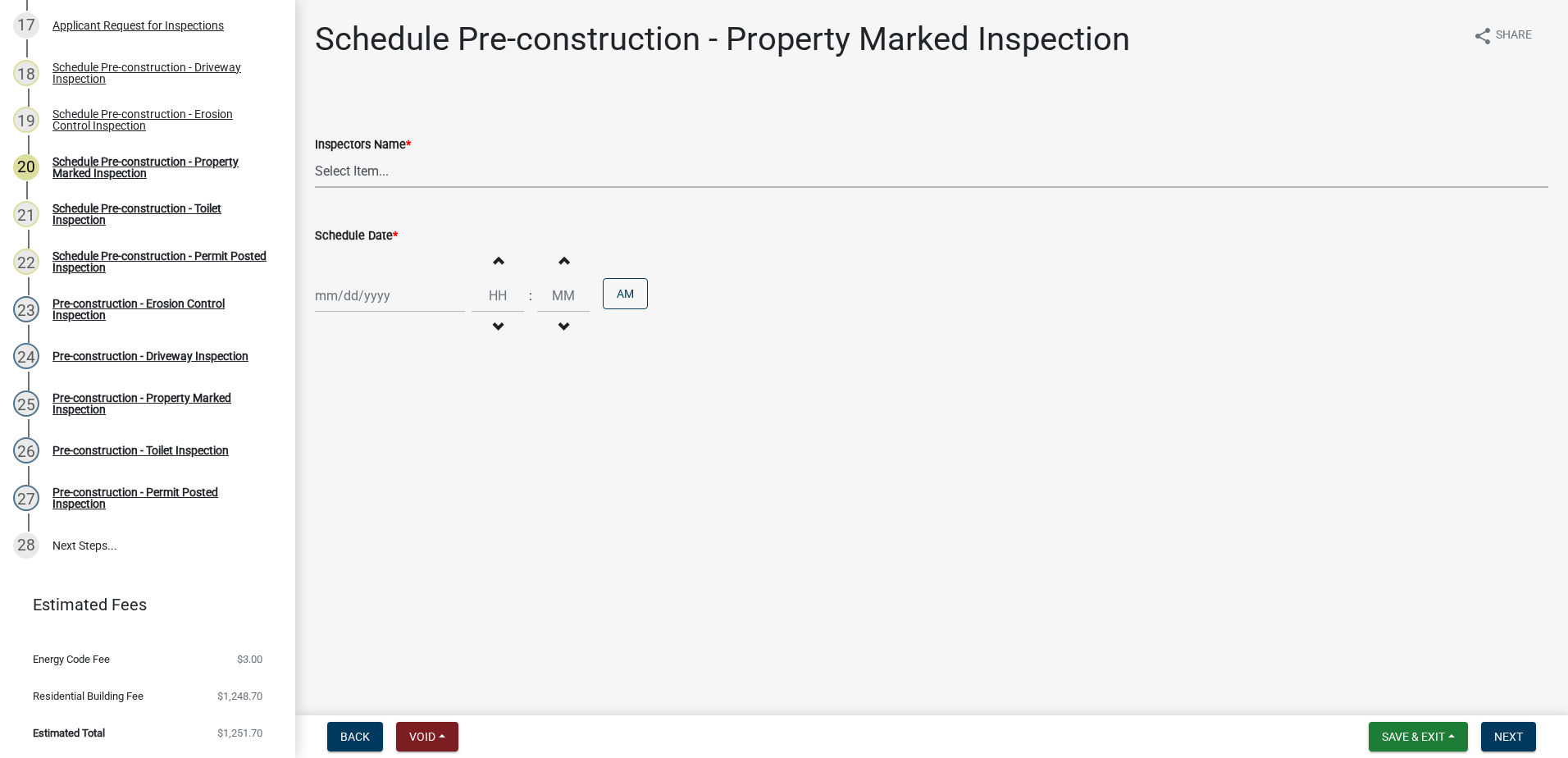
click at [418, 172] on select "Select Item... mrivera (Michele Rivera) StephanieM (Stephanie Morris ) QGrissom…" at bounding box center [932, 171] width 1233 height 33
select select "af3c6edf-34d7-49be-824e-99d5d0a3954f"
click at [315, 154] on select "Select Item... mrivera (Michele Rivera) StephanieM (Stephanie Morris ) QGrissom…" at bounding box center [932, 171] width 1233 height 33
click at [404, 299] on div at bounding box center [390, 295] width 150 height 33
select select "9"
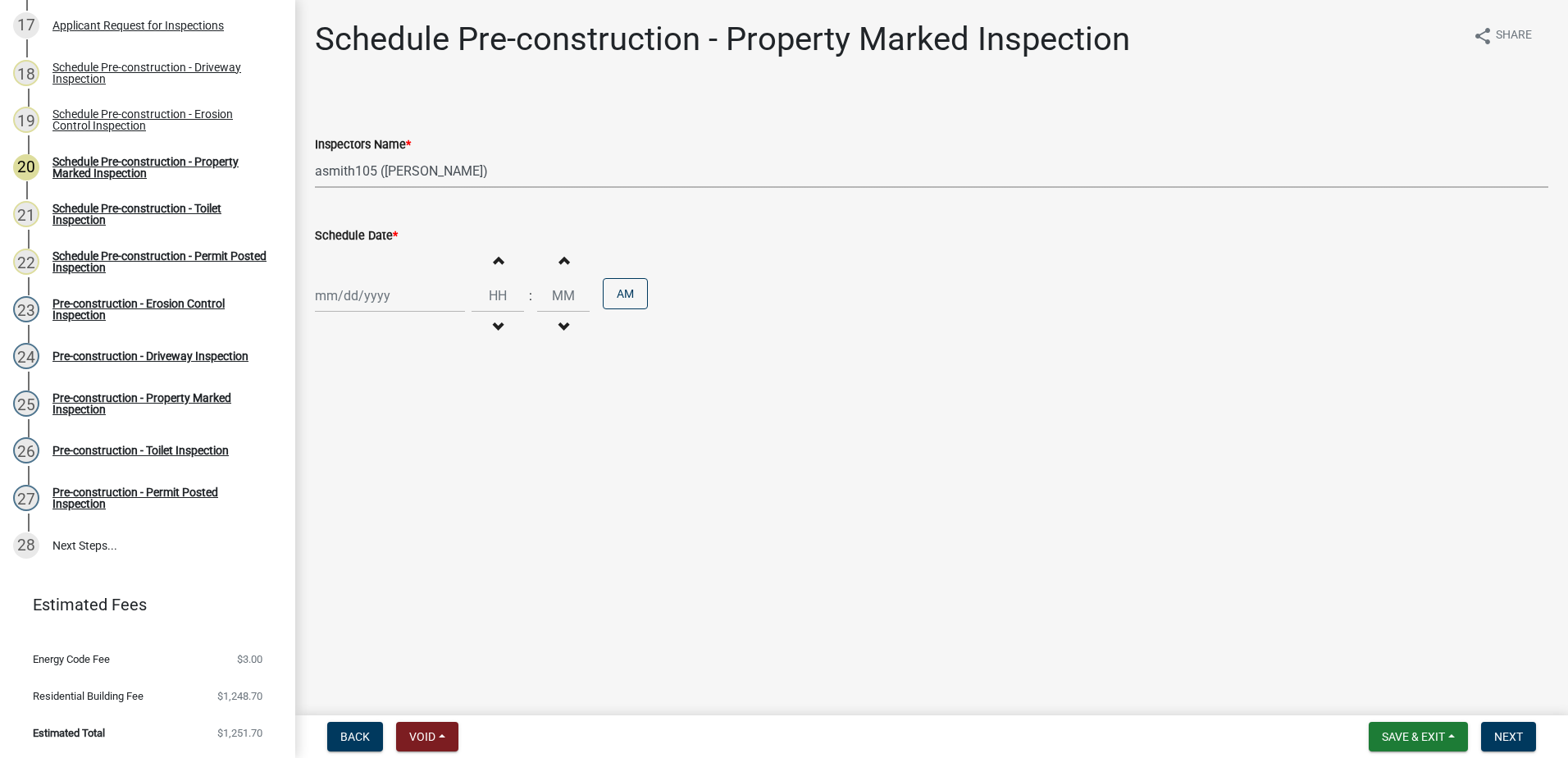
select select "2025"
click at [385, 431] on div "17" at bounding box center [384, 436] width 26 height 26
type input "09/17/2025"
click at [1519, 732] on span "Next" at bounding box center [1508, 736] width 29 height 13
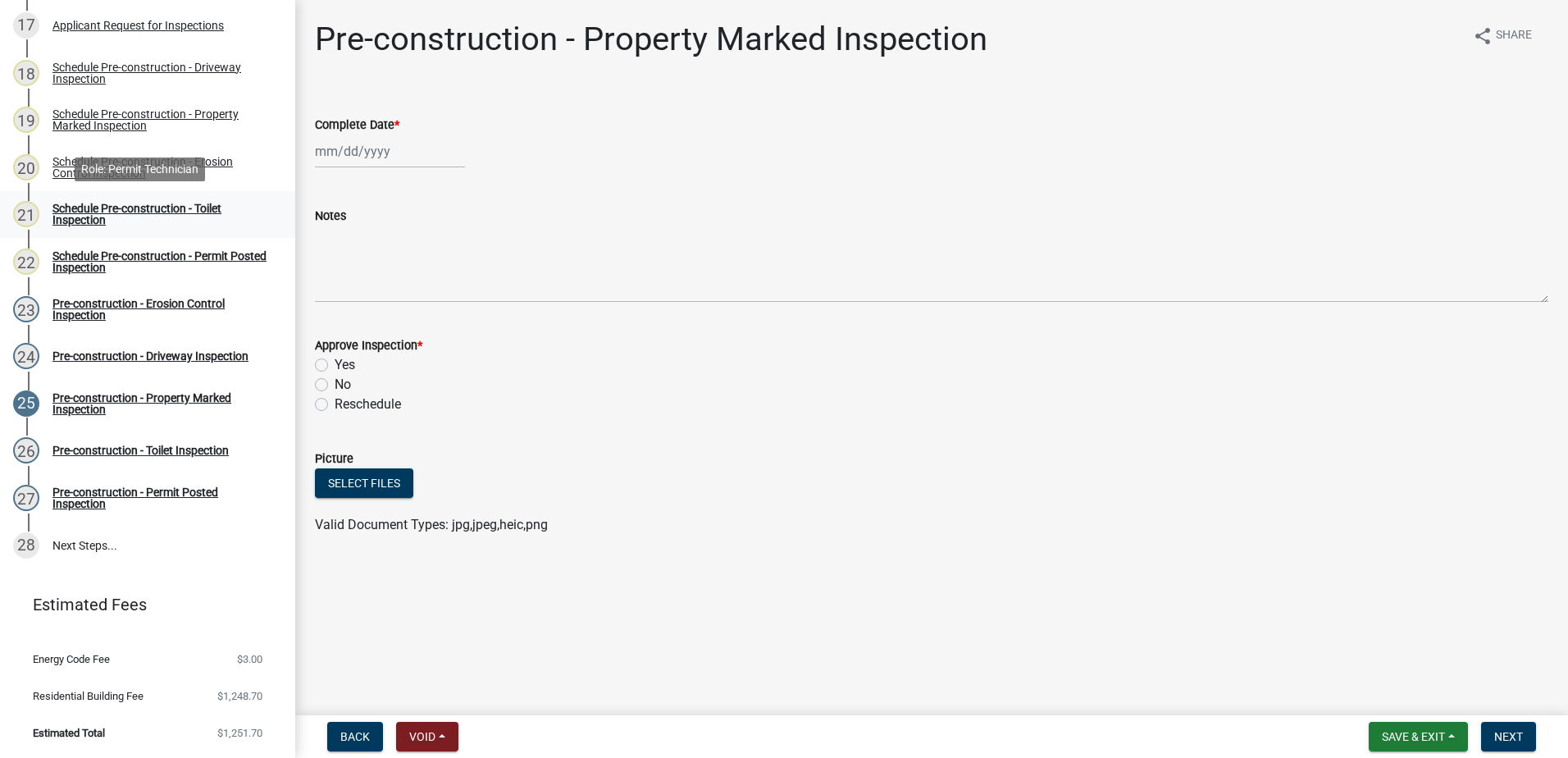
click at [187, 209] on div "Schedule Pre-construction - Toilet Inspection" at bounding box center [160, 214] width 216 height 23
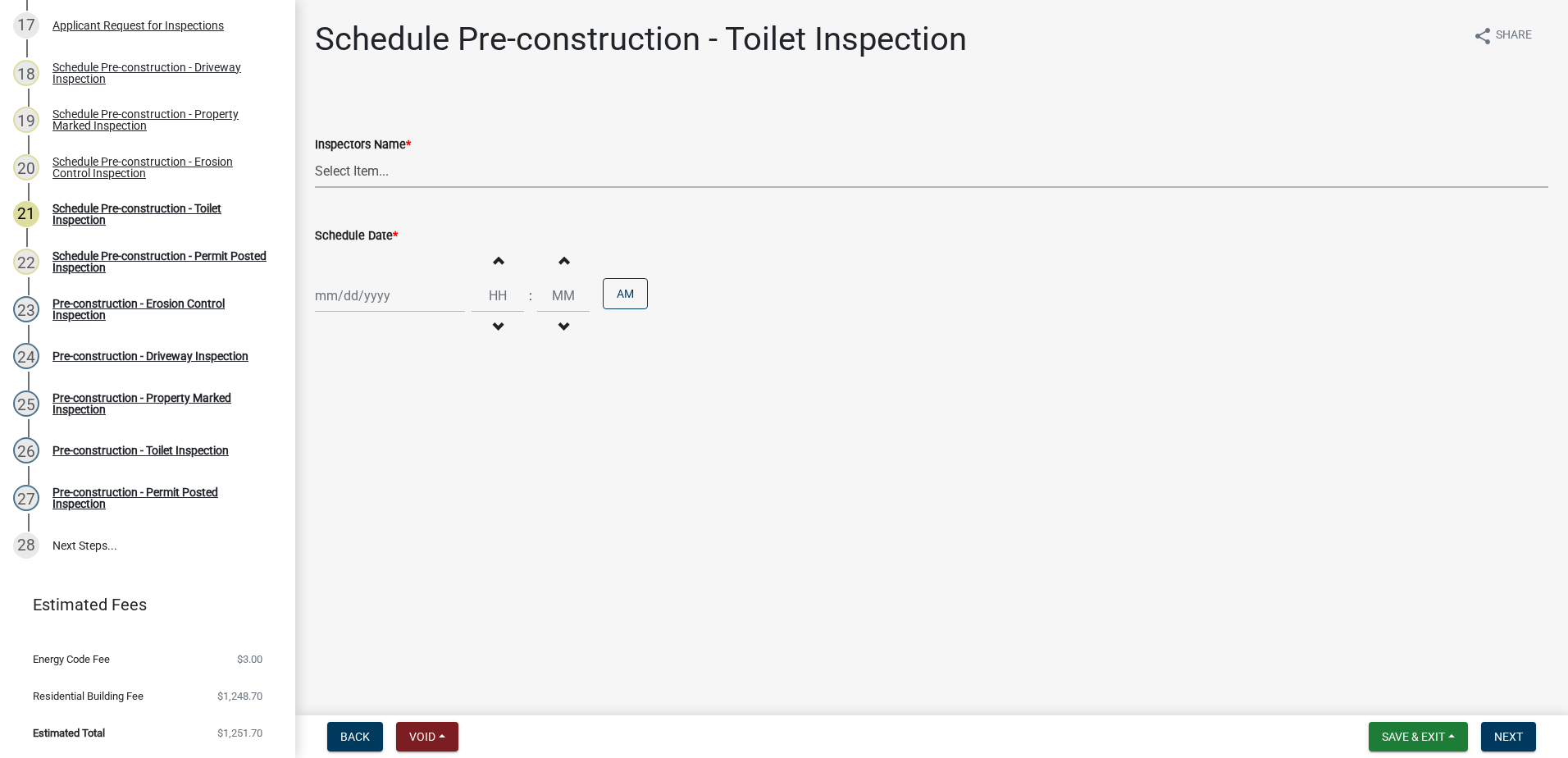
click at [404, 174] on select "Select Item... mrivera (Michele Rivera) StephanieM (Stephanie Morris ) QGrissom…" at bounding box center [932, 171] width 1233 height 33
select select "af3c6edf-34d7-49be-824e-99d5d0a3954f"
click at [315, 154] on select "Select Item... mrivera (Michele Rivera) StephanieM (Stephanie Morris ) QGrissom…" at bounding box center [932, 171] width 1233 height 33
select select "9"
select select "2025"
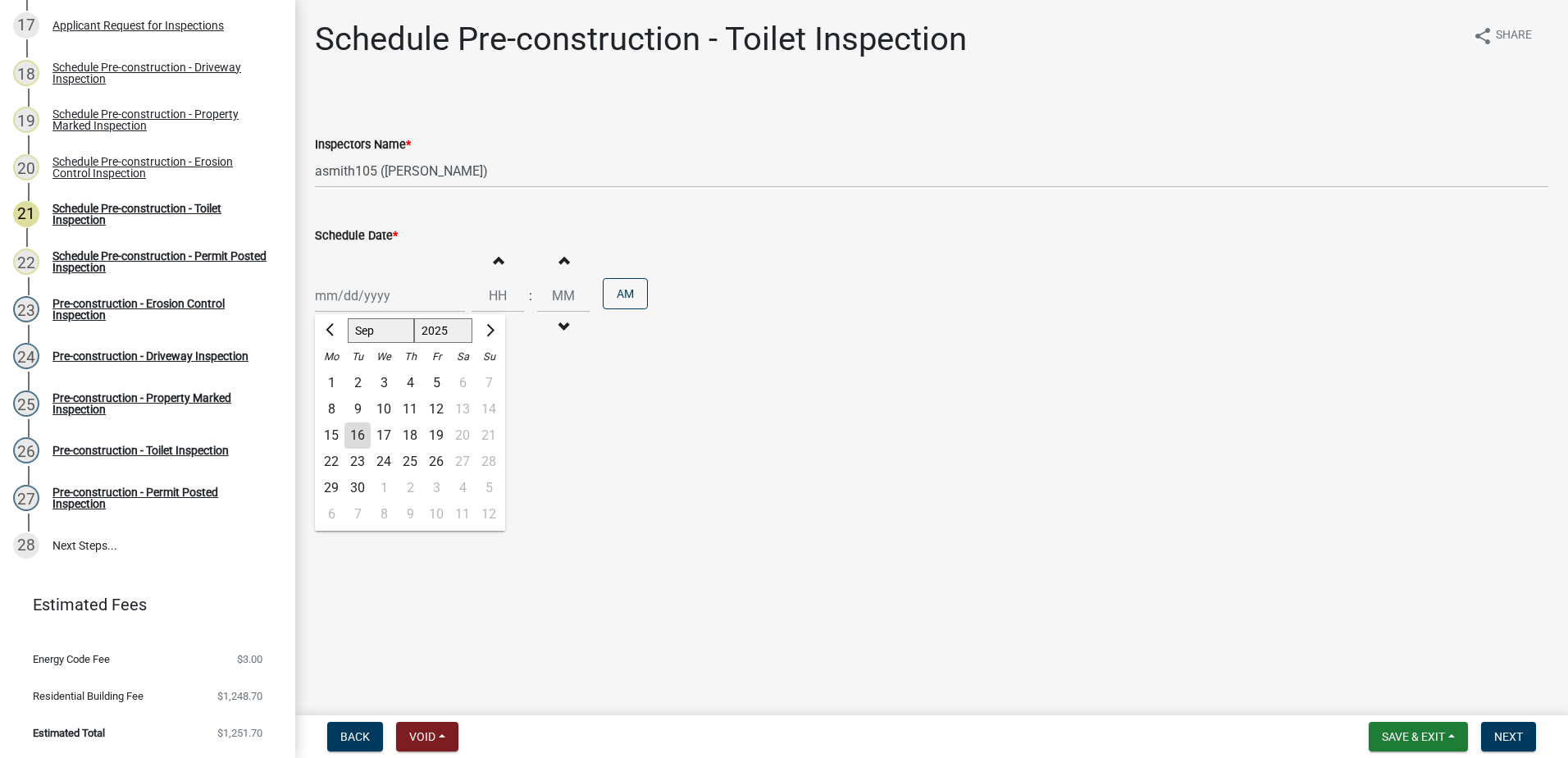
click at [405, 304] on div "Jan Feb Mar Apr May Jun Jul Aug Sep Oct Nov Dec 1525 1526 1527 1528 1529 1530 1…" at bounding box center [390, 295] width 150 height 33
click at [386, 433] on div "17" at bounding box center [384, 436] width 26 height 26
type input "09/17/2025"
click at [1514, 740] on span "Next" at bounding box center [1508, 736] width 29 height 13
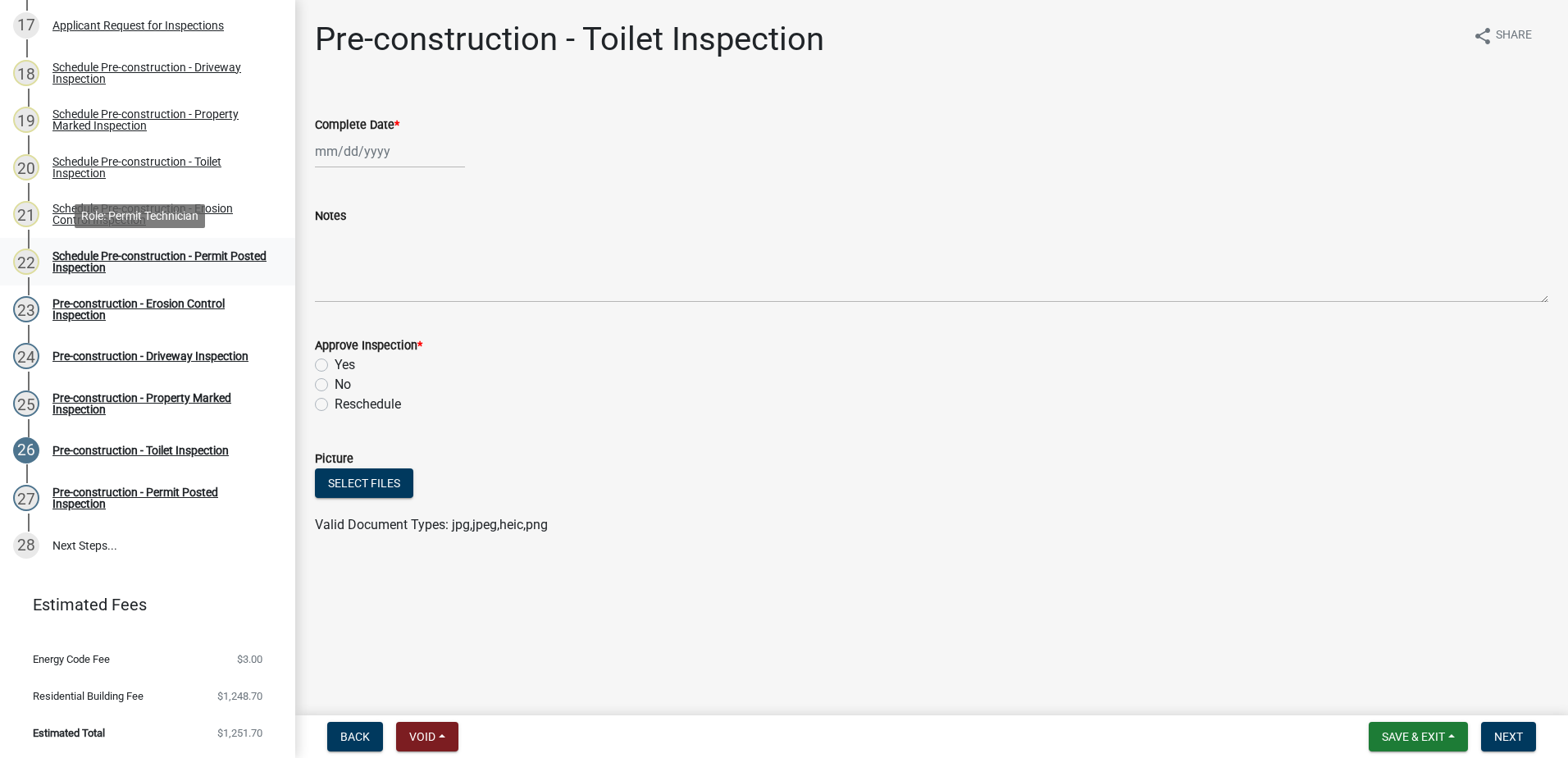
click at [117, 255] on div "Schedule Pre-construction - Permit Posted Inspection" at bounding box center [160, 262] width 216 height 23
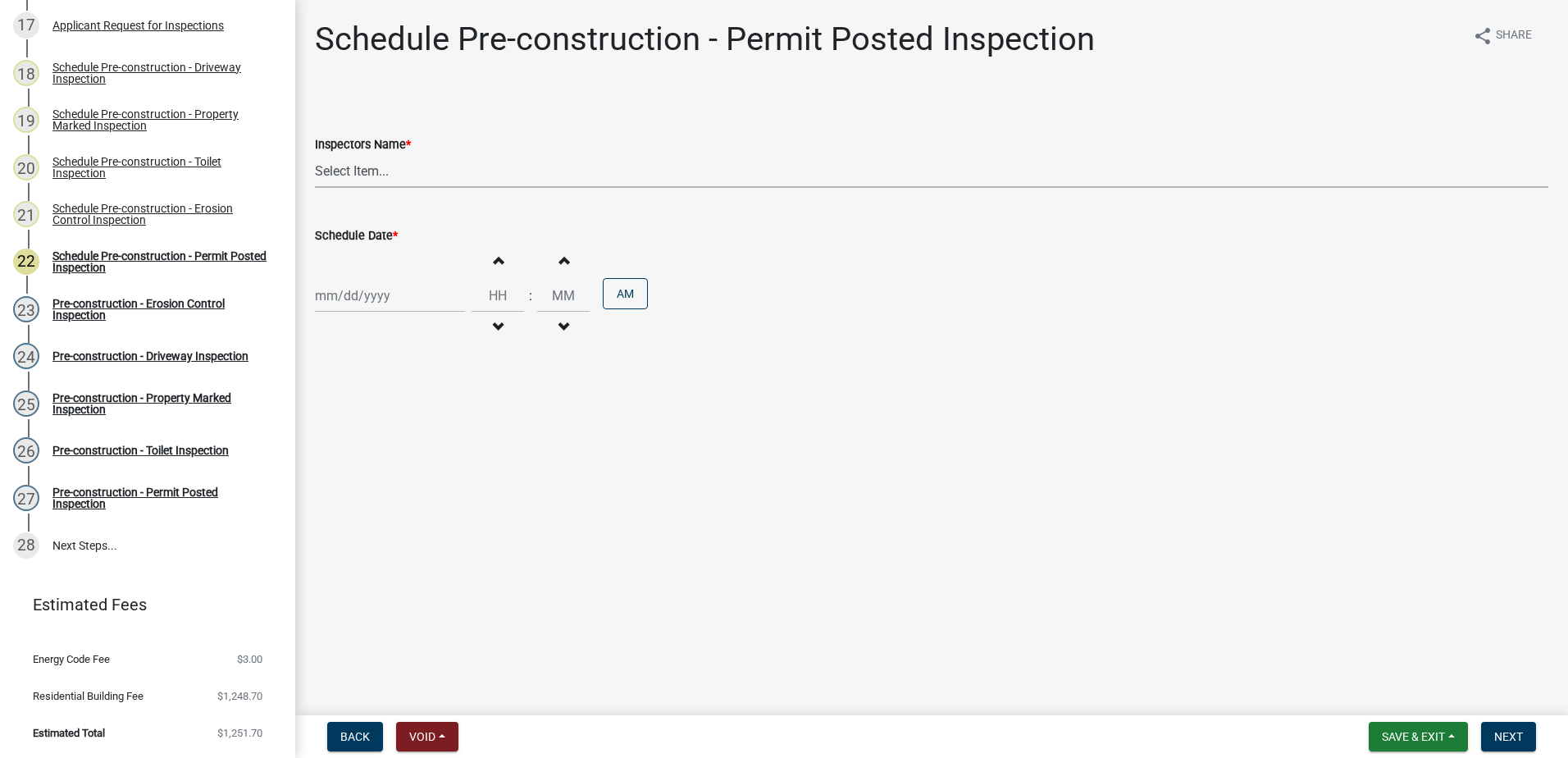
click at [413, 173] on select "Select Item... mrivera (Michele Rivera) StephanieM (Stephanie Morris ) QGrissom…" at bounding box center [932, 171] width 1233 height 33
select select "af3c6edf-34d7-49be-824e-99d5d0a3954f"
click at [315, 154] on select "Select Item... mrivera (Michele Rivera) StephanieM (Stephanie Morris ) QGrissom…" at bounding box center [932, 171] width 1233 height 33
select select "9"
select select "2025"
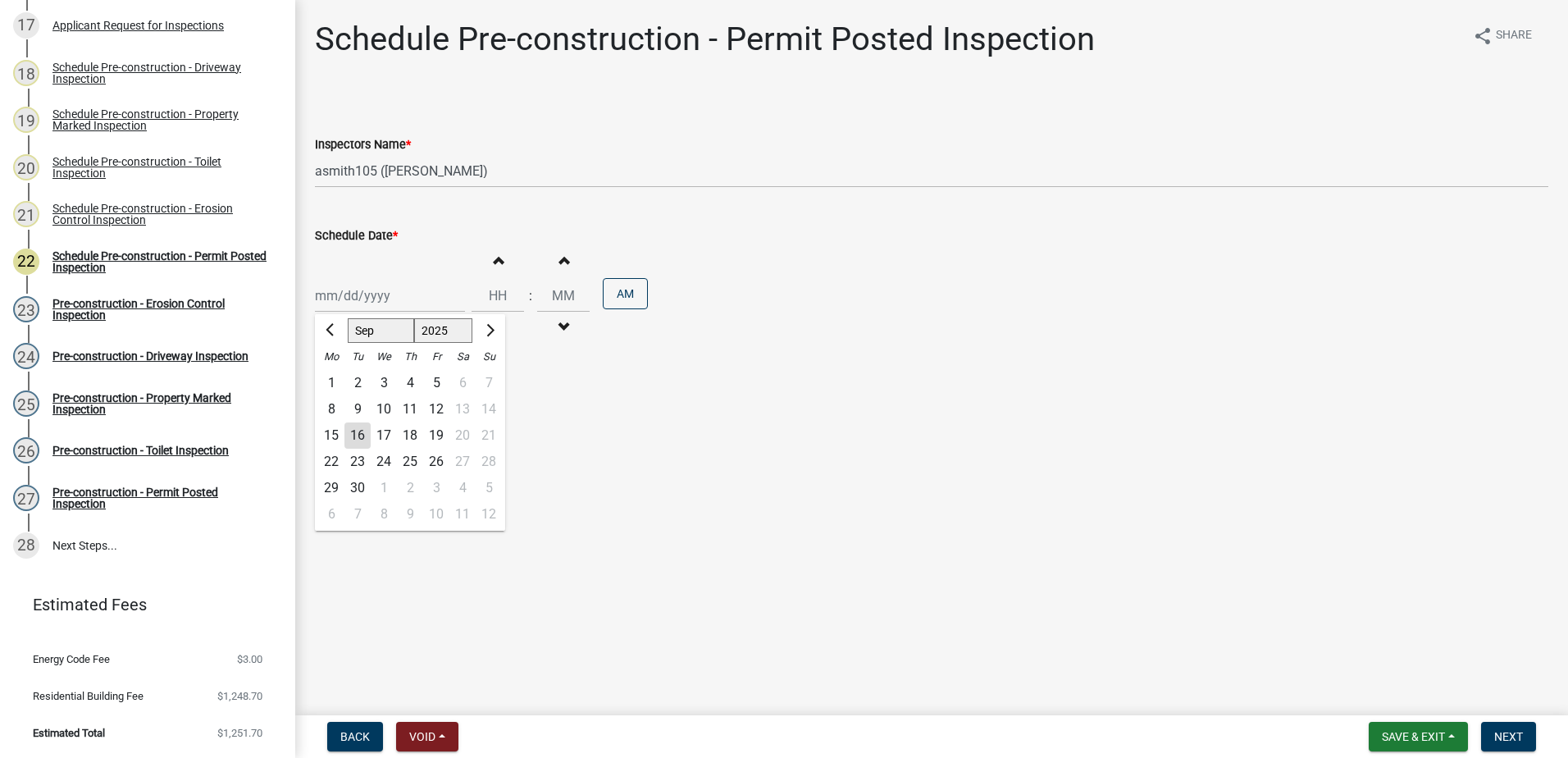
click at [398, 299] on div "Jan Feb Mar Apr May Jun Jul Aug Sep Oct Nov Dec 1525 1526 1527 1528 1529 1530 1…" at bounding box center [390, 295] width 150 height 33
click at [381, 434] on div "17" at bounding box center [384, 436] width 26 height 26
type input "09/17/2025"
click at [1509, 733] on span "Next" at bounding box center [1508, 736] width 29 height 13
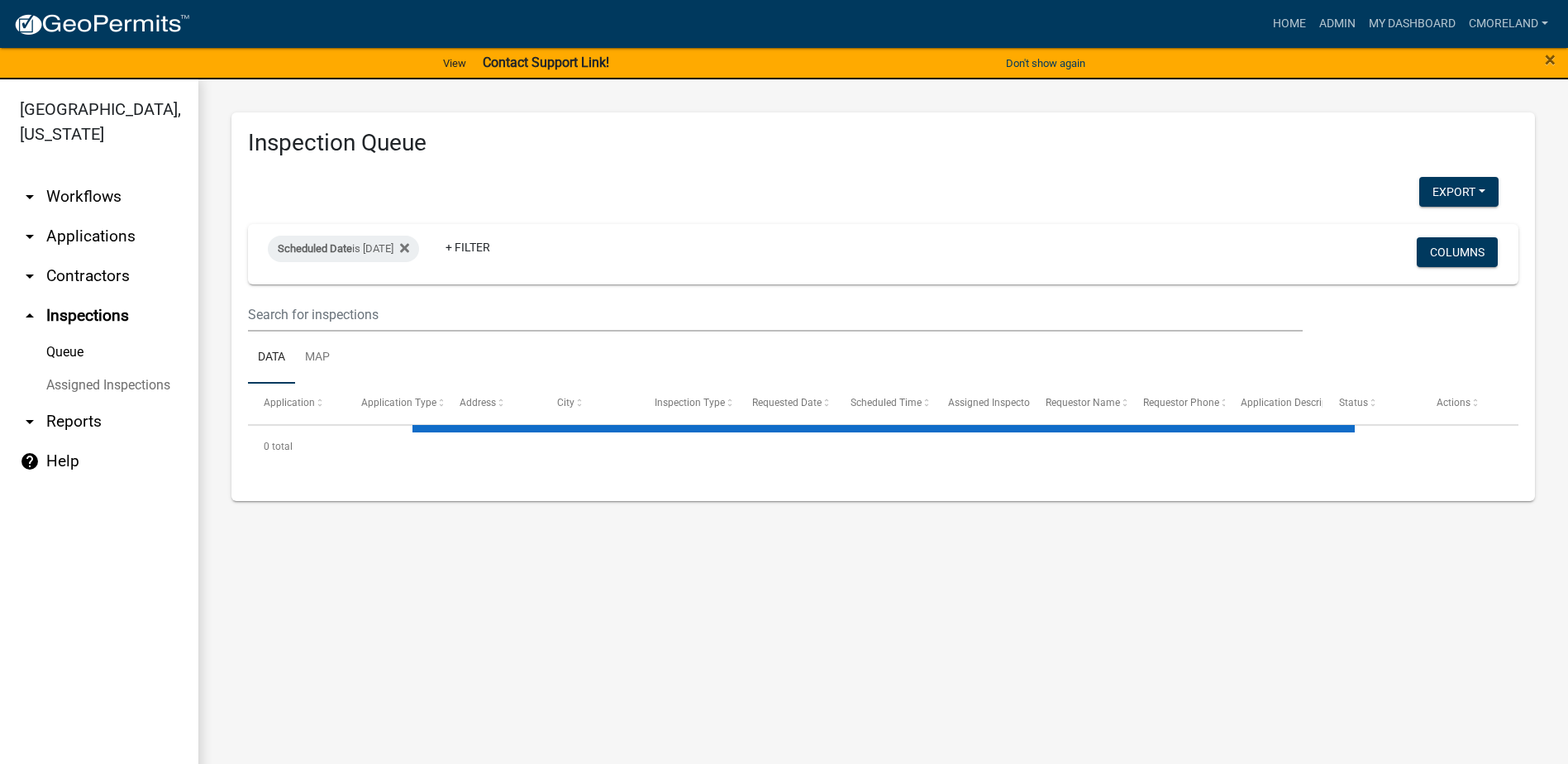
select select "2: 50"
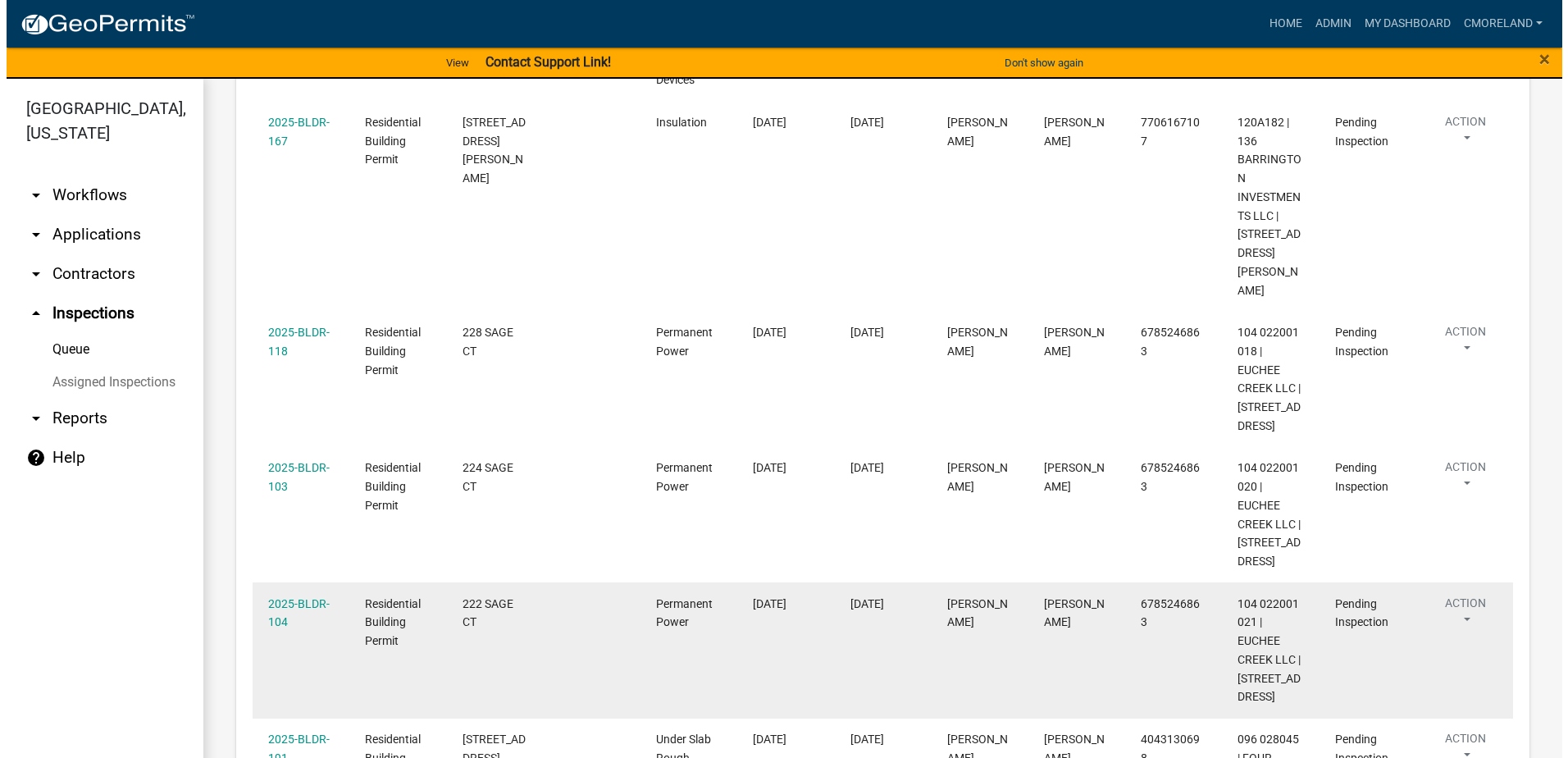
scroll to position [492, 0]
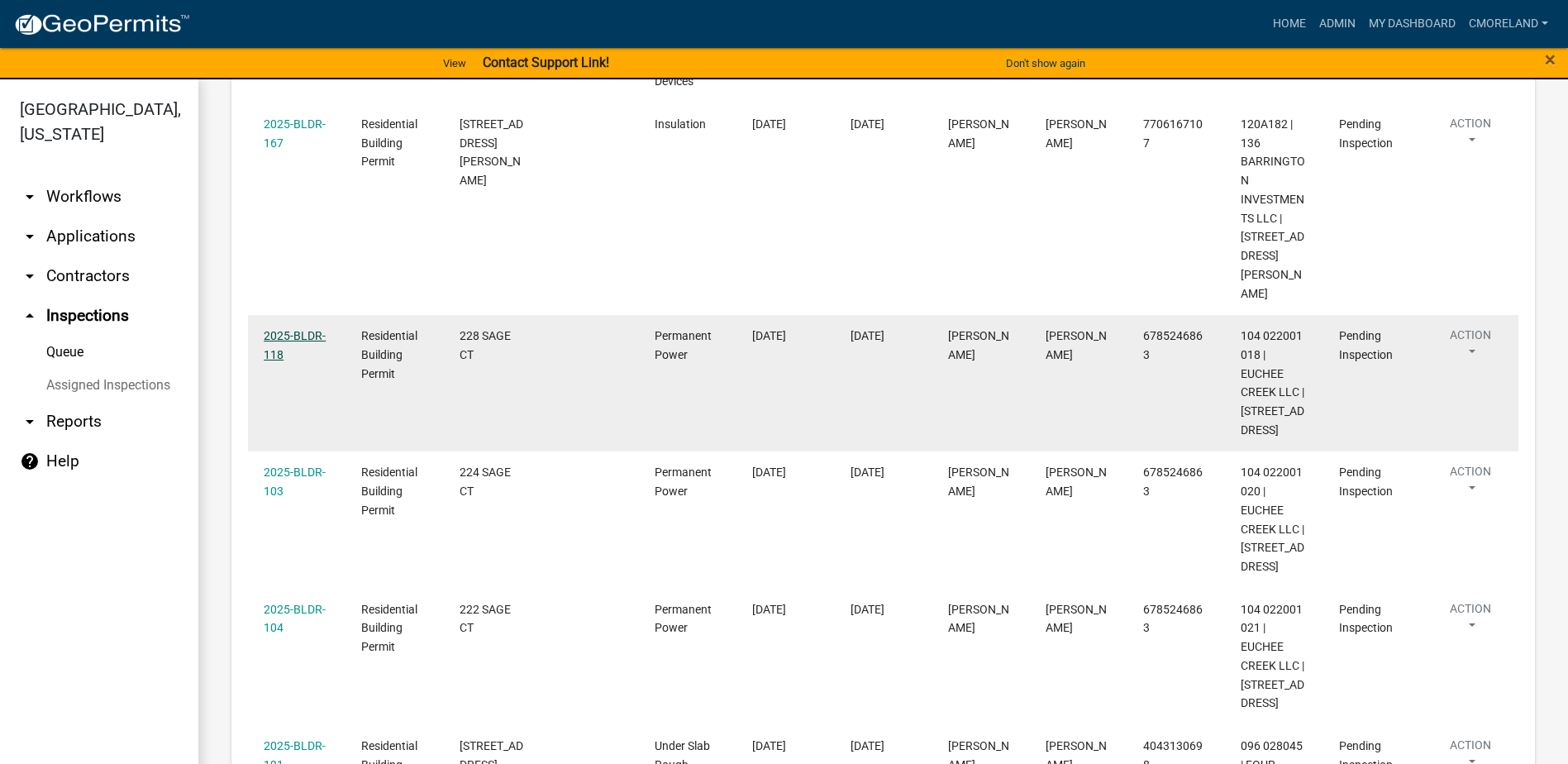
click at [305, 329] on link "2025-BLDR-118" at bounding box center [295, 345] width 62 height 33
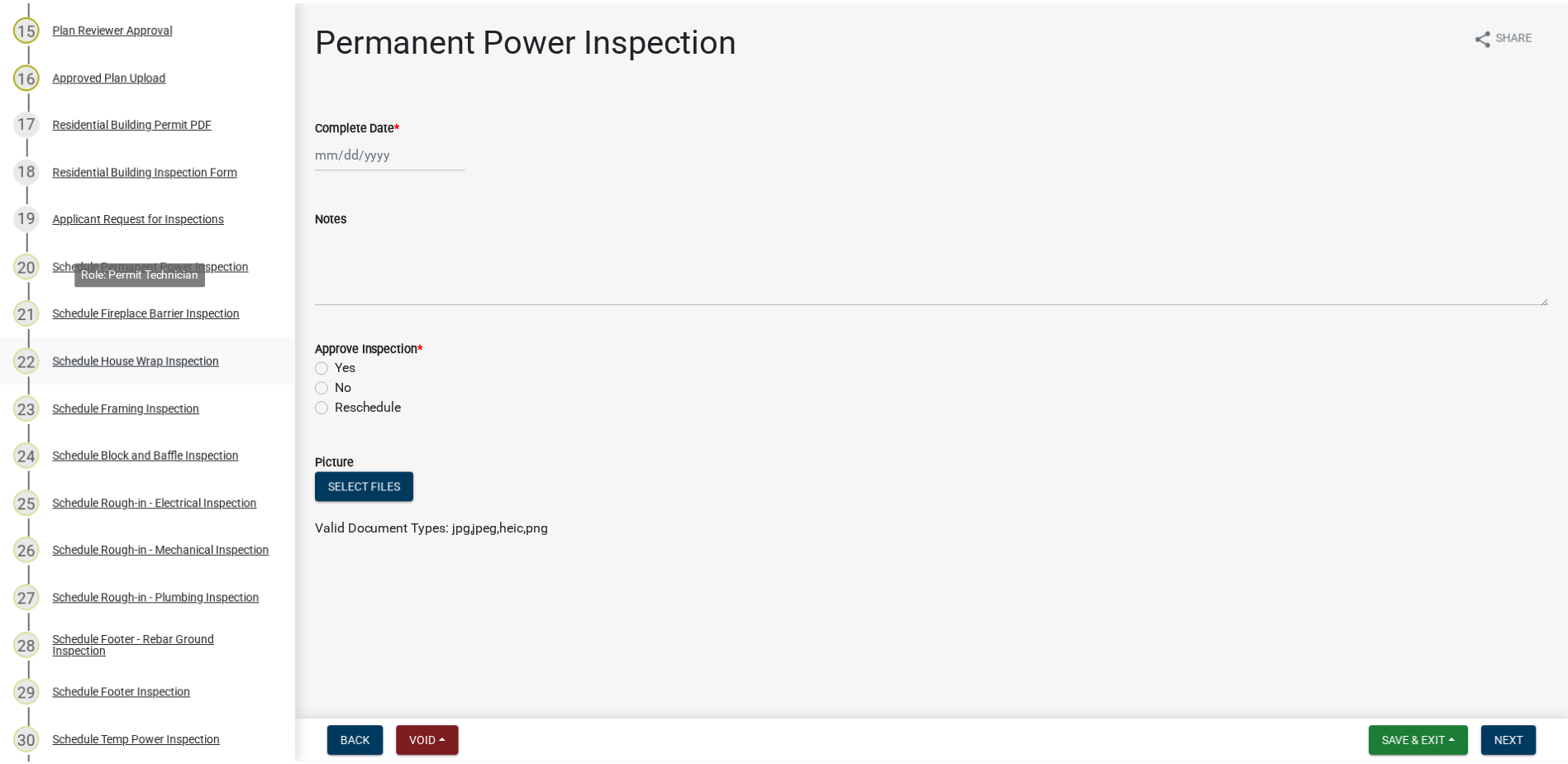
scroll to position [910, 0]
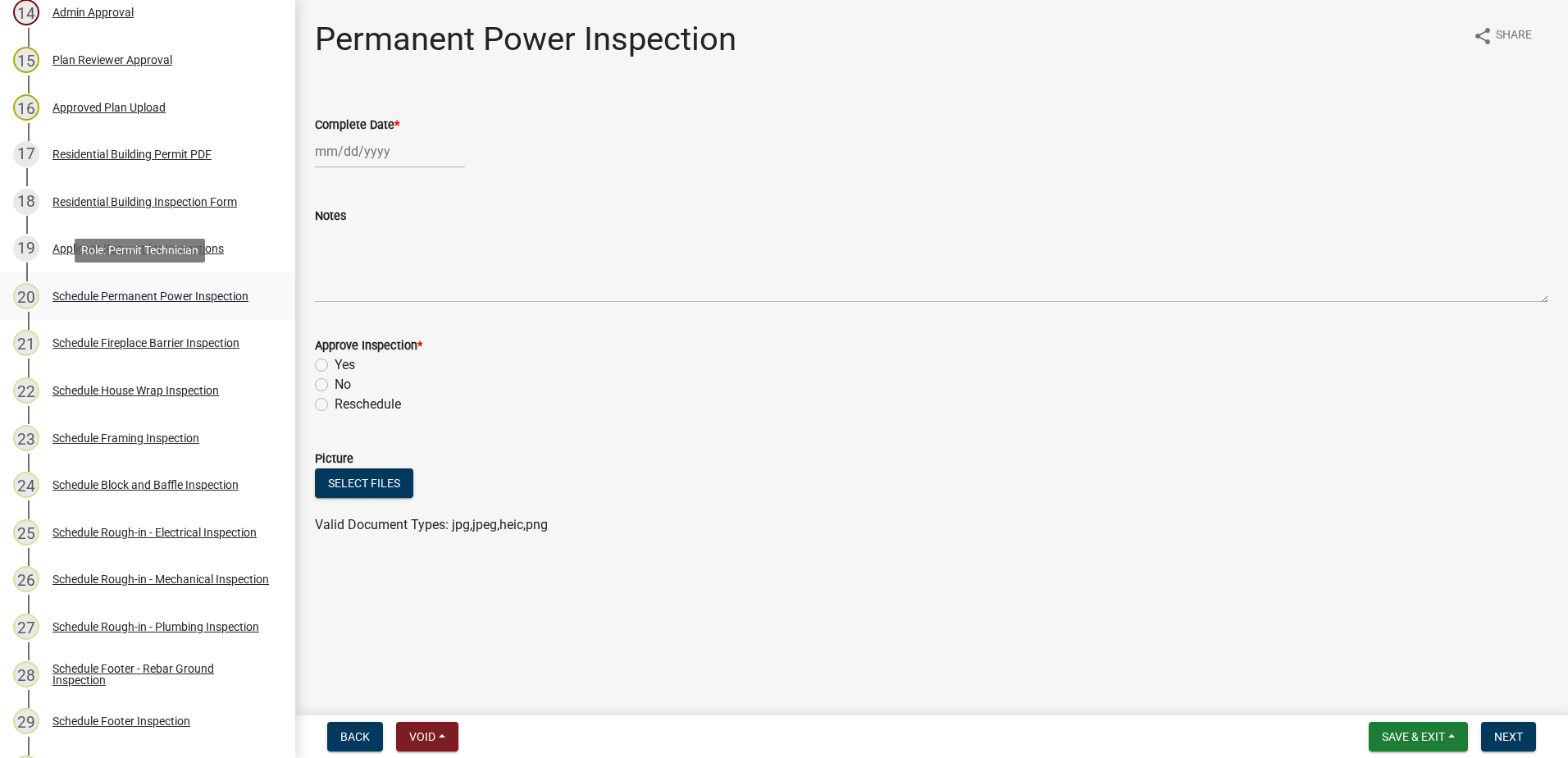
click at [145, 299] on div "Schedule Permanent Power Inspection" at bounding box center [151, 295] width 196 height 11
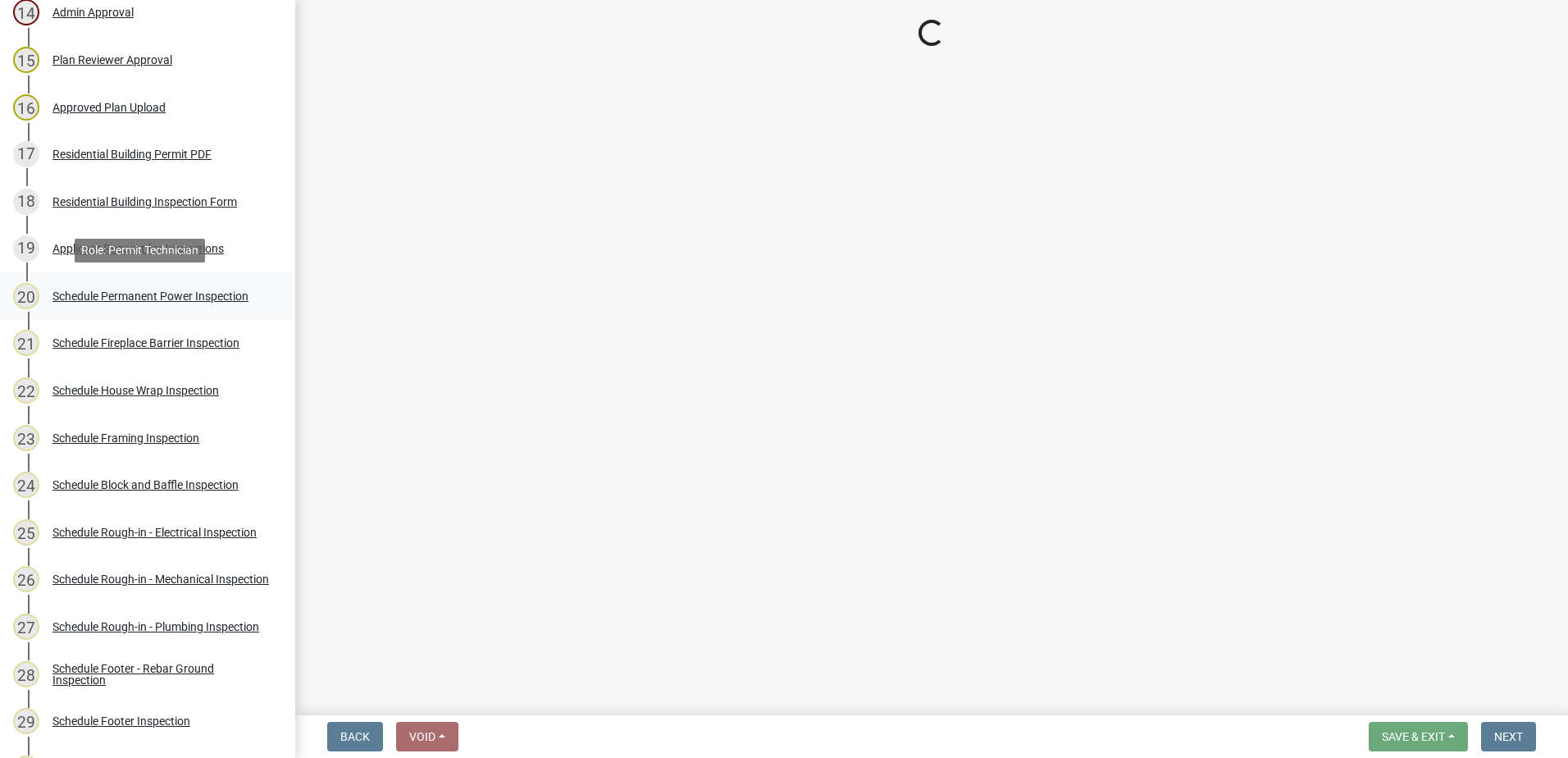
select select "07642ab0-564c-47bb-824b-0ccf2da83593"
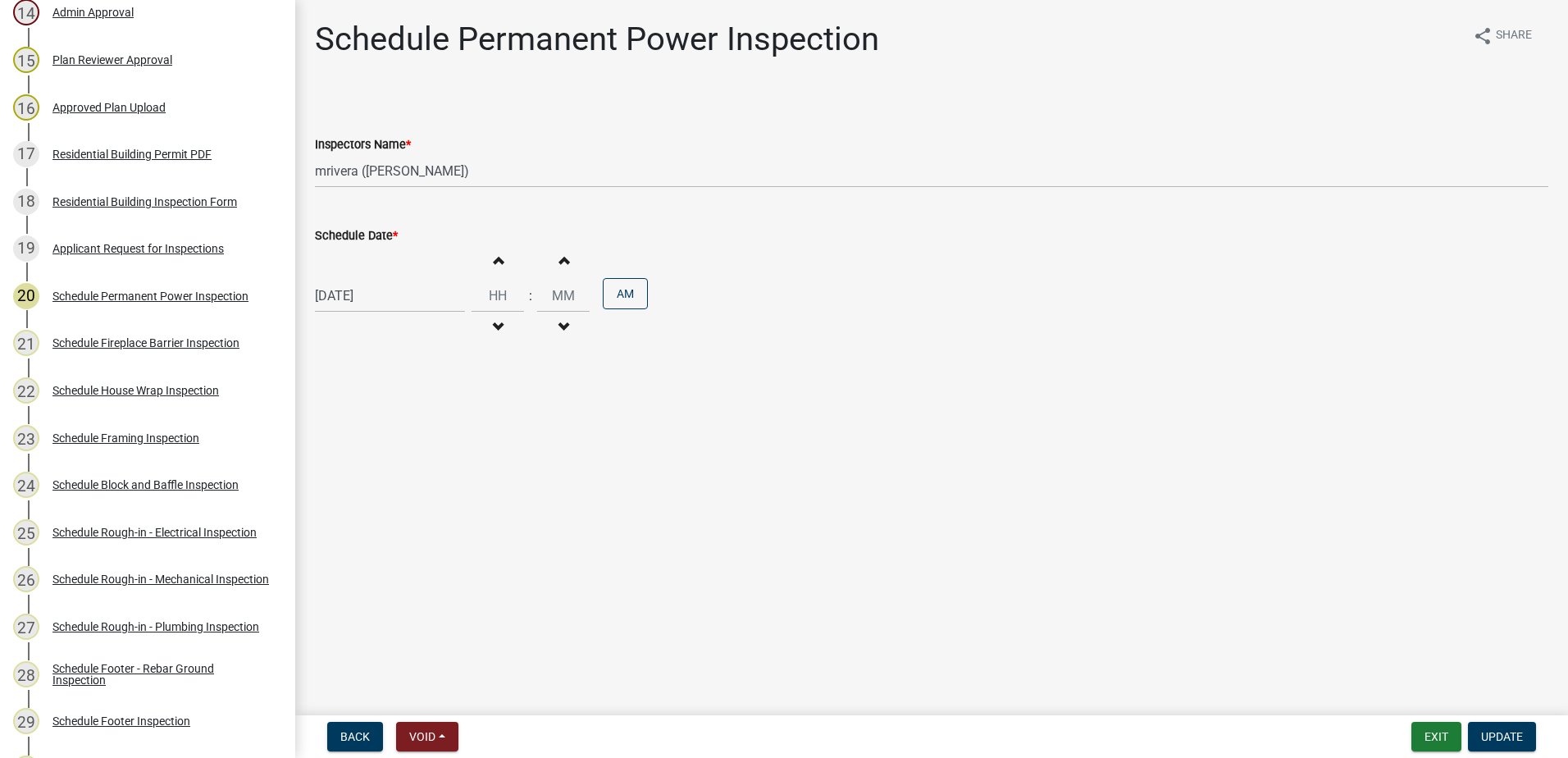
select select "9"
select select "2025"
click at [409, 306] on div "09/17/2025 Jan Feb Mar Apr May Jun Jul Aug Sep Oct Nov Dec 1525 1526 1527 1528 …" at bounding box center [390, 295] width 150 height 33
click at [414, 435] on div "18" at bounding box center [410, 436] width 26 height 26
type input "09/18/2025"
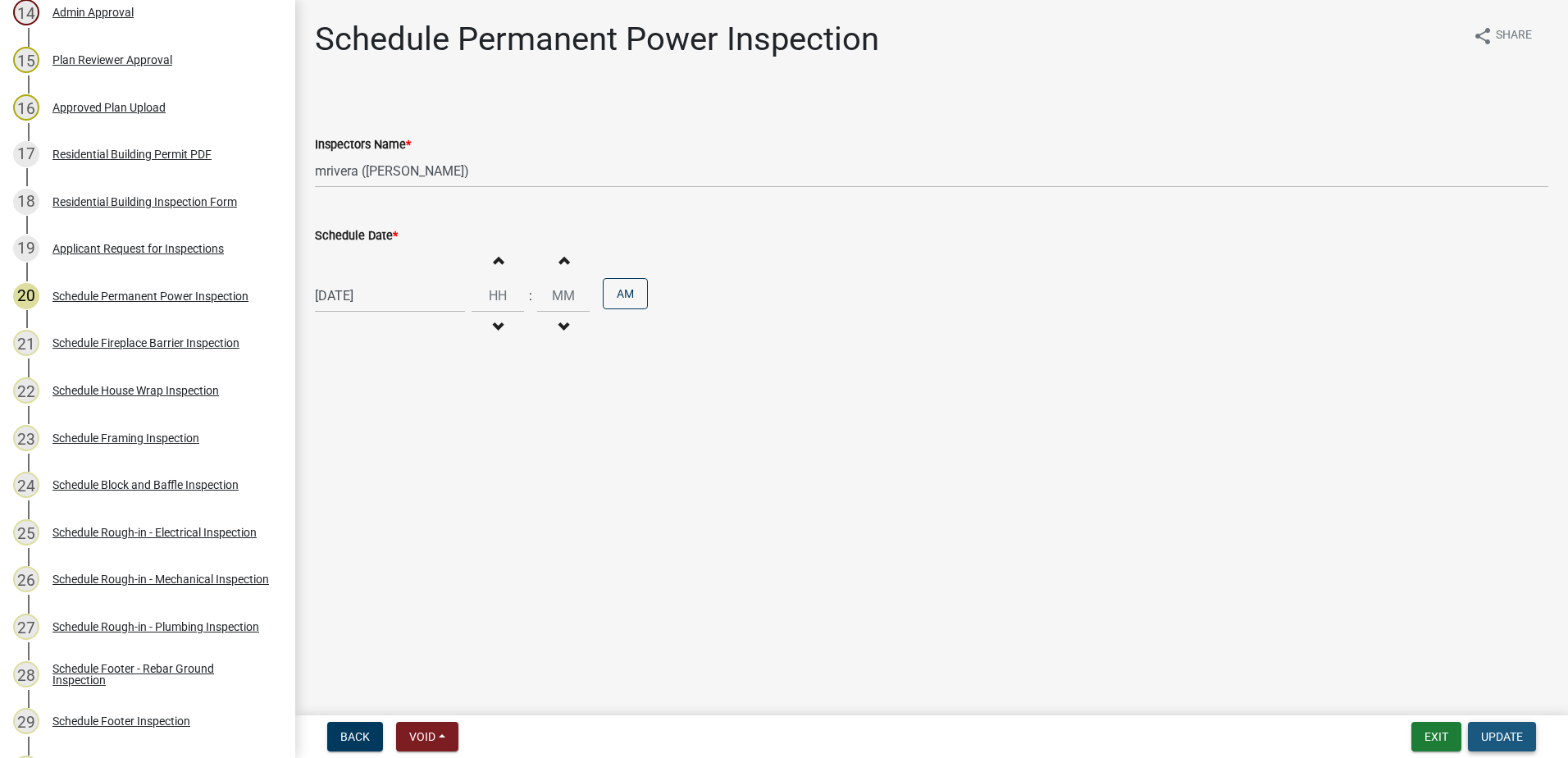
click at [1494, 731] on span "Update" at bounding box center [1502, 736] width 42 height 13
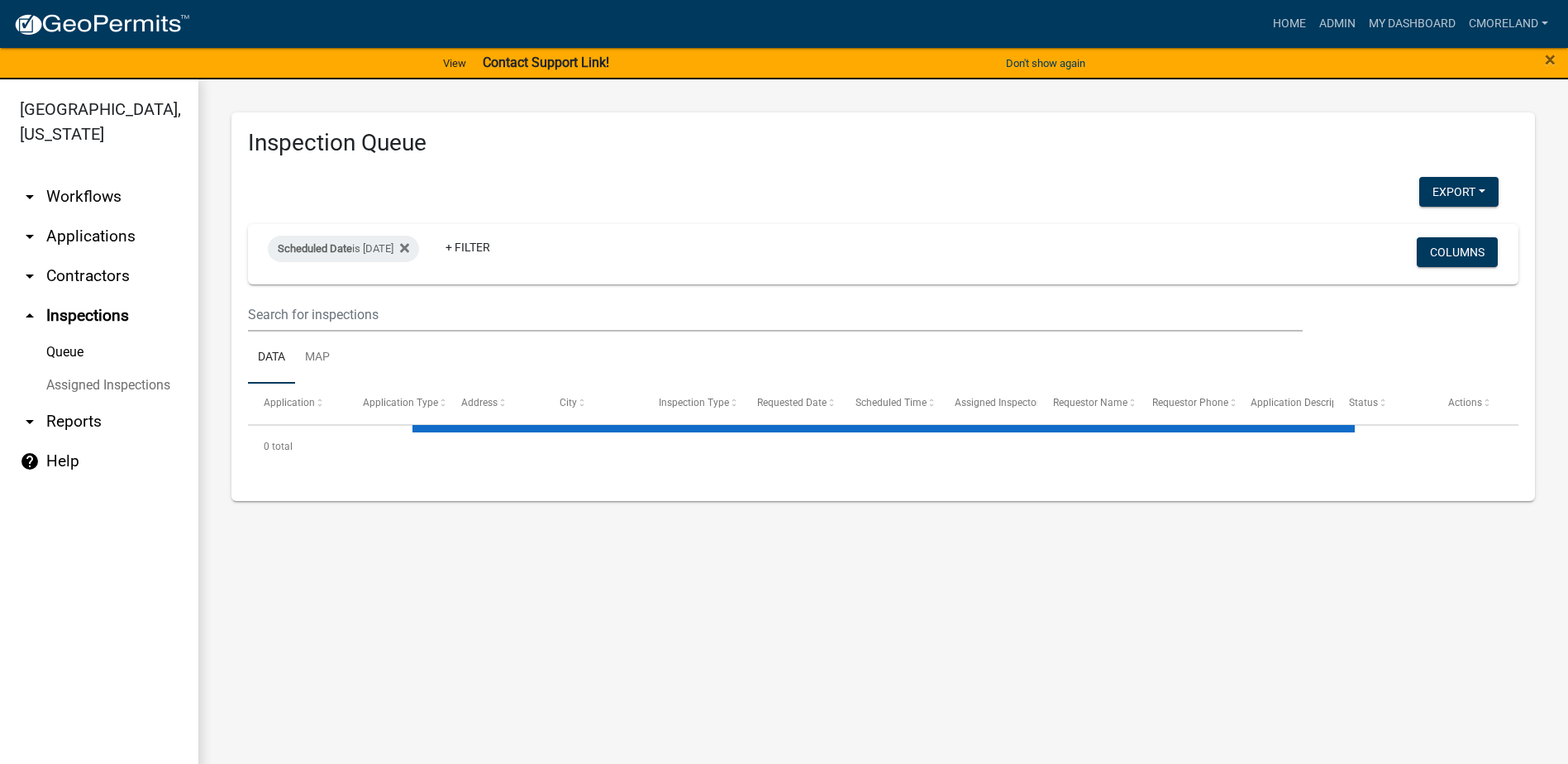
select select "2: 50"
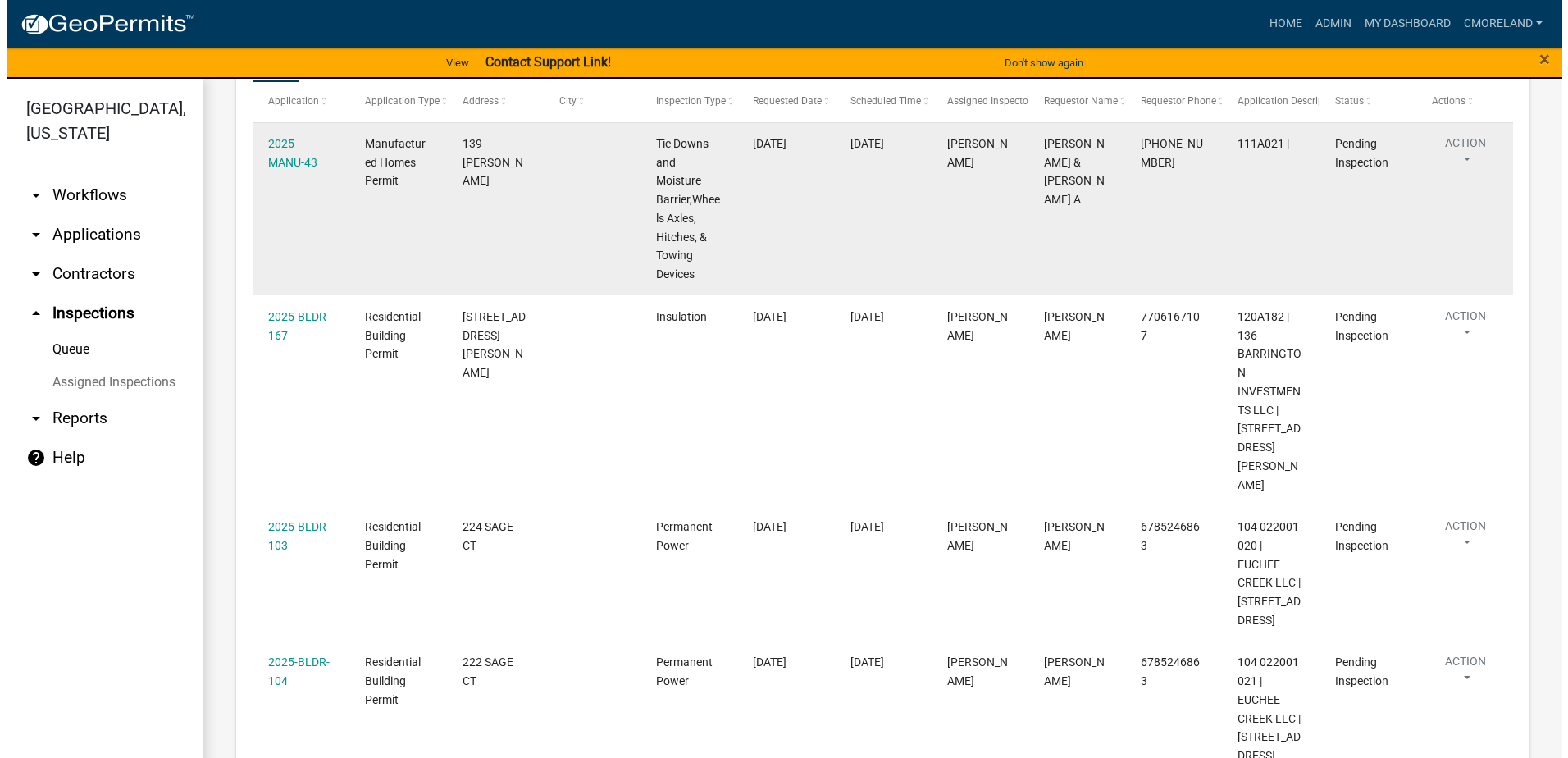
scroll to position [328, 0]
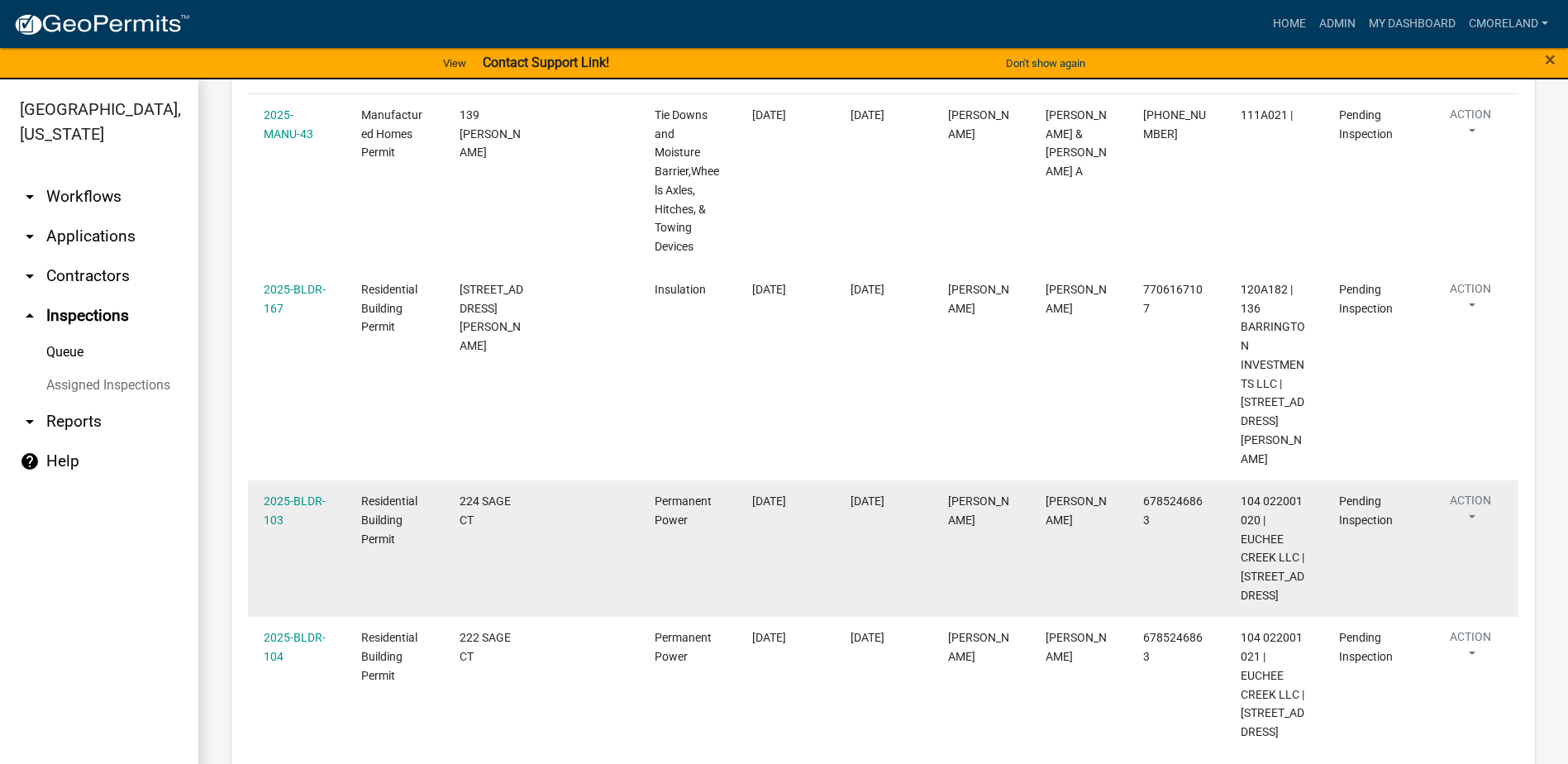
click at [309, 492] on div "2025-BLDR-103" at bounding box center [297, 511] width 66 height 38
click at [303, 495] on link "2025-BLDR-103" at bounding box center [295, 511] width 62 height 33
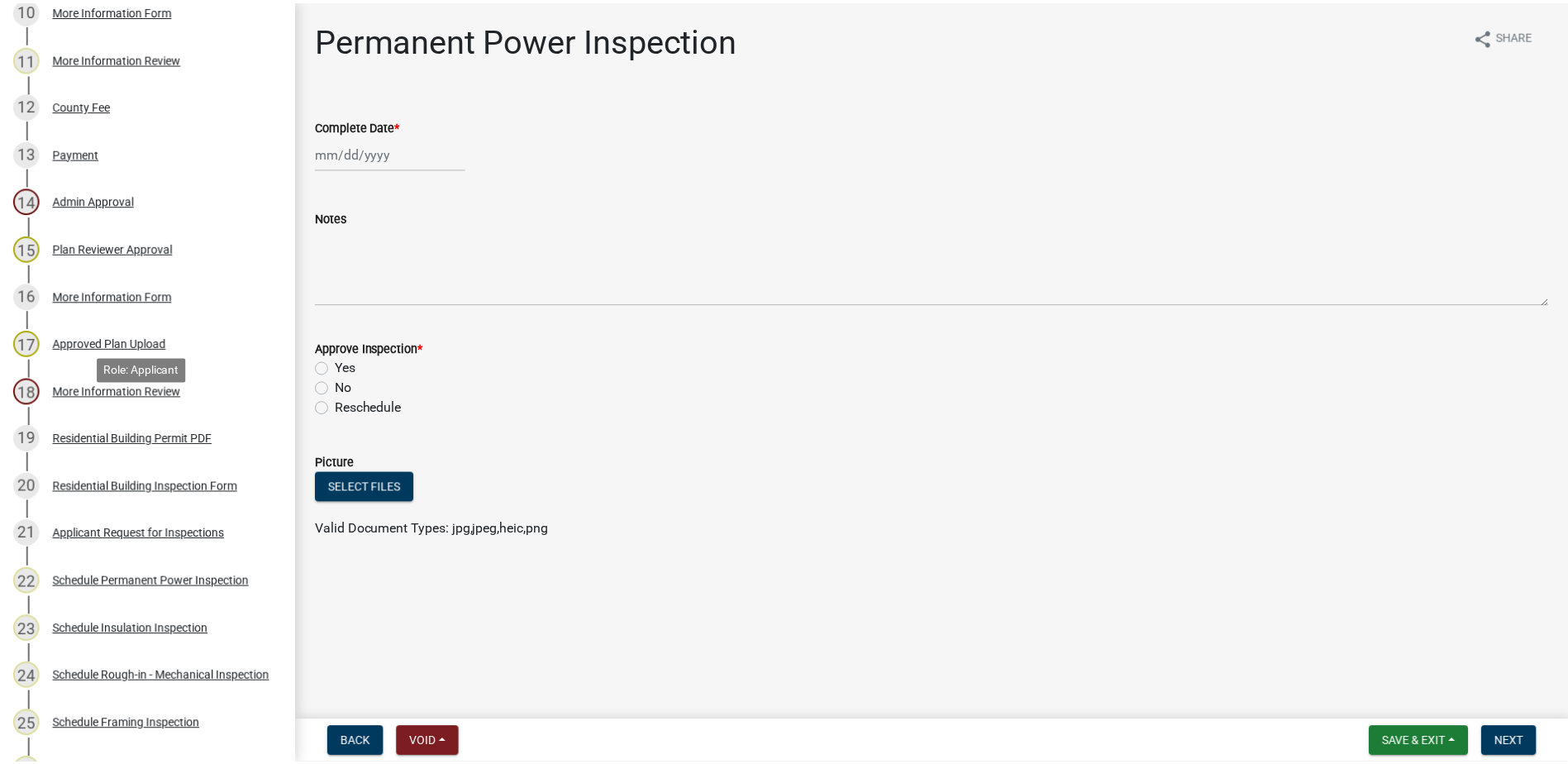
scroll to position [745, 0]
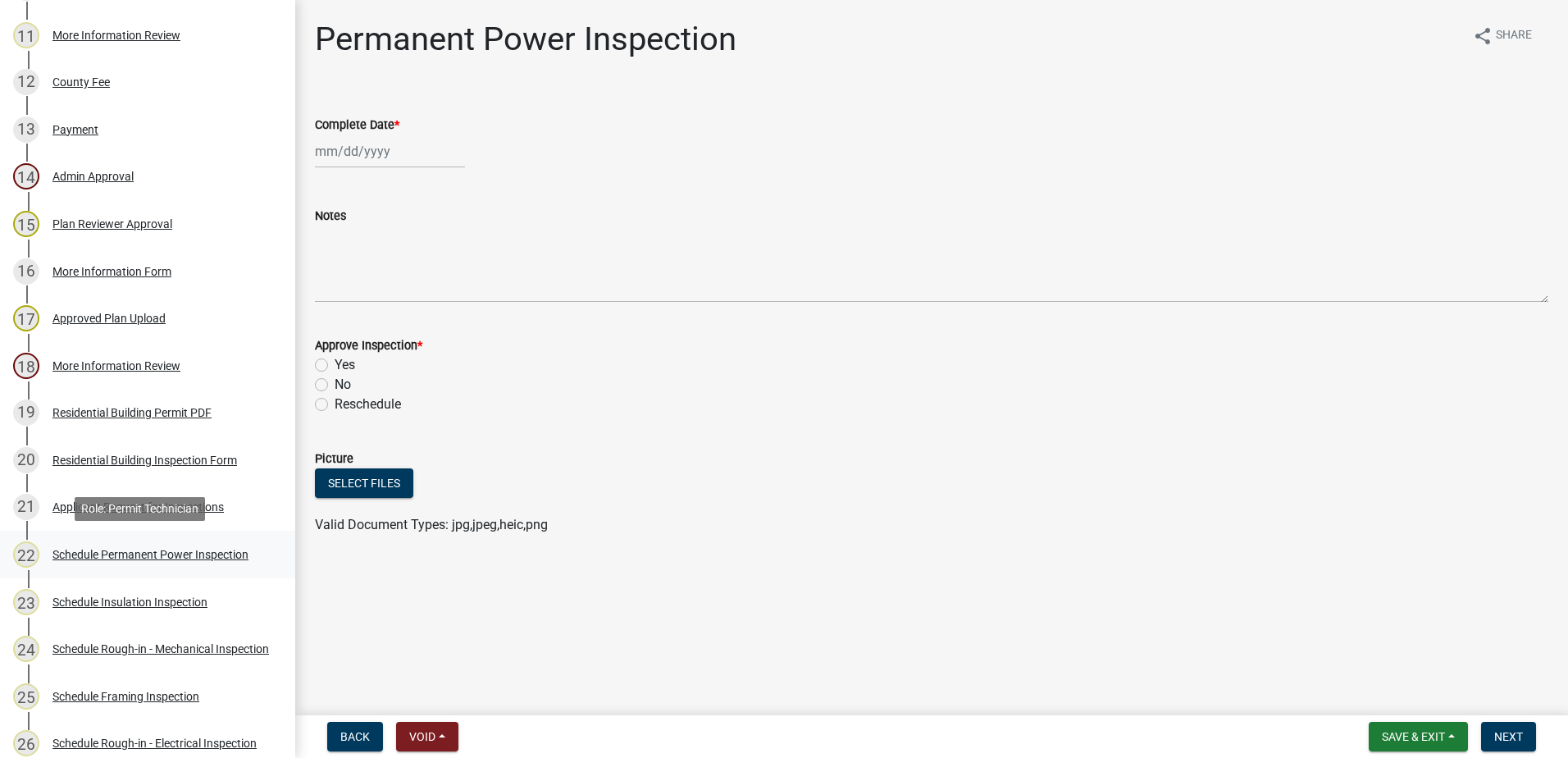
click at [150, 549] on div "Schedule Permanent Power Inspection" at bounding box center [151, 554] width 196 height 11
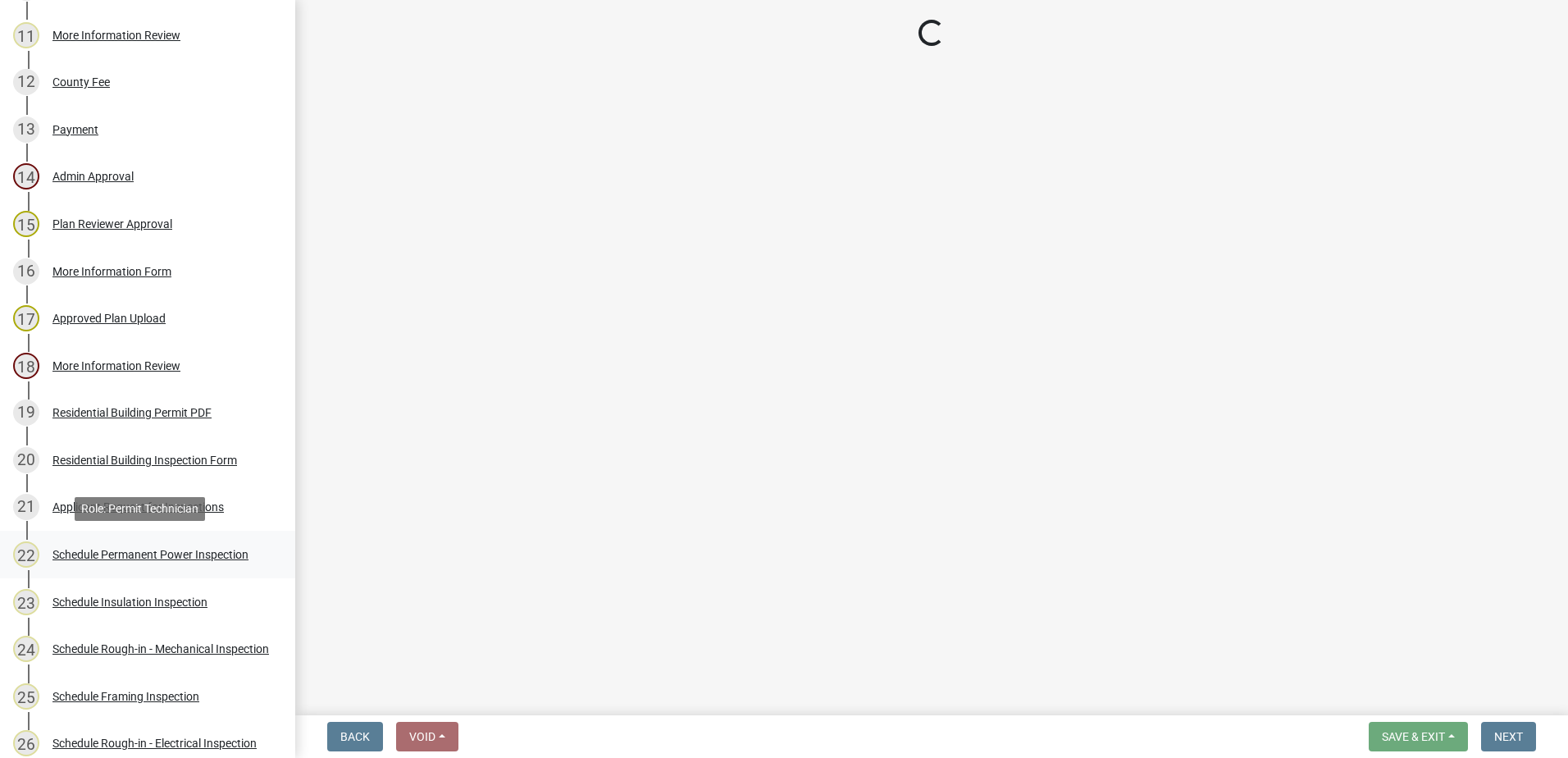
select select "07642ab0-564c-47bb-824b-0ccf2da83593"
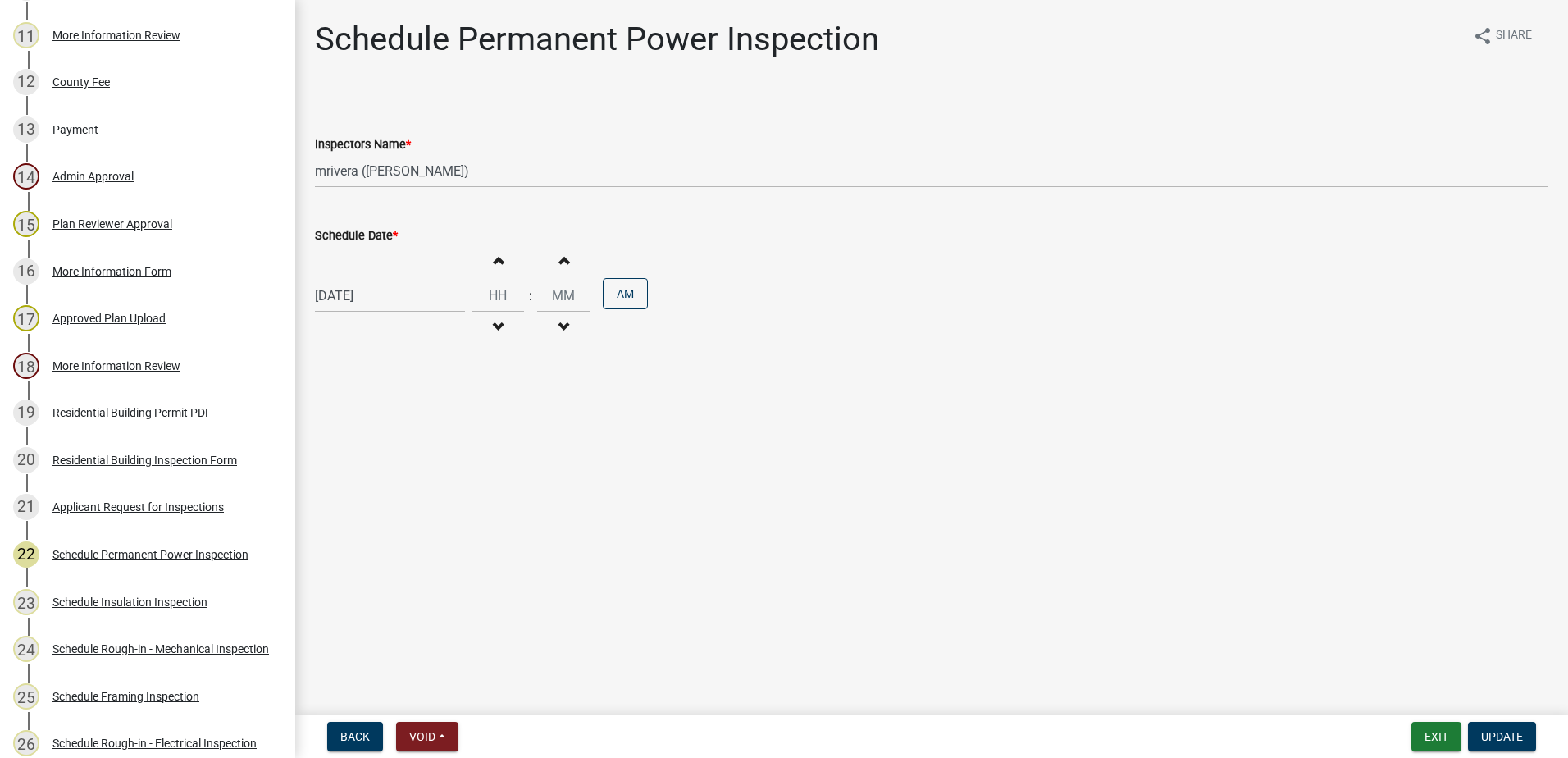
click at [395, 297] on div "09/17/2025" at bounding box center [390, 295] width 150 height 33
select select "9"
select select "2025"
click at [414, 433] on div "18" at bounding box center [410, 436] width 26 height 26
type input "09/18/2025"
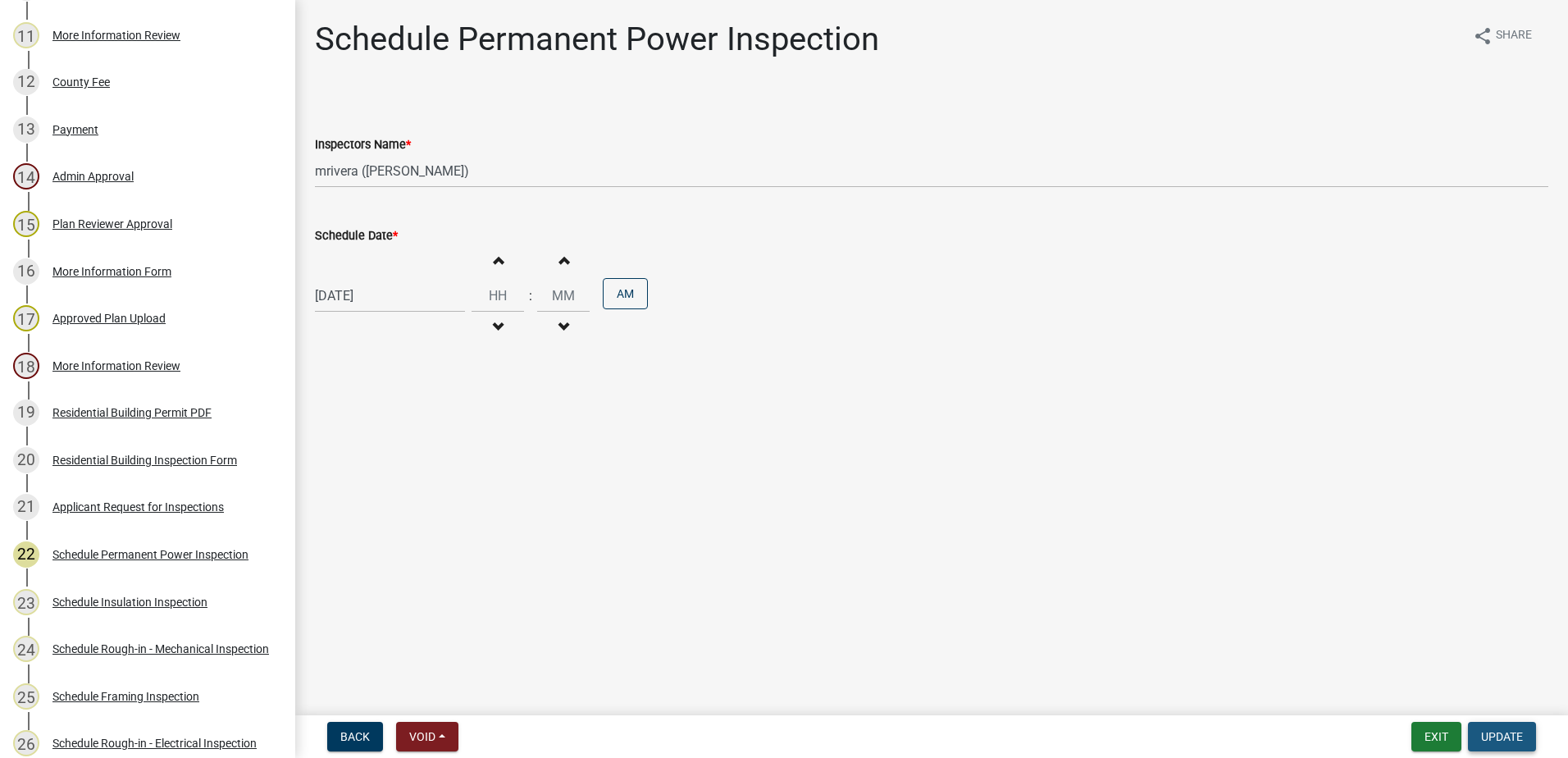
click at [1527, 738] on button "Update" at bounding box center [1502, 737] width 68 height 30
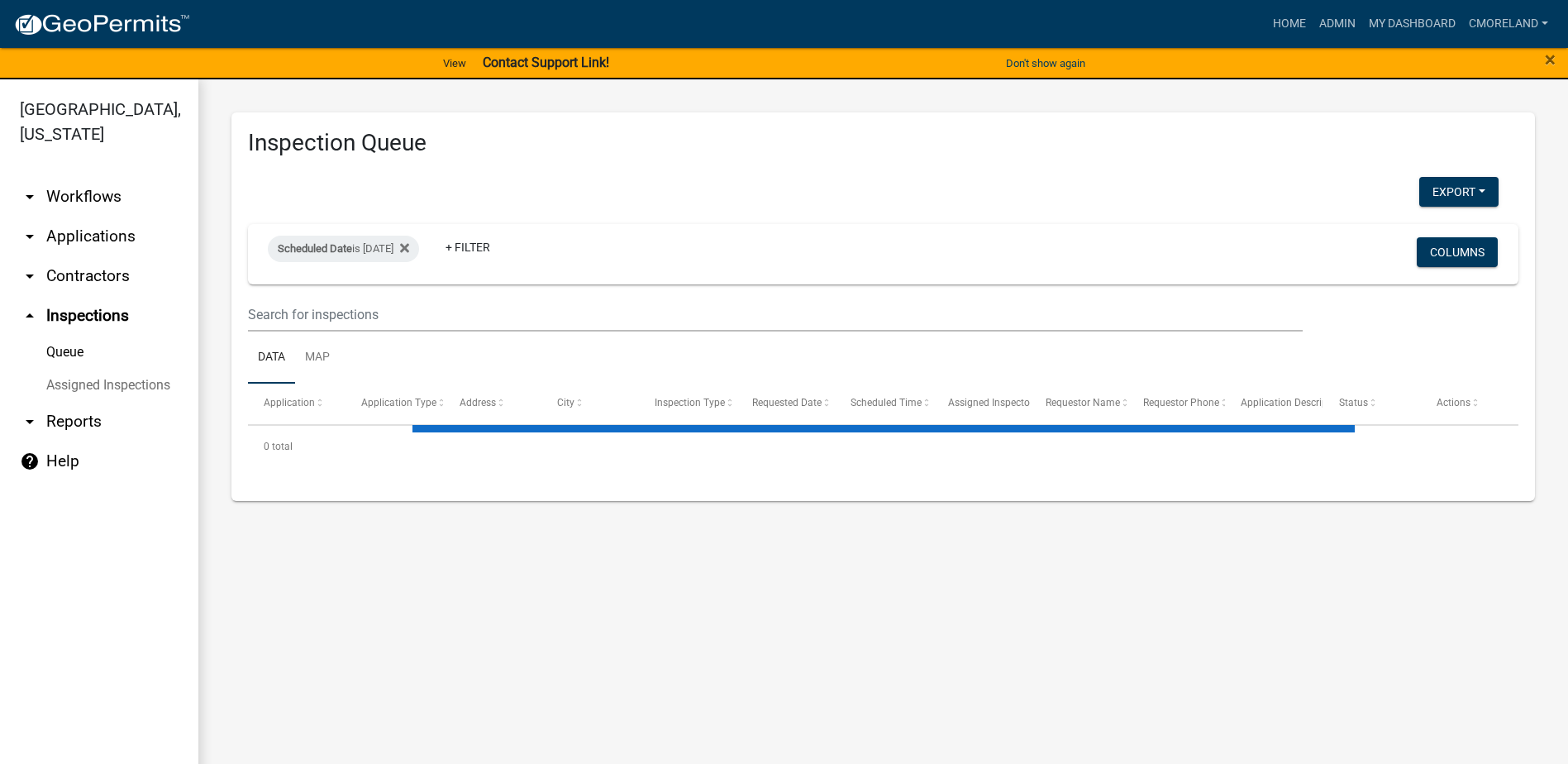
select select "2: 50"
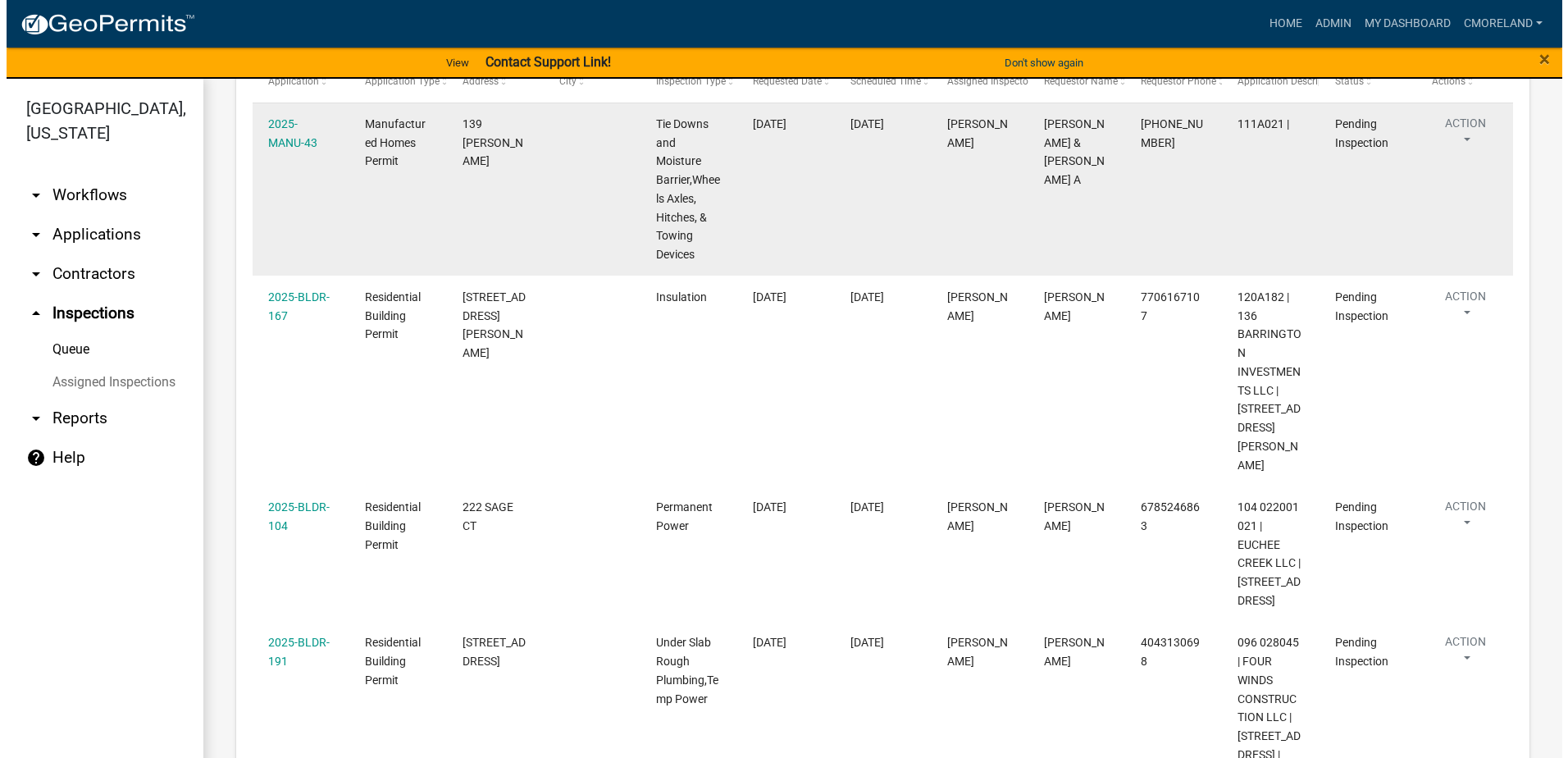
scroll to position [328, 0]
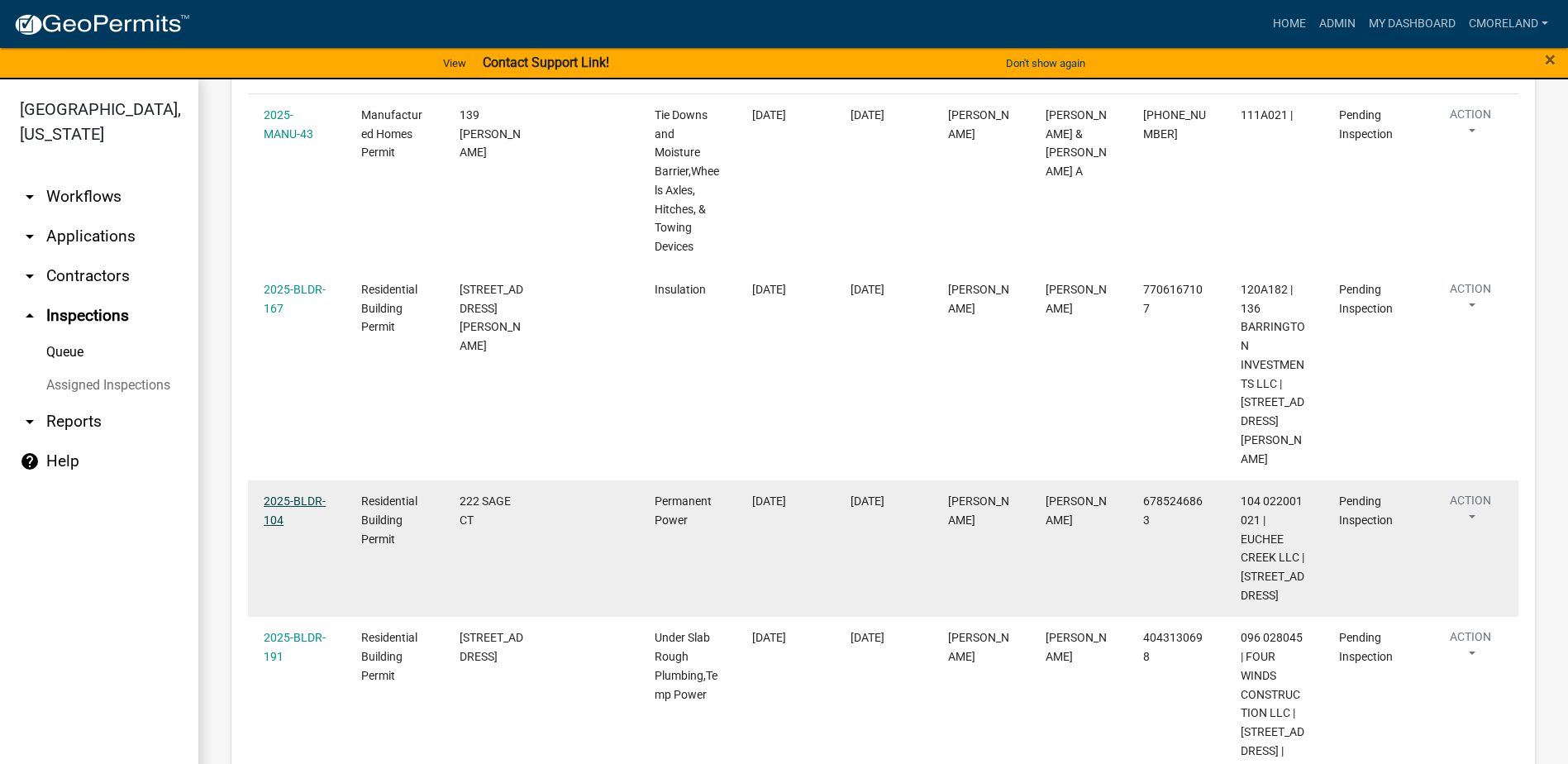
click at [285, 495] on link "2025-BLDR-104" at bounding box center [295, 511] width 62 height 33
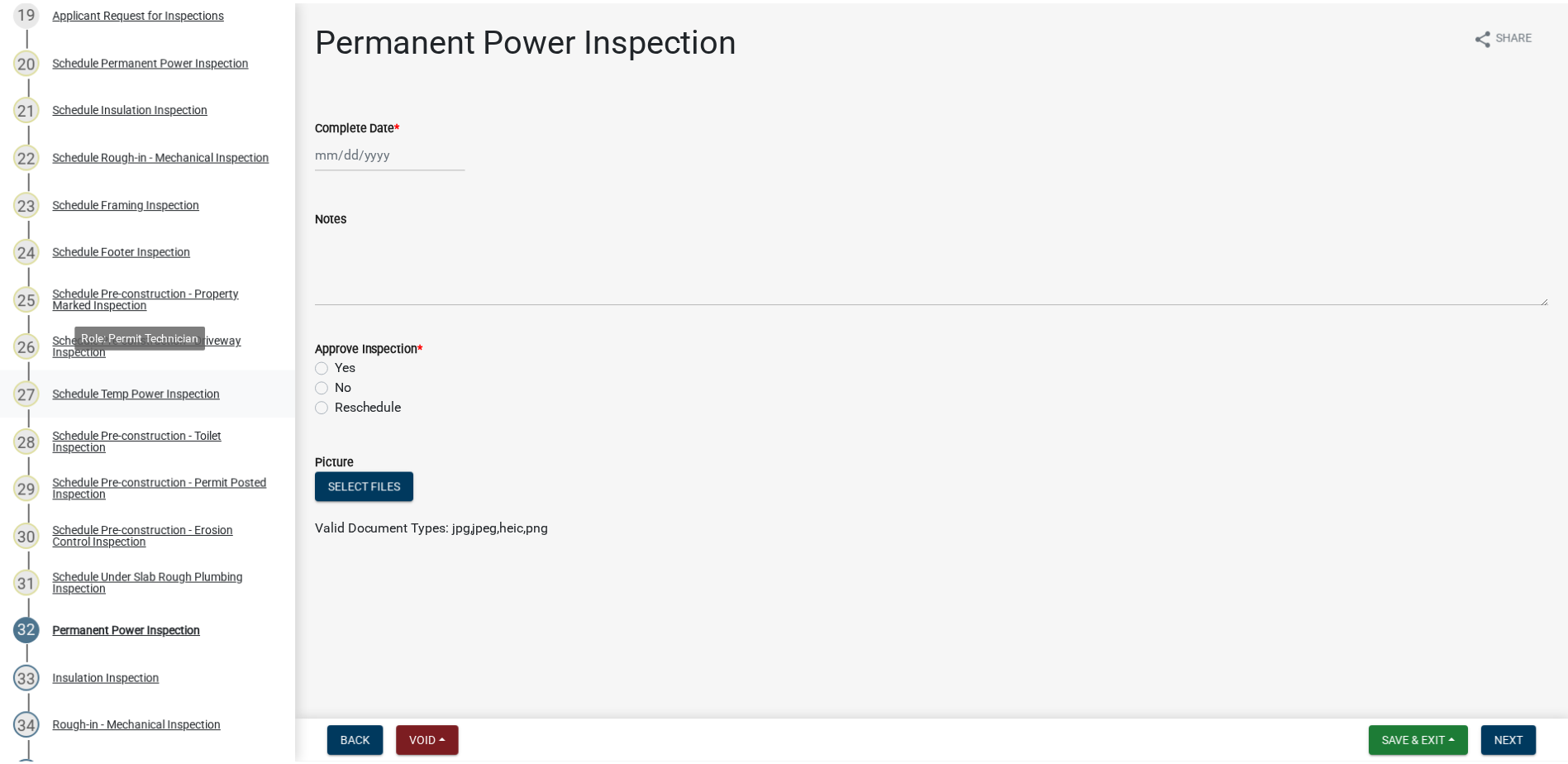
scroll to position [1158, 0]
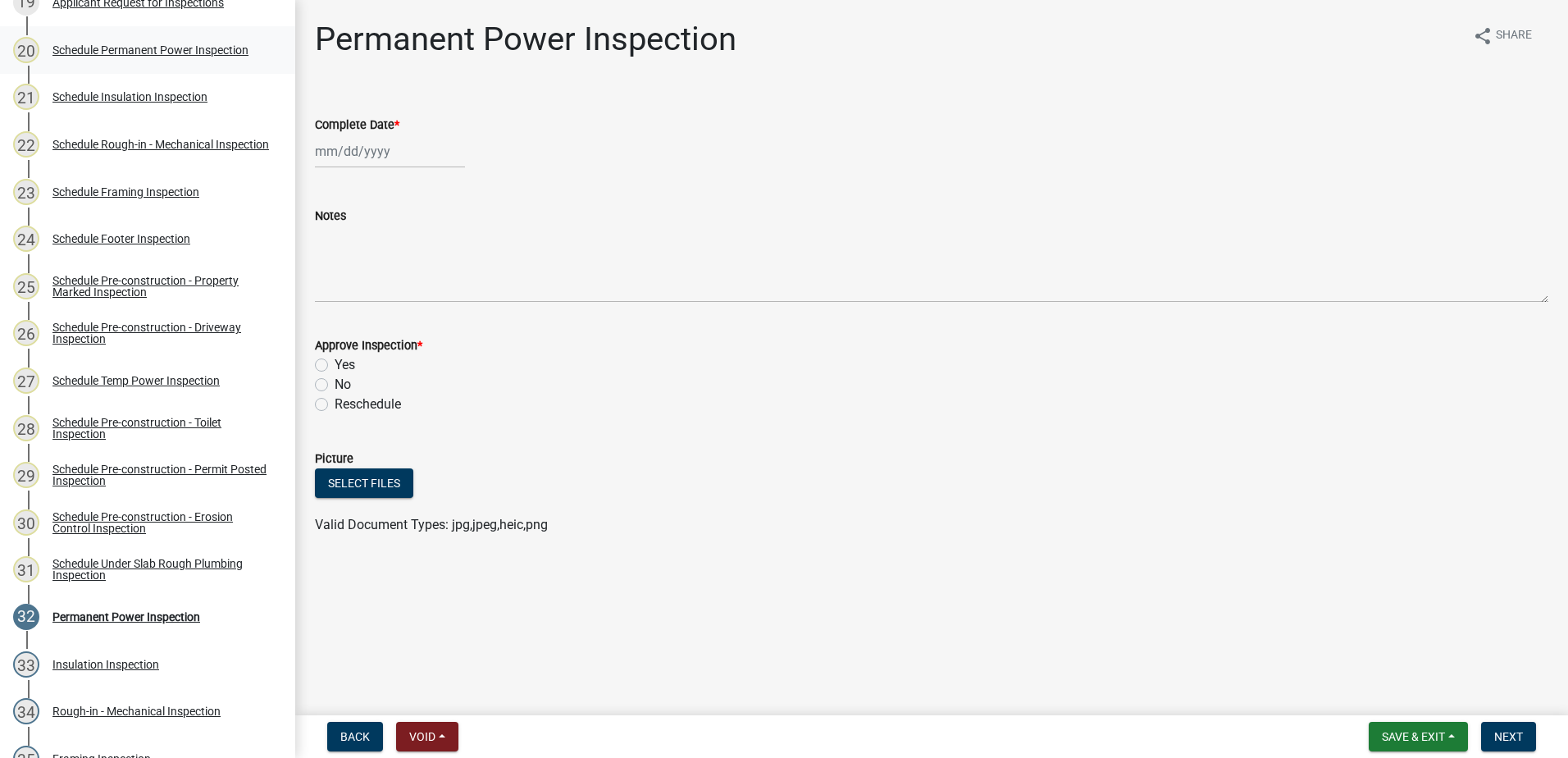
click at [120, 50] on div "Schedule Permanent Power Inspection" at bounding box center [151, 50] width 196 height 11
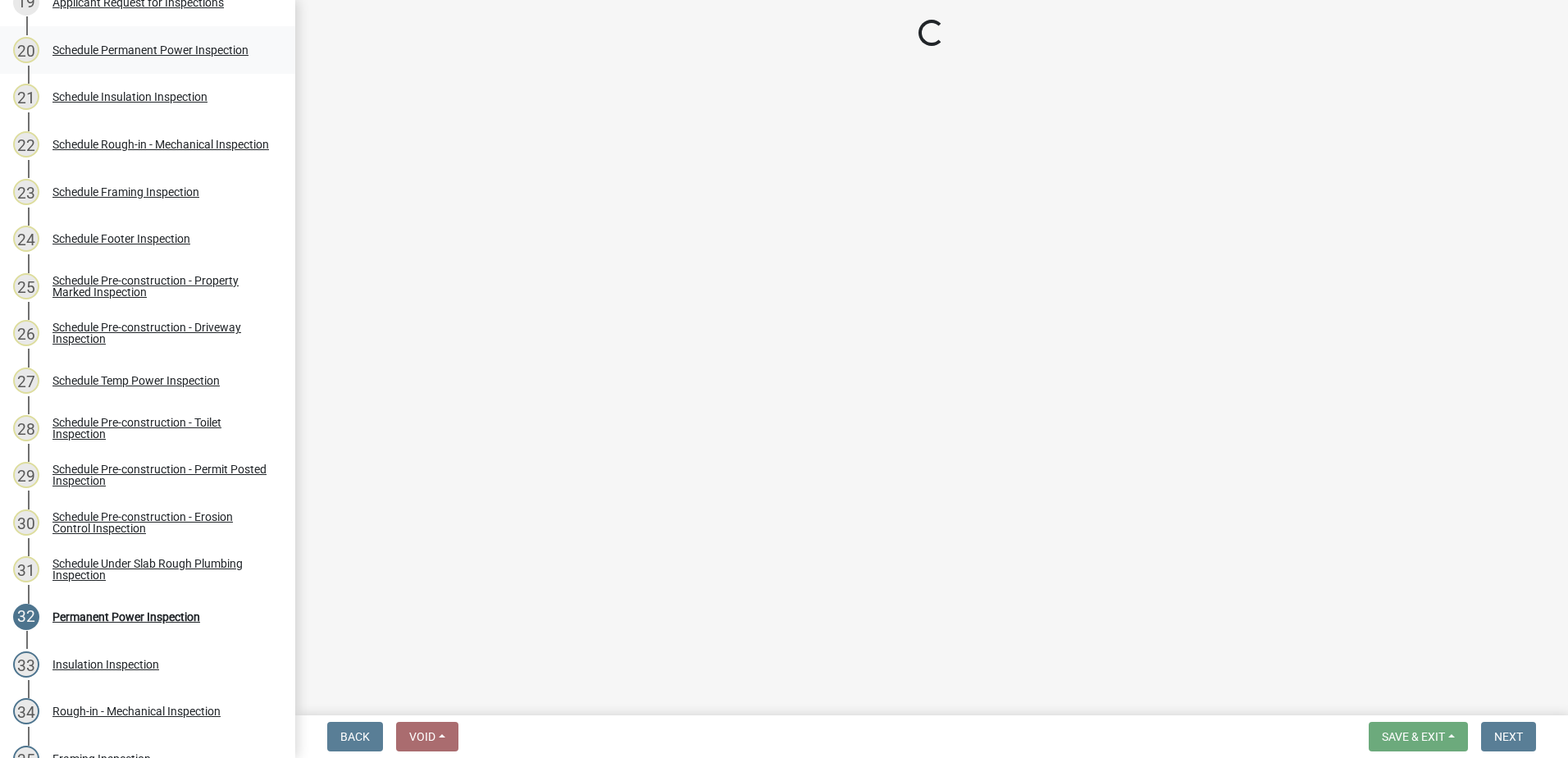
select select "07642ab0-564c-47bb-824b-0ccf2da83593"
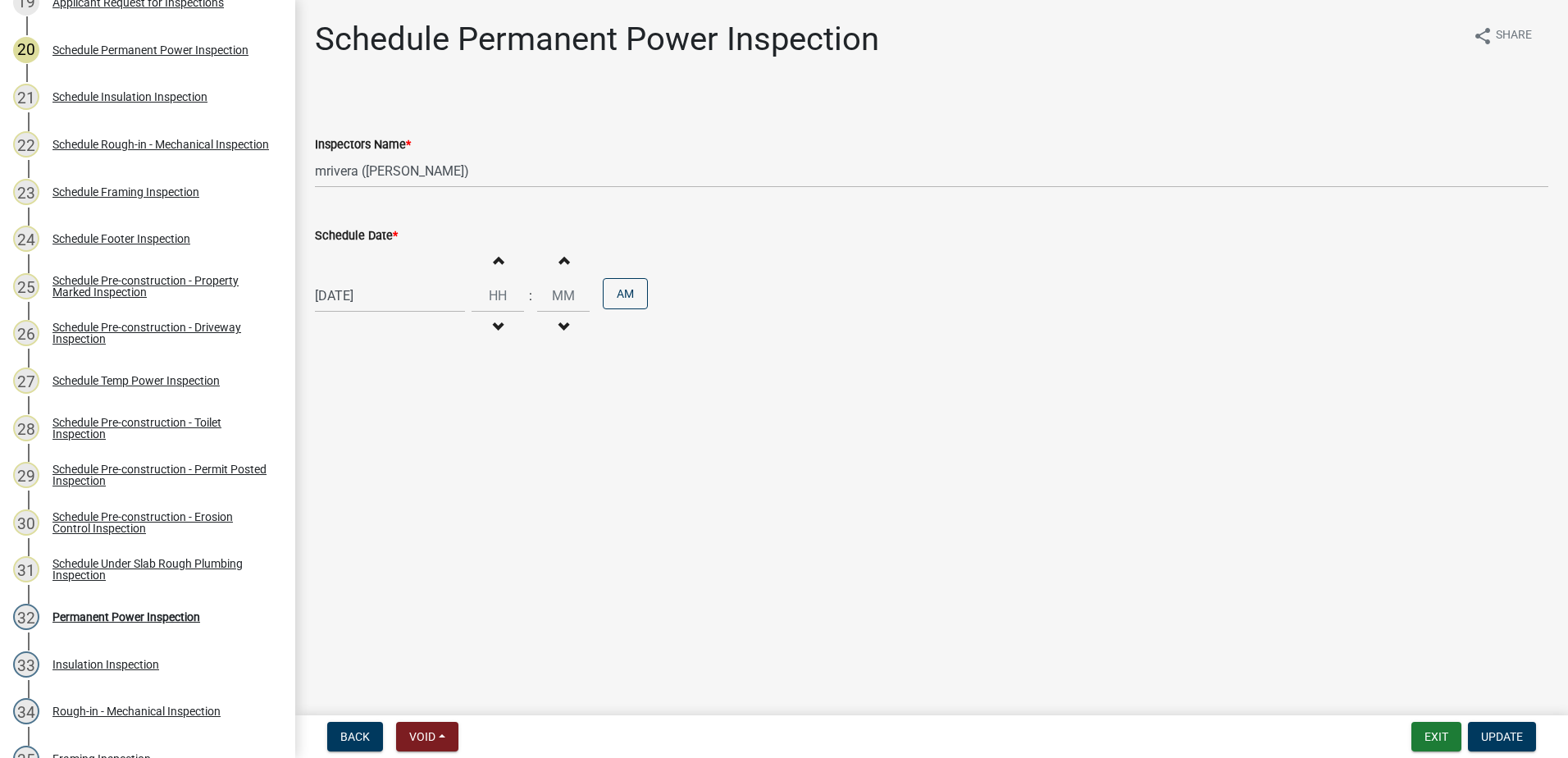
click at [411, 302] on div "09/17/2025" at bounding box center [390, 295] width 150 height 33
select select "9"
select select "2025"
click at [413, 436] on div "18" at bounding box center [410, 436] width 26 height 26
type input "09/18/2025"
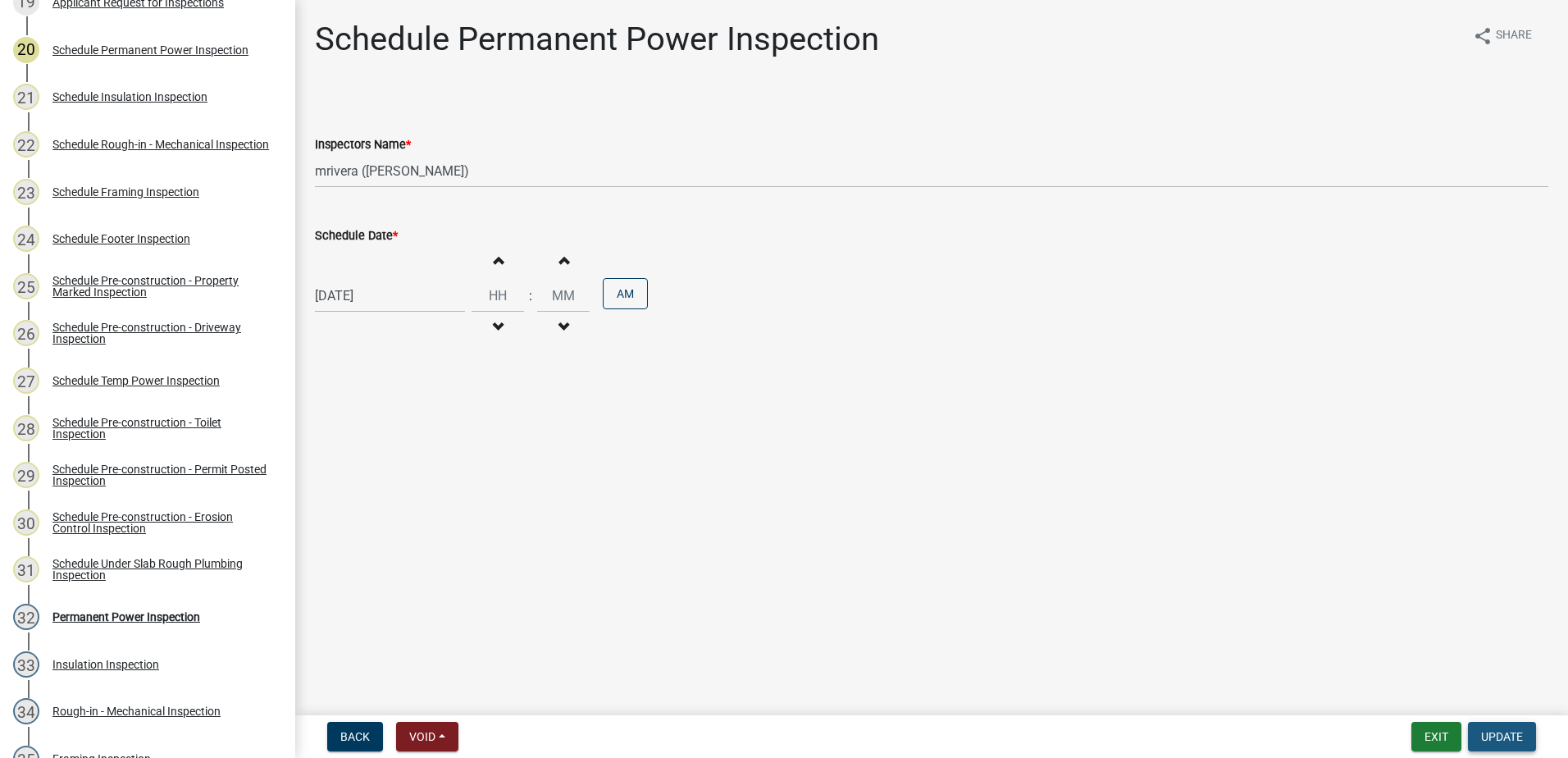
click at [1494, 737] on span "Update" at bounding box center [1502, 736] width 42 height 13
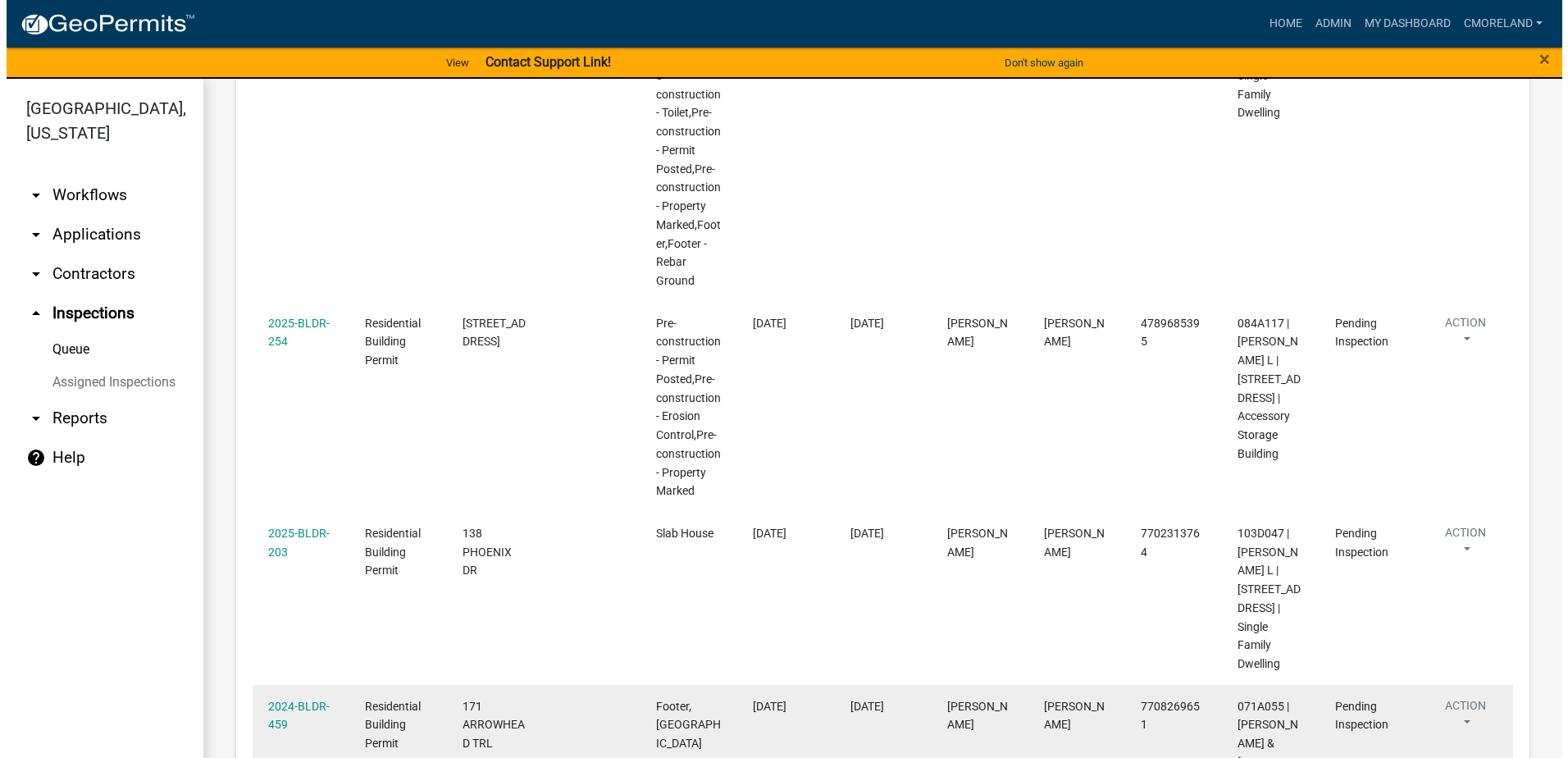
scroll to position [1278, 0]
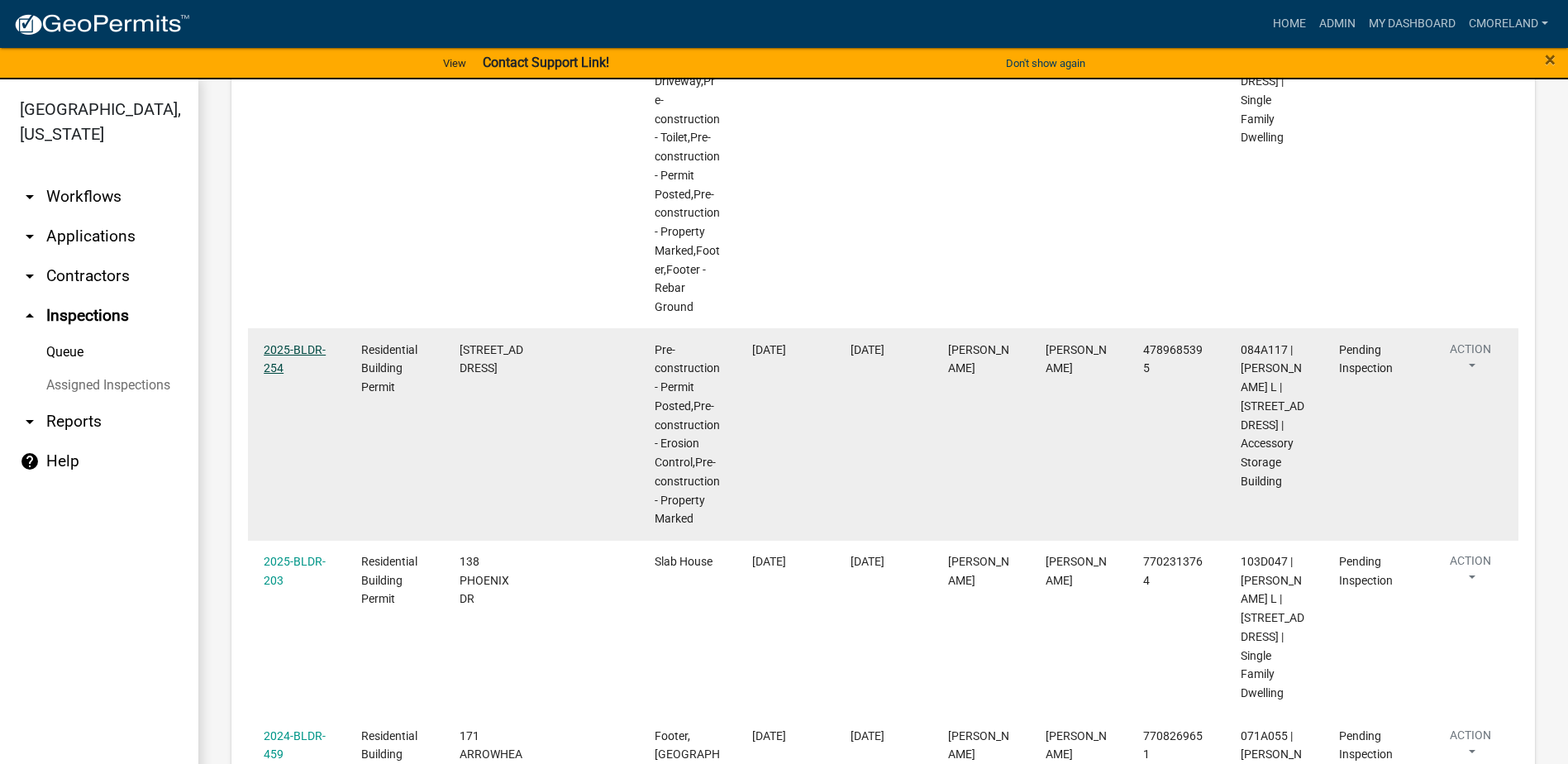
click at [305, 352] on link "2025-BLDR-254" at bounding box center [295, 359] width 62 height 33
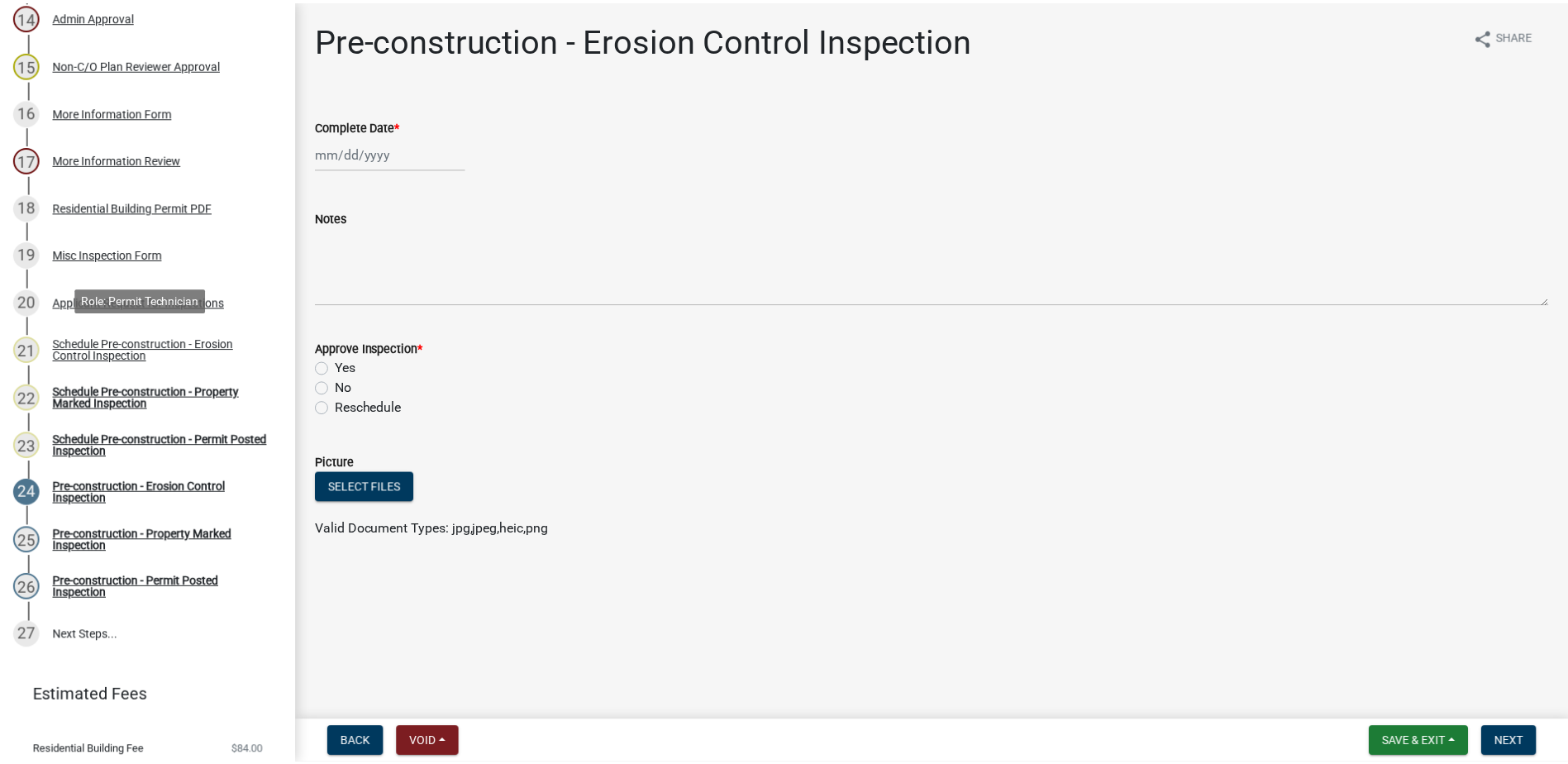
scroll to position [910, 0]
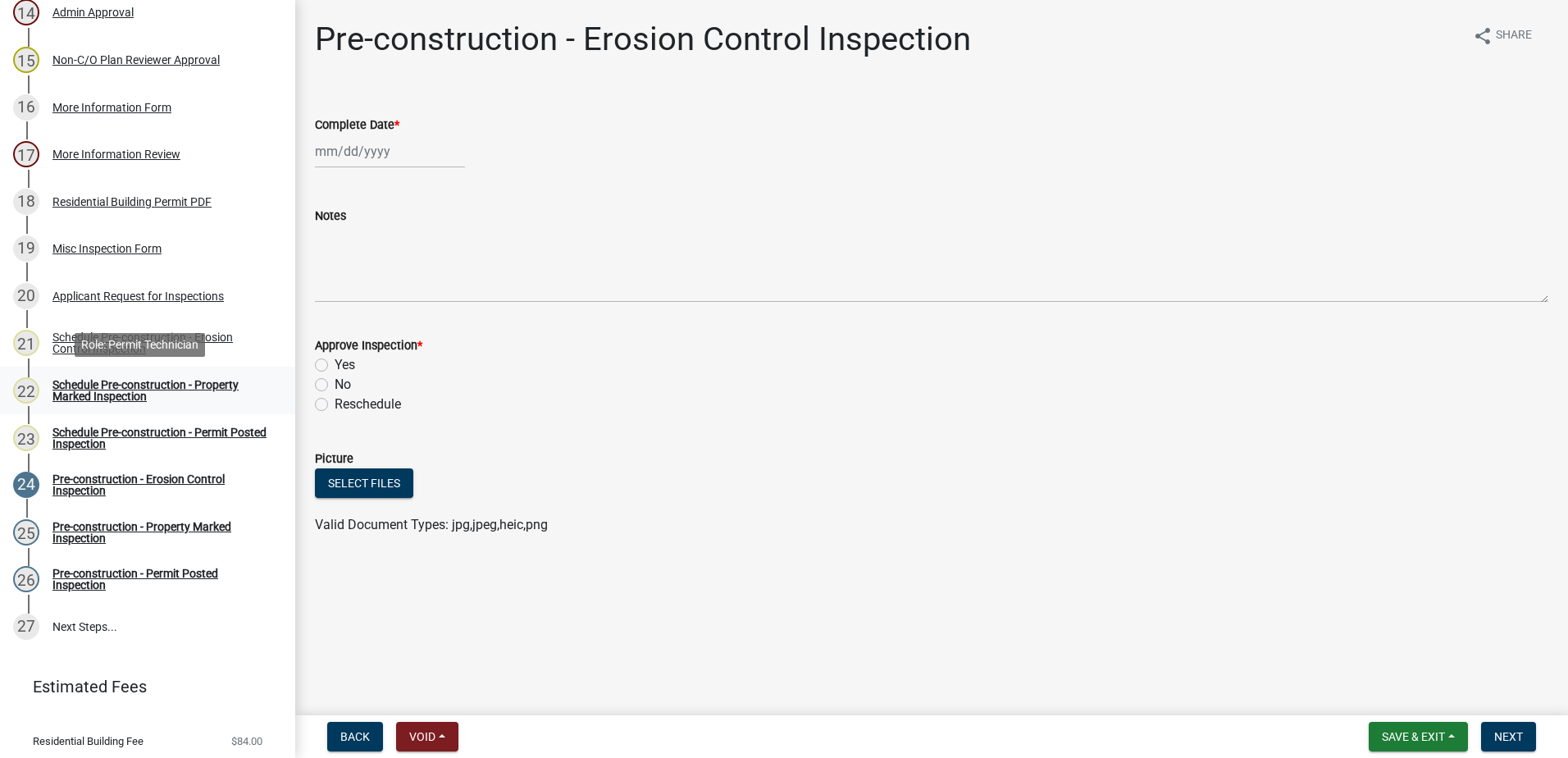
click at [191, 385] on div "Schedule Pre-construction - Property Marked Inspection" at bounding box center [160, 391] width 216 height 23
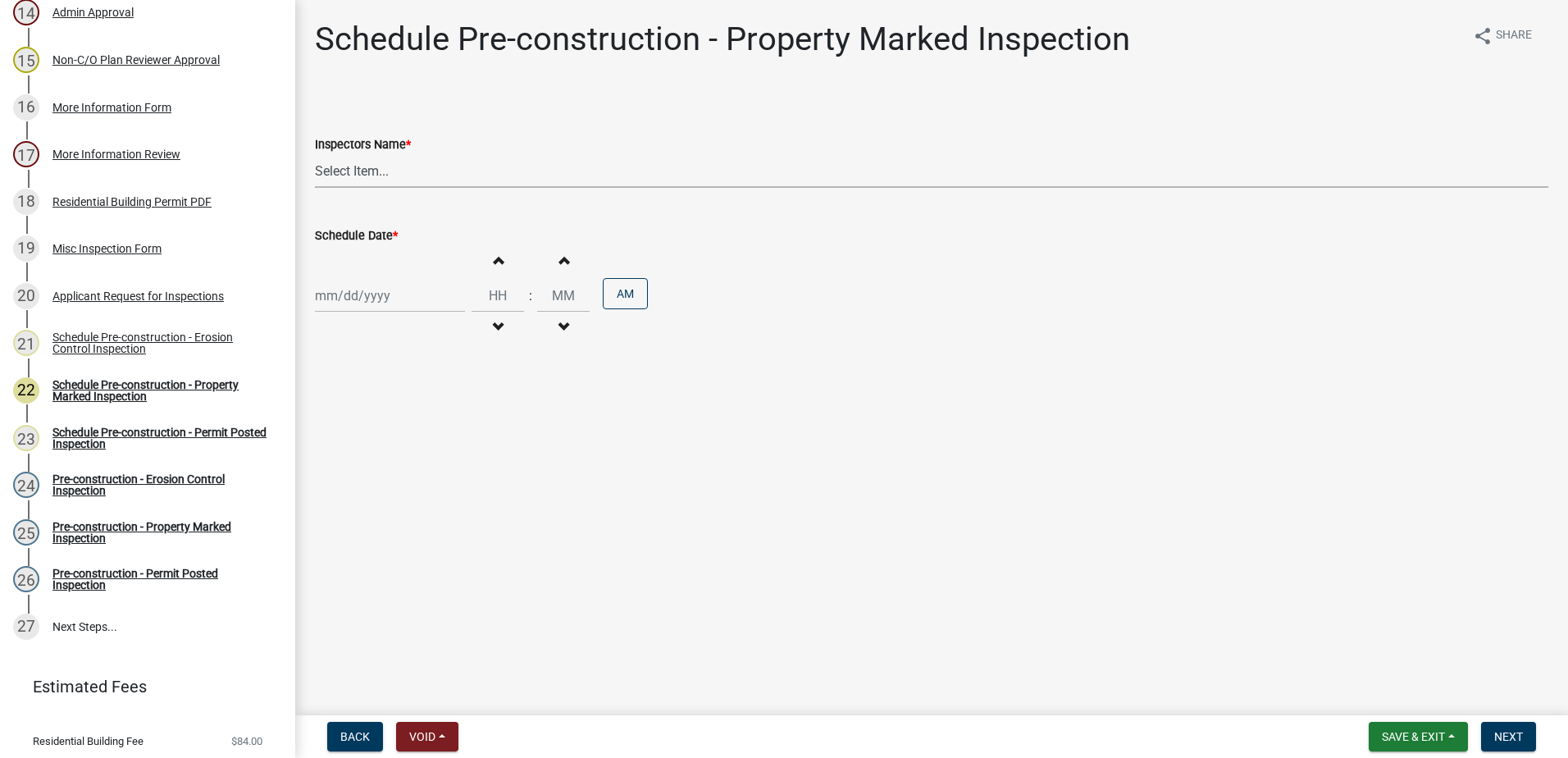
click at [383, 174] on select "Select Item... mrivera (Michele Rivera) StephanieM (Stephanie Morris ) QGrissom…" at bounding box center [932, 171] width 1233 height 33
select select "af3c6edf-34d7-49be-824e-99d5d0a3954f"
click at [315, 154] on select "Select Item... mrivera (Michele Rivera) StephanieM (Stephanie Morris ) QGrissom…" at bounding box center [932, 171] width 1233 height 33
select select "9"
select select "2025"
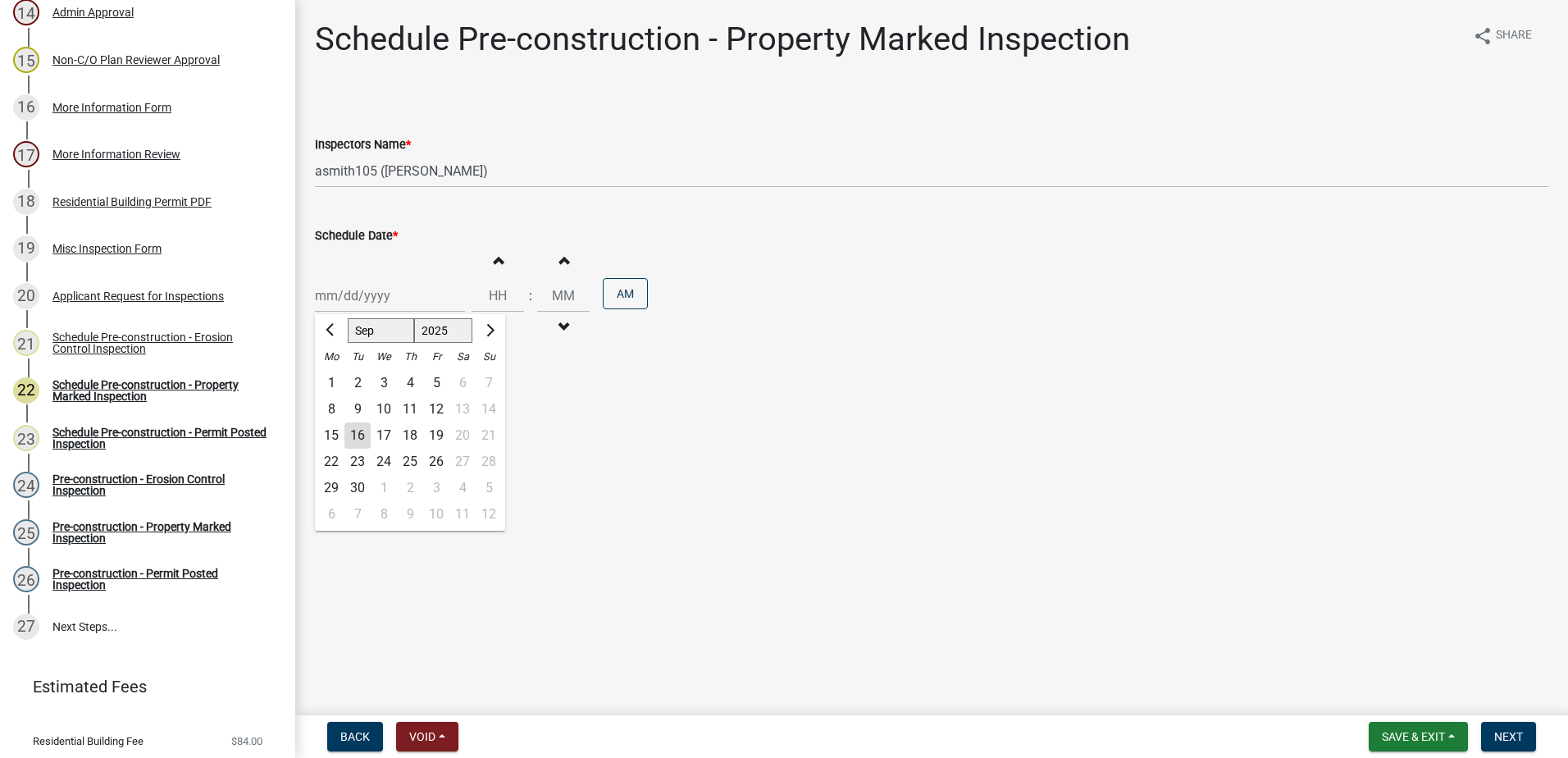
click at [379, 292] on div "Jan Feb Mar Apr May Jun Jul Aug Sep Oct Nov Dec 1525 1526 1527 1528 1529 1530 1…" at bounding box center [390, 295] width 150 height 33
click at [386, 431] on div "17" at bounding box center [384, 436] width 26 height 26
type input "09/17/2025"
click at [1502, 739] on span "Next" at bounding box center [1508, 736] width 29 height 13
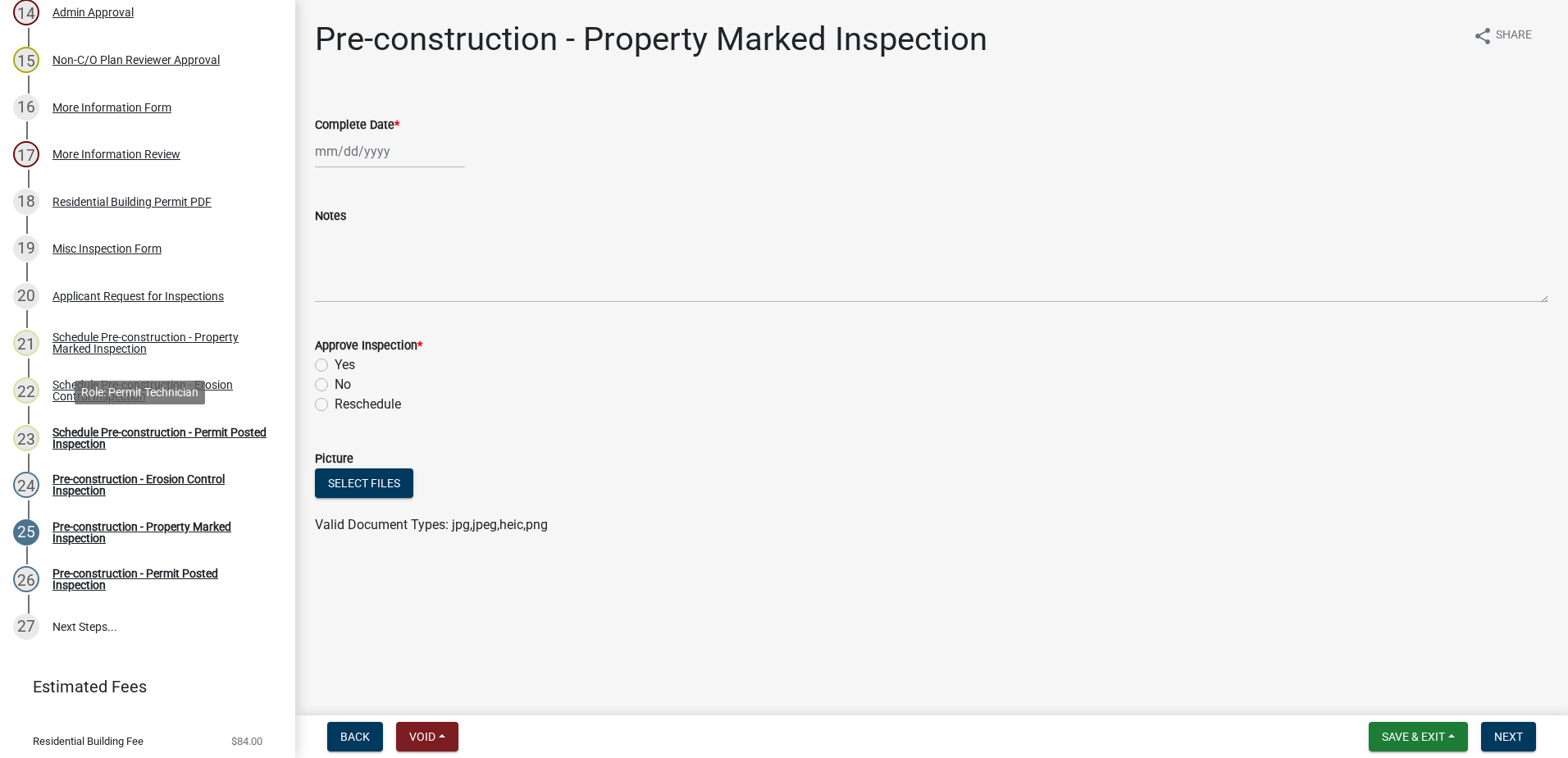
click at [137, 432] on div "Schedule Pre-construction - Permit Posted Inspection" at bounding box center [160, 438] width 216 height 23
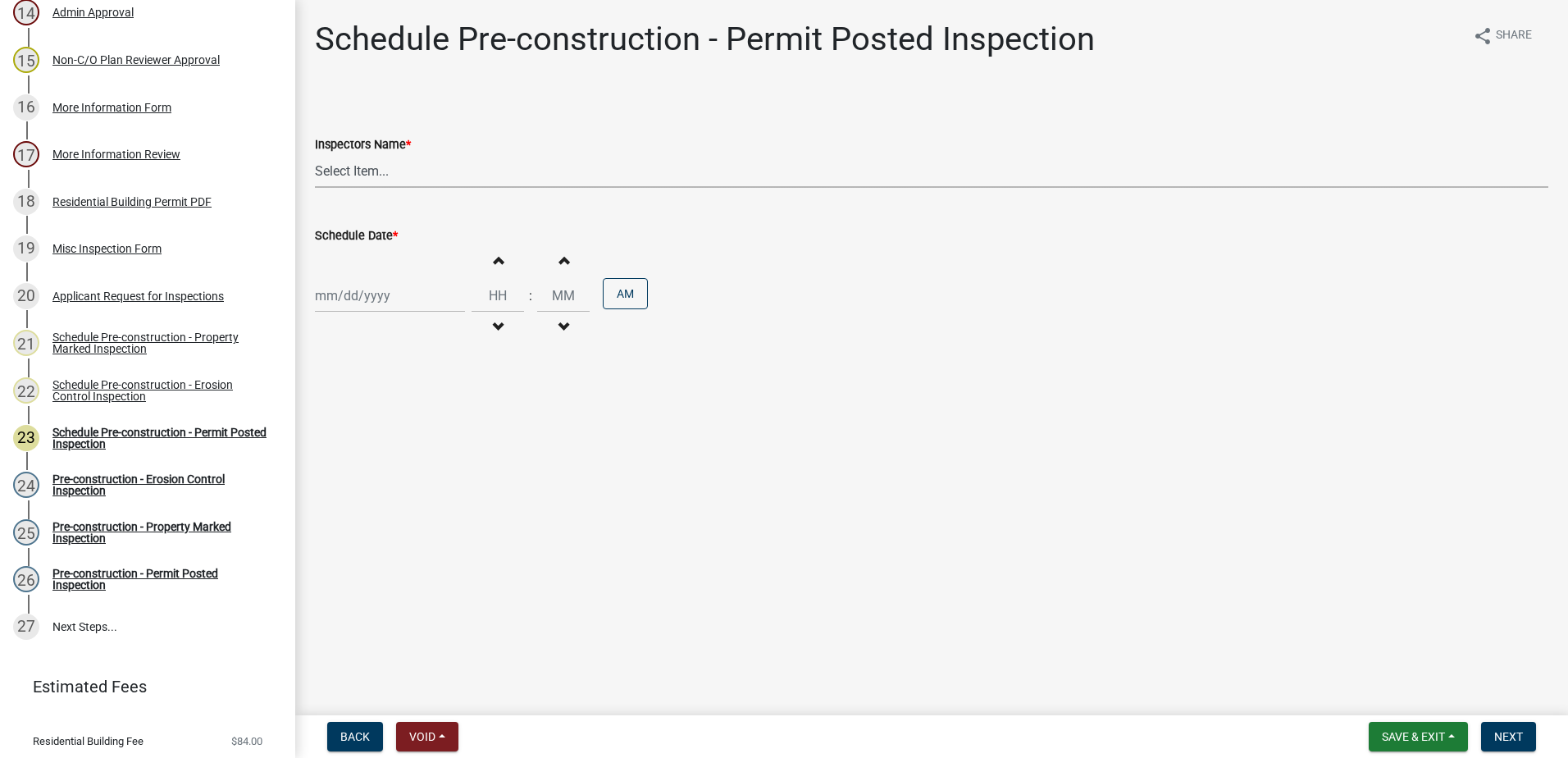
click at [432, 174] on select "Select Item... mrivera (Michele Rivera) StephanieM (Stephanie Morris ) QGrissom…" at bounding box center [932, 171] width 1233 height 33
select select "af3c6edf-34d7-49be-824e-99d5d0a3954f"
click at [315, 154] on select "Select Item... mrivera (Michele Rivera) StephanieM (Stephanie Morris ) QGrissom…" at bounding box center [932, 171] width 1233 height 33
select select "9"
select select "2025"
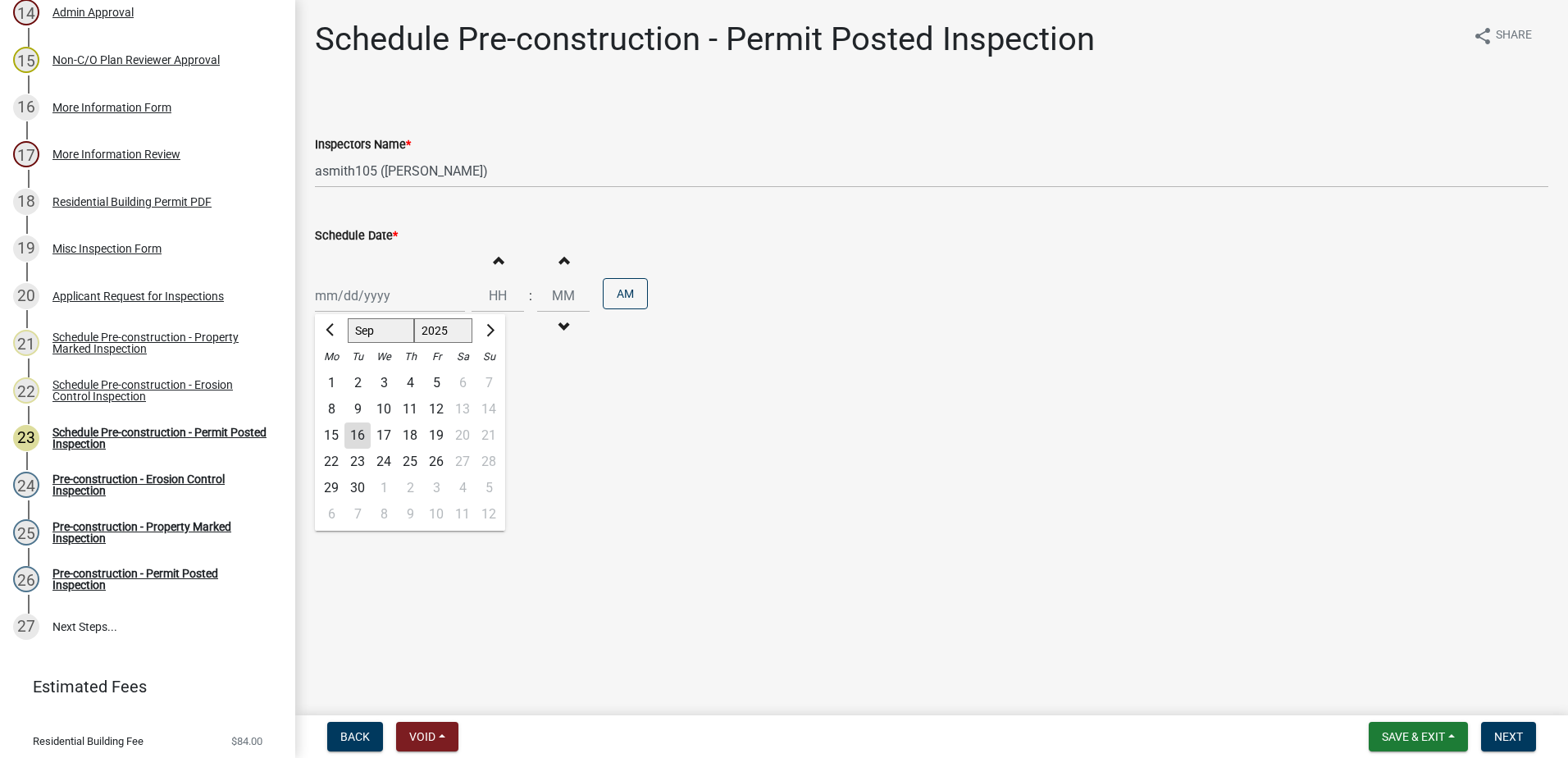
click at [399, 299] on div "Jan Feb Mar Apr May Jun Jul Aug Sep Oct Nov Dec 1525 1526 1527 1528 1529 1530 1…" at bounding box center [390, 295] width 150 height 33
click at [386, 429] on div "17" at bounding box center [384, 436] width 26 height 26
type input "09/17/2025"
click at [1515, 732] on span "Next" at bounding box center [1508, 736] width 29 height 13
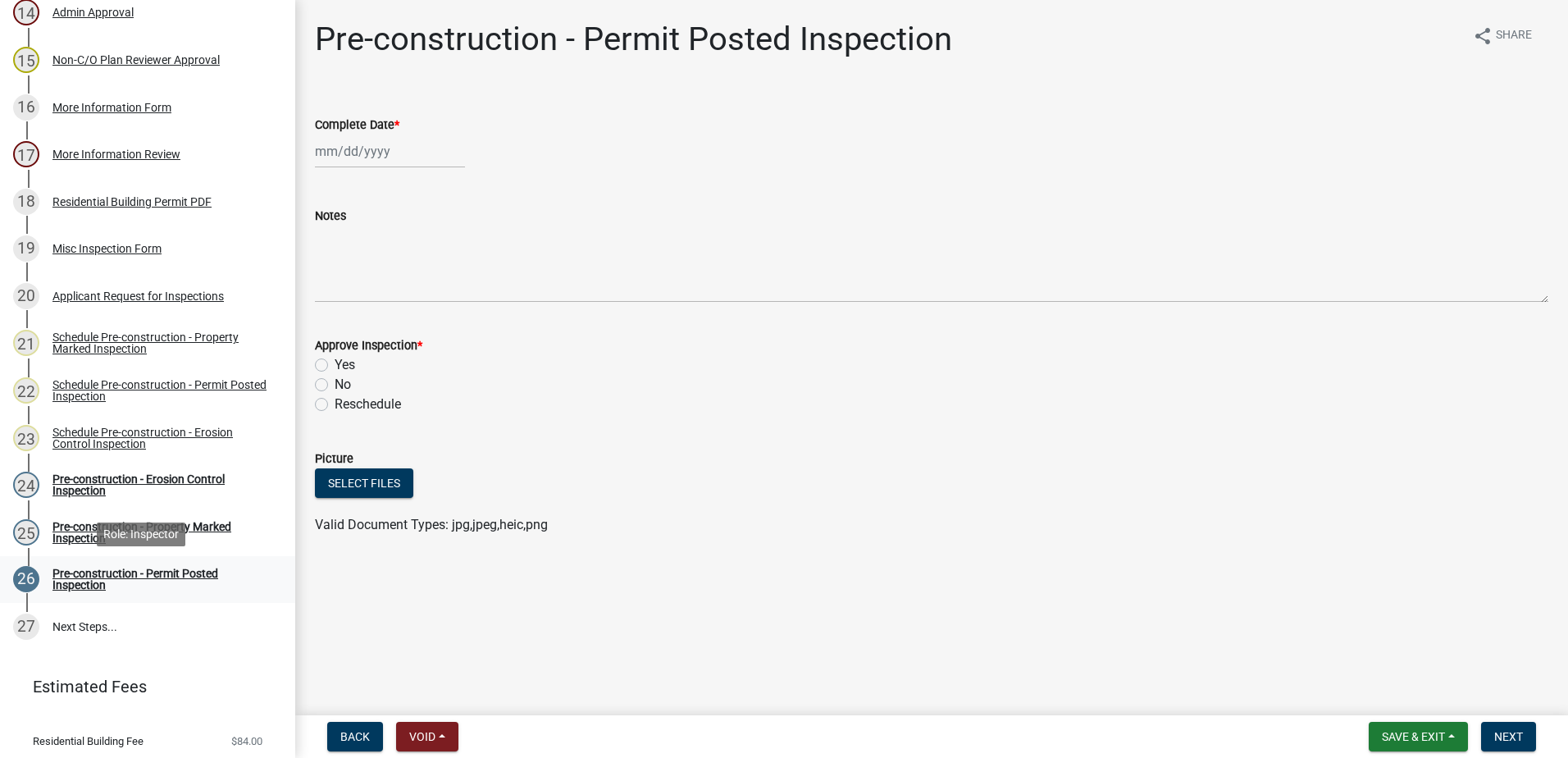
click at [163, 570] on div "Pre-construction - Permit Posted Inspection" at bounding box center [160, 579] width 216 height 23
click at [138, 338] on div "Schedule Pre-construction - Property Marked Inspection" at bounding box center [160, 343] width 216 height 23
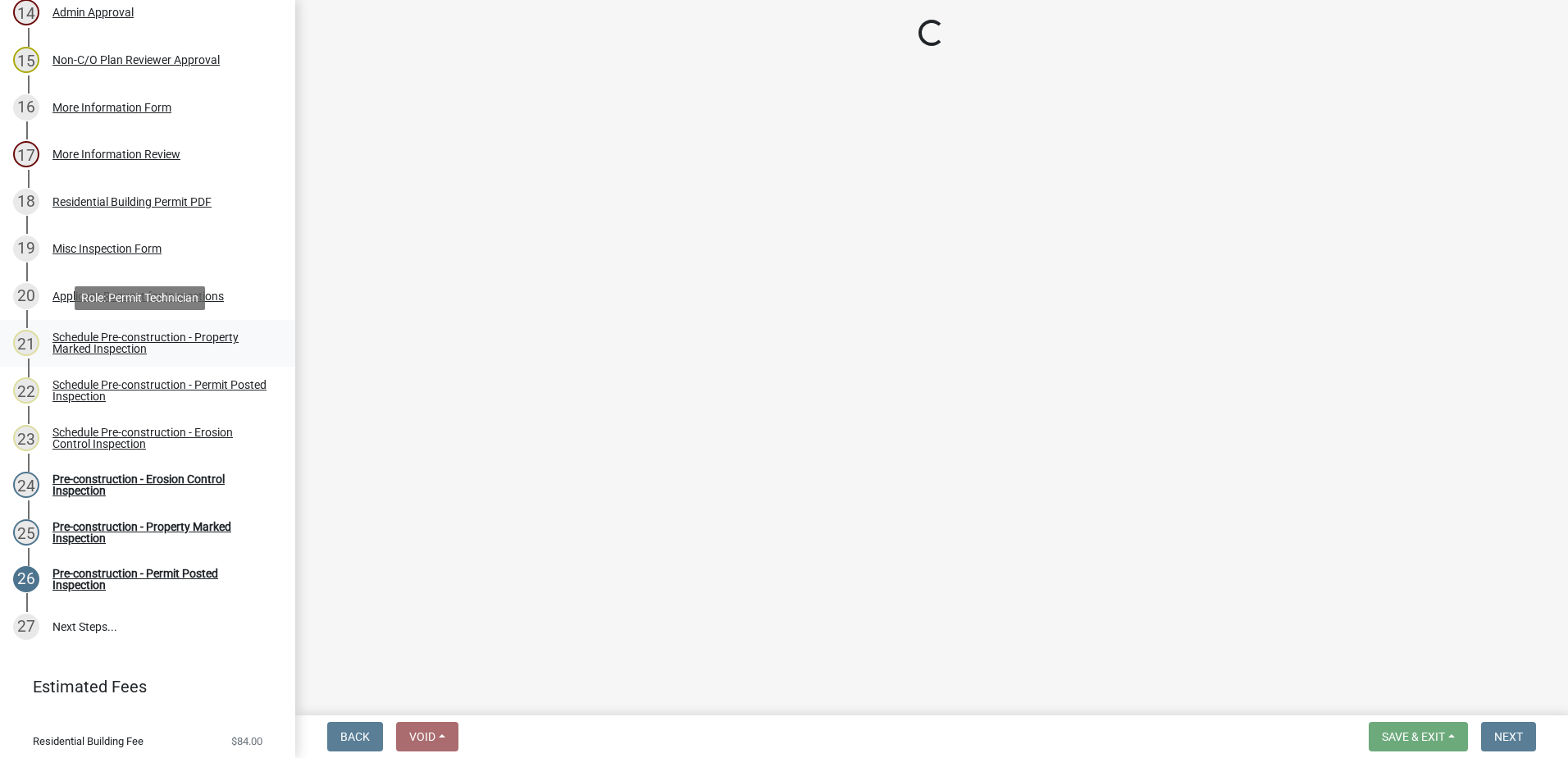
select select "af3c6edf-34d7-49be-824e-99d5d0a3954f"
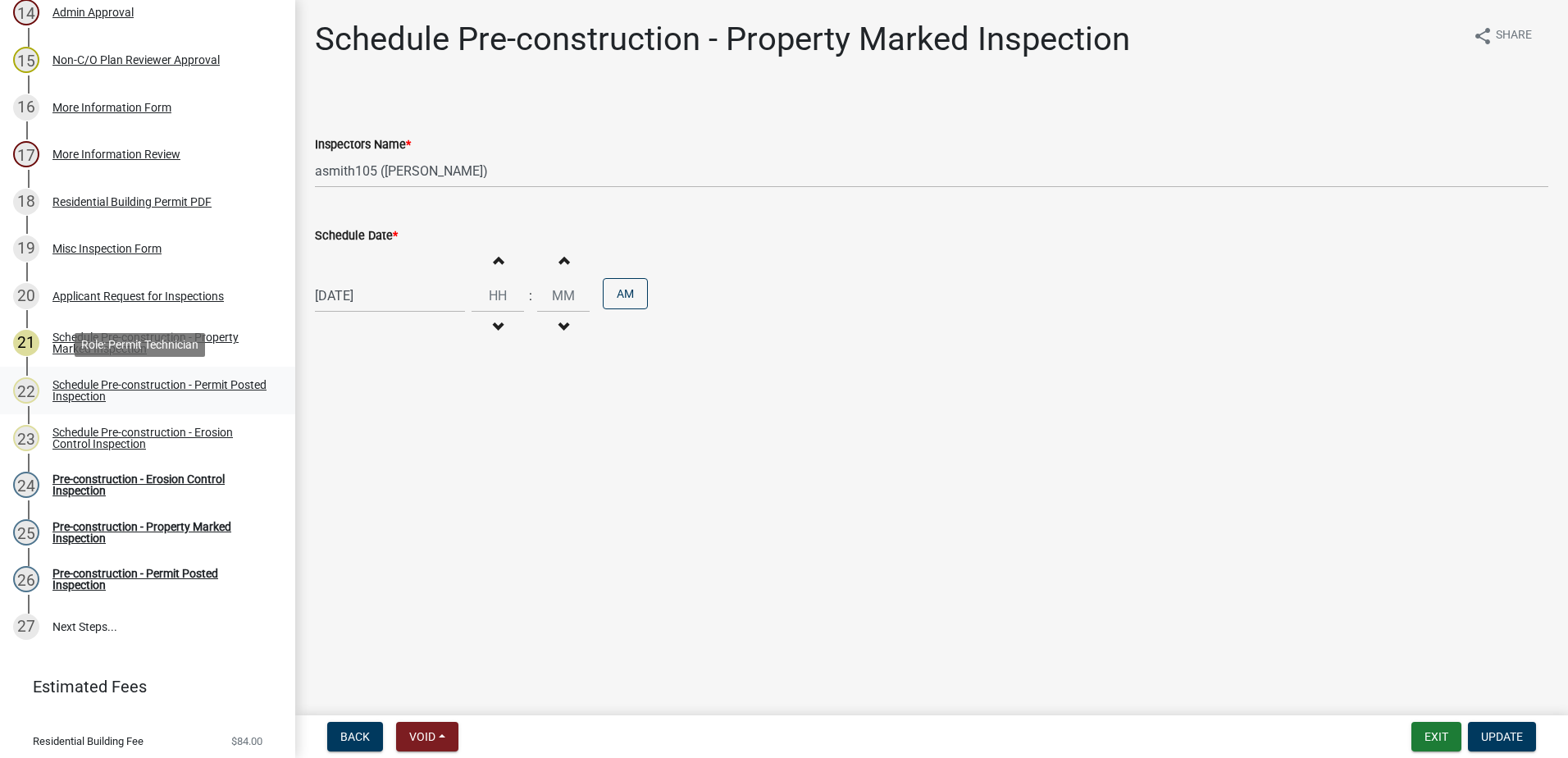
click at [164, 380] on div "Schedule Pre-construction - Permit Posted Inspection" at bounding box center [160, 391] width 216 height 23
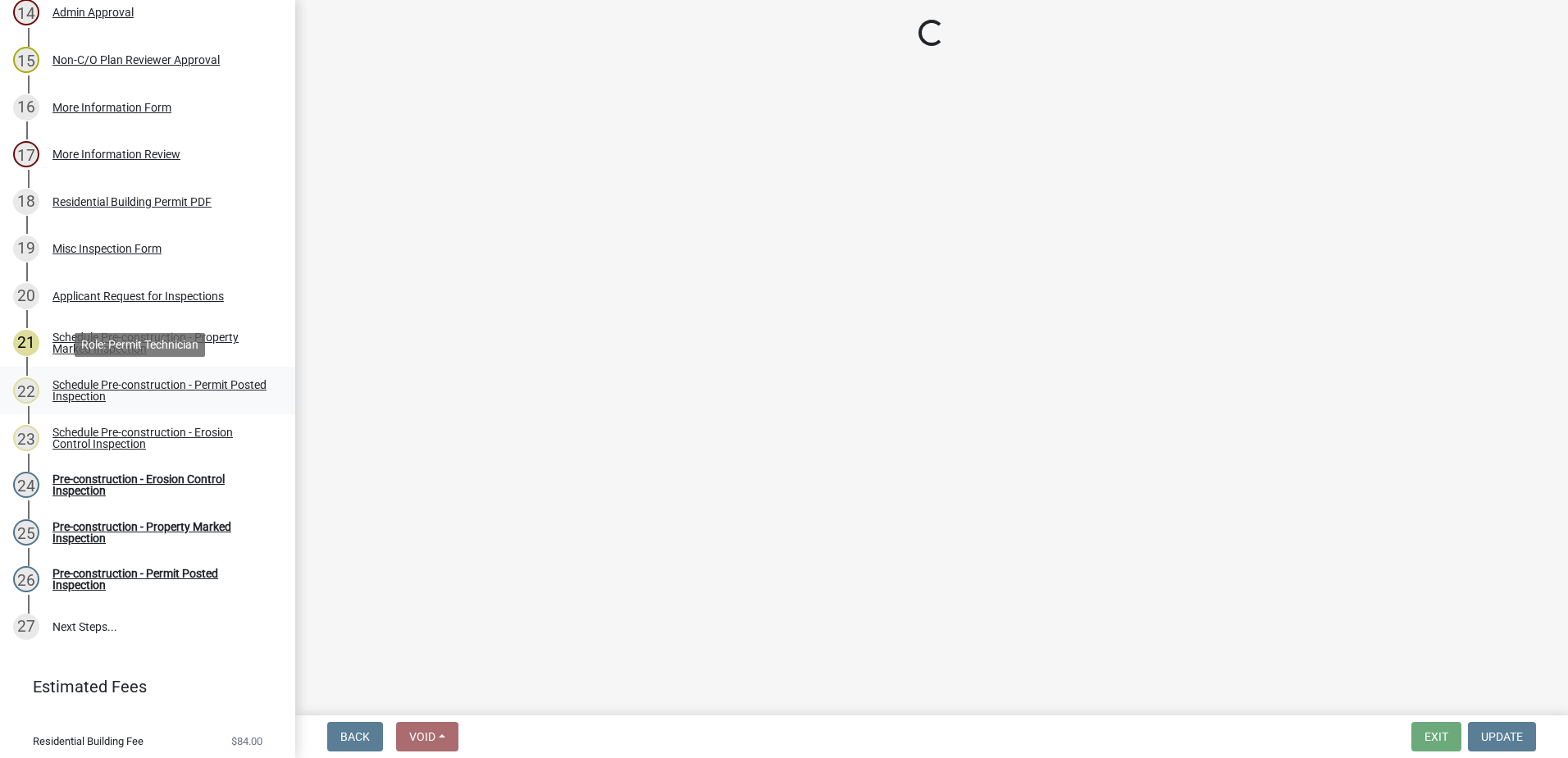
select select "af3c6edf-34d7-49be-824e-99d5d0a3954f"
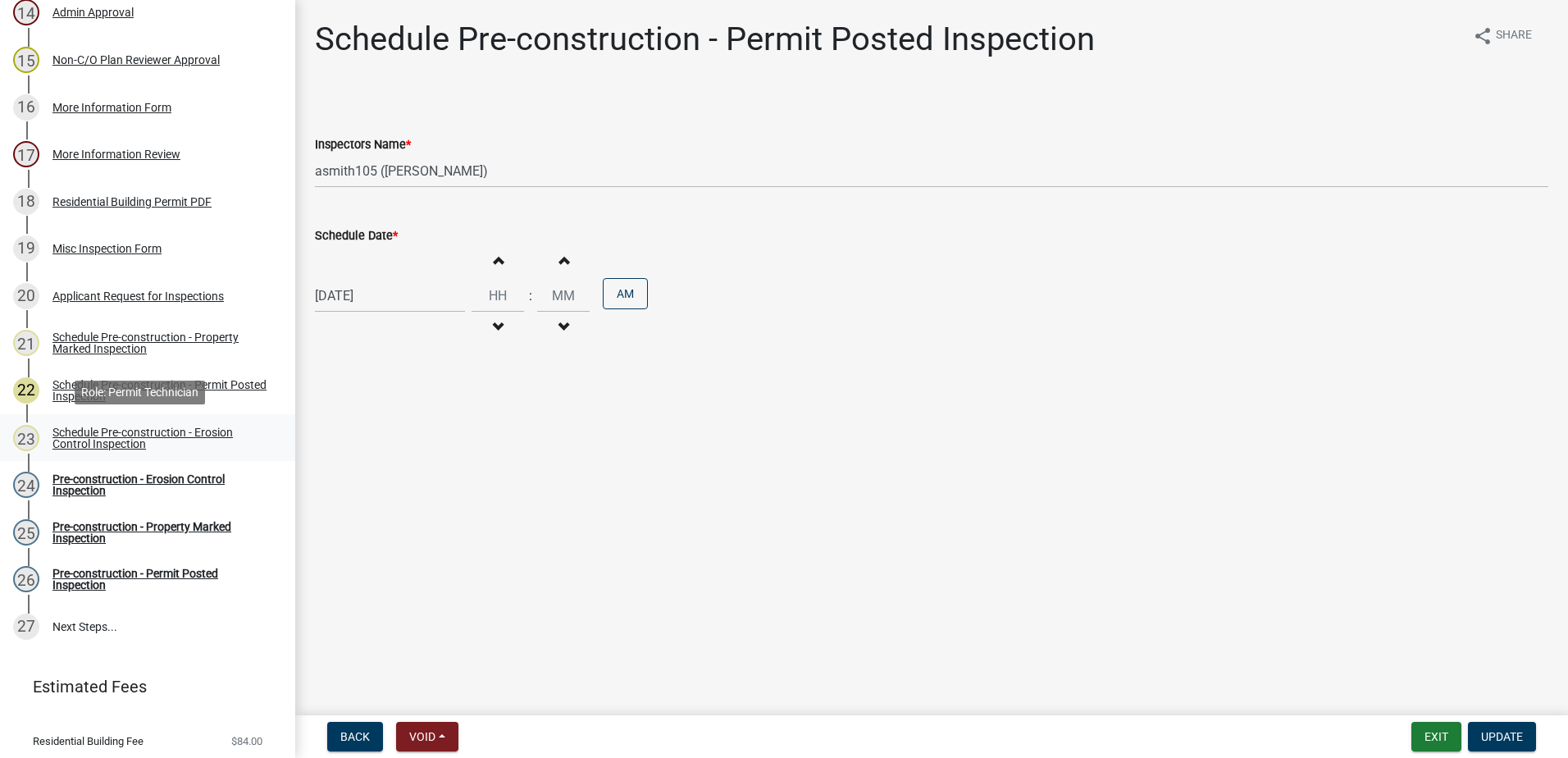
click at [199, 429] on div "Schedule Pre-construction - Erosion Control Inspection" at bounding box center [160, 438] width 216 height 23
click at [525, 166] on select "Select Item... mrivera (Michele Rivera) StephanieM (Stephanie Morris ) QGrissom…" at bounding box center [932, 171] width 1233 height 33
select select "af3c6edf-34d7-49be-824e-99d5d0a3954f"
click at [315, 154] on select "Select Item... mrivera (Michele Rivera) StephanieM (Stephanie Morris ) QGrissom…" at bounding box center [932, 171] width 1233 height 33
click at [1508, 739] on span "Update" at bounding box center [1502, 736] width 42 height 13
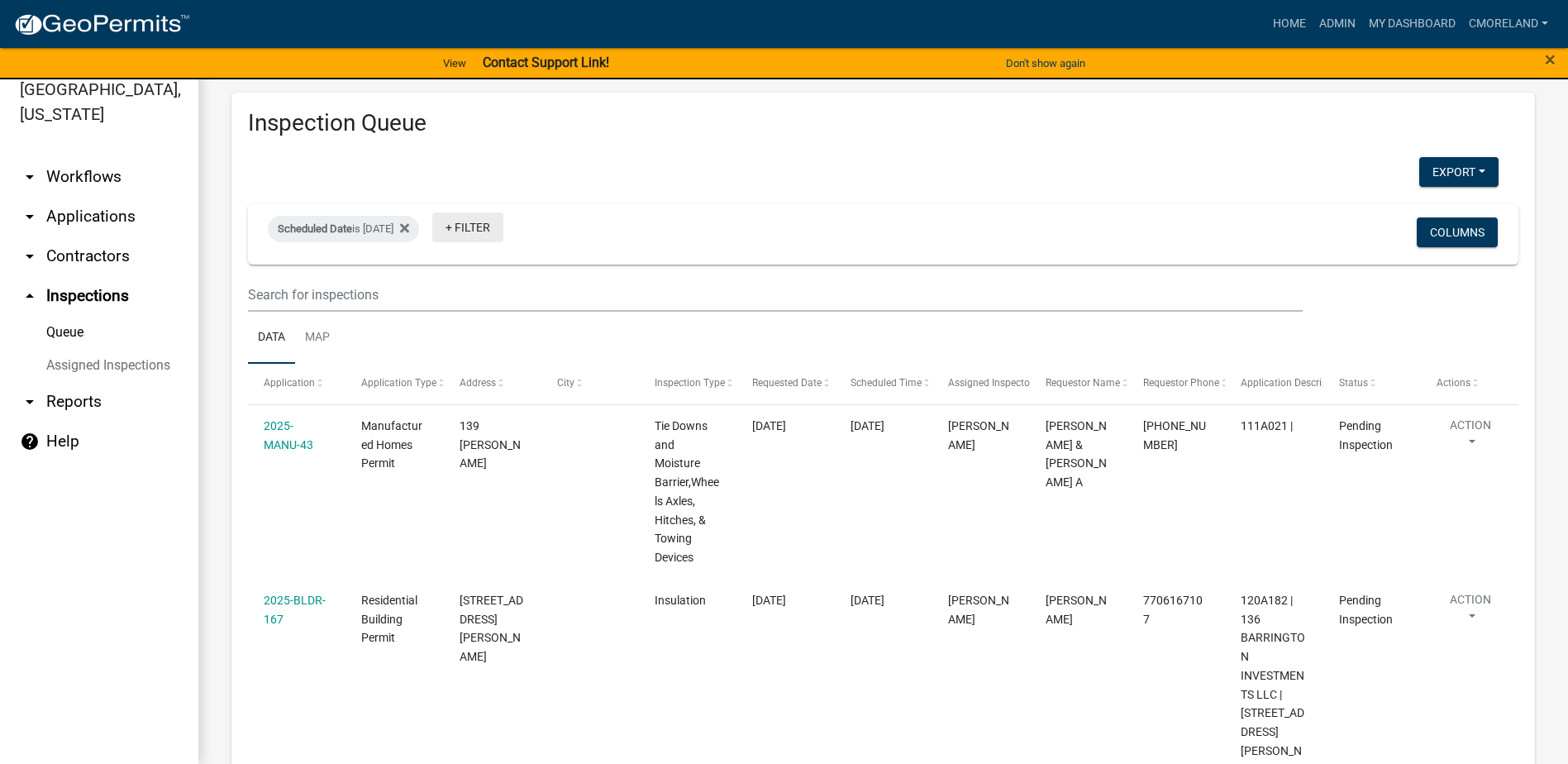
click at [503, 223] on link "+ Filter" at bounding box center [468, 228] width 72 height 30
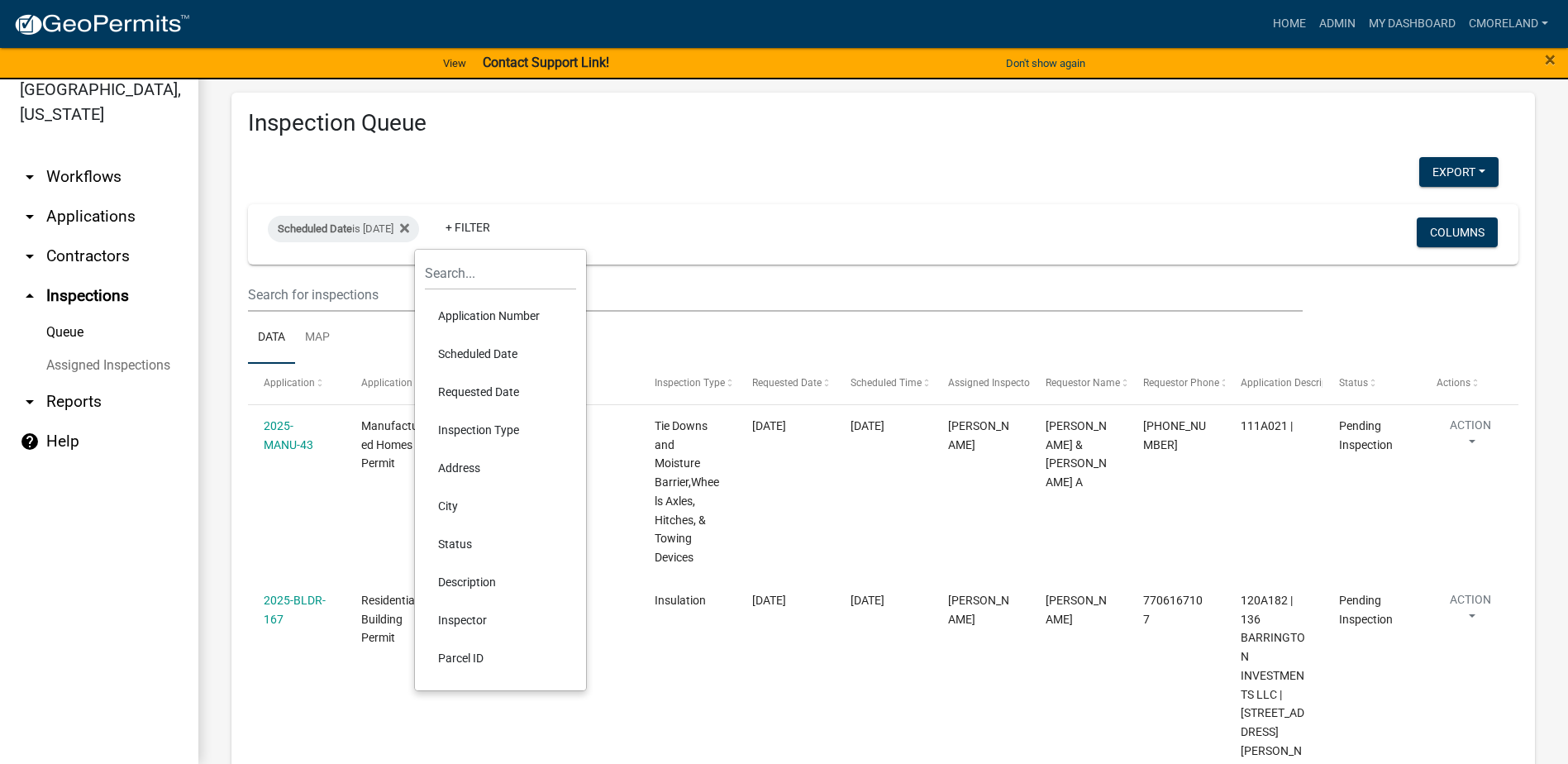
click at [455, 621] on li "Inspector" at bounding box center [500, 620] width 151 height 38
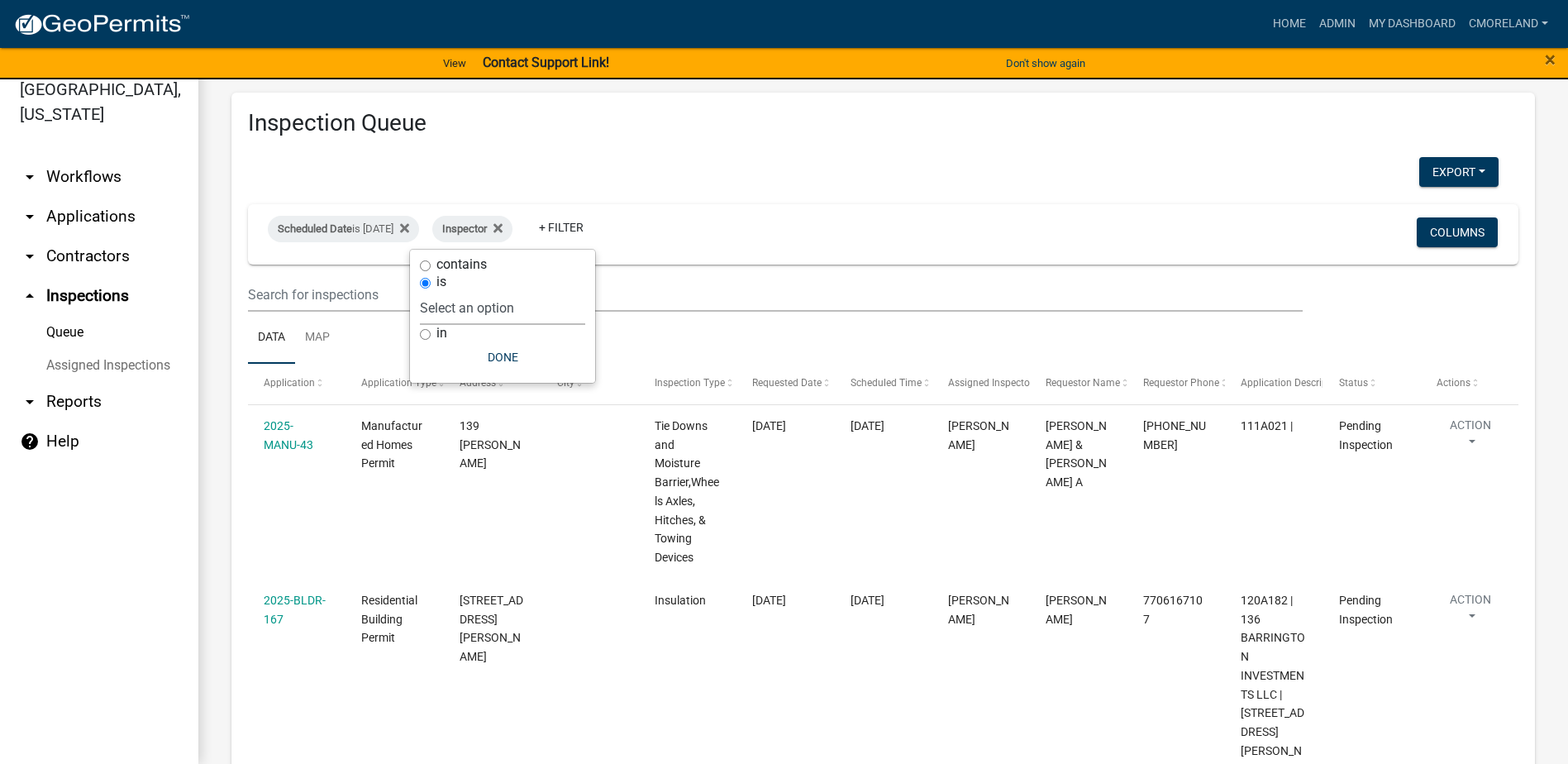
click at [547, 300] on select "Select an option None Michele Rivera Dorothy Evans Stephanie Morris Quistan Jam…" at bounding box center [502, 308] width 165 height 34
select select "a0ea4169-8540-4a2c-b9f4-cf4c1ffdeb95"
click at [469, 291] on select "Select an option None Michele Rivera Dorothy Evans Stephanie Morris Quistan Jam…" at bounding box center [502, 308] width 165 height 34
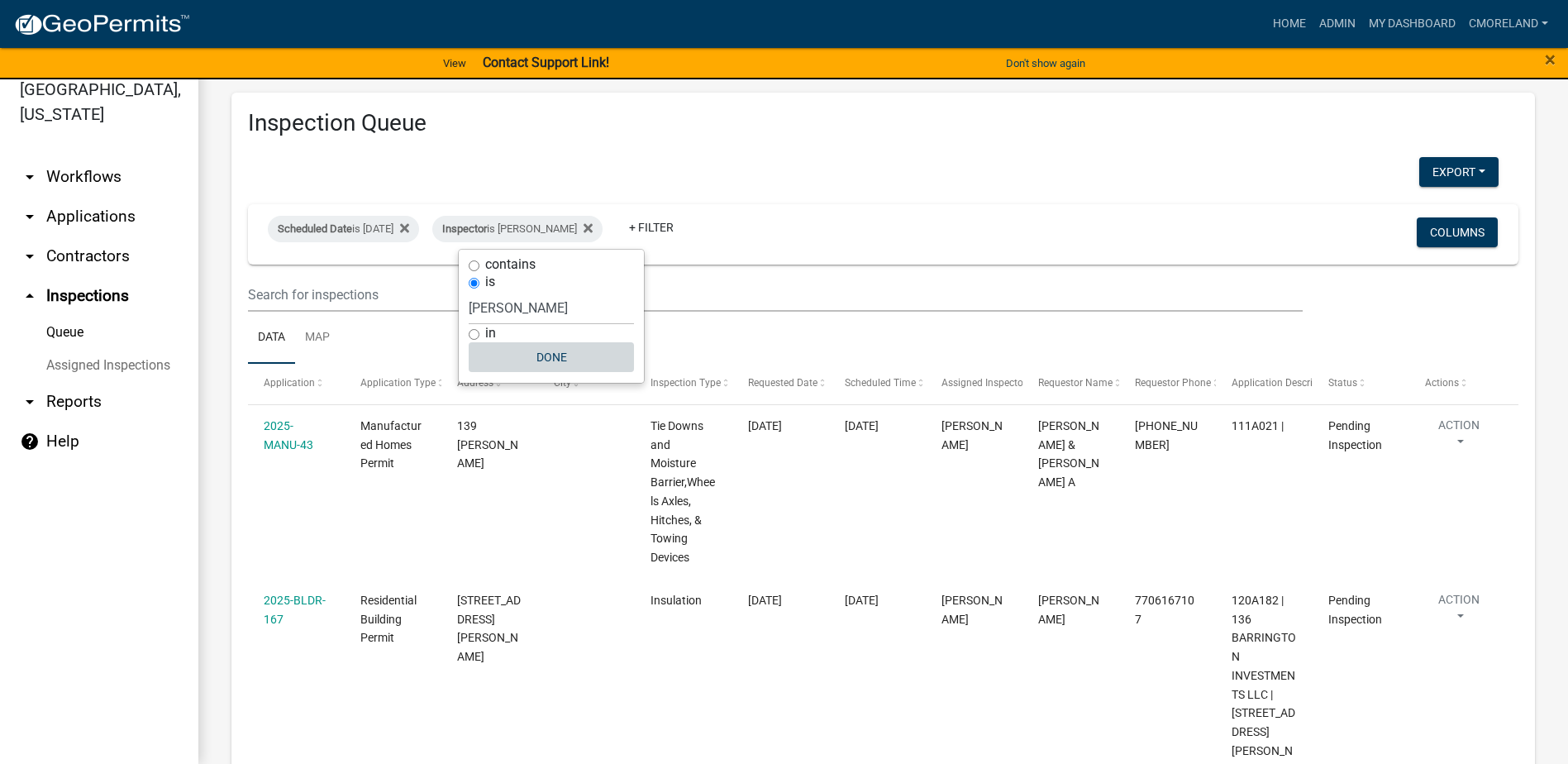
click at [552, 355] on button "Done" at bounding box center [551, 358] width 165 height 30
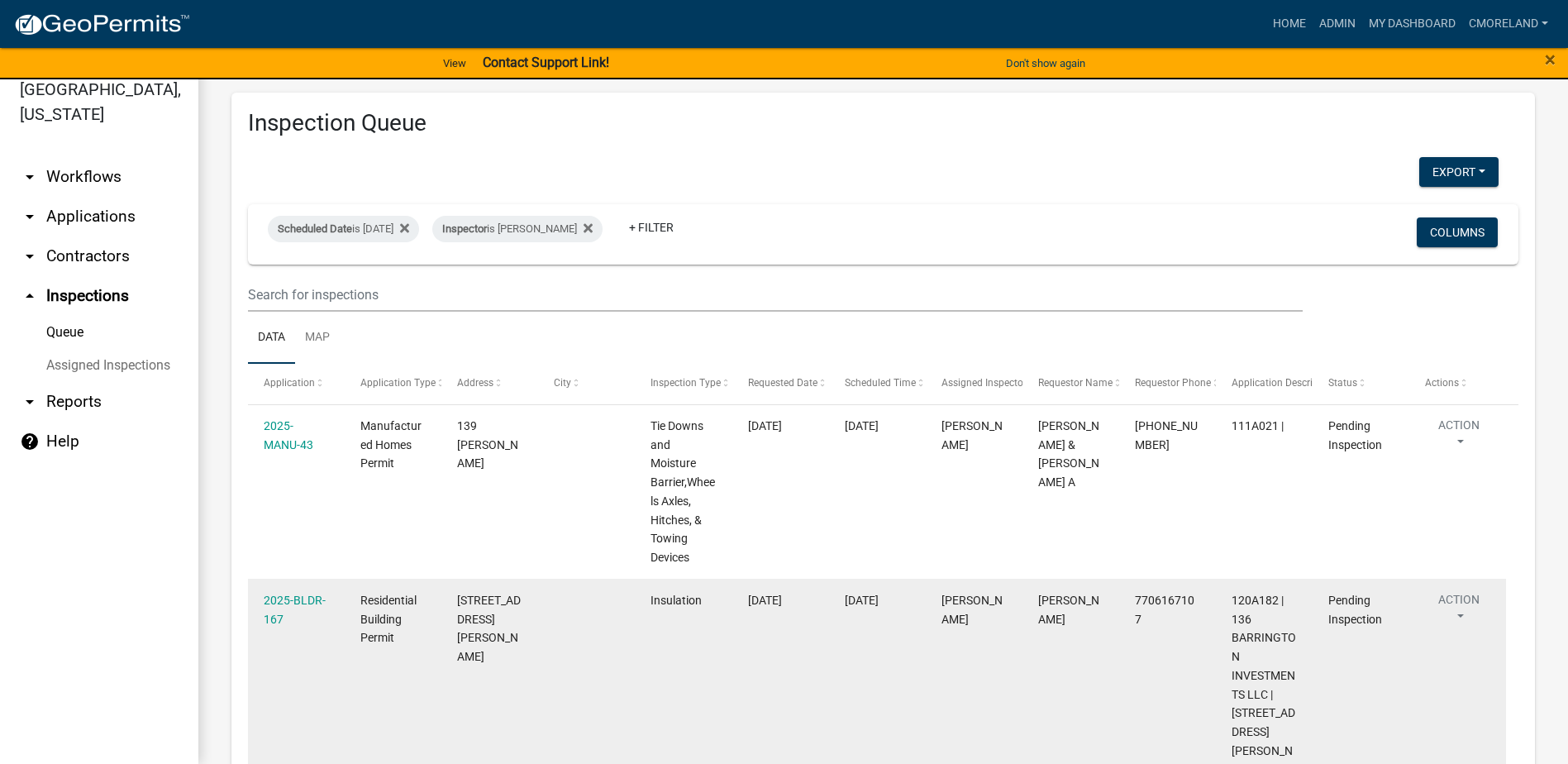
click at [573, 643] on datatable-body-cell at bounding box center [586, 685] width 97 height 212
click at [573, 631] on datatable-body-cell at bounding box center [586, 685] width 97 height 212
drag, startPoint x: 602, startPoint y: 616, endPoint x: 587, endPoint y: 598, distance: 23.4
click at [599, 602] on datatable-body-cell at bounding box center [586, 685] width 97 height 212
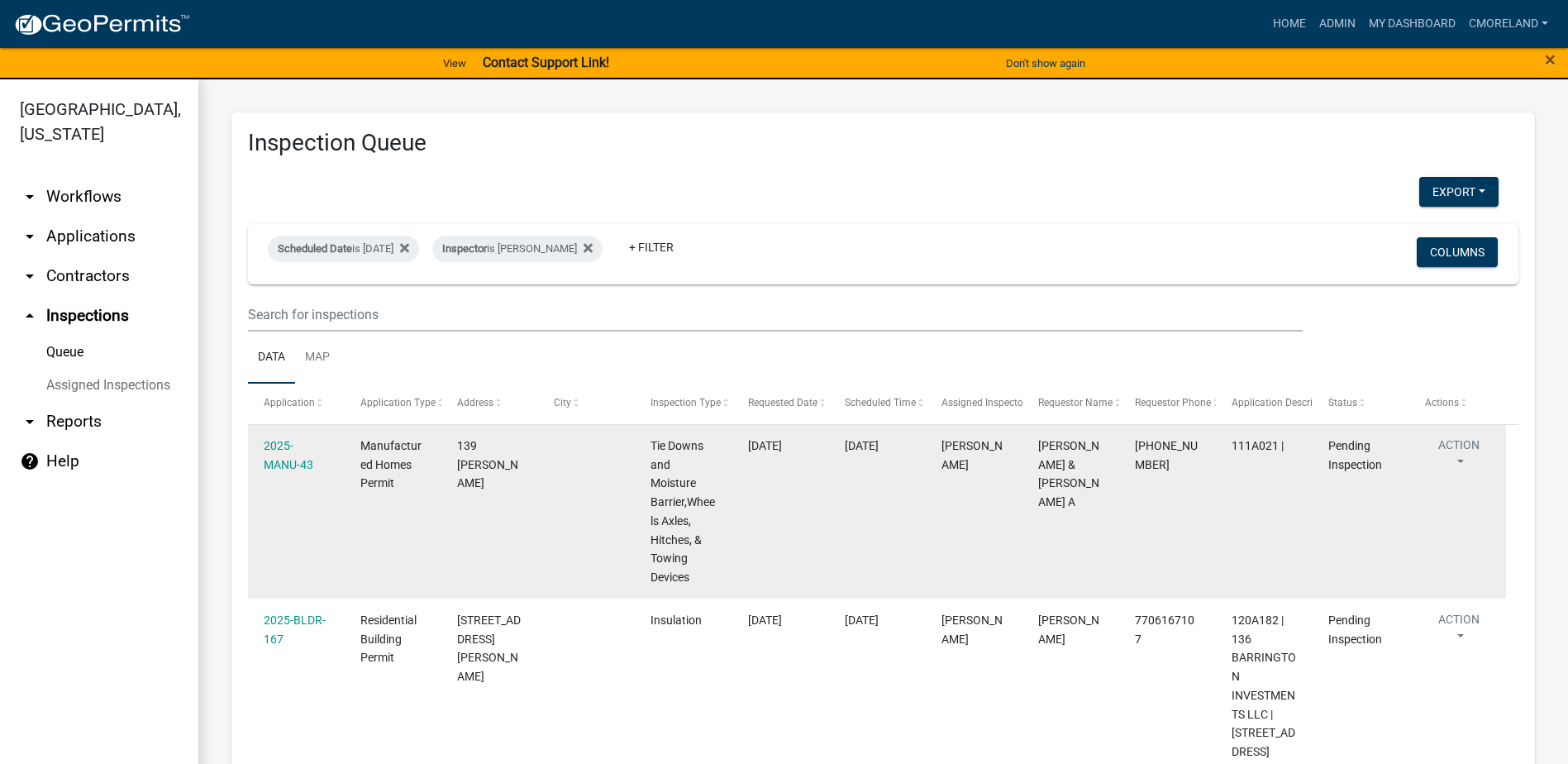
click at [578, 598] on datatable-body-cell at bounding box center [586, 512] width 97 height 175
drag, startPoint x: 607, startPoint y: 533, endPoint x: 596, endPoint y: 532, distance: 11.0
click at [607, 524] on datatable-body-cell at bounding box center [586, 512] width 97 height 175
click at [576, 458] on datatable-body-cell at bounding box center [586, 512] width 97 height 175
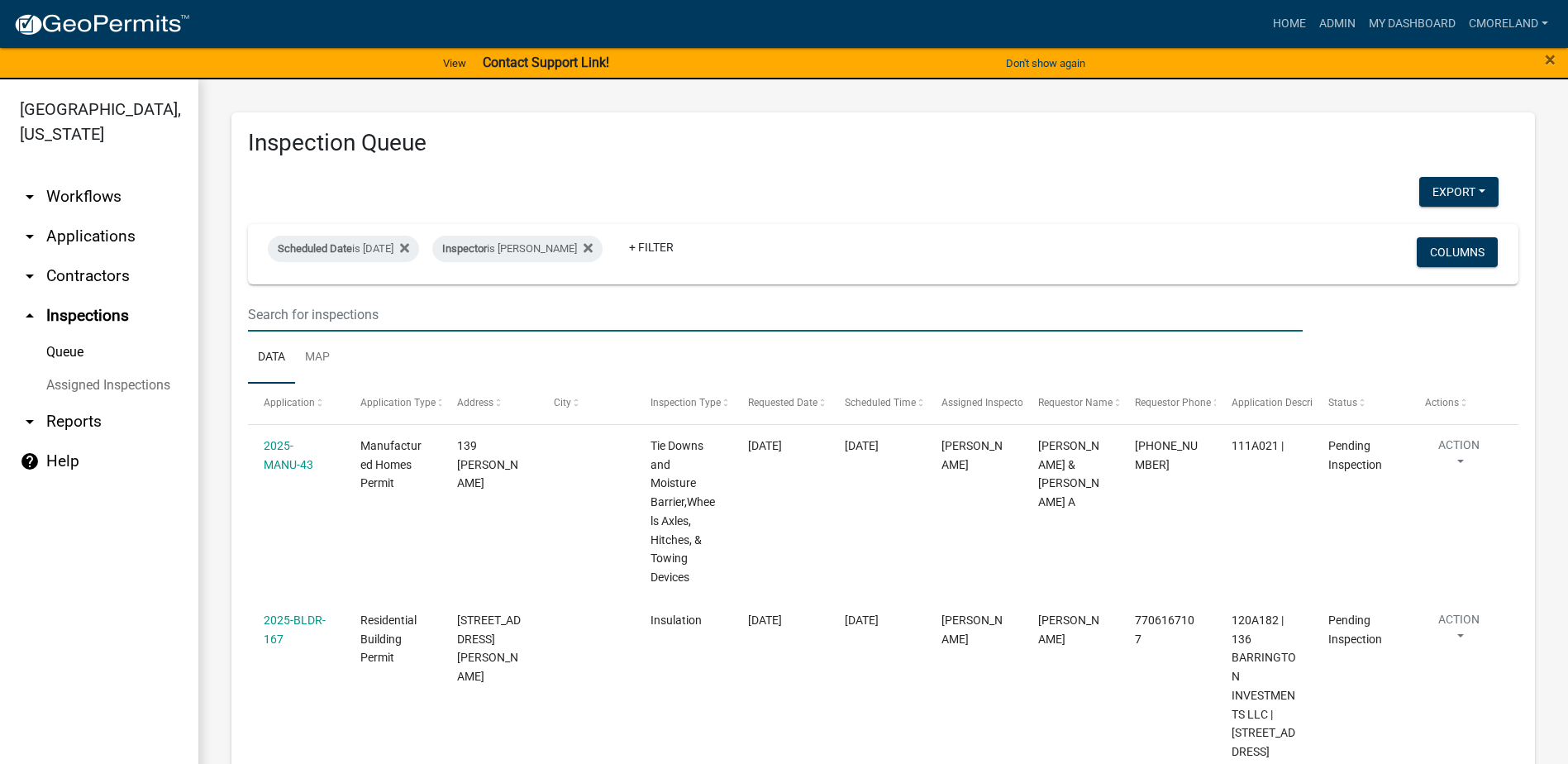
click at [560, 306] on input "text" at bounding box center [775, 314] width 1055 height 34
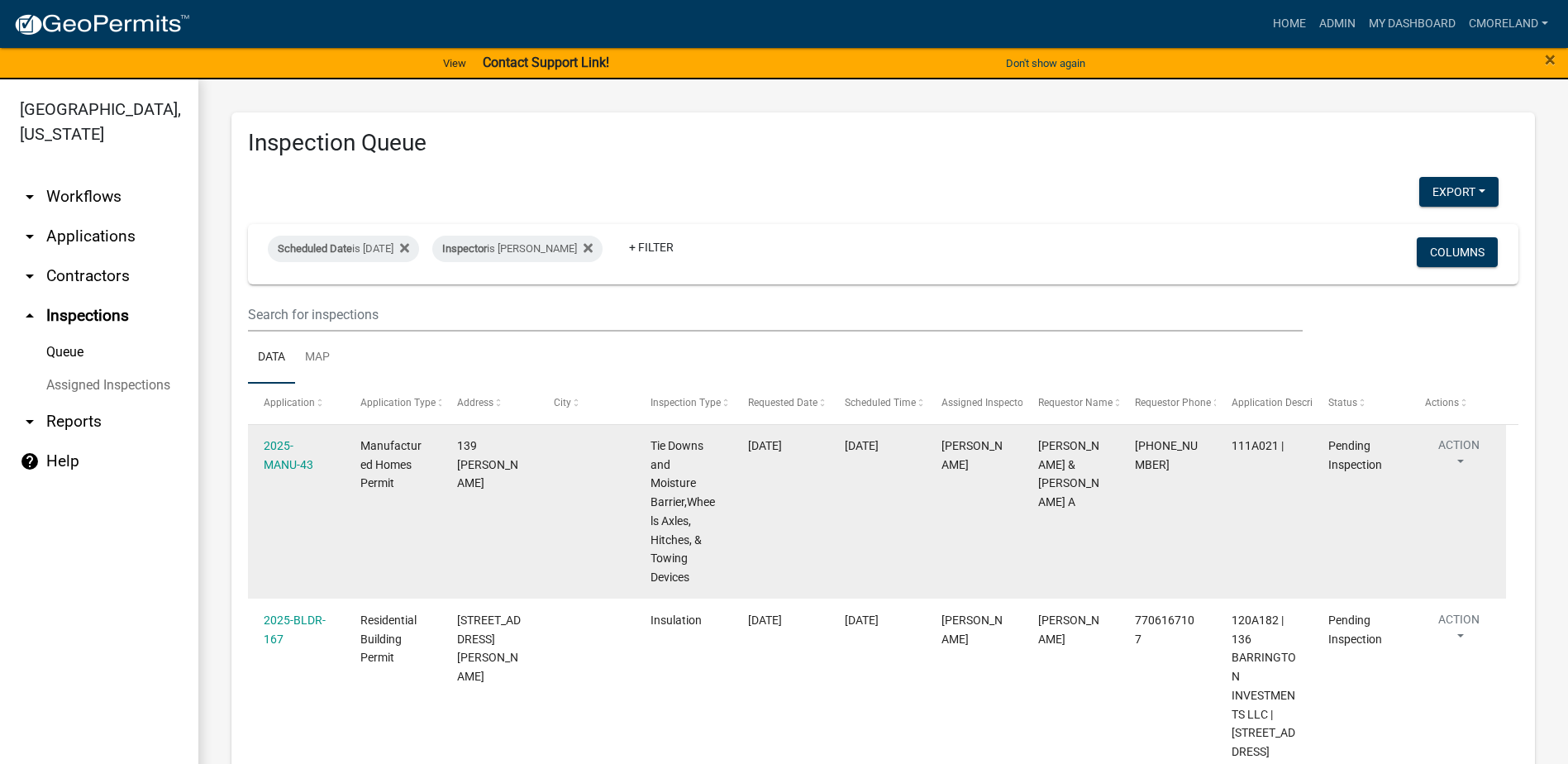
drag, startPoint x: 564, startPoint y: 551, endPoint x: 556, endPoint y: 550, distance: 8.1
click at [555, 550] on datatable-body-cell at bounding box center [586, 512] width 97 height 175
click at [556, 550] on datatable-body-cell at bounding box center [586, 512] width 97 height 175
click at [562, 549] on datatable-body-cell at bounding box center [586, 512] width 97 height 175
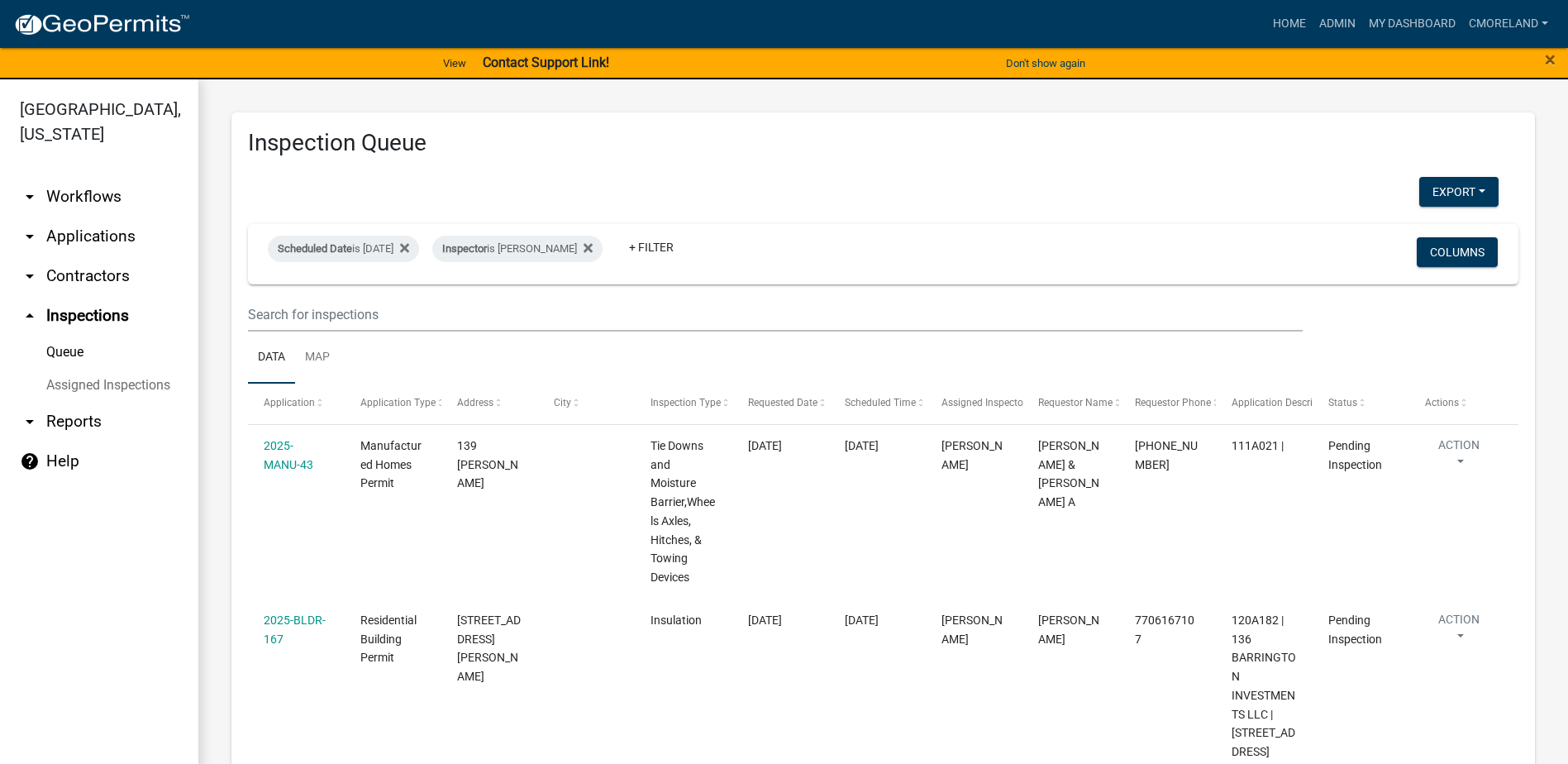
click at [621, 359] on ul "Data Map" at bounding box center [883, 357] width 1270 height 52
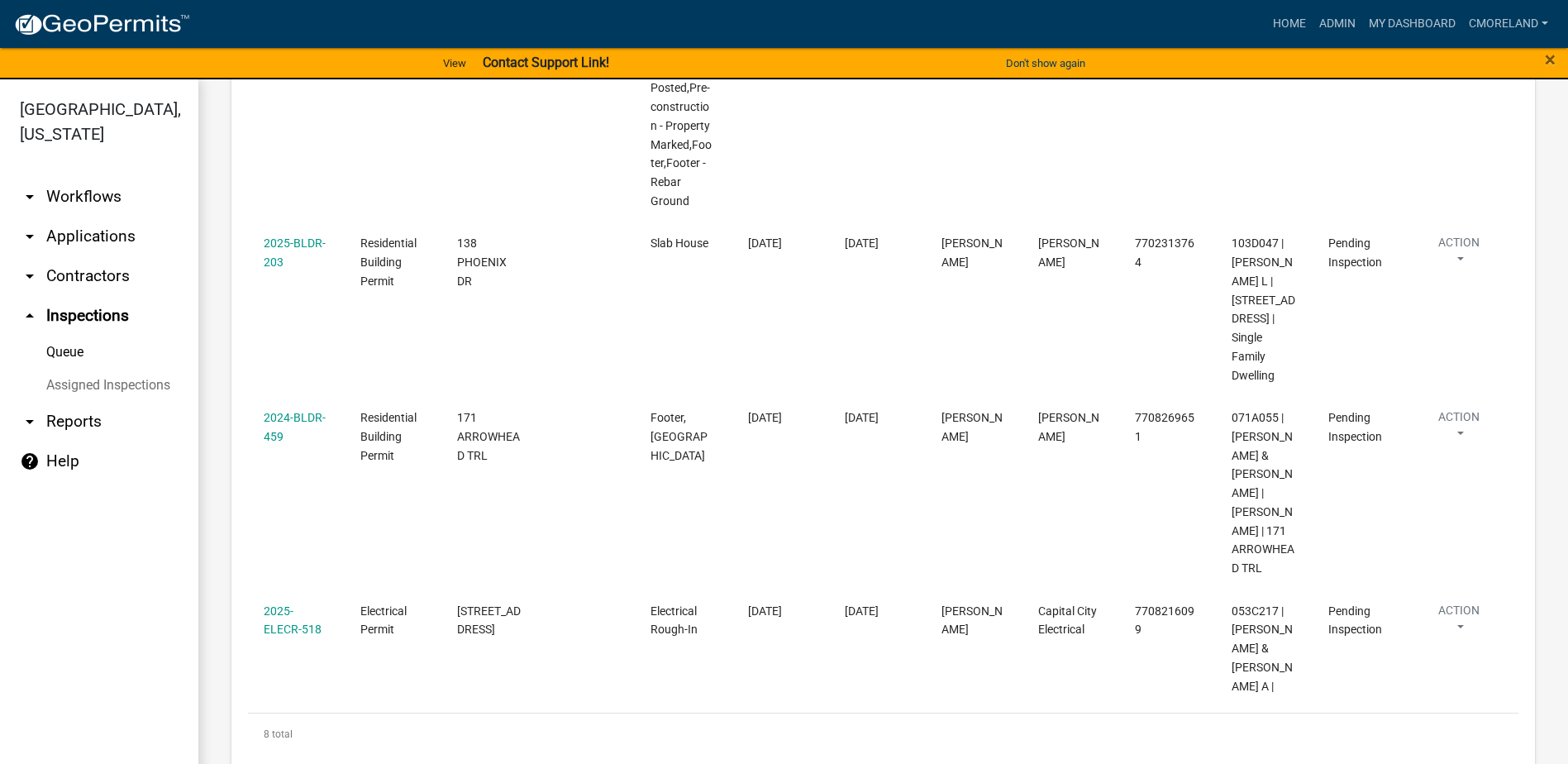
scroll to position [19, 0]
